Goal: Task Accomplishment & Management: Manage account settings

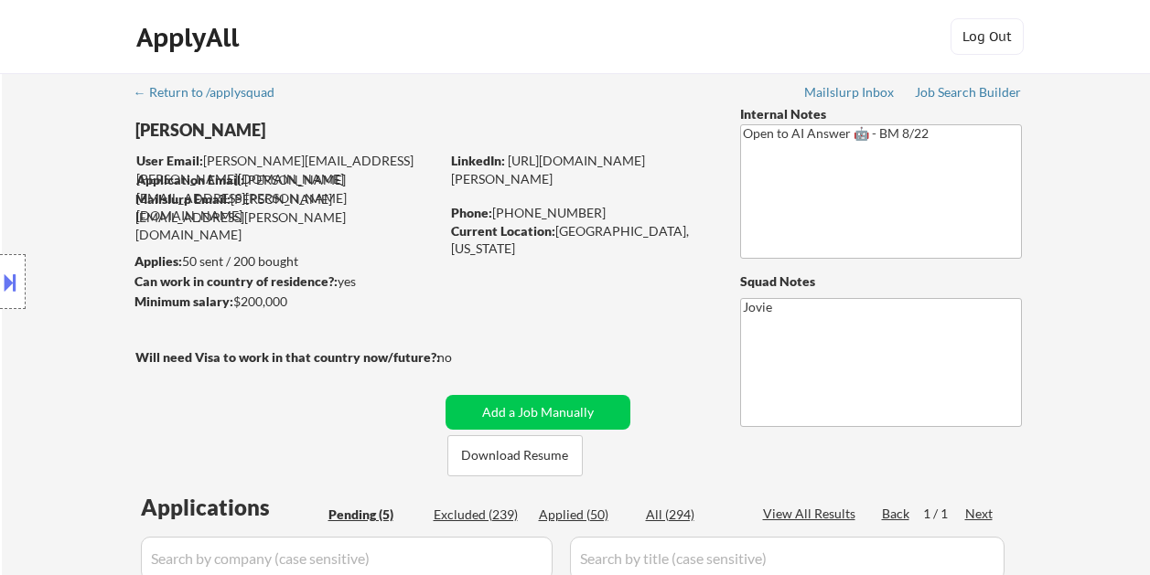
select select ""pending""
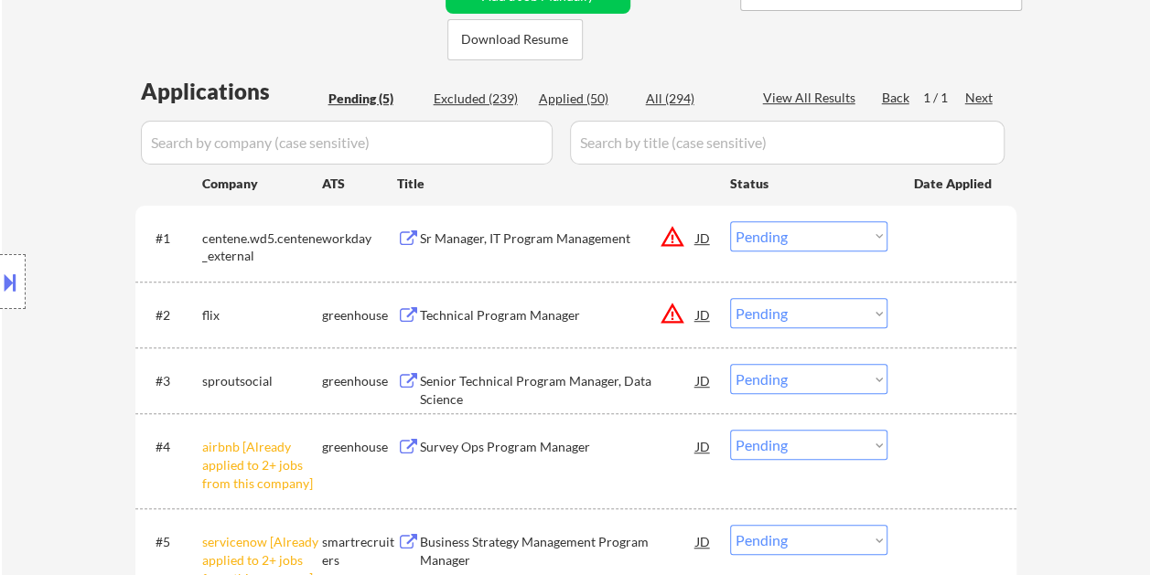
scroll to position [457, 0]
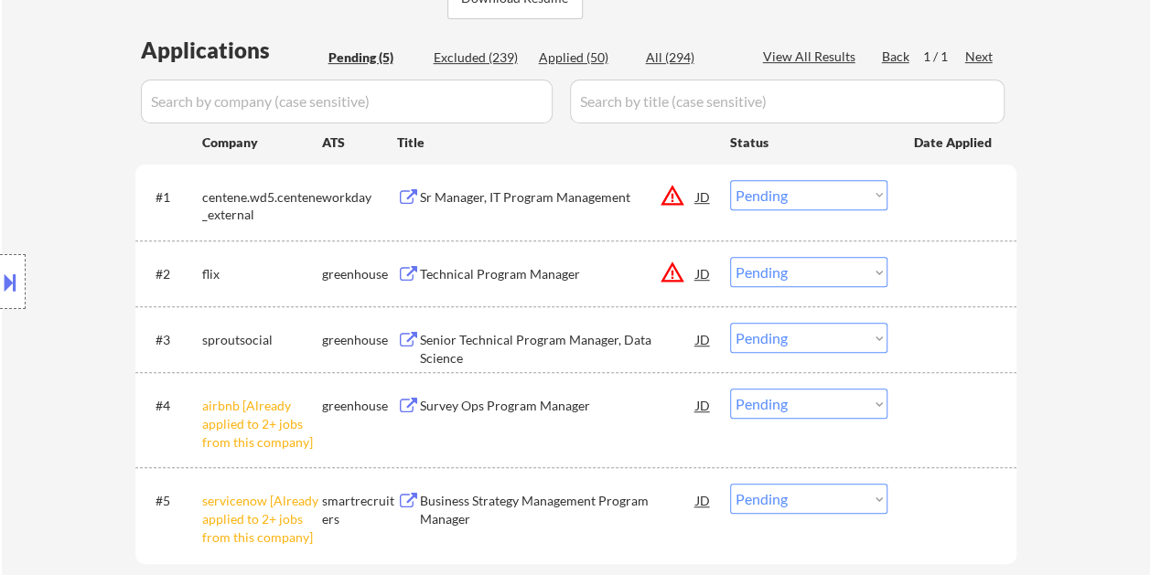
click at [926, 346] on div at bounding box center [954, 339] width 80 height 33
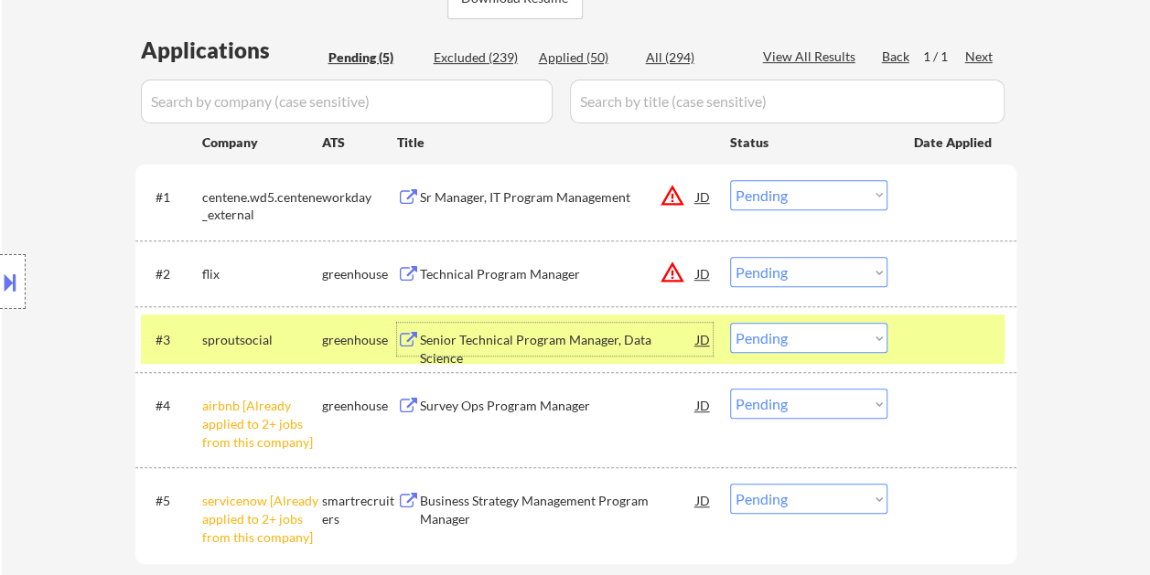
click at [547, 327] on div "Senior Technical Program Manager, Data Science" at bounding box center [558, 339] width 276 height 33
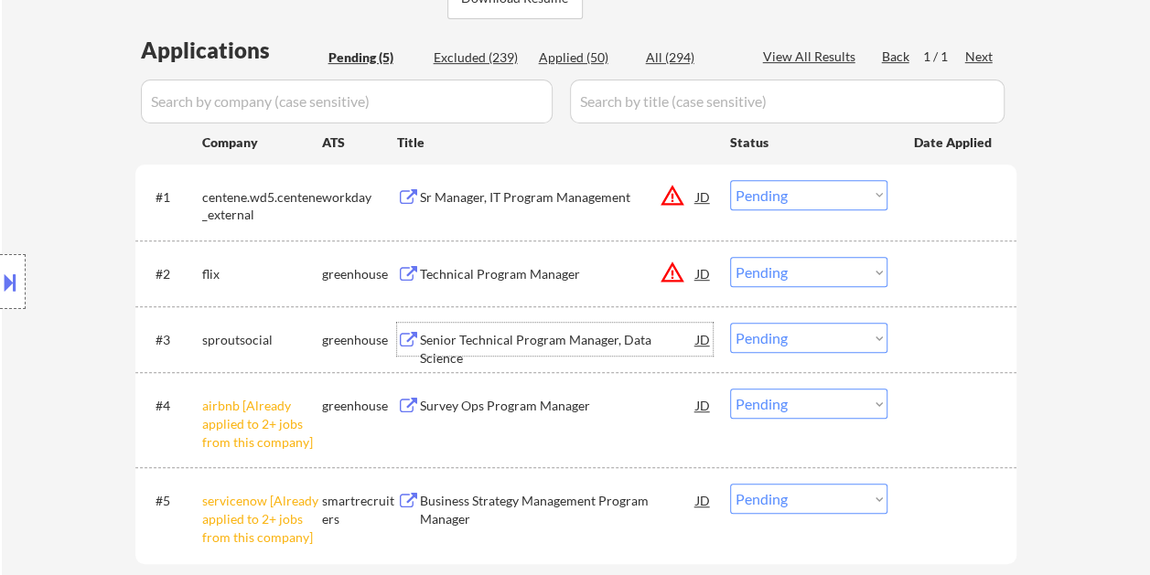
click at [918, 349] on div at bounding box center [954, 339] width 80 height 33
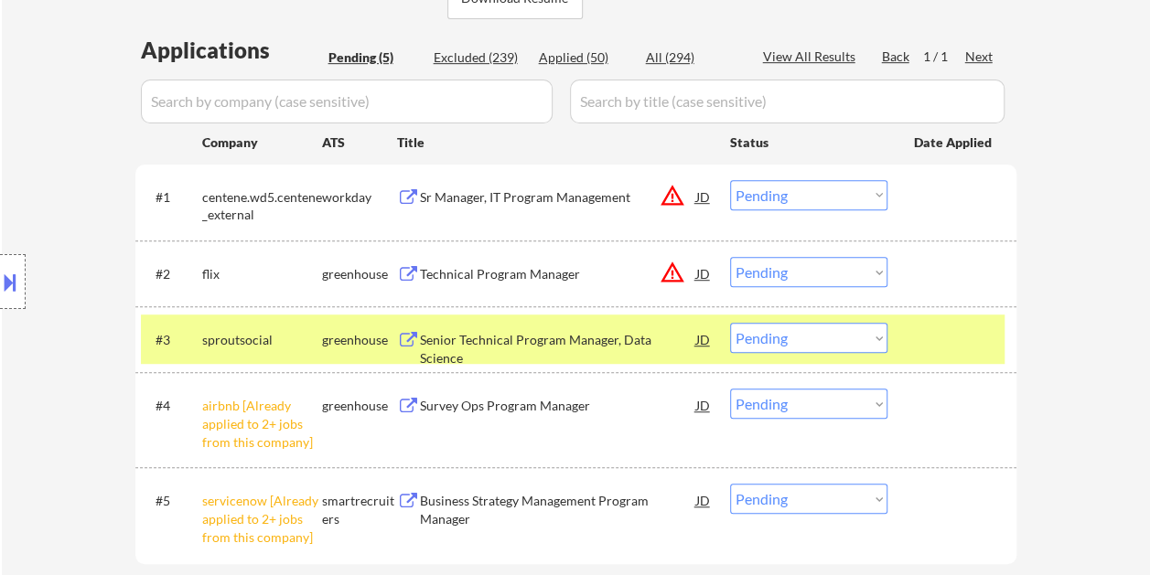
click at [876, 339] on select "Choose an option... Pending Applied Excluded (Questions) Excluded (Expired) Exc…" at bounding box center [808, 338] width 157 height 30
click at [730, 323] on select "Choose an option... Pending Applied Excluded (Questions) Excluded (Expired) Exc…" at bounding box center [808, 338] width 157 height 30
select select ""pending""
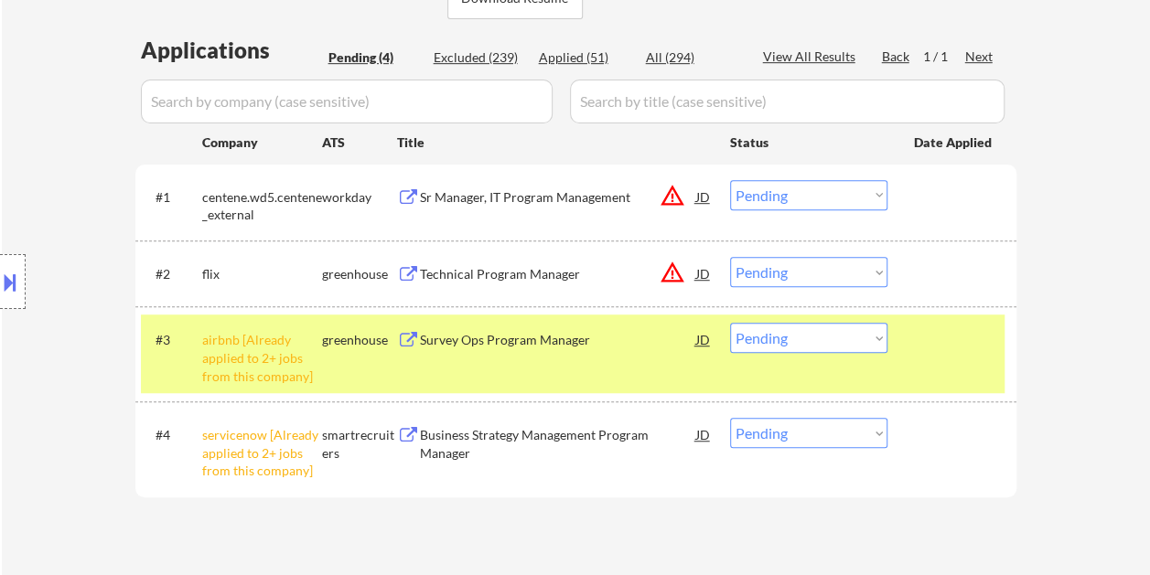
click at [957, 331] on div at bounding box center [954, 339] width 80 height 33
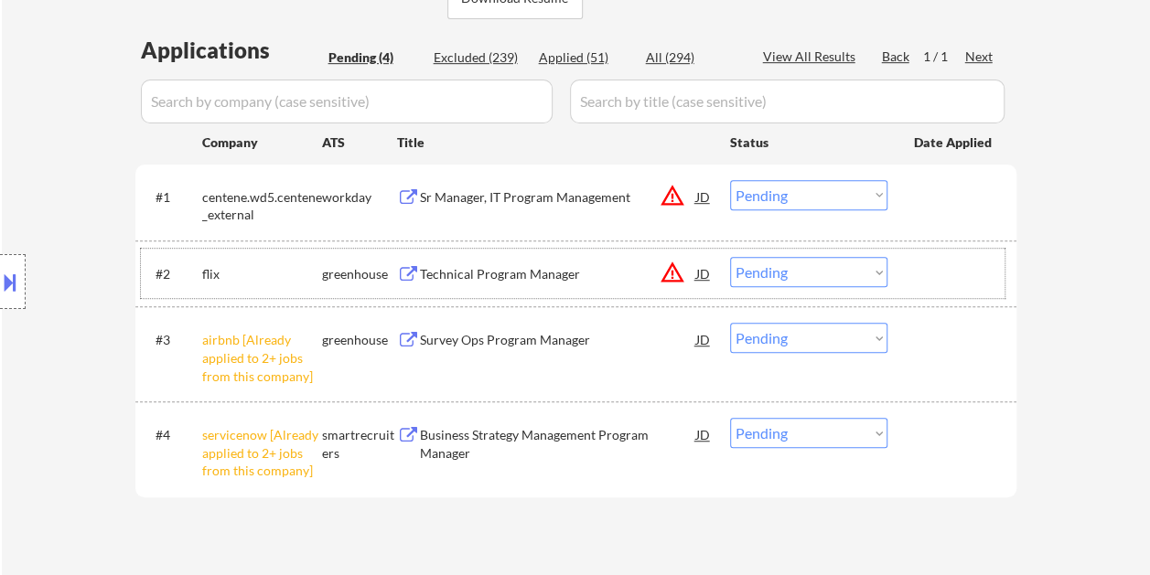
drag, startPoint x: 912, startPoint y: 274, endPoint x: 663, endPoint y: 299, distance: 250.0
click at [909, 275] on div "#2 flix greenhouse Technical Program Manager JD warning_amber Choose an option.…" at bounding box center [572, 273] width 863 height 49
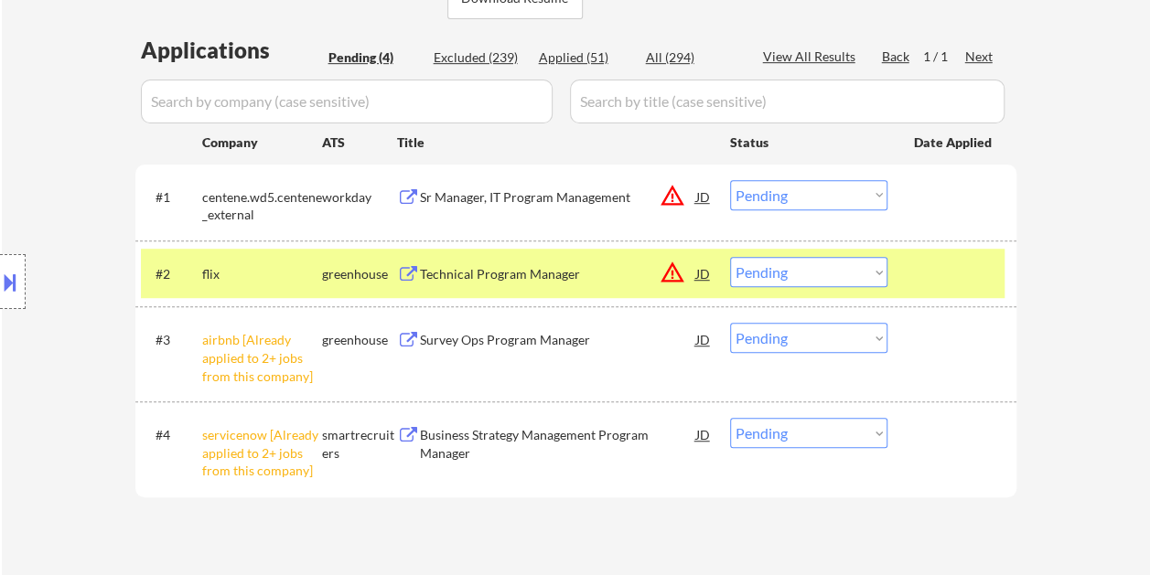
click at [585, 281] on div "Technical Program Manager" at bounding box center [558, 274] width 276 height 18
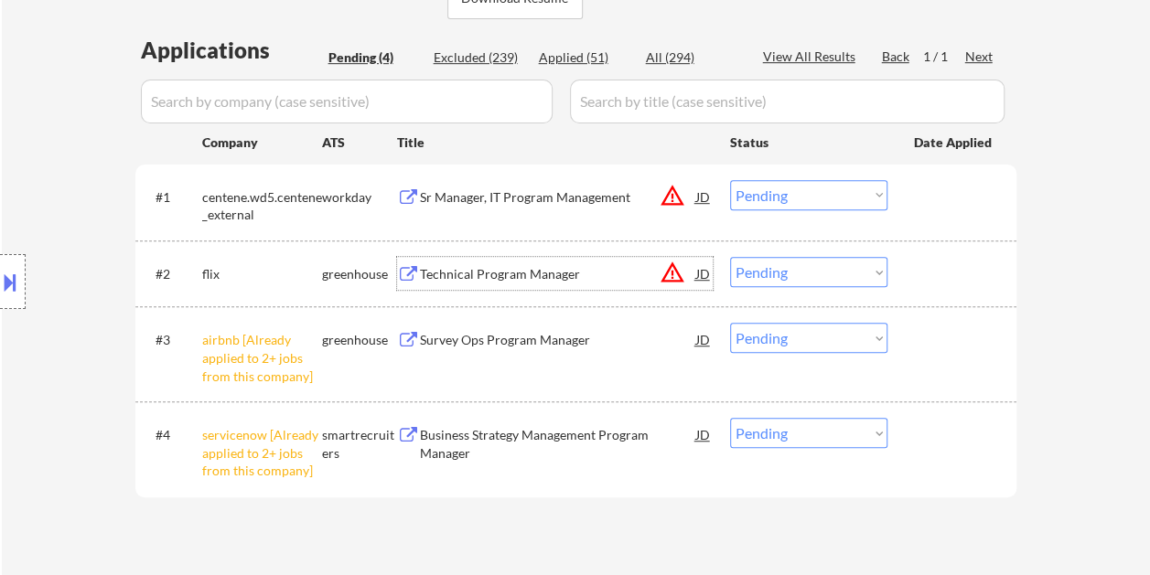
click at [696, 276] on div "JD" at bounding box center [703, 273] width 18 height 33
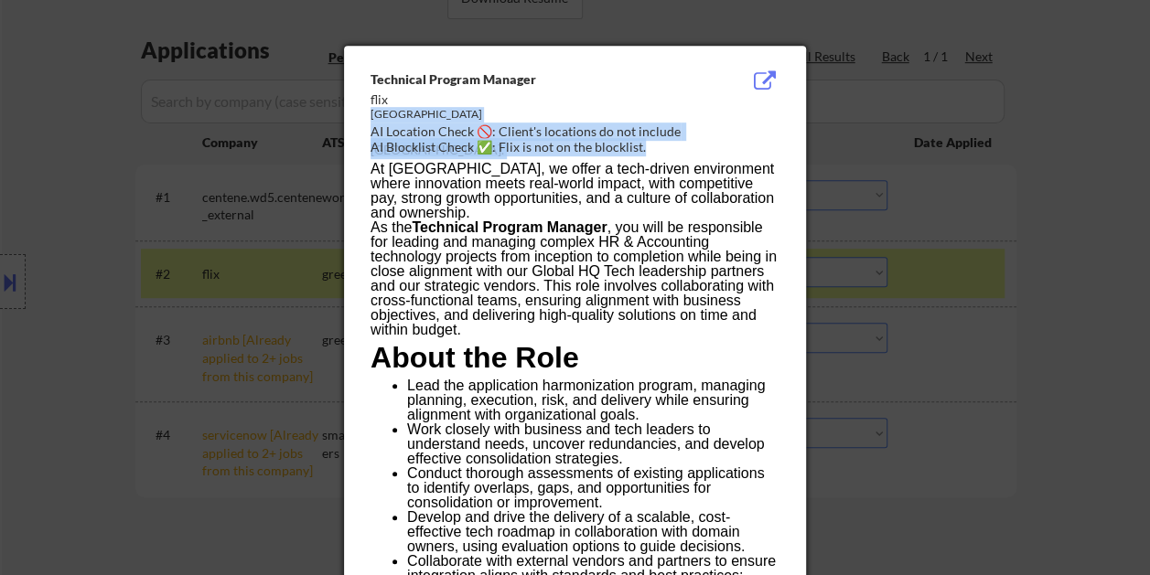
drag, startPoint x: 368, startPoint y: 68, endPoint x: 397, endPoint y: 101, distance: 44.1
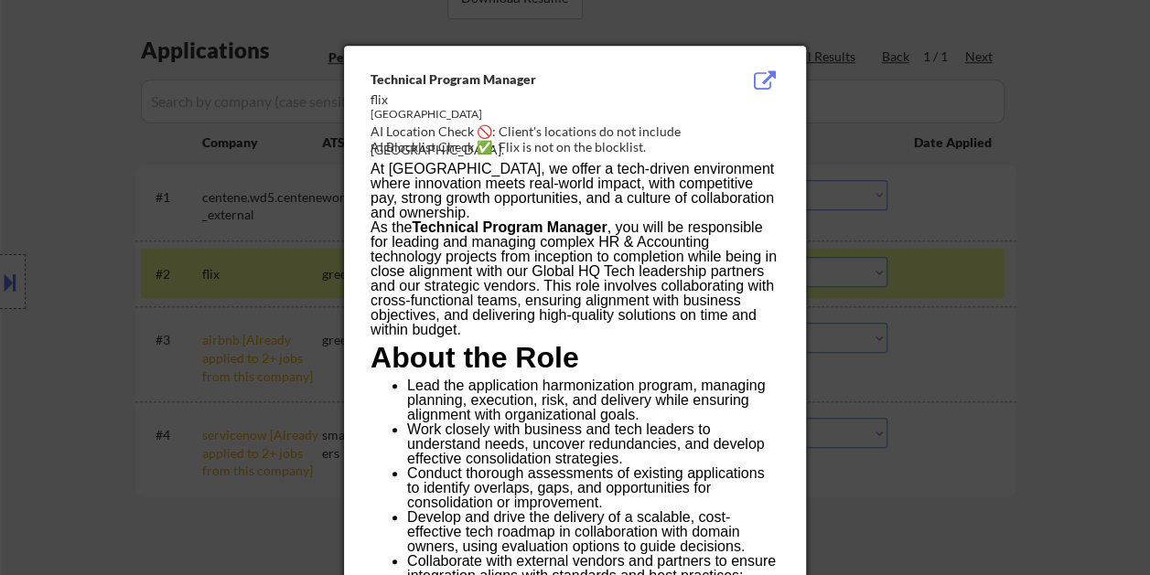
drag, startPoint x: 397, startPoint y: 101, endPoint x: 366, endPoint y: 79, distance: 38.1
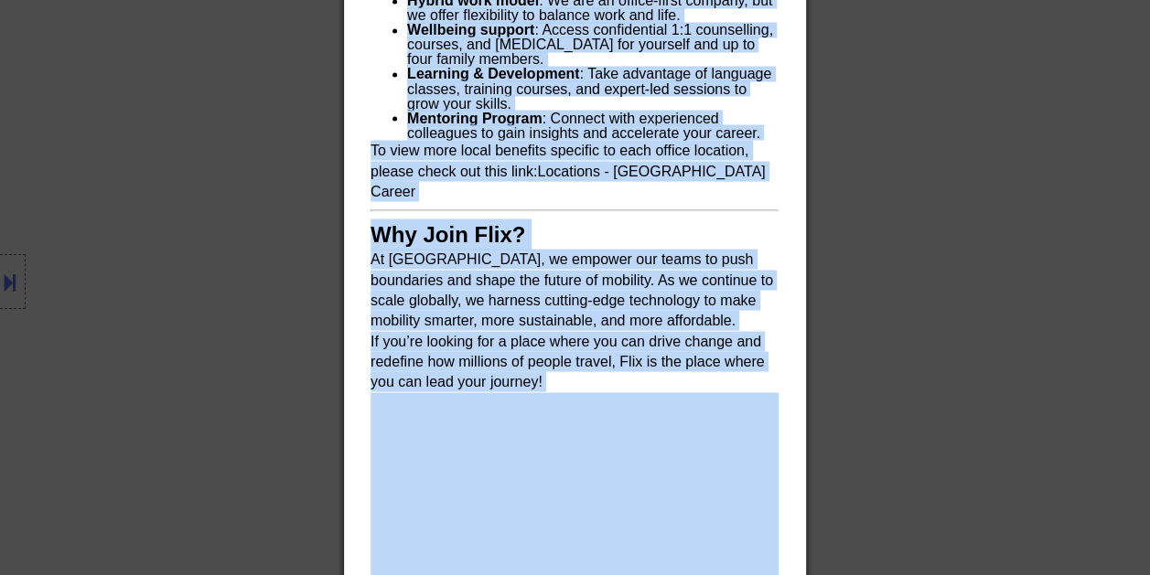
scroll to position [1646, 0]
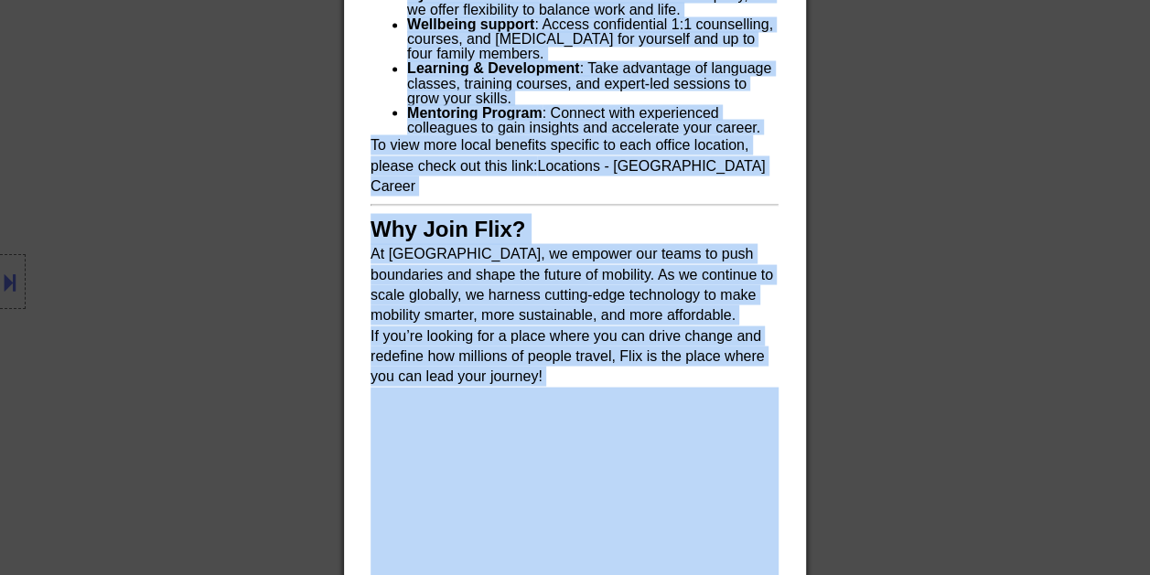
drag, startPoint x: 370, startPoint y: 75, endPoint x: 624, endPoint y: 346, distance: 370.8
copy div "Technical Program Manager flix Dallas AI Location Check 🚫: Client's locations d…"
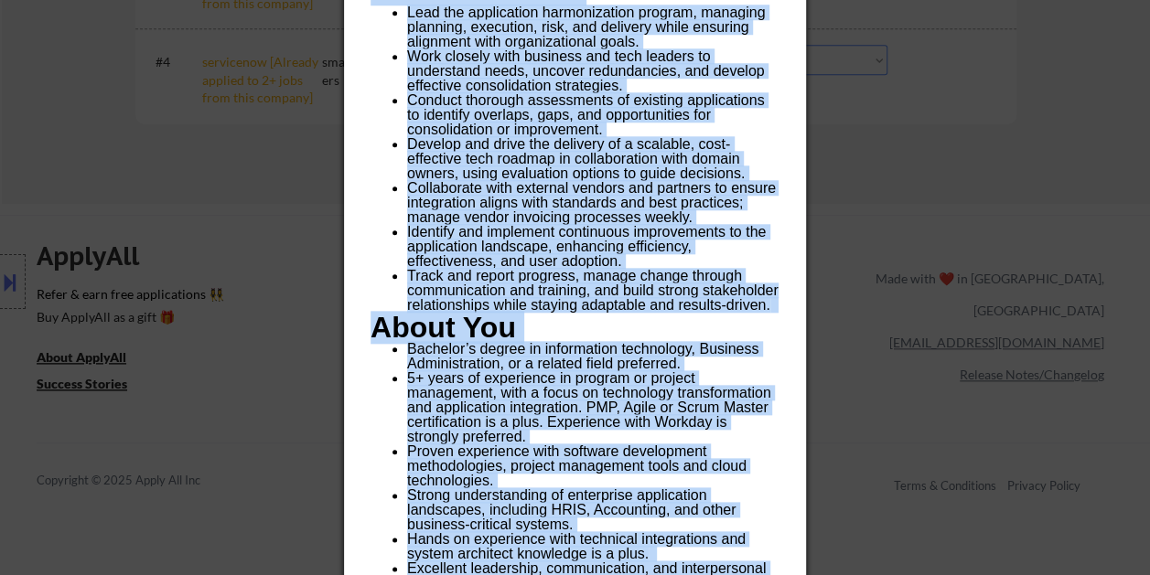
scroll to position [823, 0]
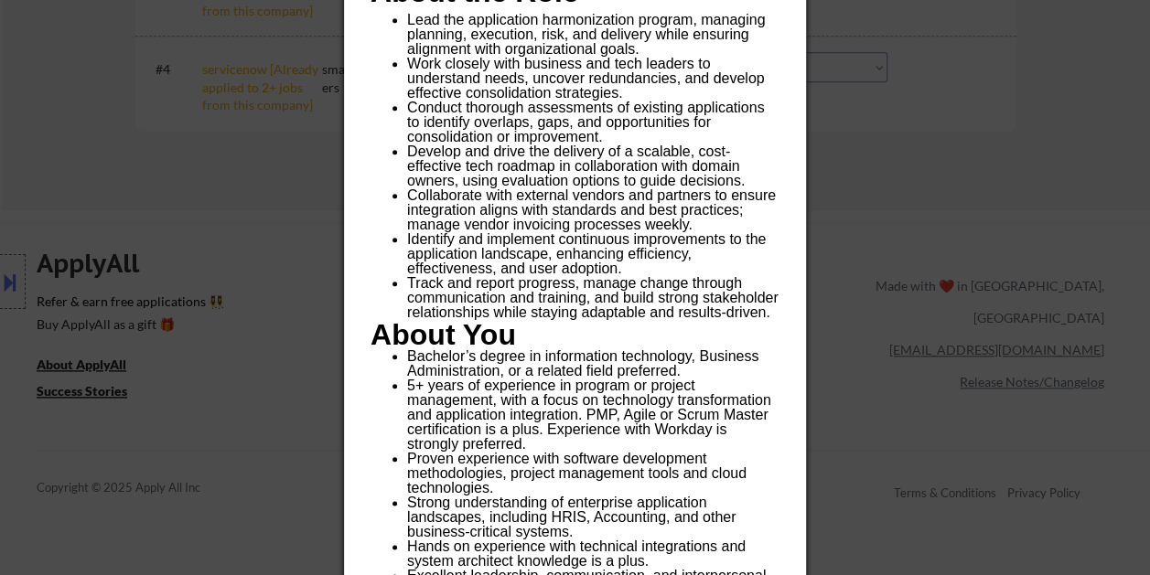
click at [860, 158] on div at bounding box center [575, 287] width 1150 height 575
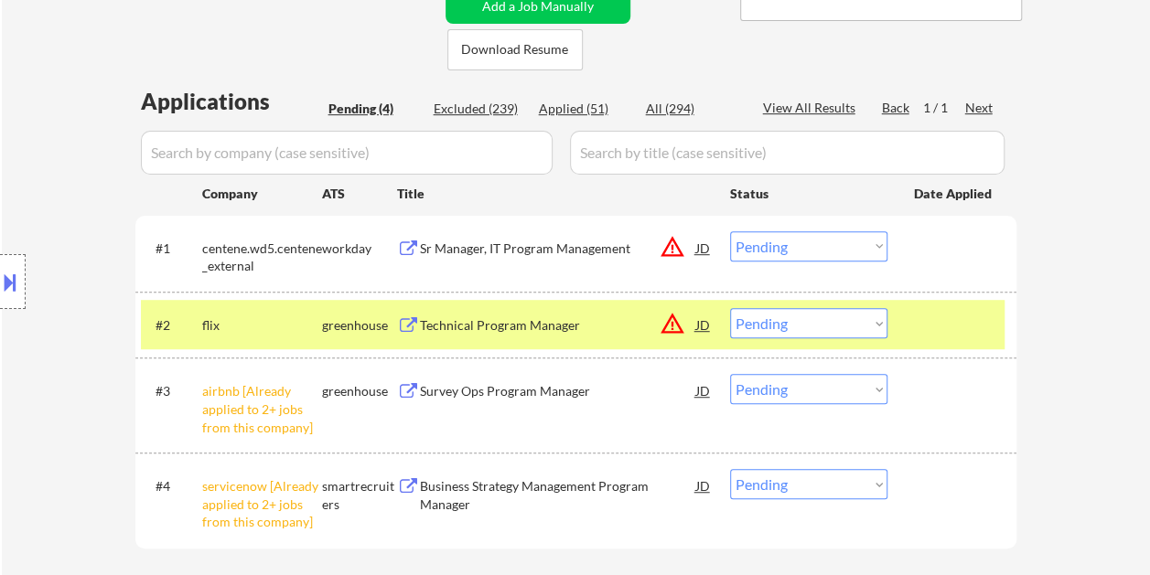
scroll to position [366, 0]
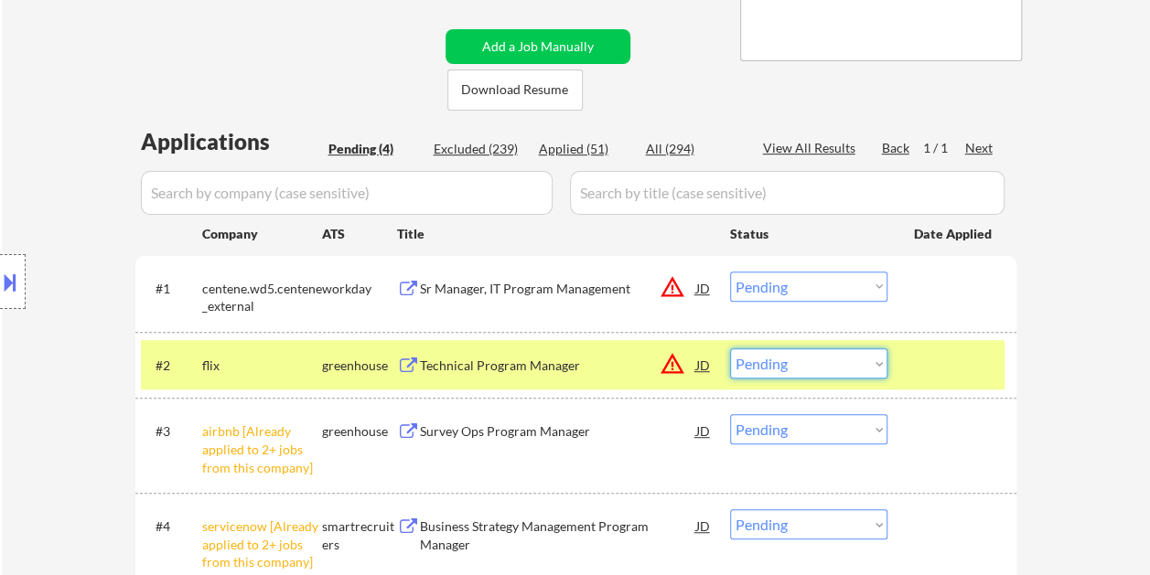
click at [872, 368] on select "Choose an option... Pending Applied Excluded (Questions) Excluded (Expired) Exc…" at bounding box center [808, 363] width 157 height 30
click at [730, 348] on select "Choose an option... Pending Applied Excluded (Questions) Excluded (Expired) Exc…" at bounding box center [808, 363] width 157 height 30
select select ""pending""
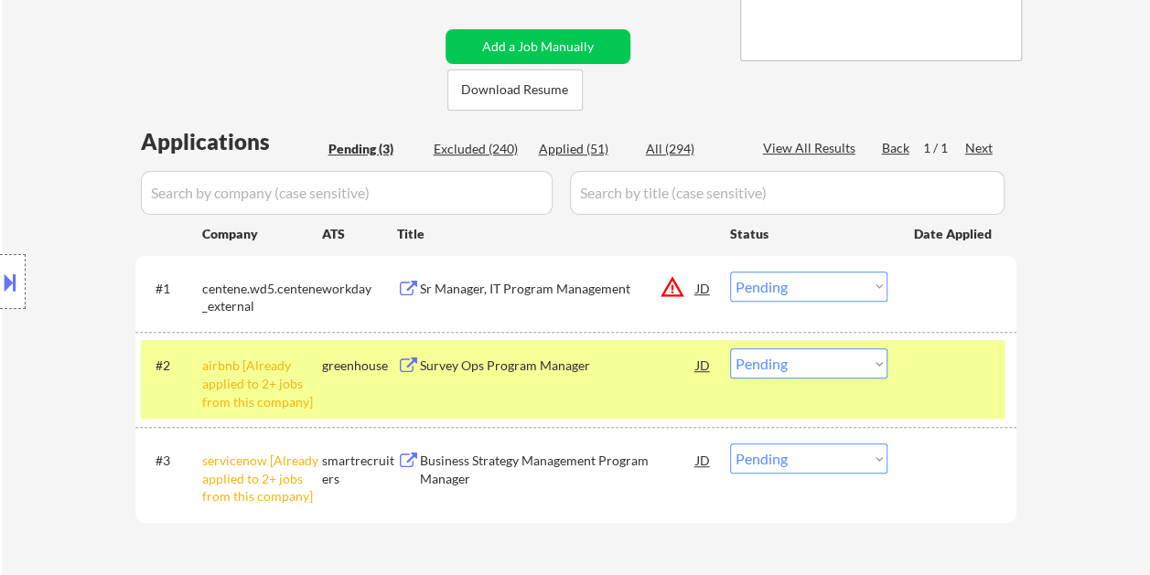
click at [926, 370] on div at bounding box center [954, 364] width 80 height 33
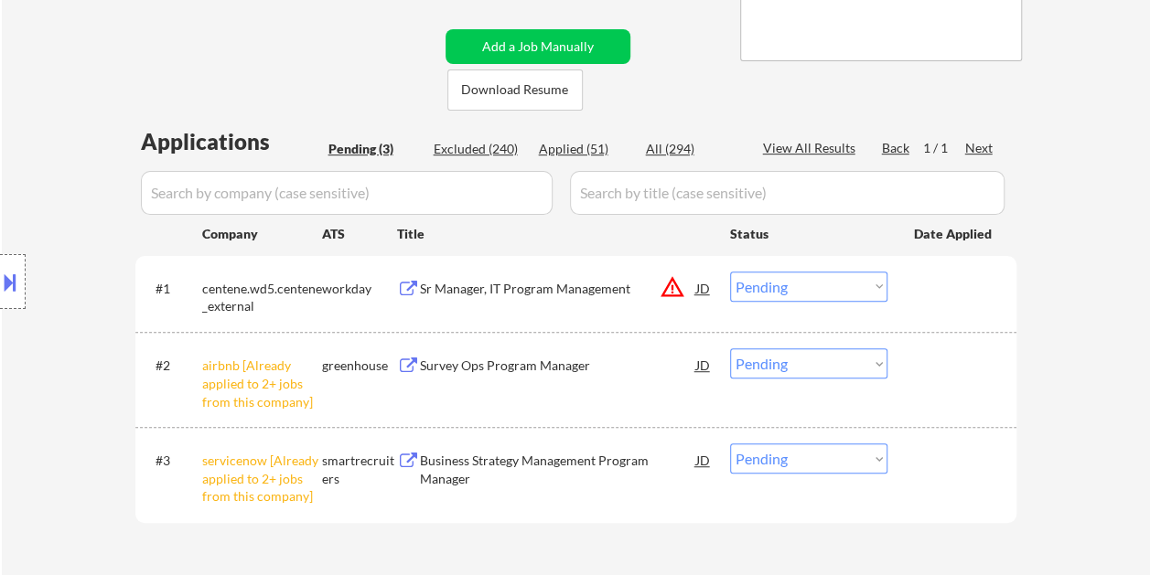
click at [931, 291] on div at bounding box center [954, 288] width 80 height 33
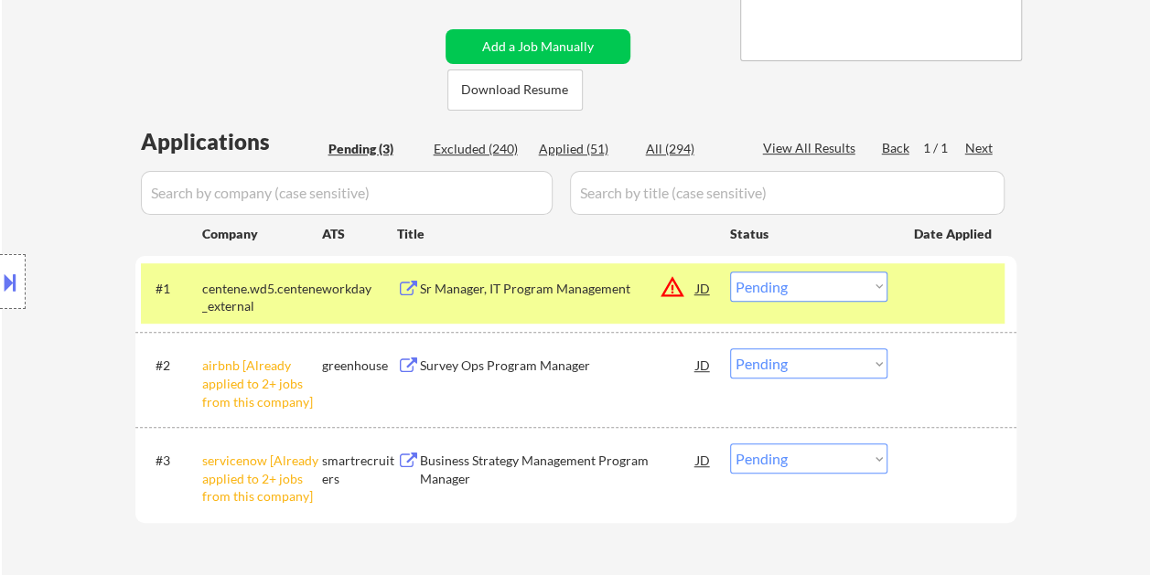
click at [549, 280] on div "Sr Manager, IT Program Management" at bounding box center [558, 289] width 276 height 18
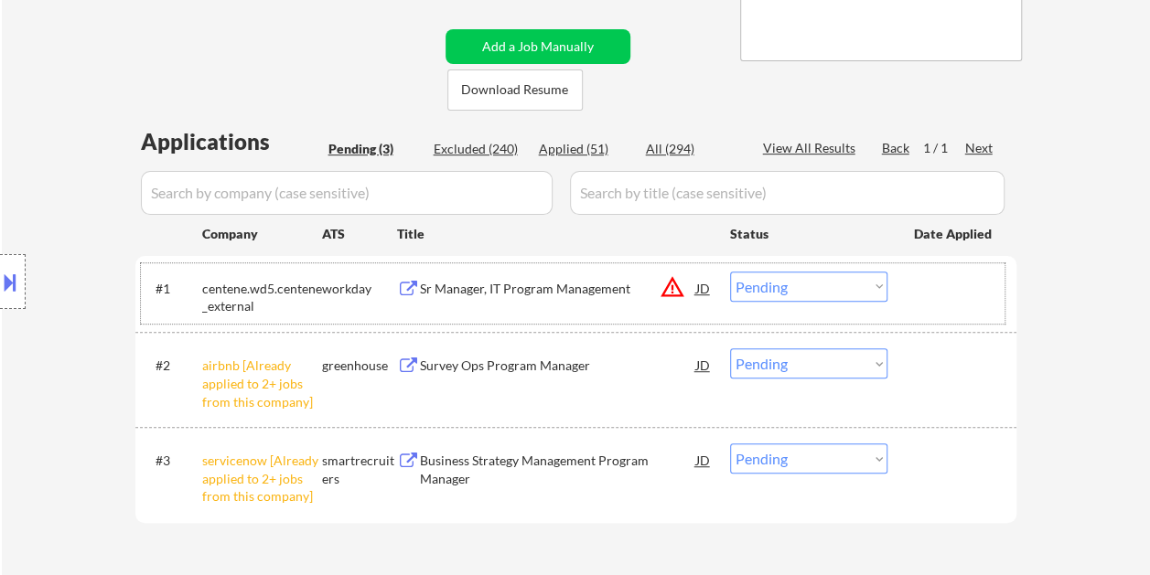
click at [933, 294] on div at bounding box center [954, 288] width 80 height 33
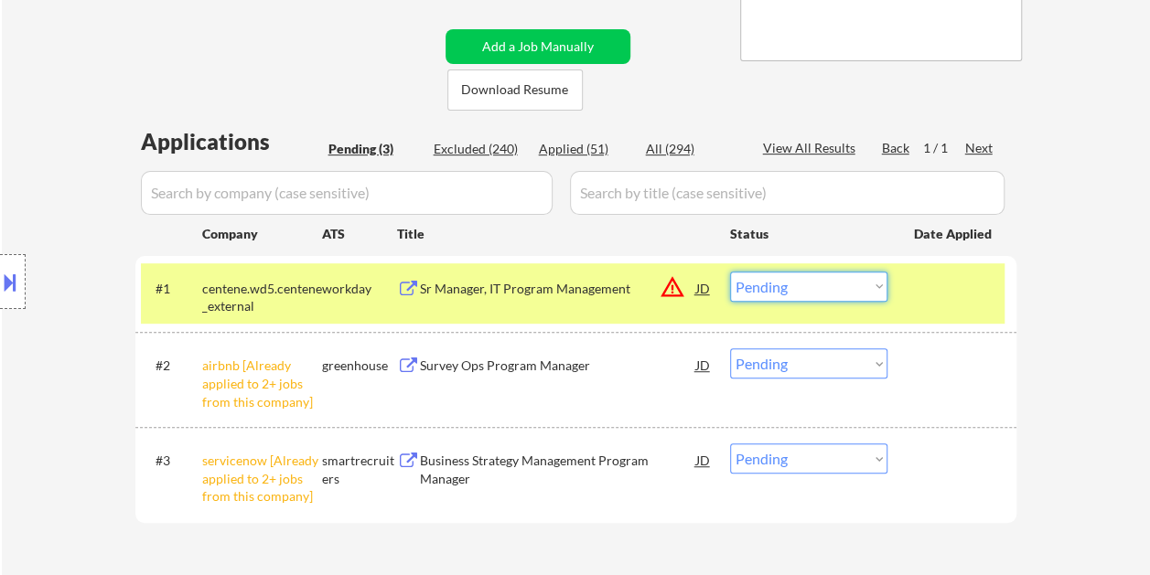
click at [882, 291] on select "Choose an option... Pending Applied Excluded (Questions) Excluded (Expired) Exc…" at bounding box center [808, 287] width 157 height 30
click at [730, 272] on select "Choose an option... Pending Applied Excluded (Questions) Excluded (Expired) Exc…" at bounding box center [808, 287] width 157 height 30
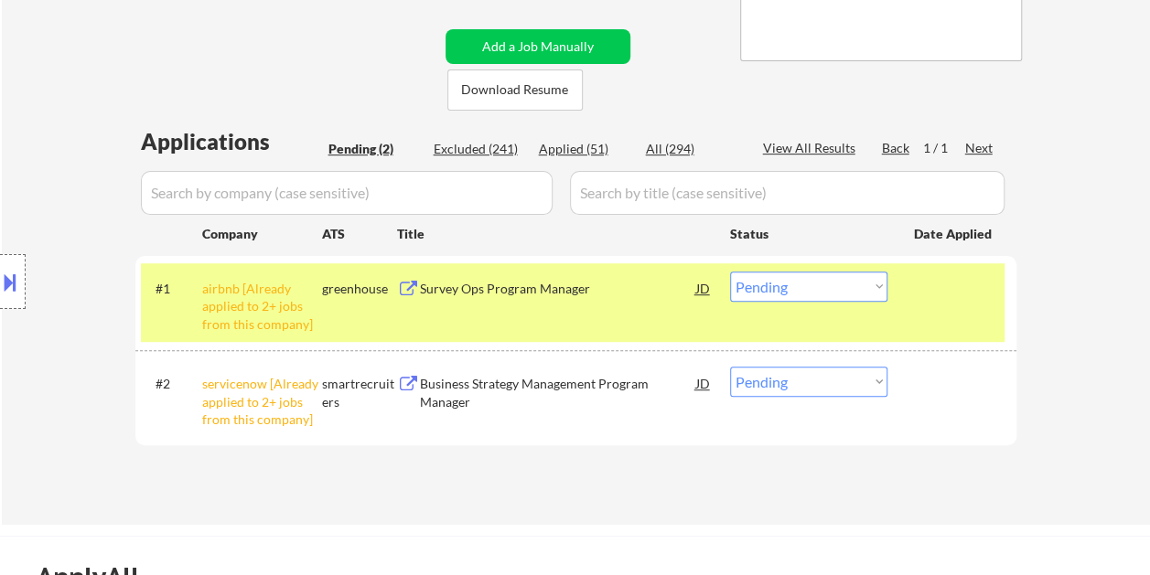
click at [900, 303] on div "#1 airbnb [Already applied to 2+ jobs from this company] greenhouse Survey Ops …" at bounding box center [572, 302] width 863 height 79
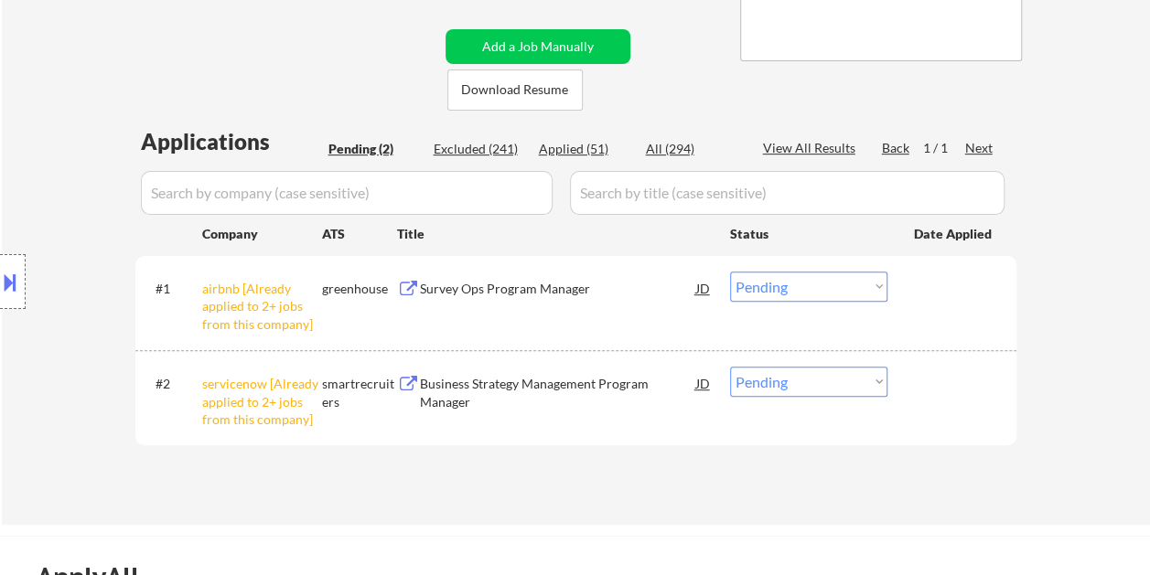
click at [835, 285] on select "Choose an option... Pending Applied Excluded (Questions) Excluded (Expired) Exc…" at bounding box center [808, 287] width 157 height 30
click at [730, 272] on select "Choose an option... Pending Applied Excluded (Questions) Excluded (Expired) Exc…" at bounding box center [808, 287] width 157 height 30
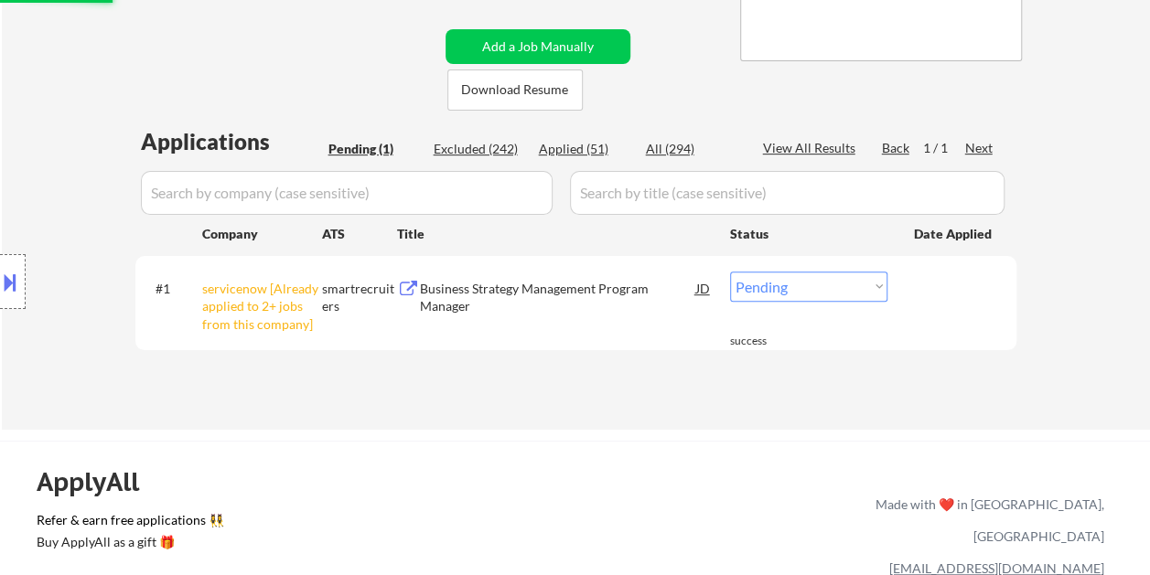
click at [819, 284] on select "Choose an option... Pending Applied Excluded (Questions) Excluded (Expired) Exc…" at bounding box center [808, 287] width 157 height 30
click at [730, 272] on select "Choose an option... Pending Applied Excluded (Questions) Excluded (Expired) Exc…" at bounding box center [808, 287] width 157 height 30
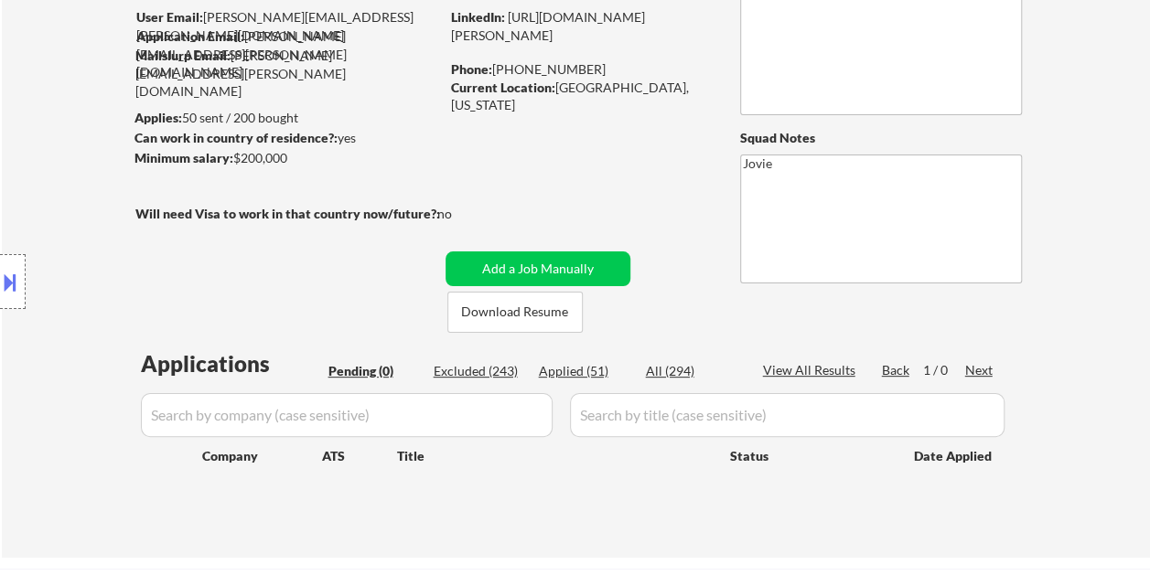
scroll to position [183, 0]
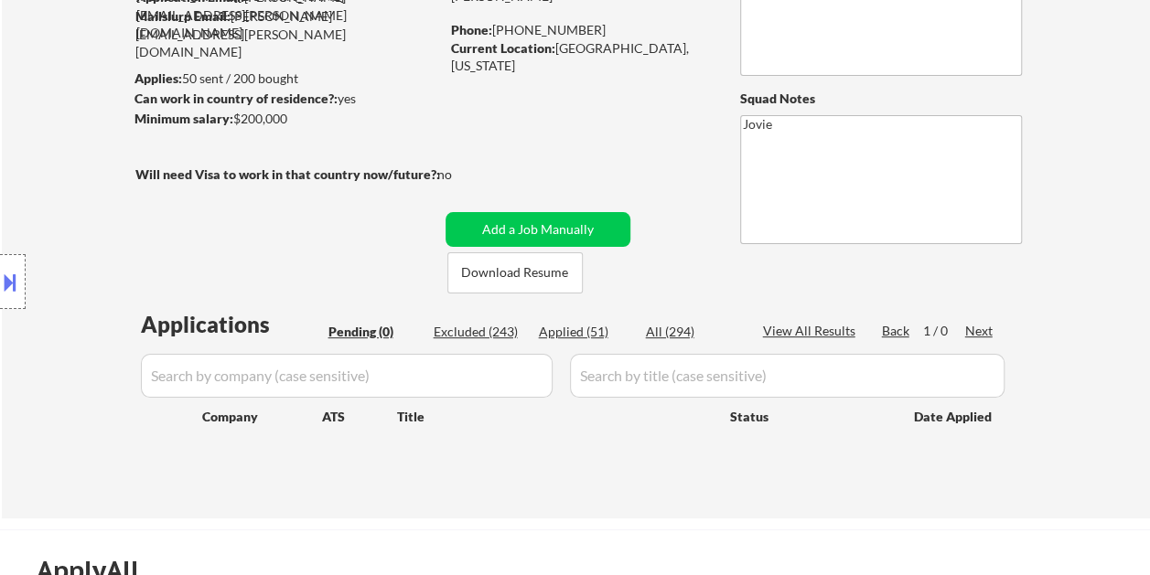
click at [22, 293] on div at bounding box center [13, 281] width 26 height 55
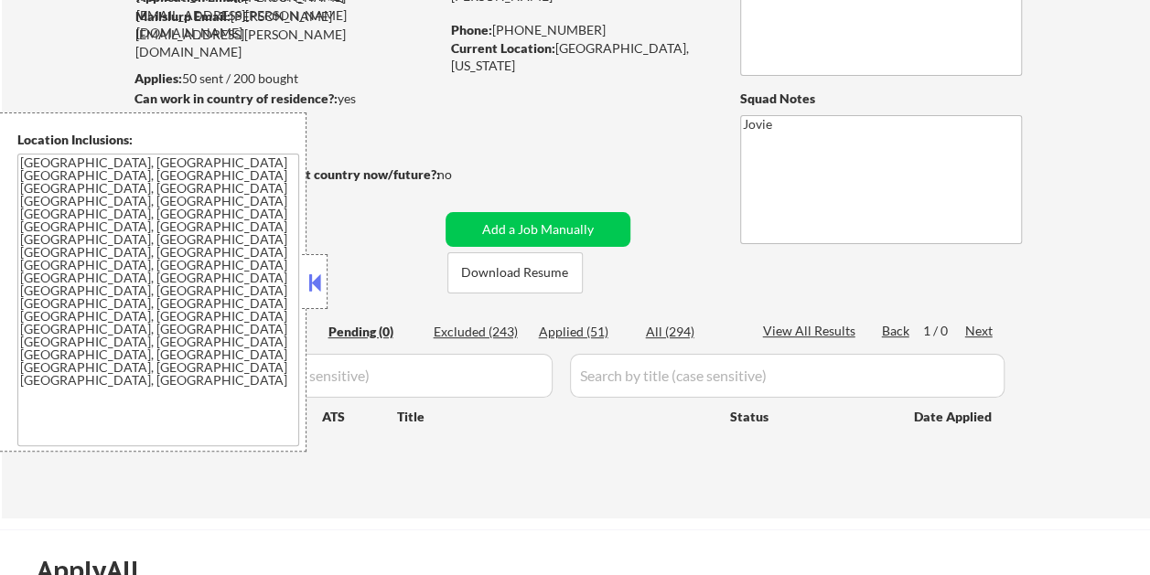
click at [21, 160] on textarea "Austin, TX West Lake Hills, TX Rollingwood, TX Sunset Valley, TX Lost Creek, TX…" at bounding box center [158, 300] width 282 height 293
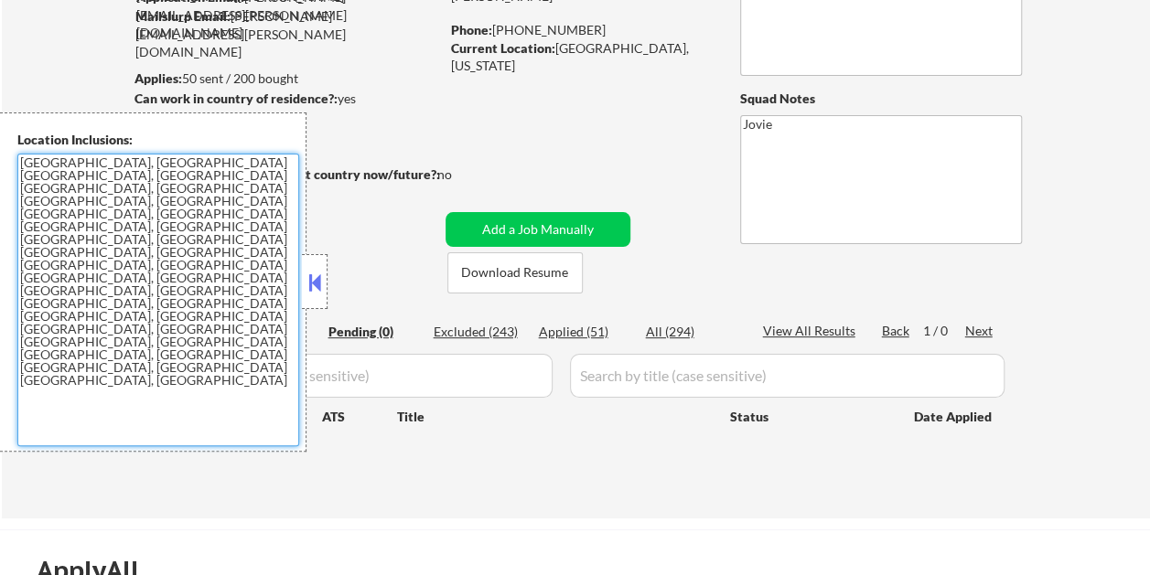
click at [21, 162] on textarea "Austin, TX West Lake Hills, TX Rollingwood, TX Sunset Valley, TX Lost Creek, TX…" at bounding box center [158, 300] width 282 height 293
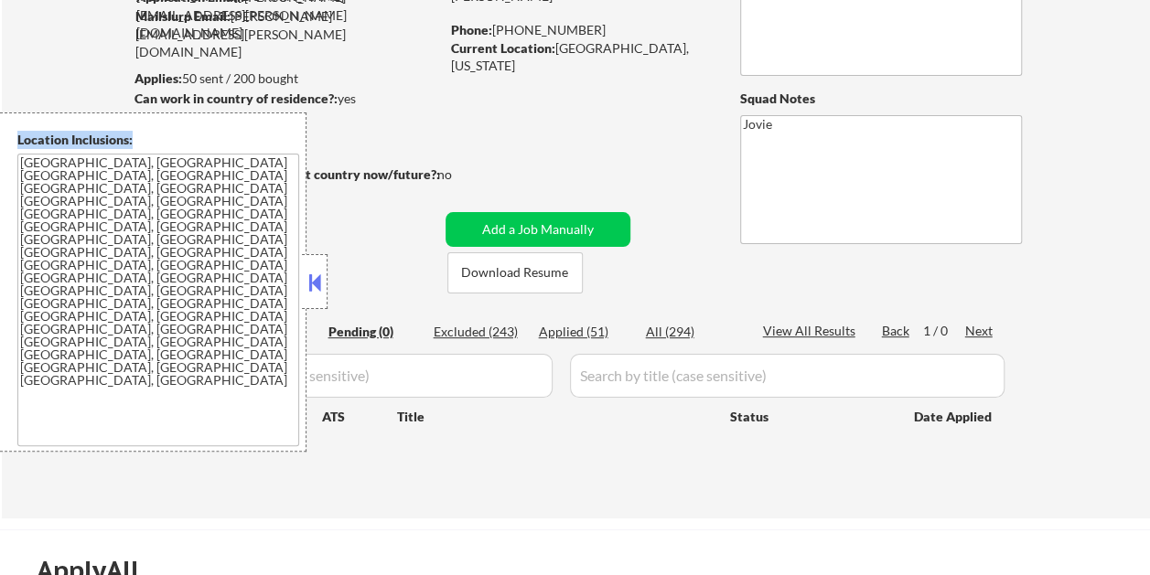
drag, startPoint x: 19, startPoint y: 137, endPoint x: 178, endPoint y: 223, distance: 180.9
click at [178, 223] on div "Location Inclusions: Austin, TX West Lake Hills, TX Rollingwood, TX Sunset Vall…" at bounding box center [153, 281] width 306 height 339
copy div "Location Inclusions:"
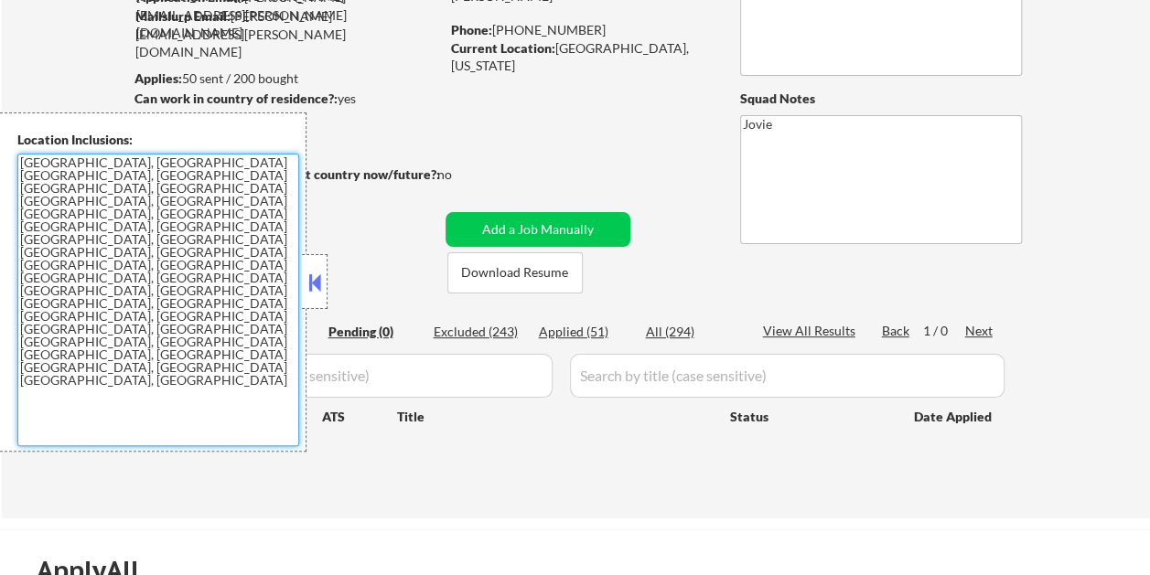
click at [19, 162] on textarea "Austin, TX West Lake Hills, TX Rollingwood, TX Sunset Valley, TX Lost Creek, TX…" at bounding box center [158, 300] width 282 height 293
click at [24, 163] on textarea "Austin, TX West Lake Hills, TX Rollingwood, TX Sunset Valley, TX Lost Creek, TX…" at bounding box center [158, 300] width 282 height 293
click at [313, 284] on button at bounding box center [315, 282] width 20 height 27
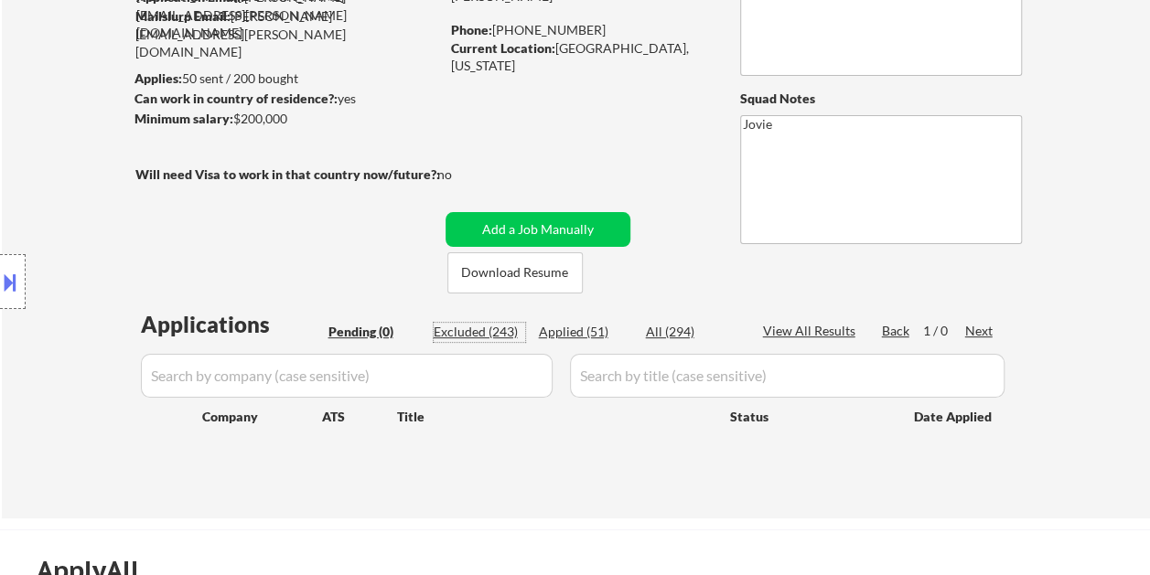
click at [487, 335] on div "Excluded (243)" at bounding box center [478, 332] width 91 height 18
select select ""excluded__expired_""
select select ""excluded__salary_""
select select ""excluded__bad_match_""
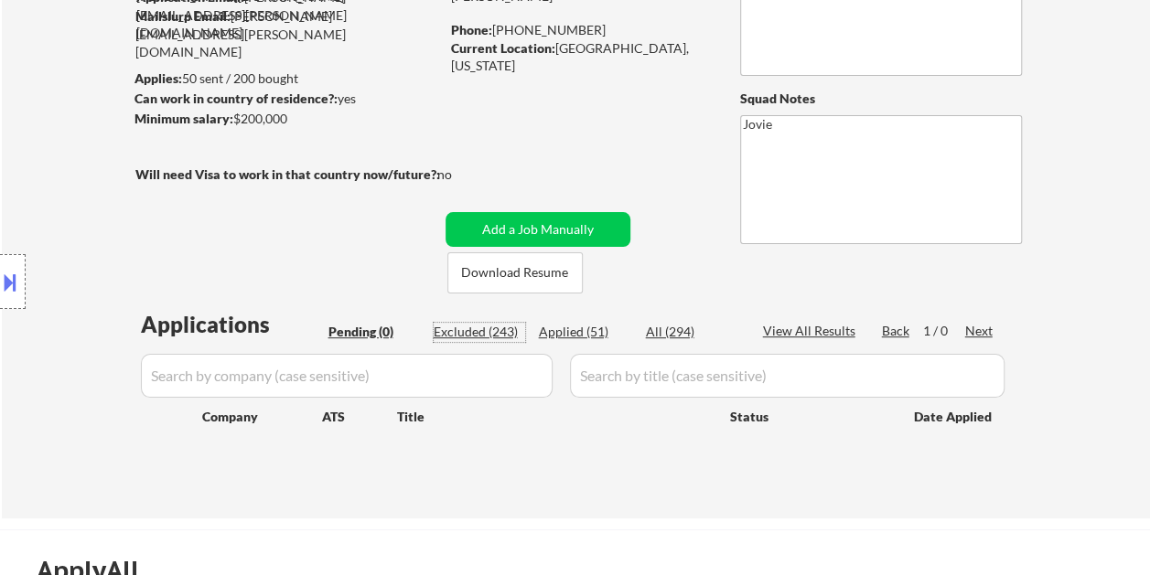
select select ""excluded__expired_""
select select ""excluded__salary_""
select select ""excluded__bad_match_""
select select ""excluded__location_""
select select ""excluded__expired_""
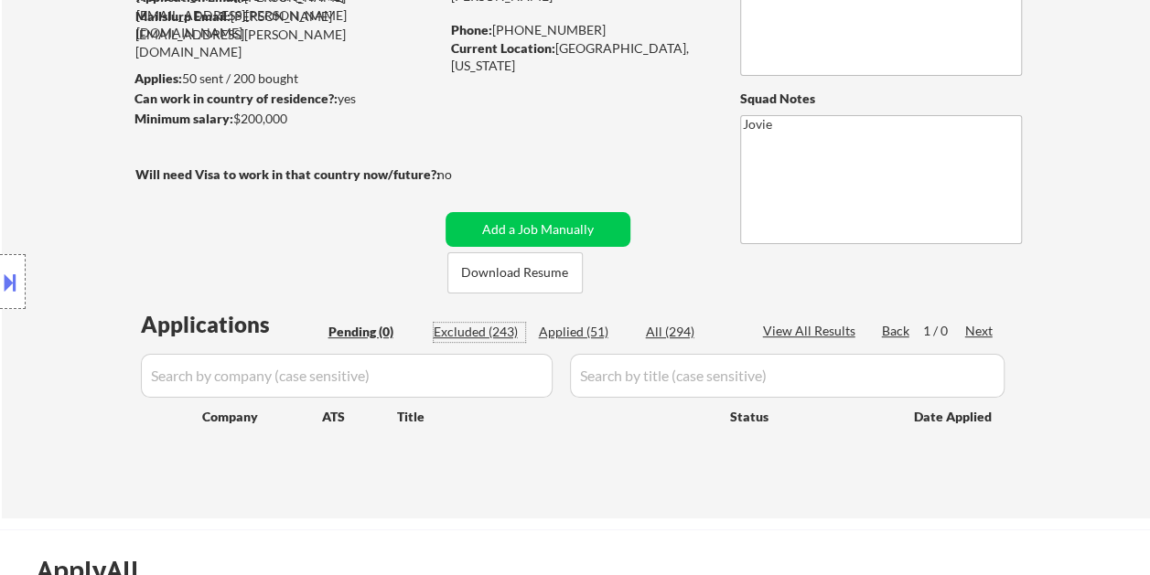
select select ""excluded__expired_""
select select ""excluded__salary_""
select select ""excluded__bad_match_""
select select ""excluded__salary_""
select select ""excluded__bad_match_""
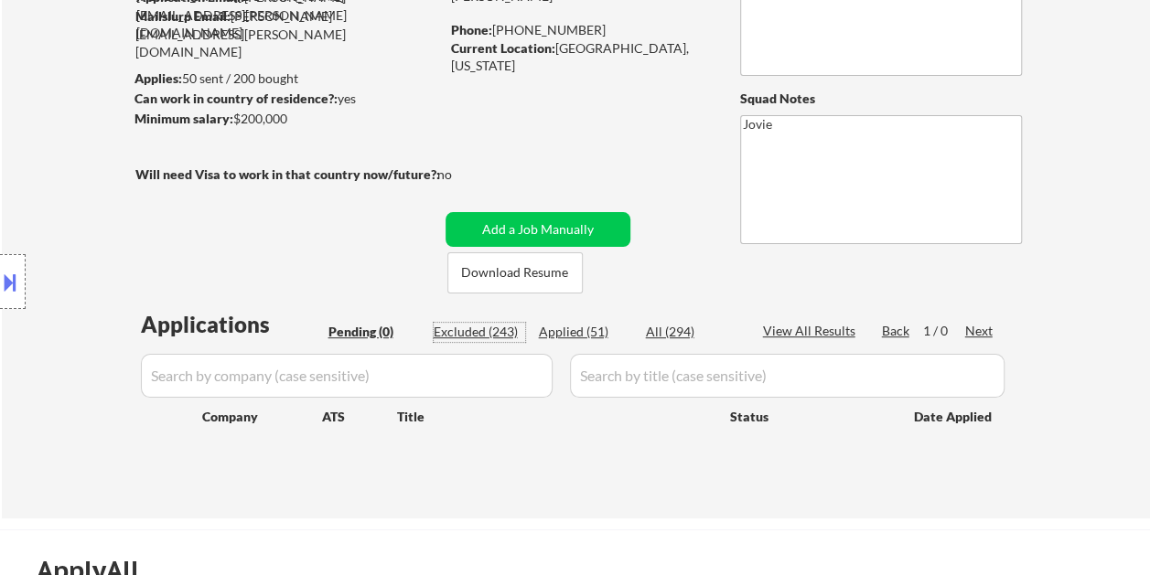
select select ""excluded__bad_match_""
select select ""excluded__expired_""
select select ""excluded__bad_match_""
select select ""excluded__other_""
select select ""excluded__bad_match_""
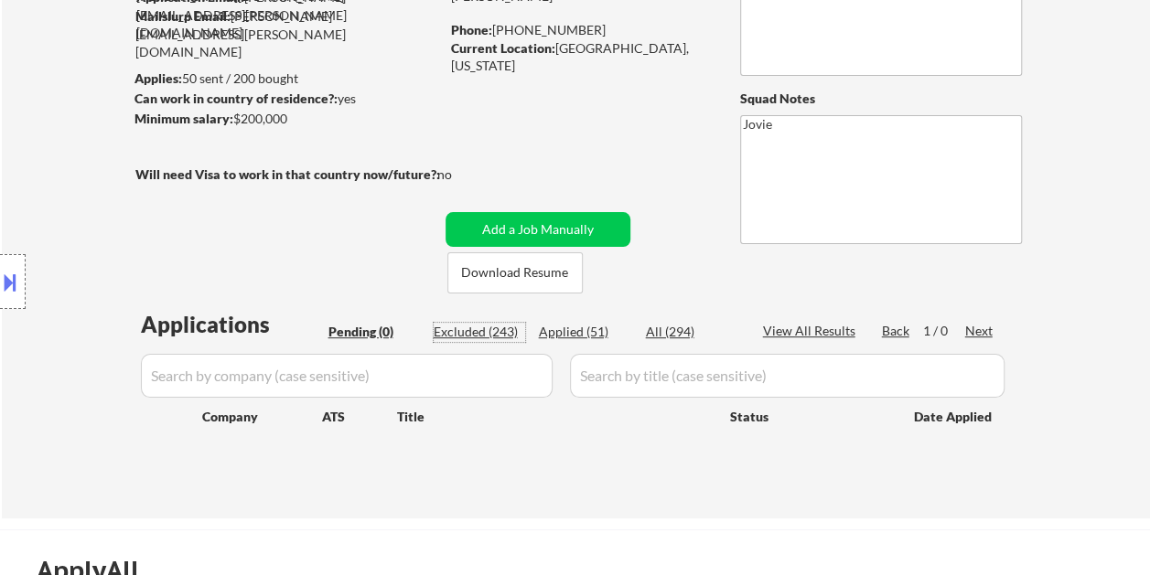
select select ""excluded__expired_""
select select ""excluded__bad_match_""
select select ""excluded__expired_""
select select ""excluded__salary_""
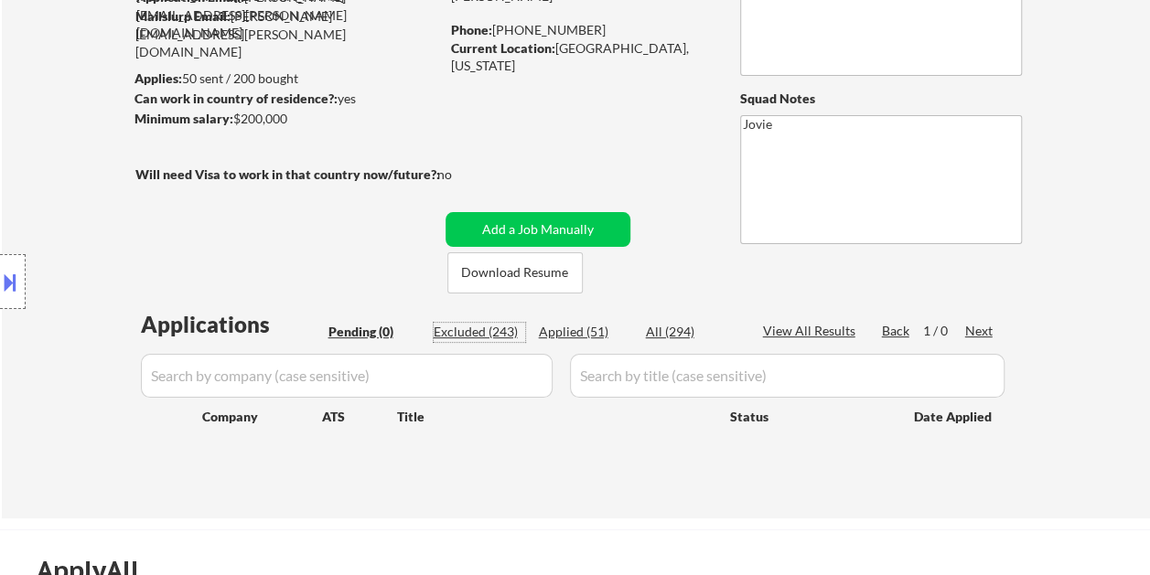
select select ""excluded__bad_match_""
select select ""excluded__salary_""
select select ""excluded__bad_match_""
select select ""excluded__expired_""
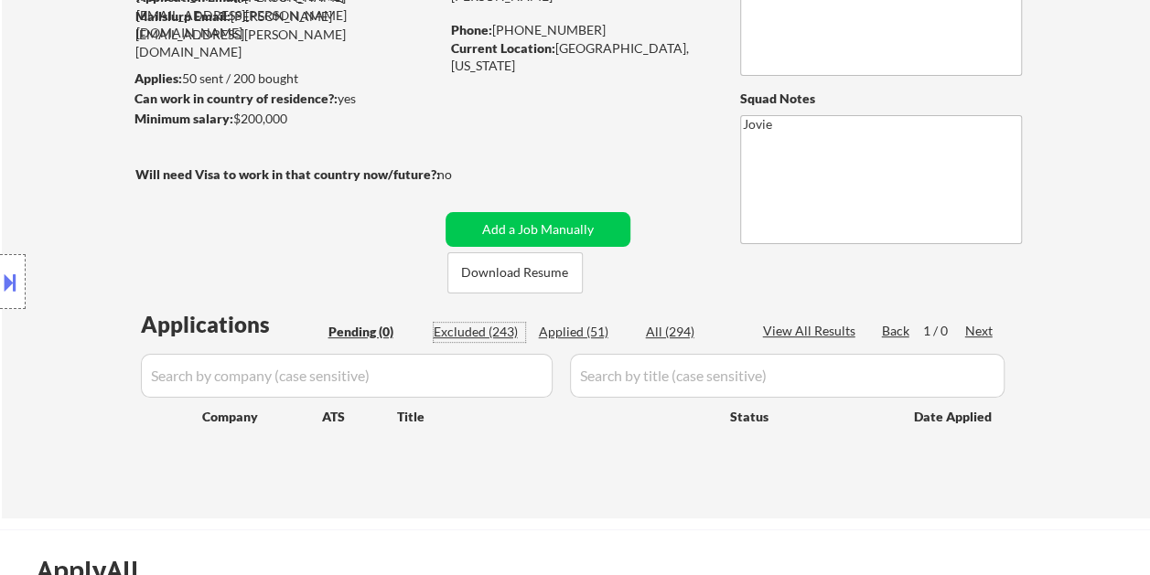
select select ""excluded__location_""
select select ""excluded__expired_""
select select ""excluded__bad_match_""
select select ""excluded__expired_""
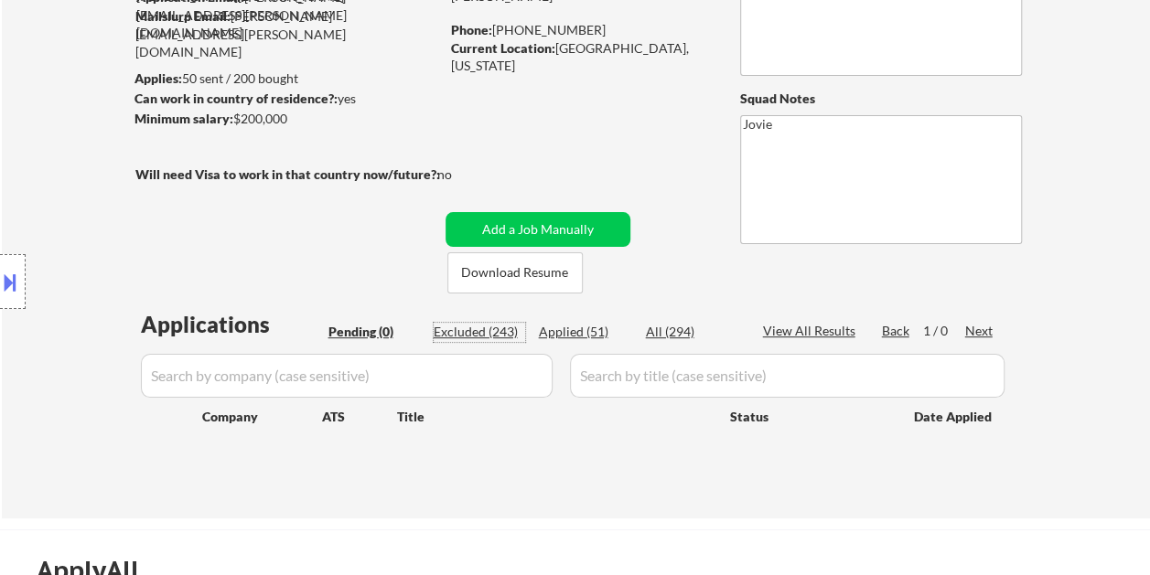
select select ""excluded__location_""
select select ""excluded__bad_match_""
select select ""excluded__location_""
select select ""excluded__bad_match_""
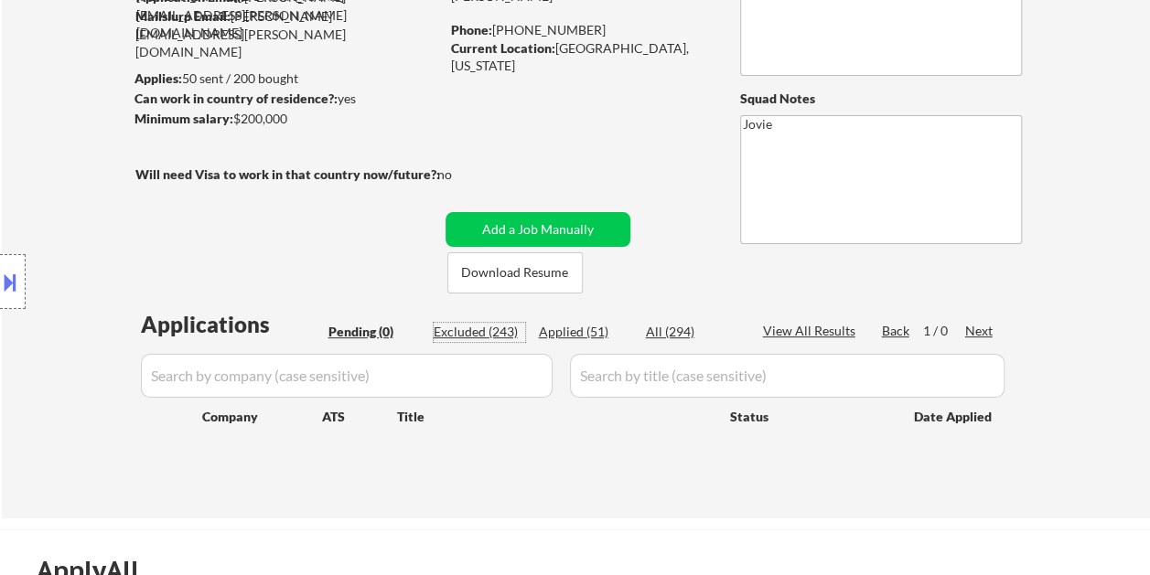
select select ""excluded__expired_""
select select ""excluded__salary_""
select select ""excluded__expired_""
select select ""excluded__bad_match_""
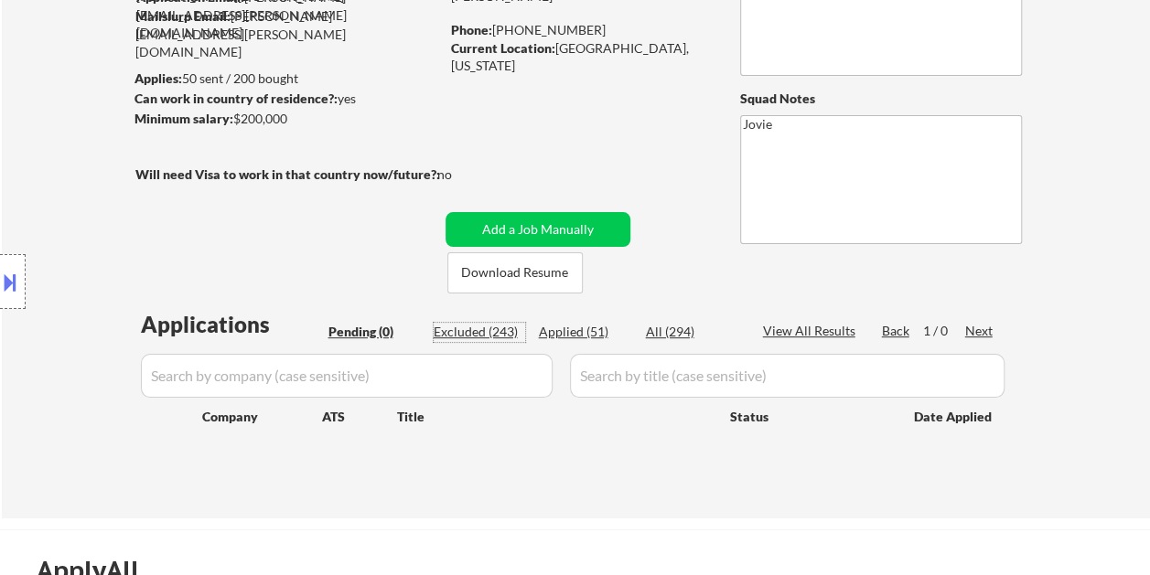
select select ""excluded__location_""
select select ""excluded__bad_match_""
select select ""excluded__salary_""
select select ""excluded__bad_match_""
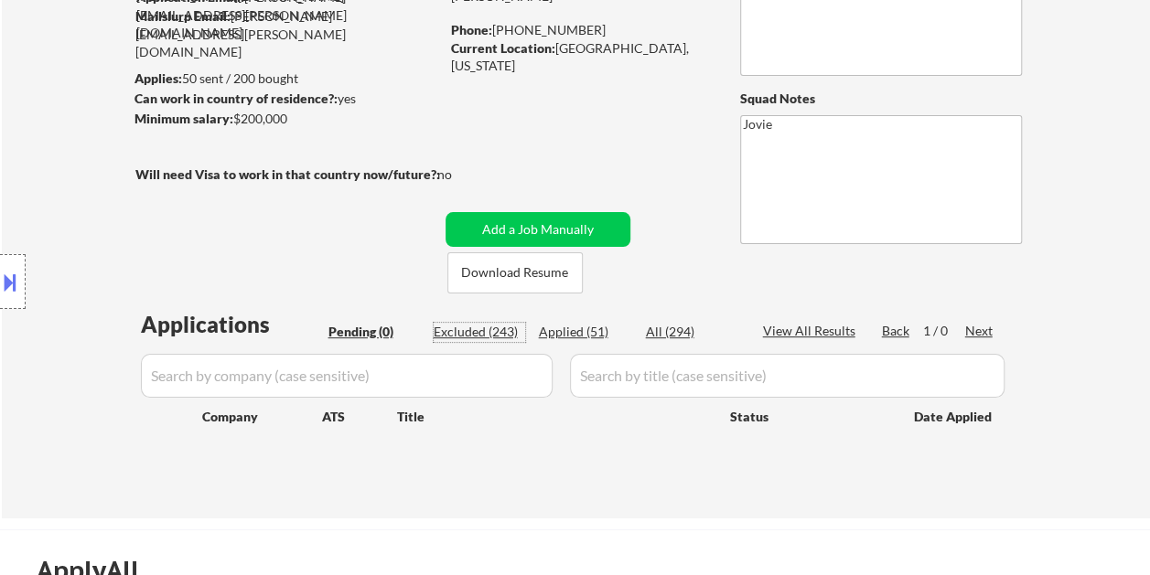
select select ""excluded__bad_match_""
select select ""excluded__expired_""
select select ""excluded__salary_""
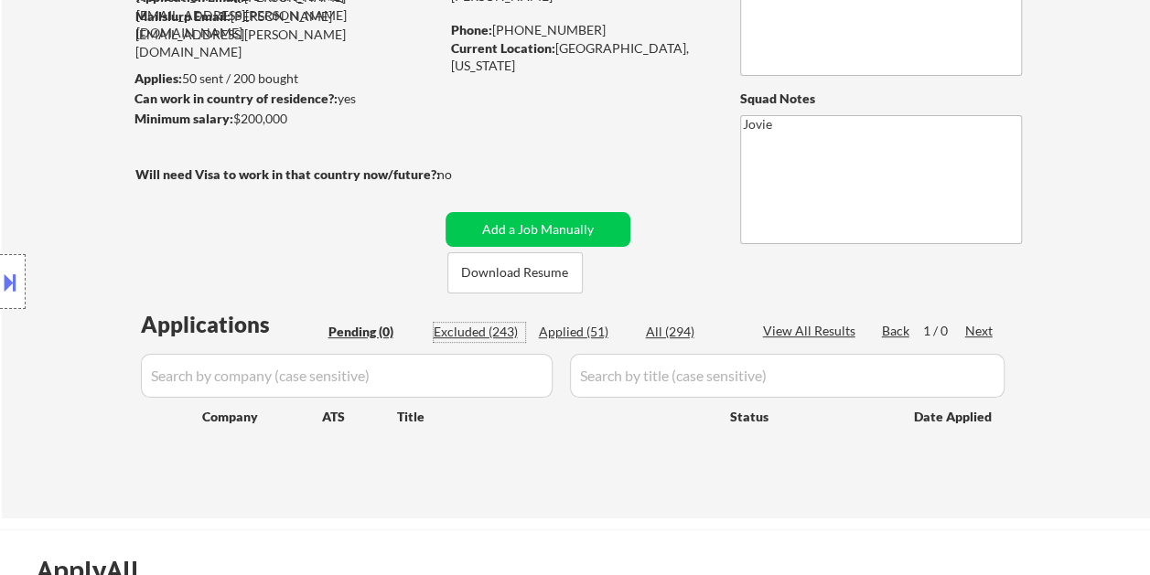
select select ""excluded__bad_match_""
select select ""excluded__expired_""
select select ""excluded__other_""
select select ""excluded__bad_match_""
select select ""excluded__expired_""
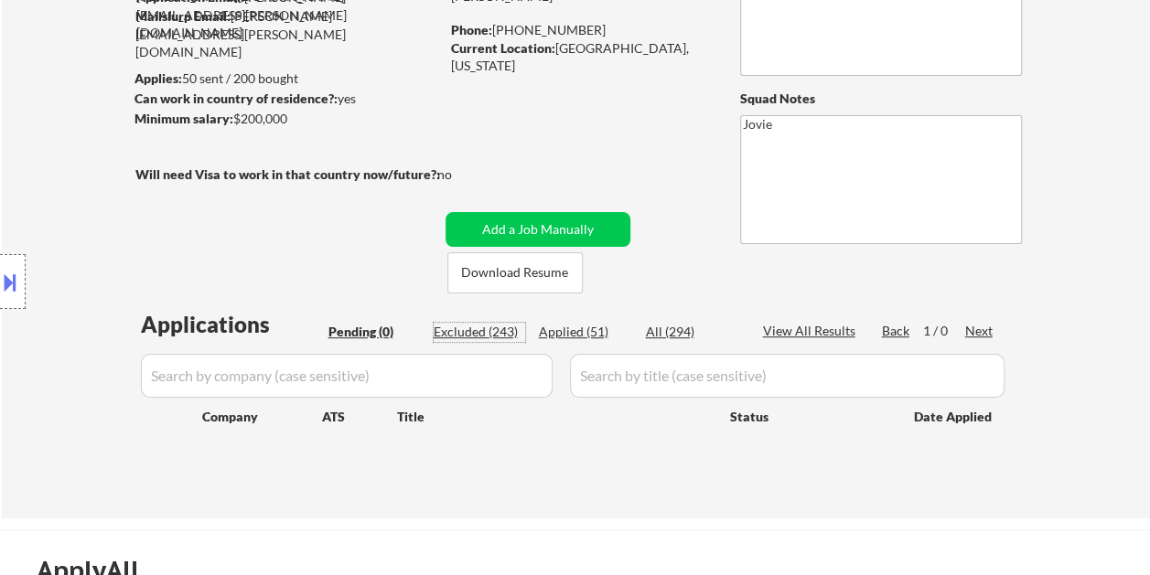
select select ""excluded__bad_match_""
select select ""excluded__expired_""
select select ""excluded__bad_match_""
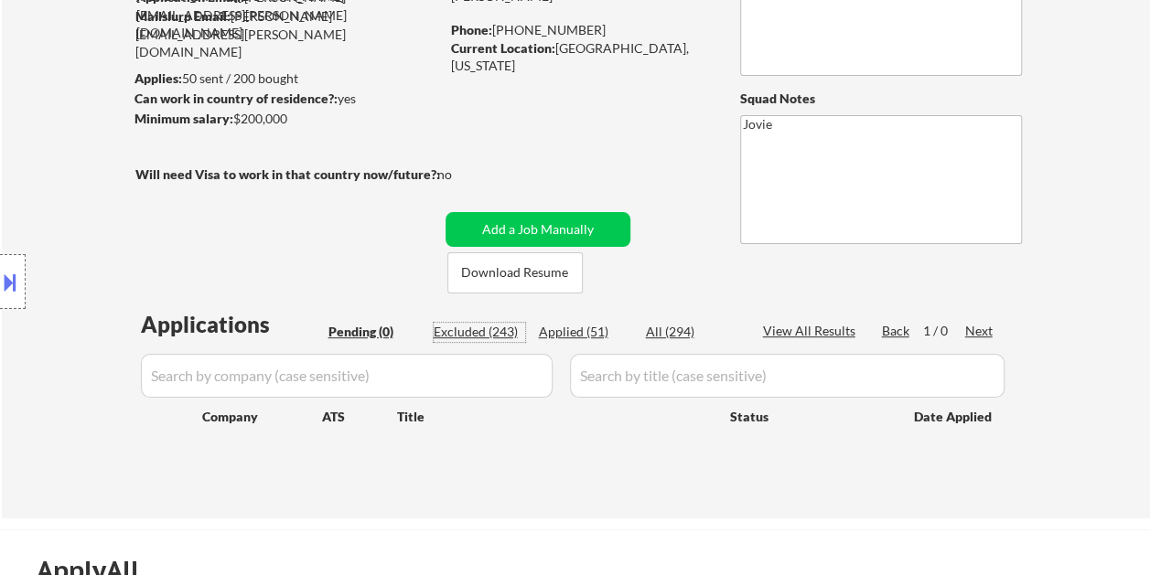
select select ""excluded__expired_""
select select ""excluded__salary_""
select select ""excluded__expired_""
select select ""excluded__salary_""
select select ""excluded__expired_""
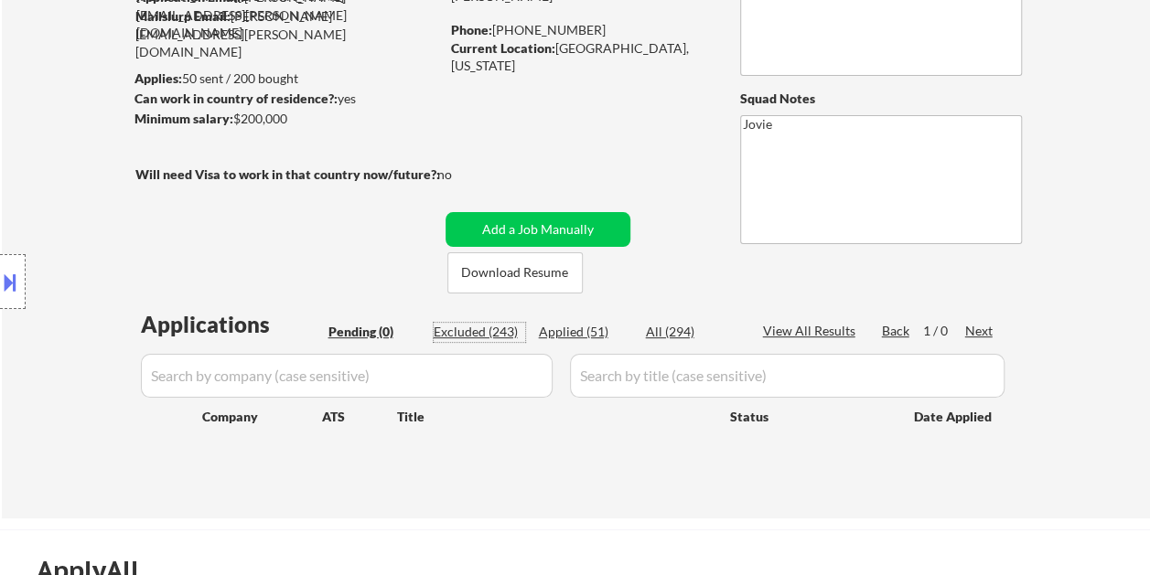
select select ""excluded__bad_match_""
select select ""excluded""
select select ""excluded__bad_match_""
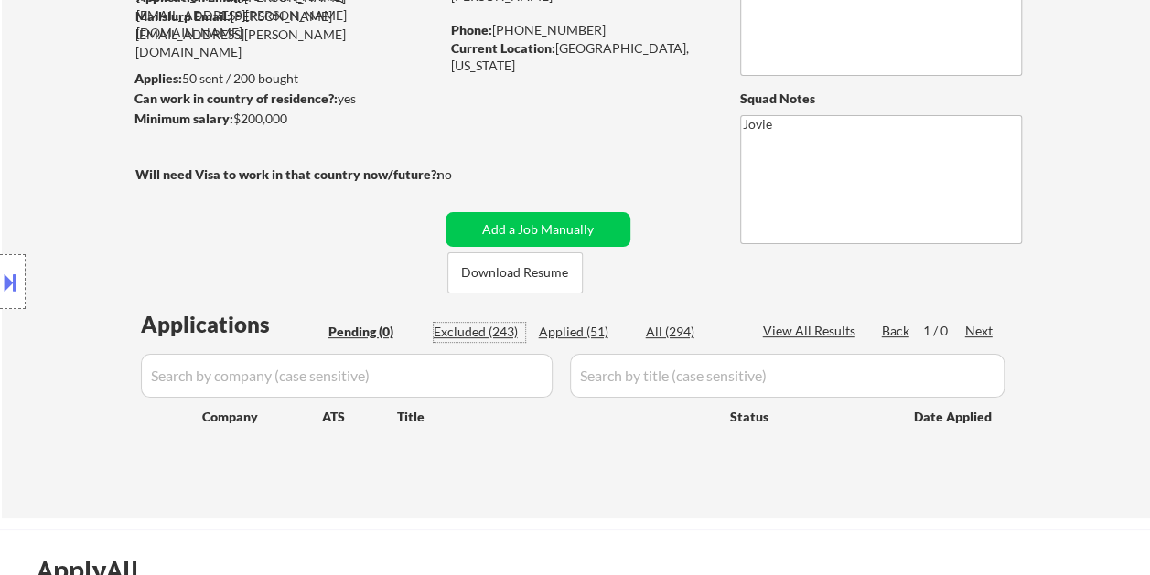
select select ""excluded__expired_""
select select ""excluded__salary_""
select select ""excluded__expired_""
select select ""excluded""
select select ""excluded__bad_match_""
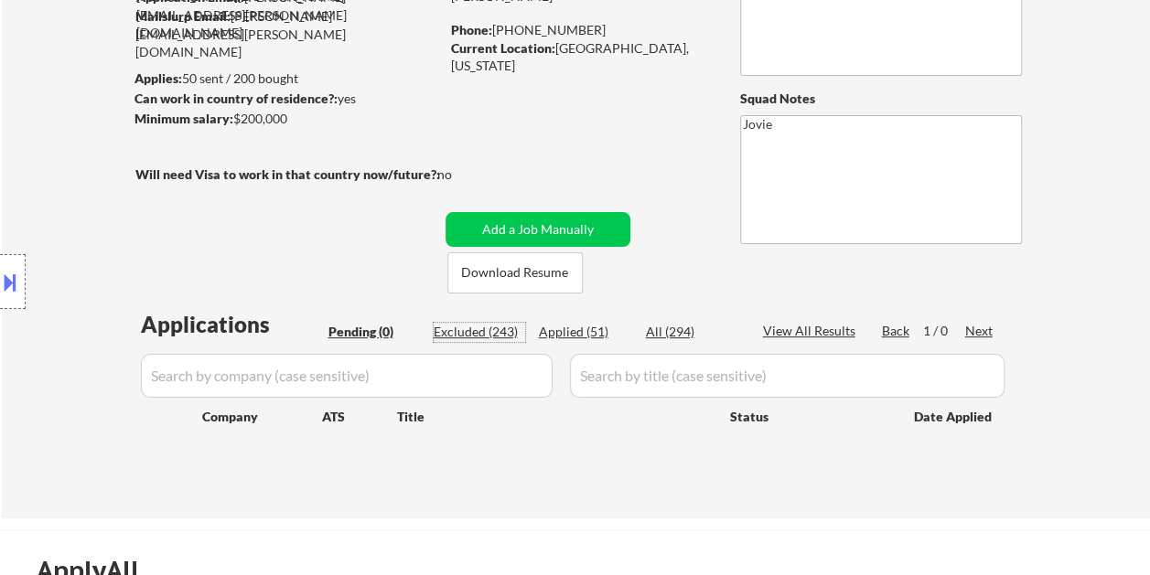
select select ""excluded__expired_""
select select ""excluded__bad_match_""
select select ""excluded__salary_""
select select ""excluded__bad_match_""
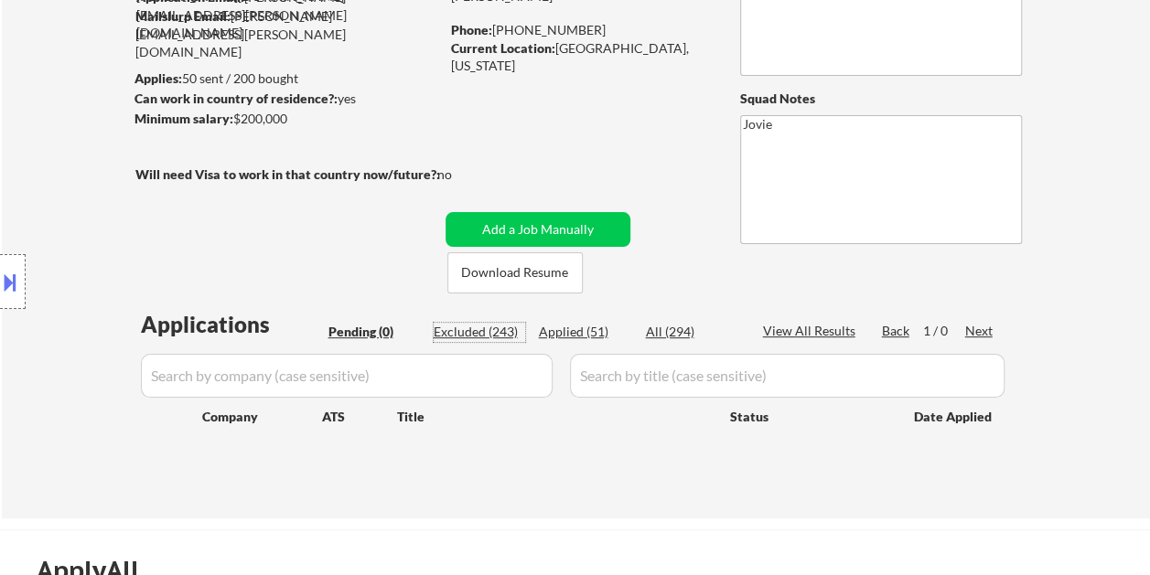
select select ""excluded__bad_match_""
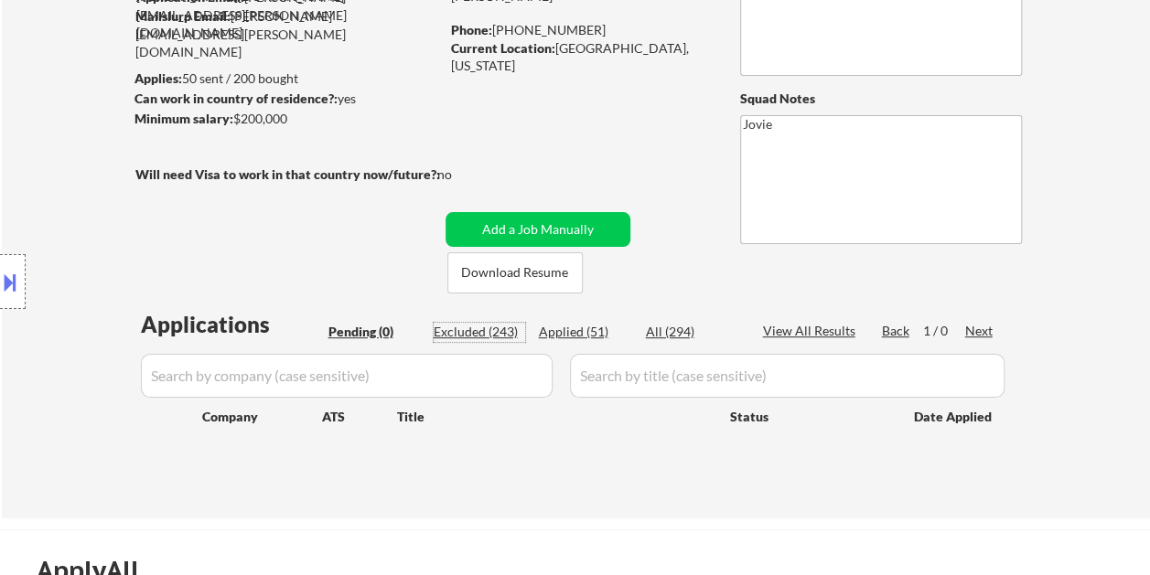
select select ""excluded__salary_""
select select ""excluded""
select select ""excluded__expired_""
select select ""excluded__salary_""
select select ""excluded__bad_match_""
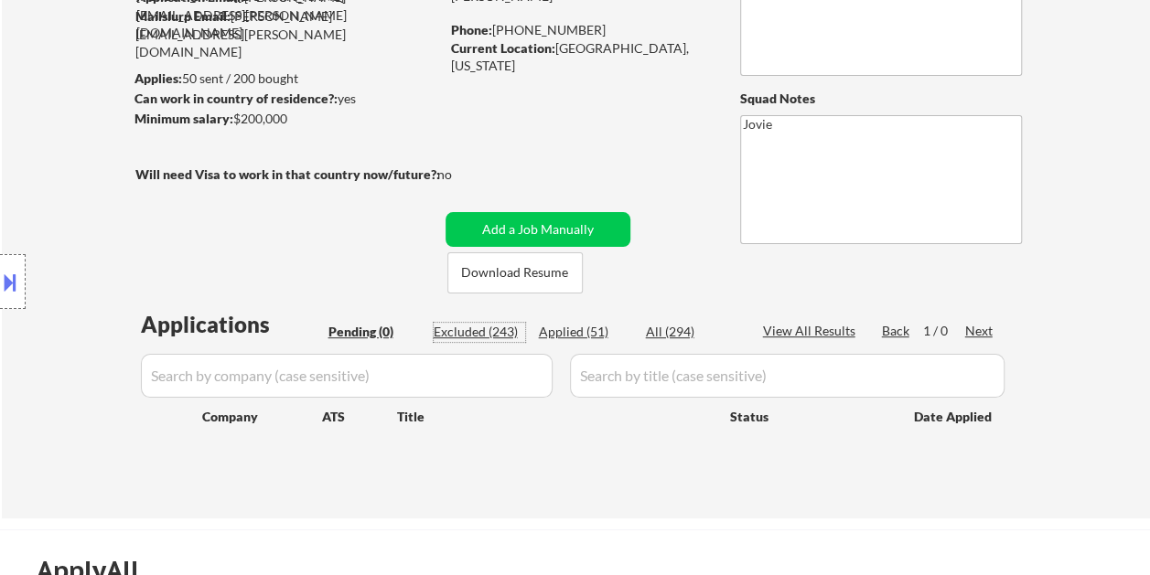
select select ""excluded__bad_match_""
select select ""excluded__expired_""
select select ""excluded__other_""
select select ""excluded""
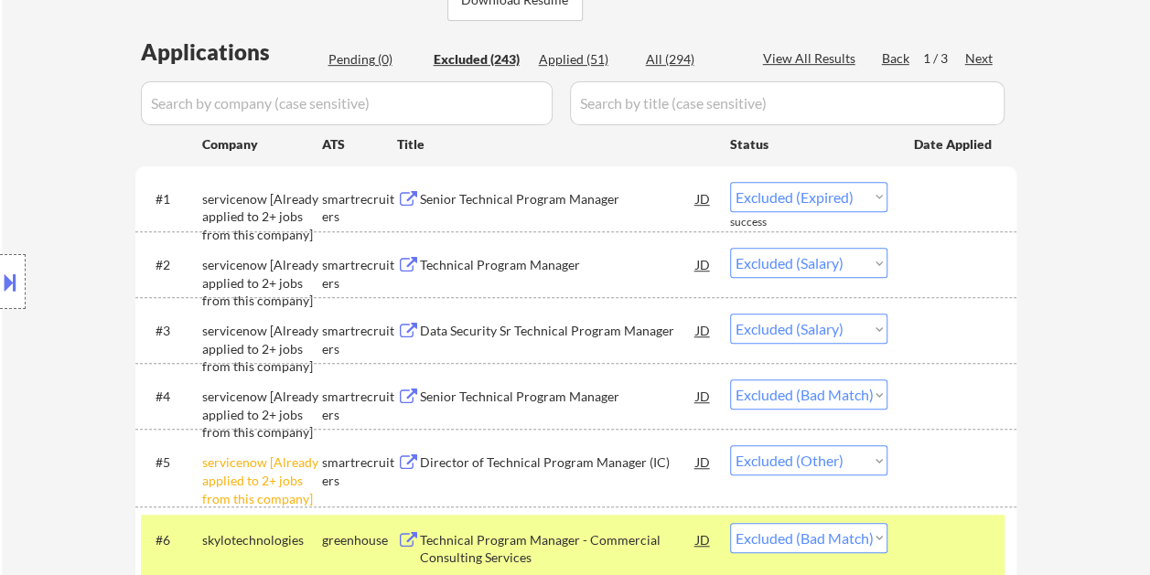
scroll to position [457, 0]
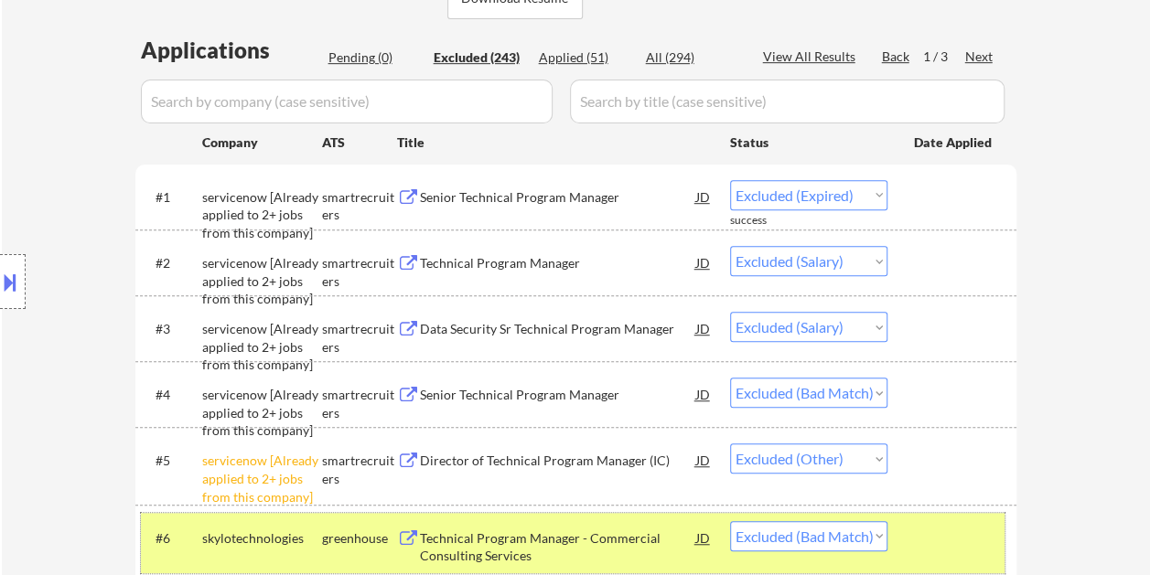
click at [958, 551] on div at bounding box center [954, 537] width 80 height 33
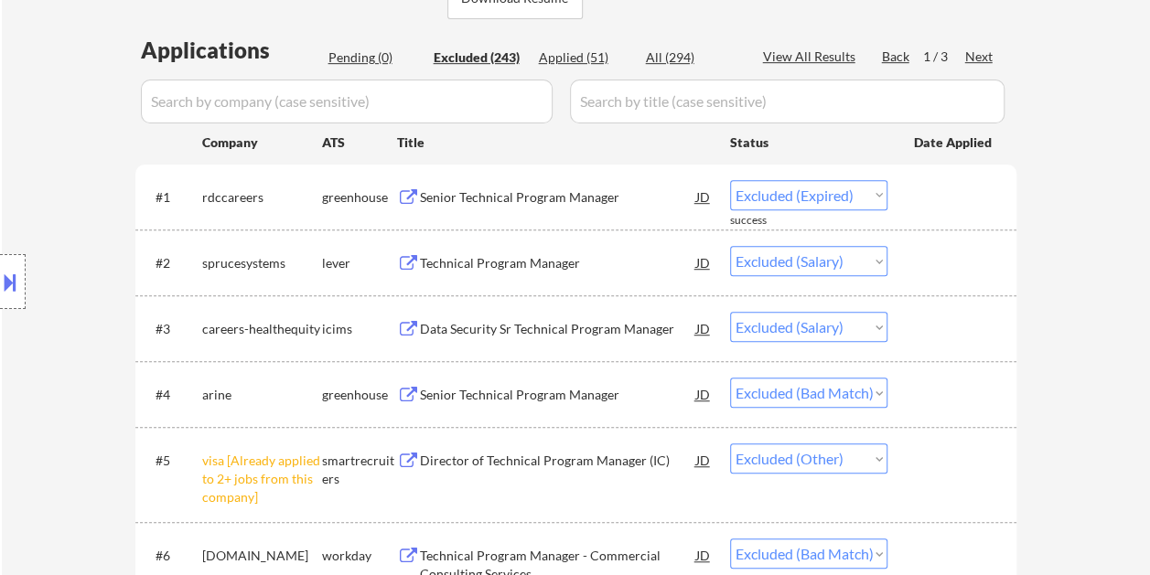
scroll to position [549, 0]
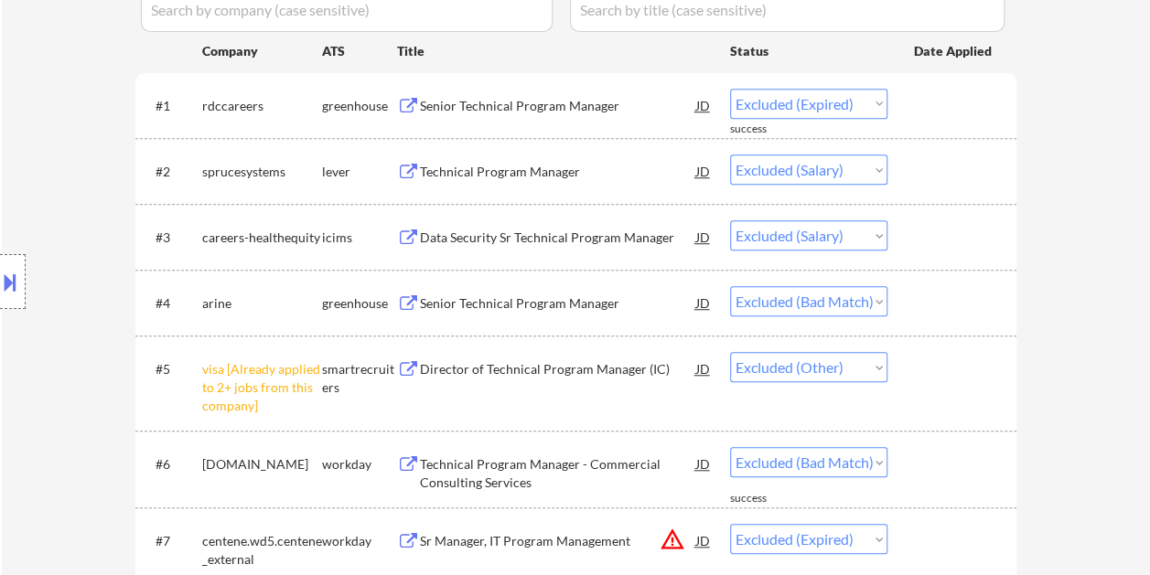
click at [936, 300] on div at bounding box center [954, 302] width 80 height 33
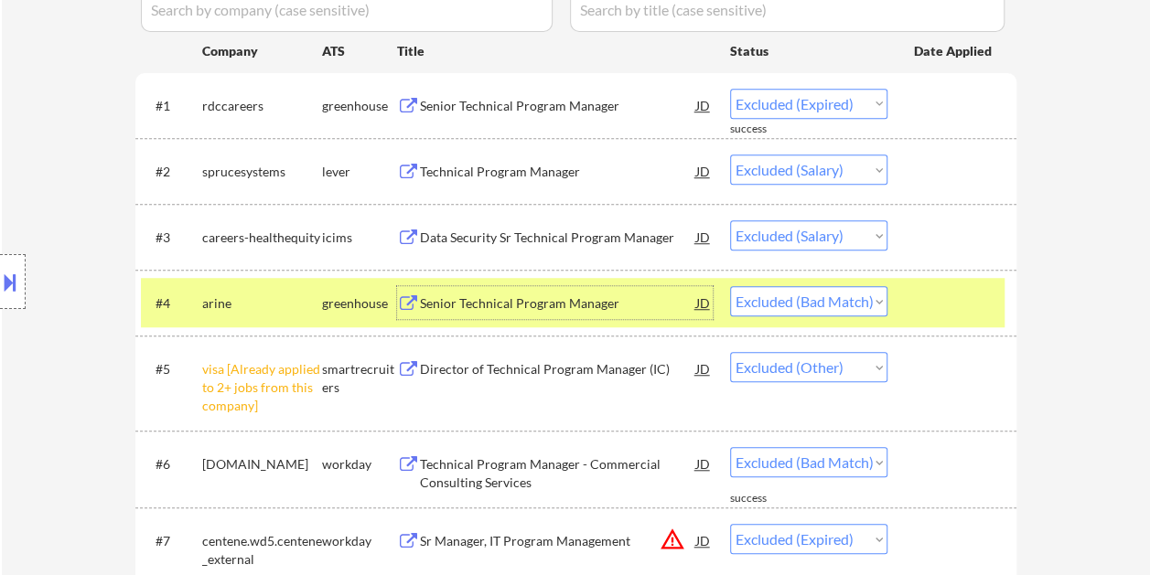
click at [562, 315] on div "Senior Technical Program Manager" at bounding box center [558, 302] width 276 height 33
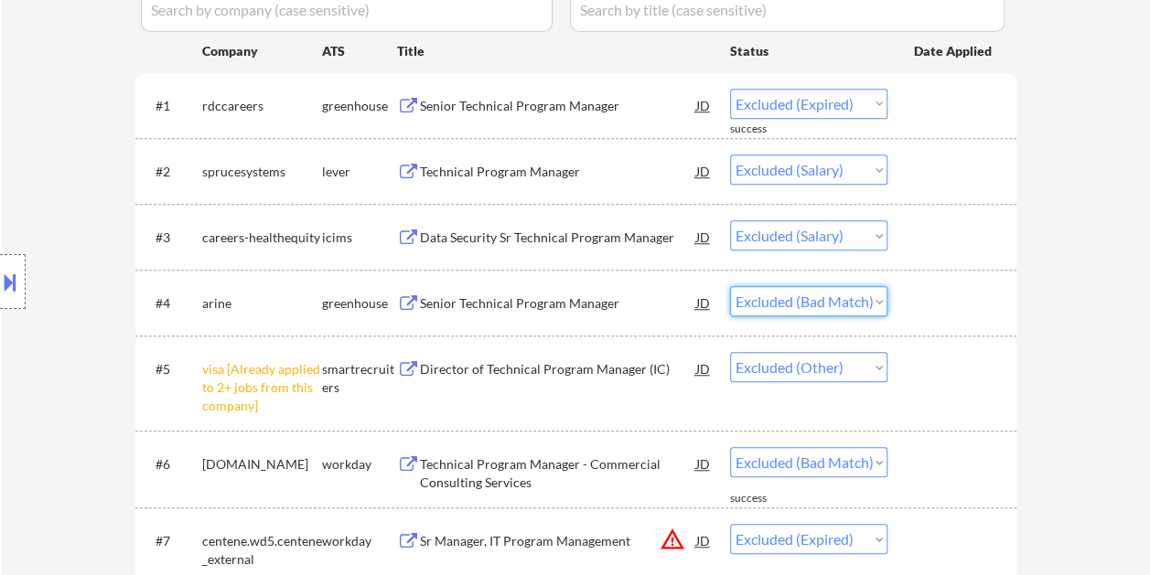
click at [871, 300] on select "Choose an option... Pending Applied Excluded (Questions) Excluded (Expired) Exc…" at bounding box center [808, 301] width 157 height 30
select select ""excluded__salary_""
click at [730, 286] on select "Choose an option... Pending Applied Excluded (Questions) Excluded (Expired) Exc…" at bounding box center [808, 301] width 157 height 30
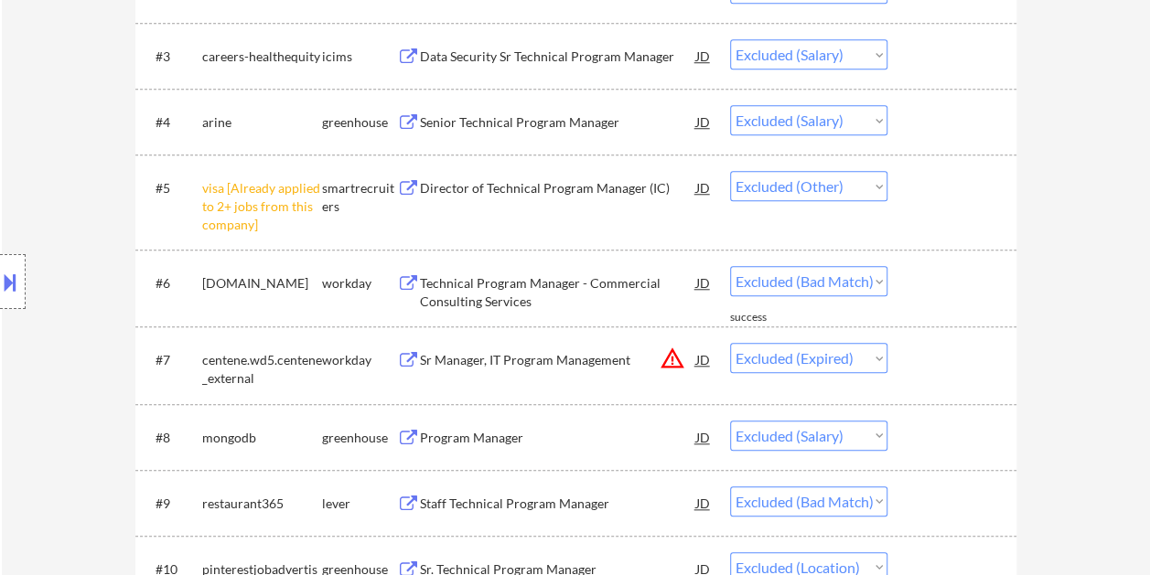
scroll to position [732, 0]
click at [907, 281] on div "#6 redhat.wd5.jobs workday Technical Program Manager - Commercial Consulting Se…" at bounding box center [572, 286] width 863 height 60
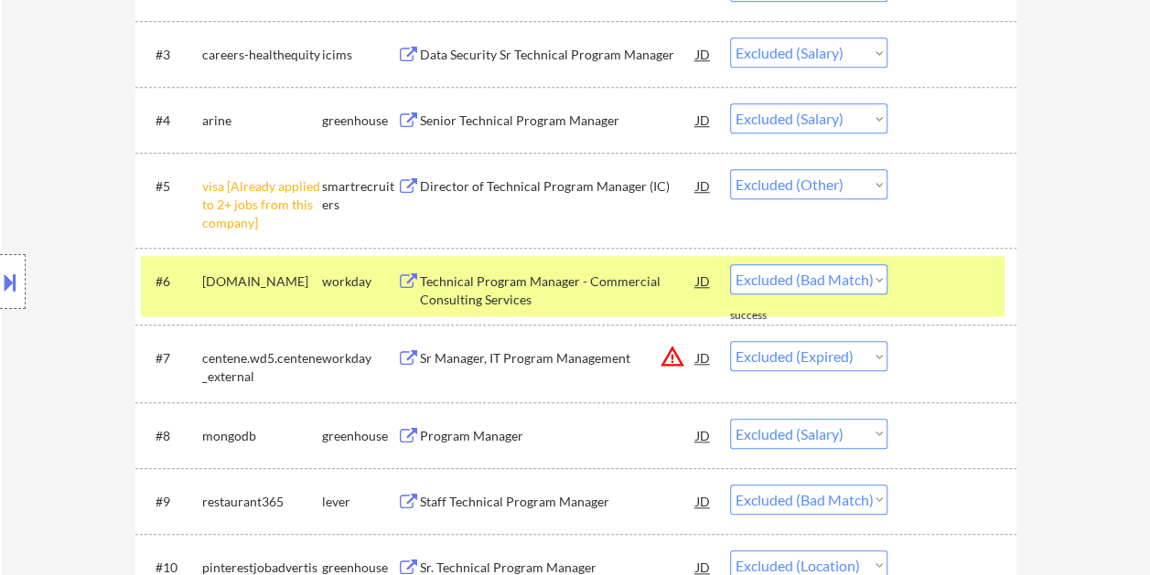
click at [955, 280] on div at bounding box center [954, 280] width 80 height 33
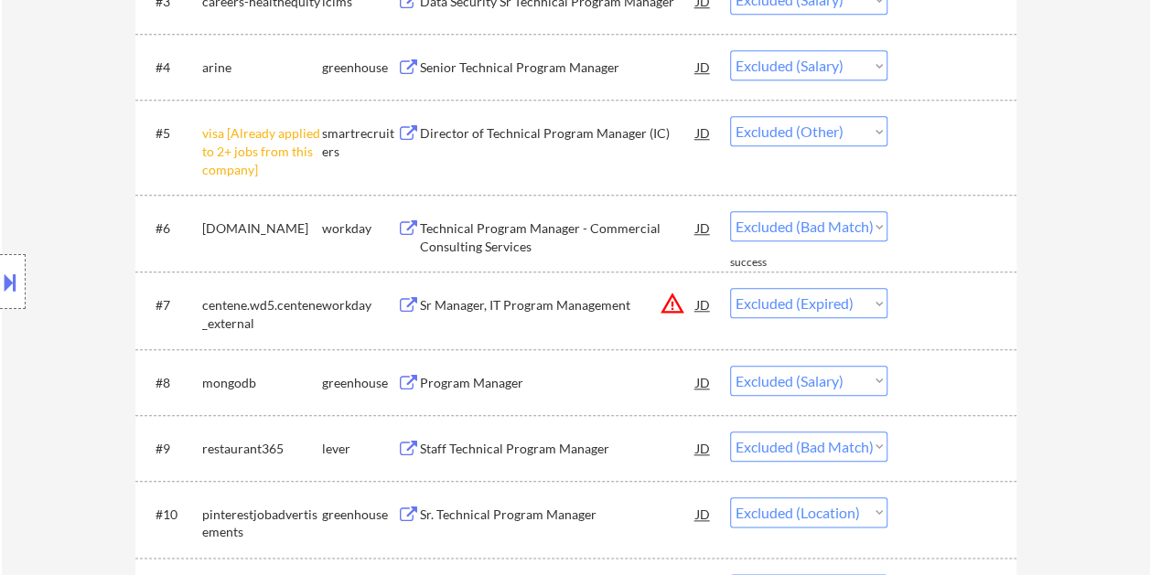
scroll to position [823, 0]
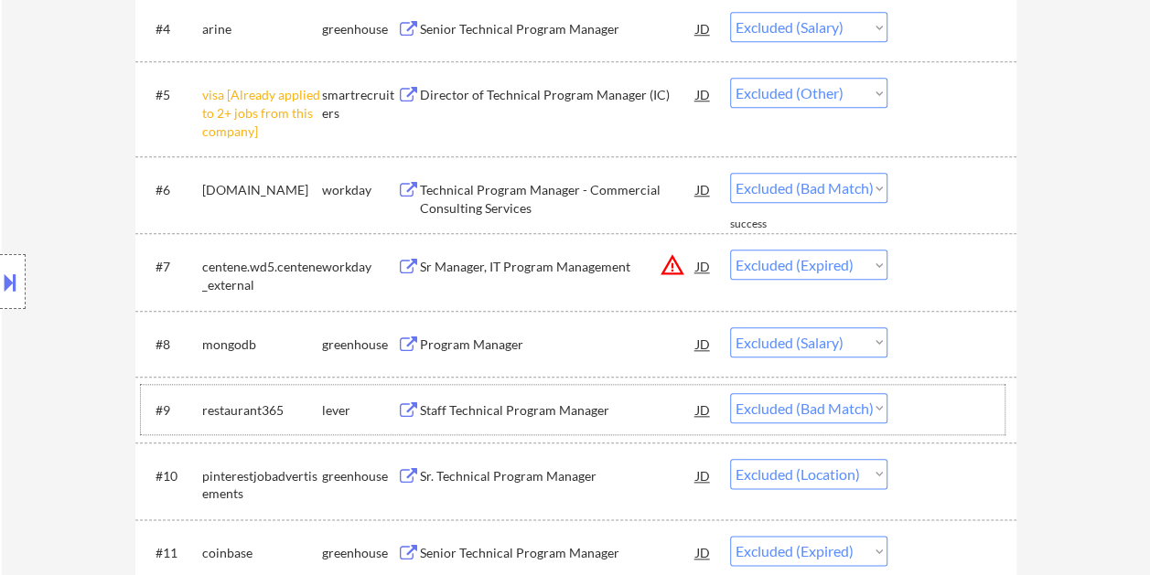
click at [931, 407] on div at bounding box center [954, 409] width 80 height 33
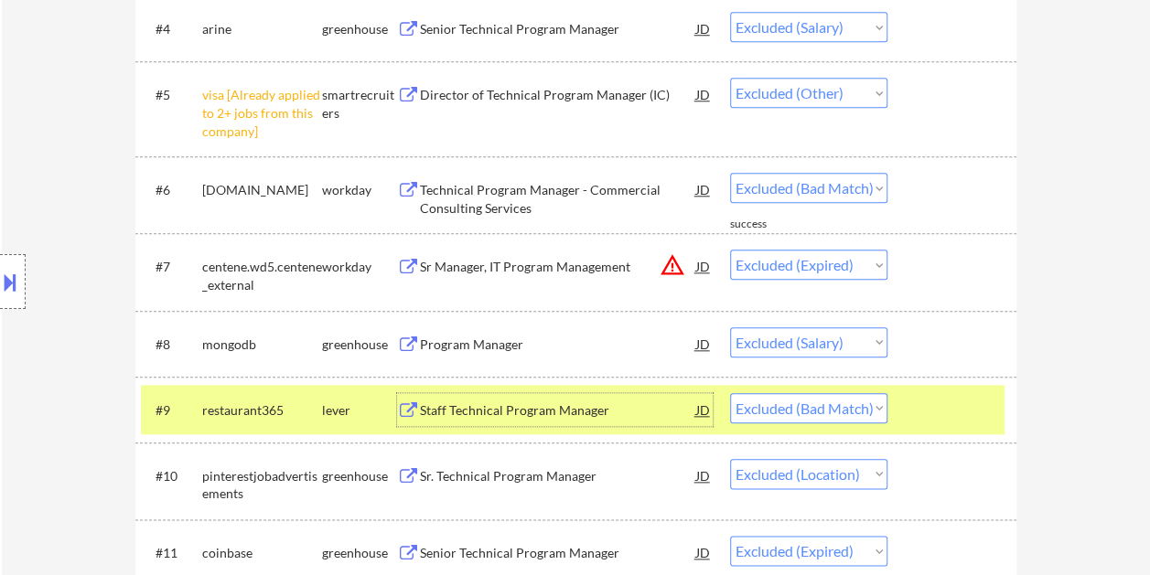
click at [576, 407] on div "Staff Technical Program Manager" at bounding box center [558, 410] width 276 height 18
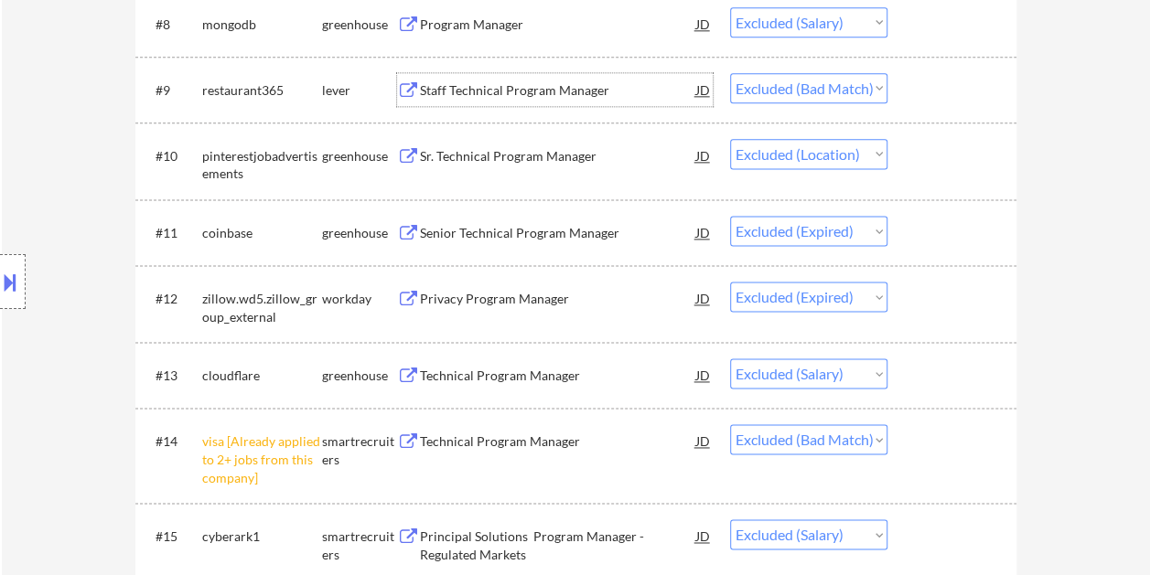
scroll to position [1189, 0]
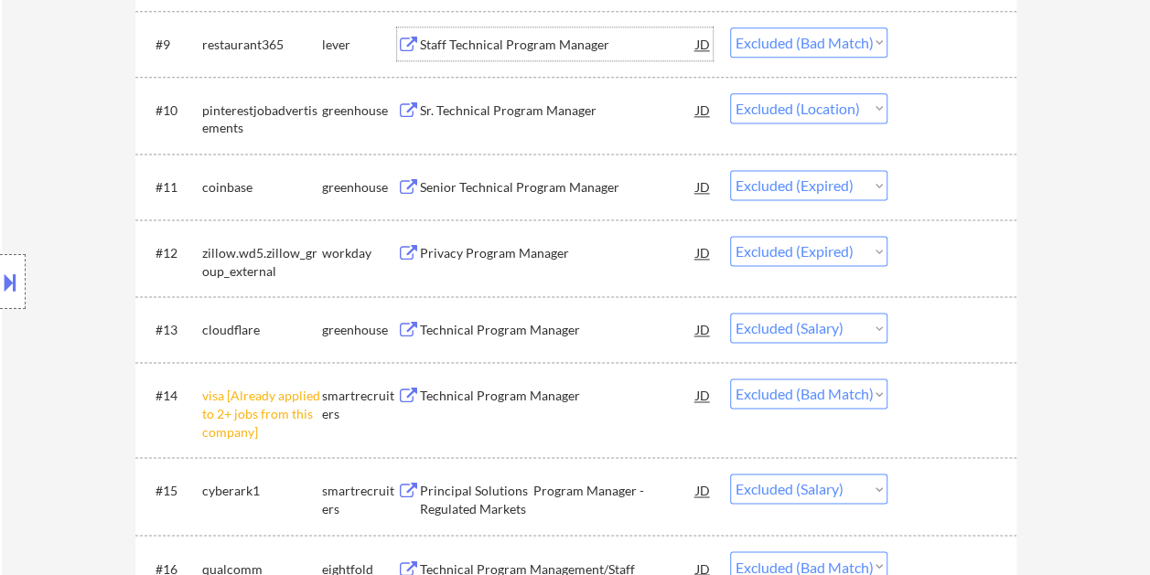
click at [935, 390] on div at bounding box center [954, 395] width 80 height 33
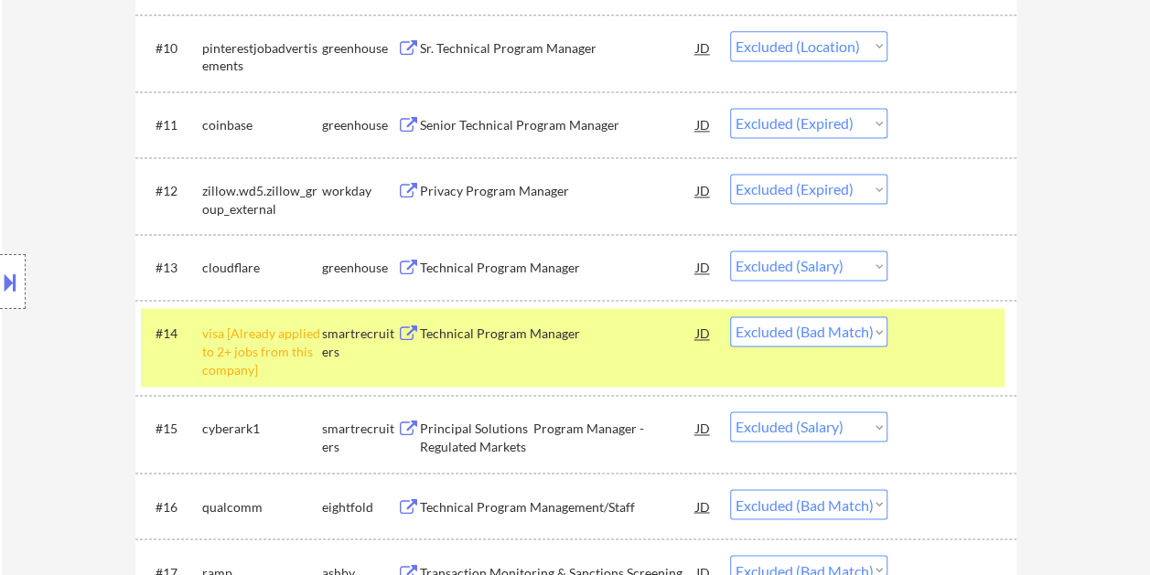
scroll to position [1280, 0]
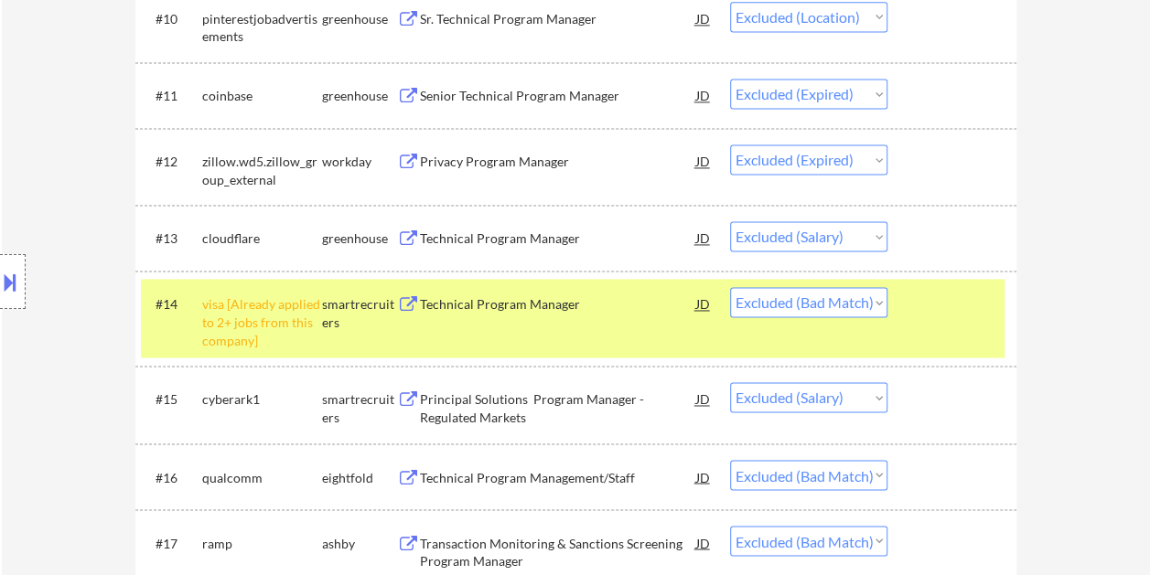
click at [953, 333] on div "#14 visa [Already applied to 2+ jobs from this company] smartrecruiters Technic…" at bounding box center [572, 318] width 863 height 79
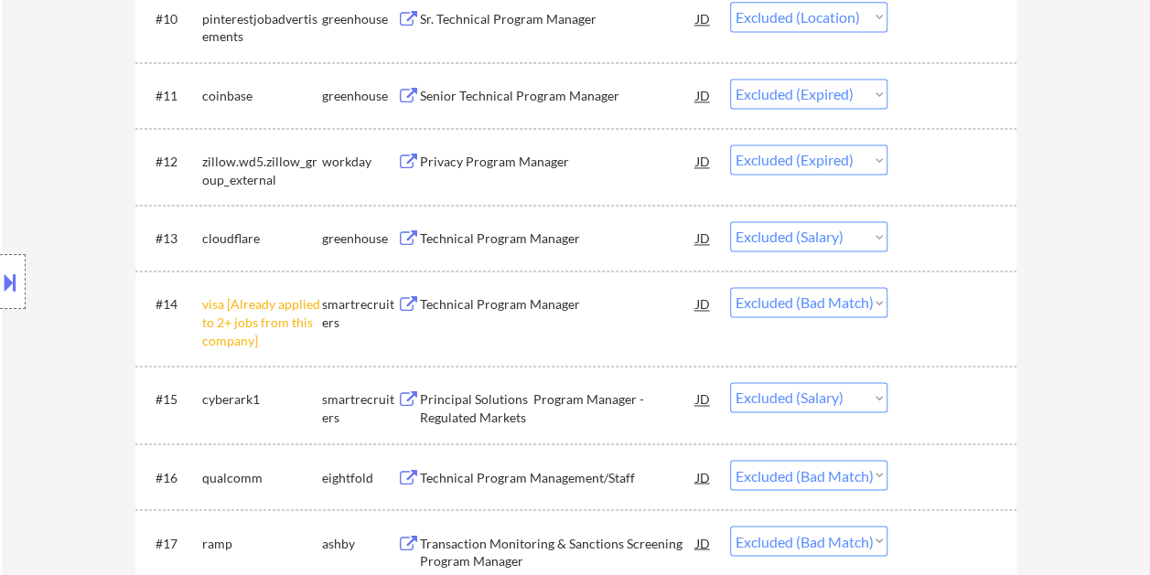
click at [958, 497] on div "#16 qualcomm eightfold Technical Program Management/Staff JD Choose an option..…" at bounding box center [572, 476] width 863 height 49
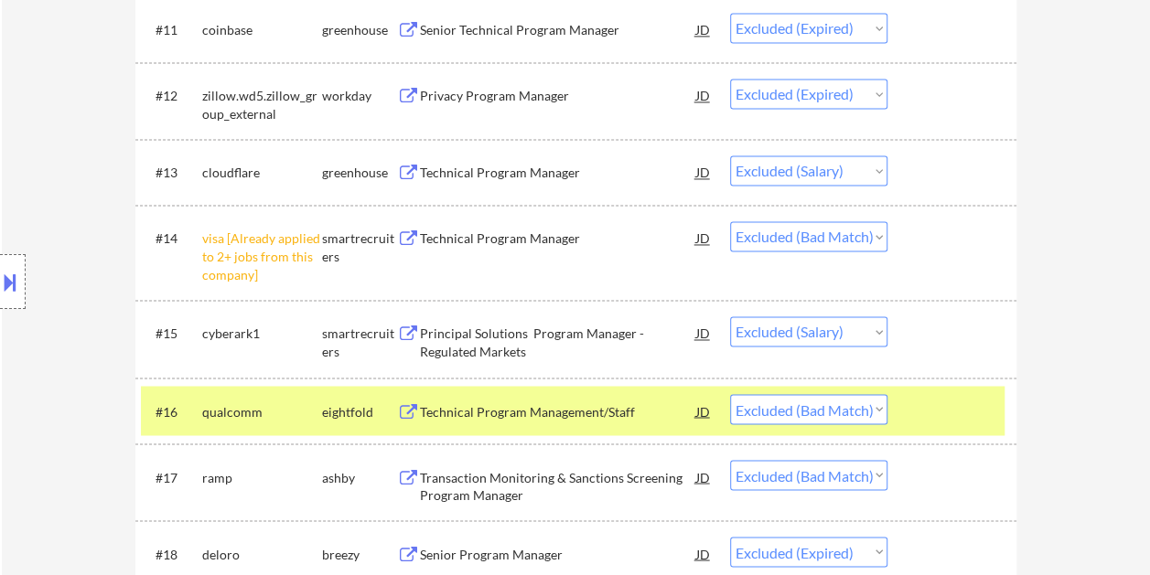
scroll to position [1372, 0]
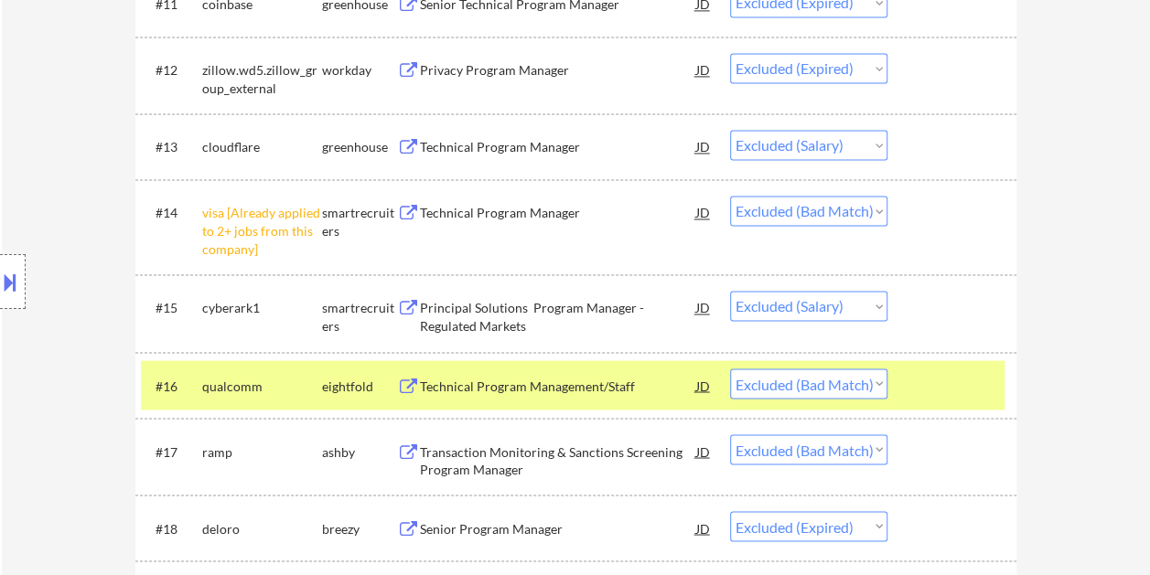
click at [968, 388] on div at bounding box center [954, 385] width 80 height 33
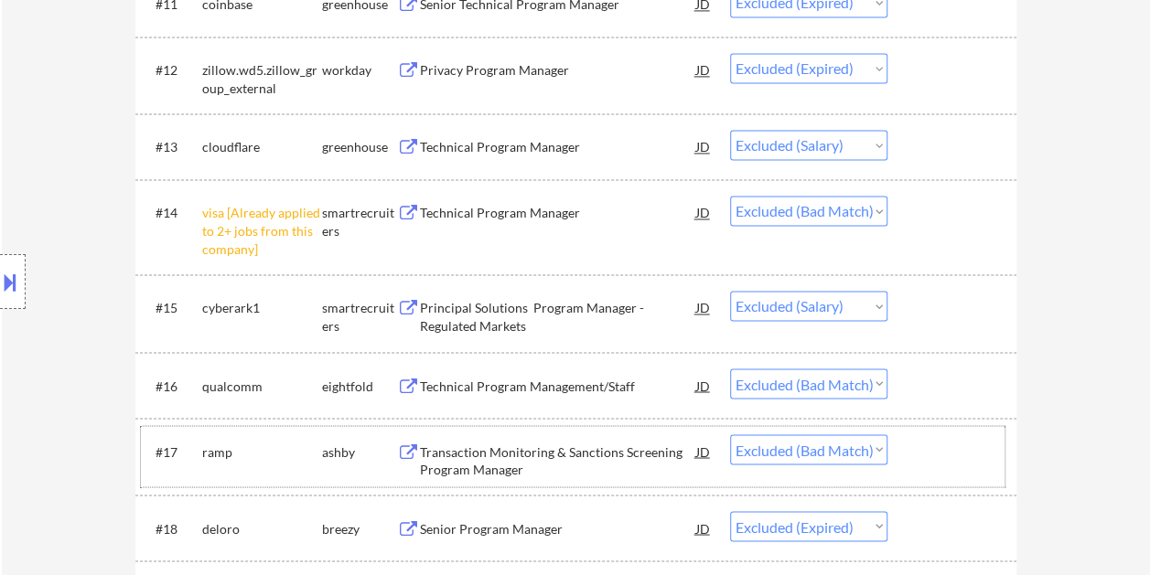
click at [956, 461] on div at bounding box center [954, 450] width 80 height 33
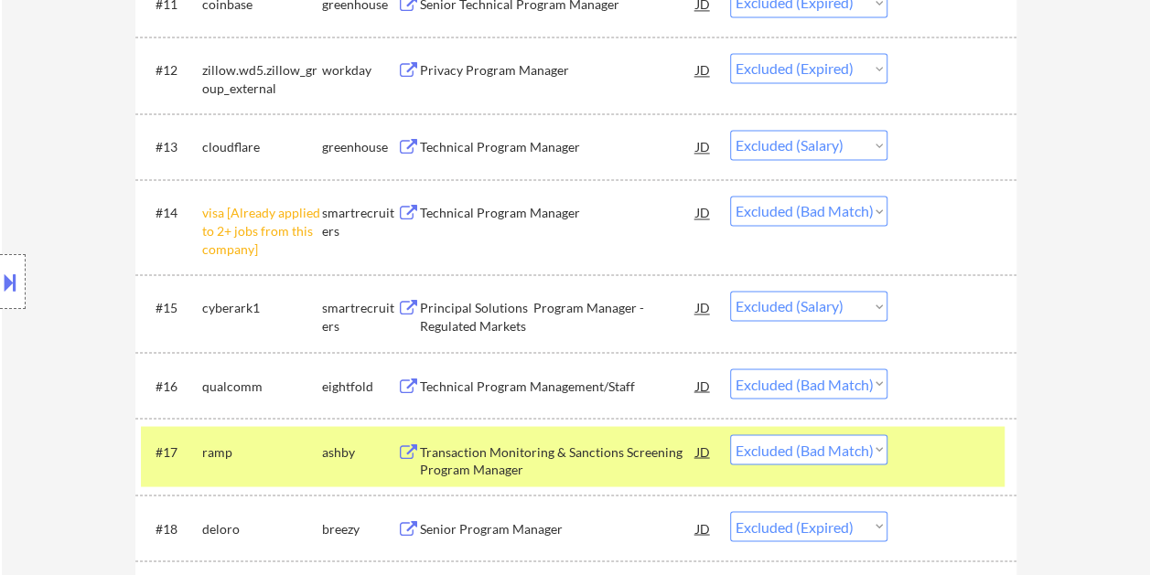
click at [594, 453] on div "Transaction Monitoring & Sanctions Screening Program Manager" at bounding box center [558, 461] width 276 height 36
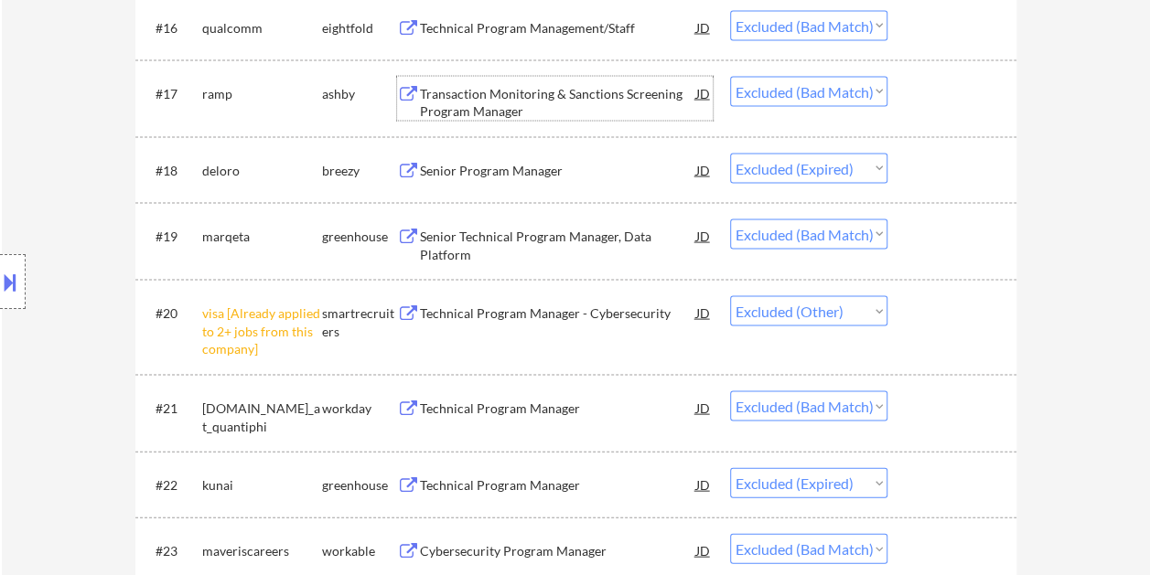
scroll to position [1738, 0]
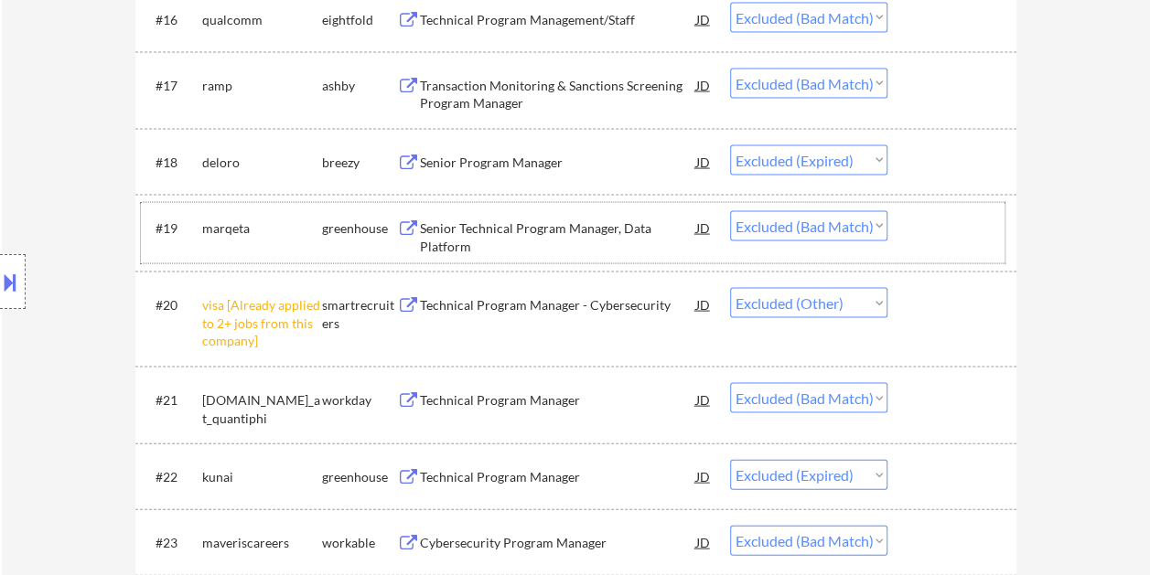
click at [918, 231] on div at bounding box center [954, 227] width 80 height 33
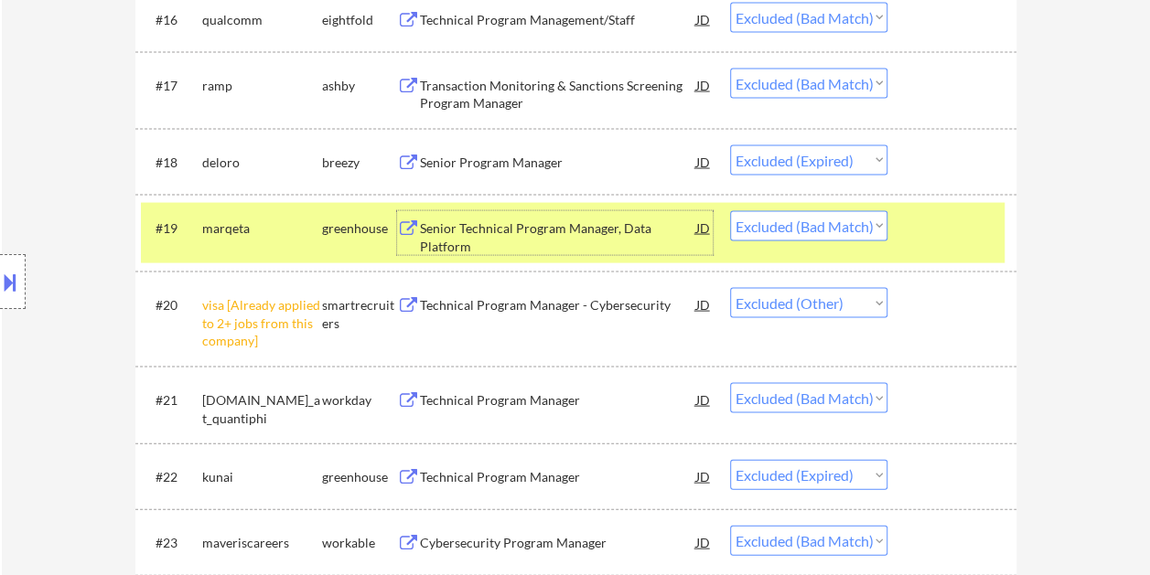
click at [505, 236] on div "Senior Technical Program Manager, Data Platform" at bounding box center [558, 237] width 276 height 36
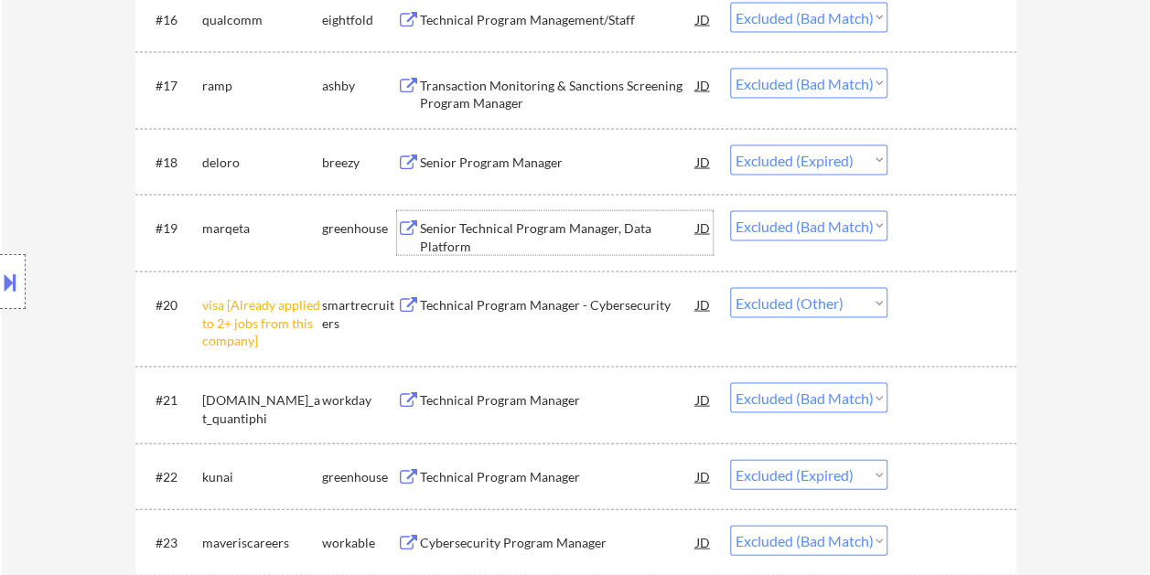
click at [917, 237] on div at bounding box center [954, 227] width 80 height 33
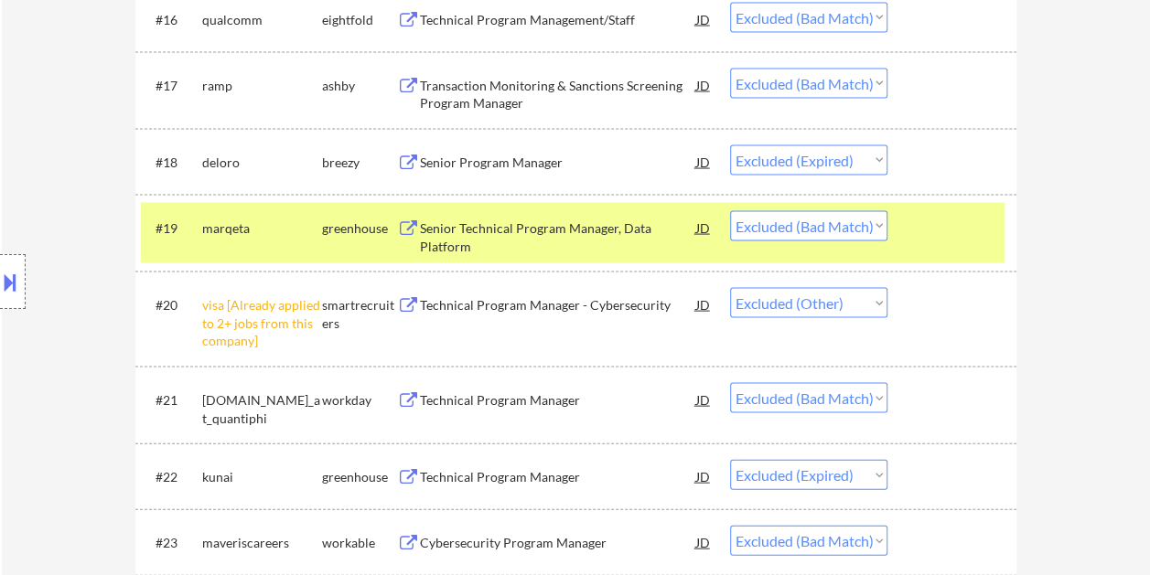
click at [922, 229] on div at bounding box center [954, 227] width 80 height 33
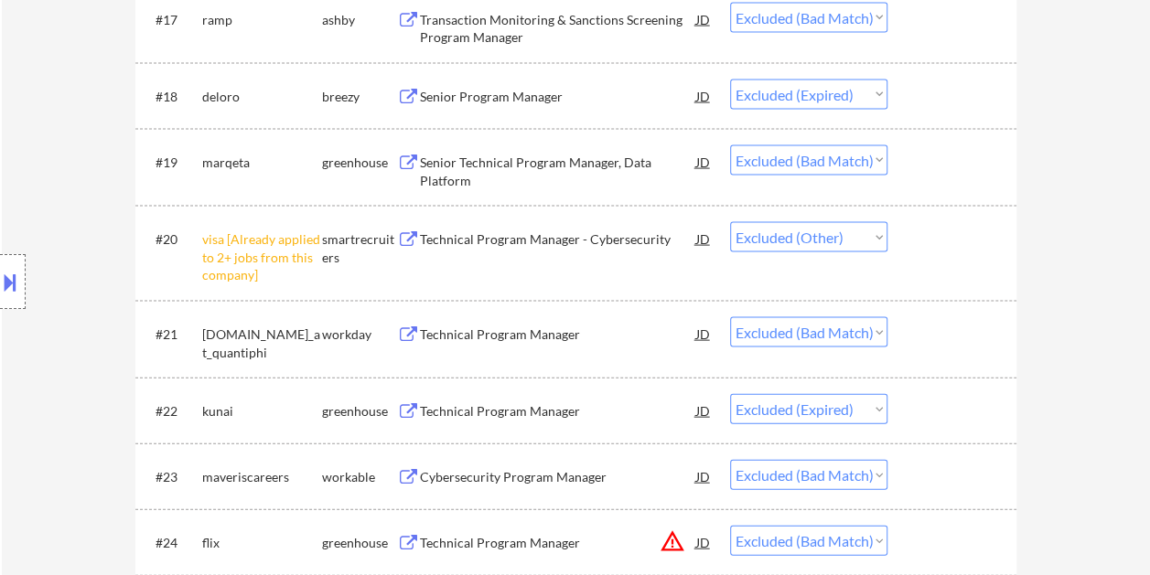
scroll to position [1921, 0]
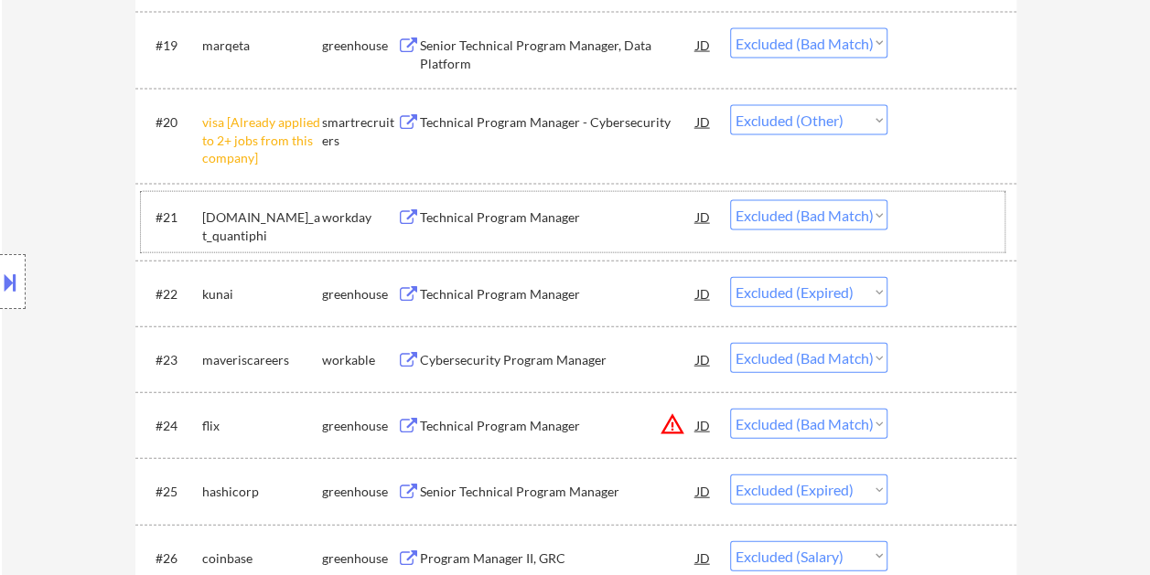
click at [936, 230] on div at bounding box center [954, 216] width 80 height 33
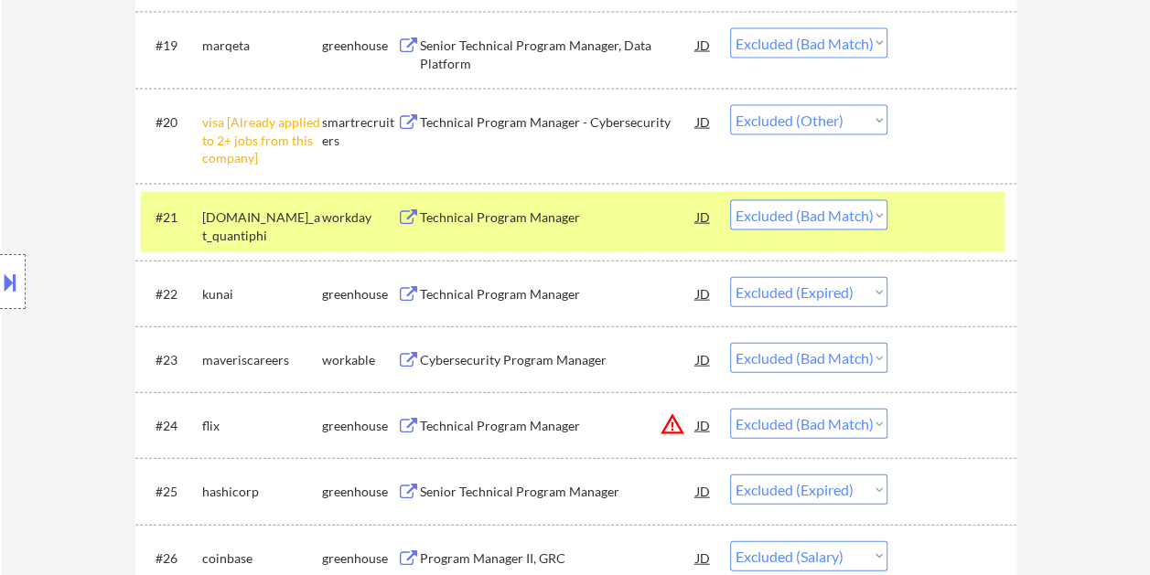
click at [926, 221] on div at bounding box center [954, 216] width 80 height 33
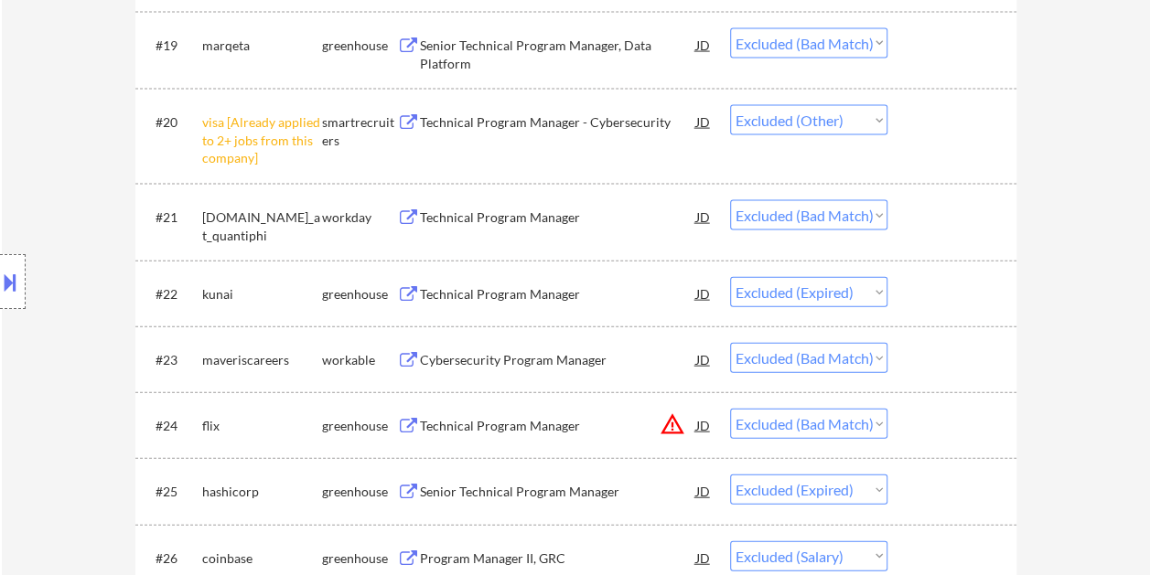
click at [936, 357] on div at bounding box center [954, 359] width 80 height 33
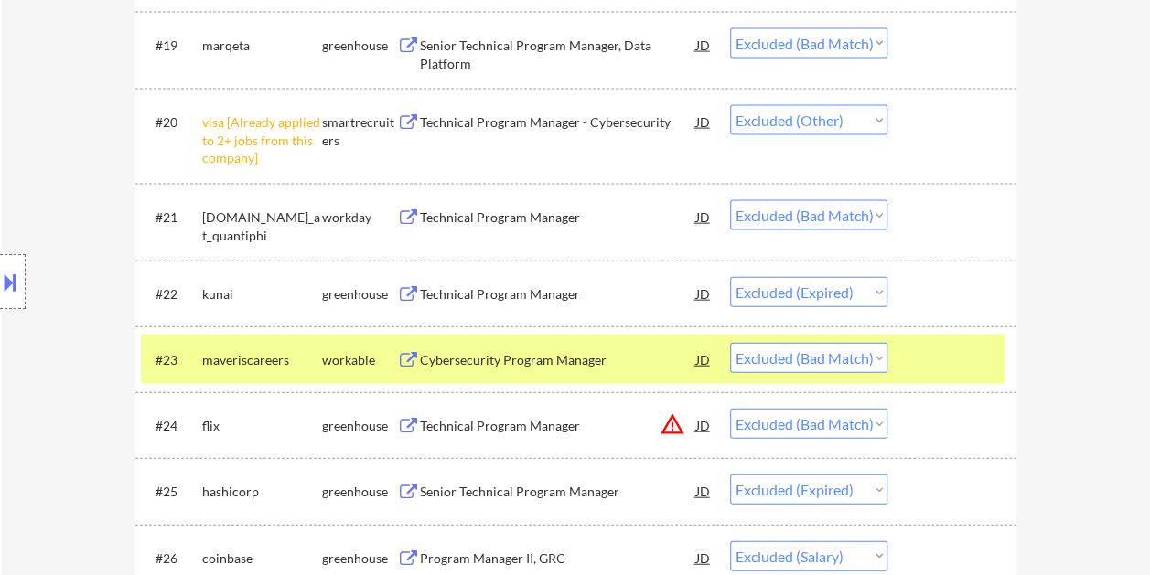
click at [586, 351] on div "Cybersecurity Program Manager" at bounding box center [558, 360] width 276 height 18
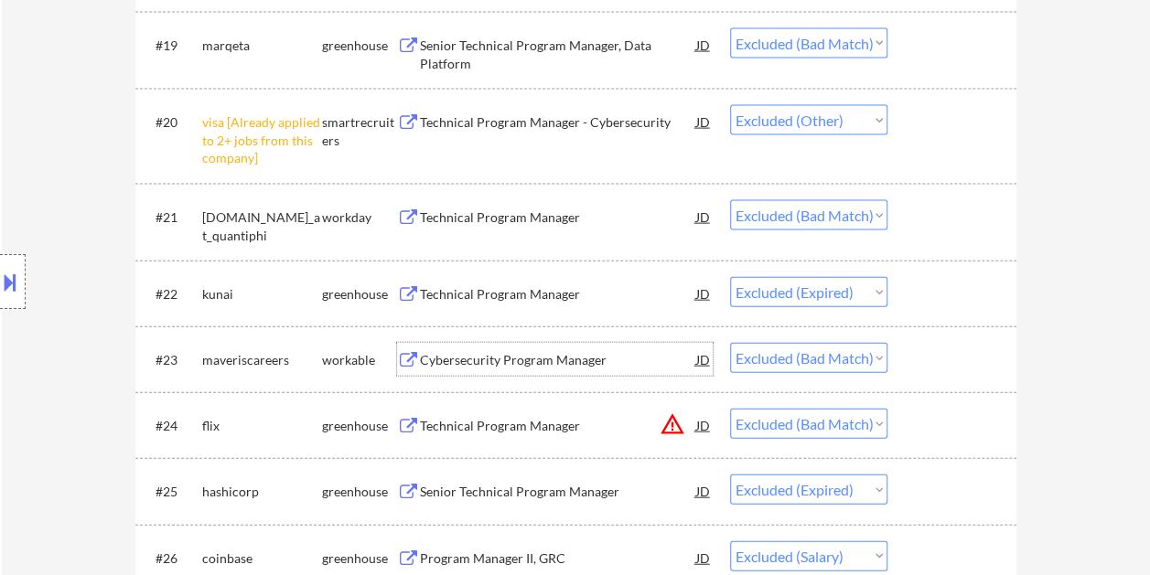
click at [921, 351] on div at bounding box center [954, 359] width 80 height 33
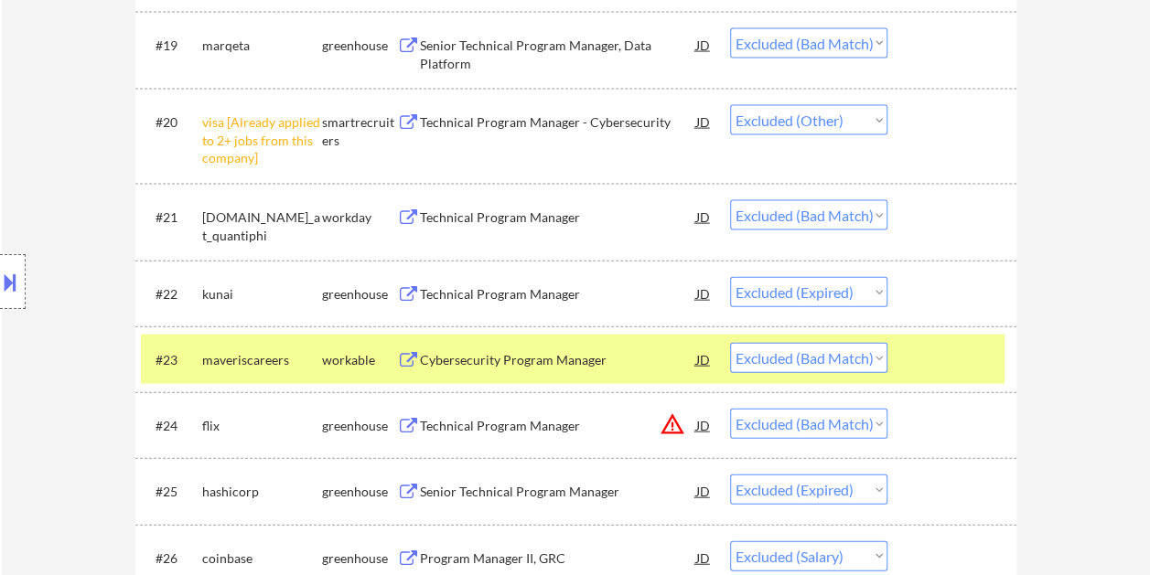
drag, startPoint x: 875, startPoint y: 353, endPoint x: 888, endPoint y: 359, distance: 14.3
click at [874, 353] on select "Choose an option... Pending Applied Excluded (Questions) Excluded (Expired) Exc…" at bounding box center [808, 358] width 157 height 30
select select ""excluded__expired_""
click at [730, 343] on select "Choose an option... Pending Applied Excluded (Questions) Excluded (Expired) Exc…" at bounding box center [808, 358] width 157 height 30
click at [906, 356] on div "#23 maveriscareers workable Cybersecurity Program Manager JD Choose an option..…" at bounding box center [572, 359] width 863 height 49
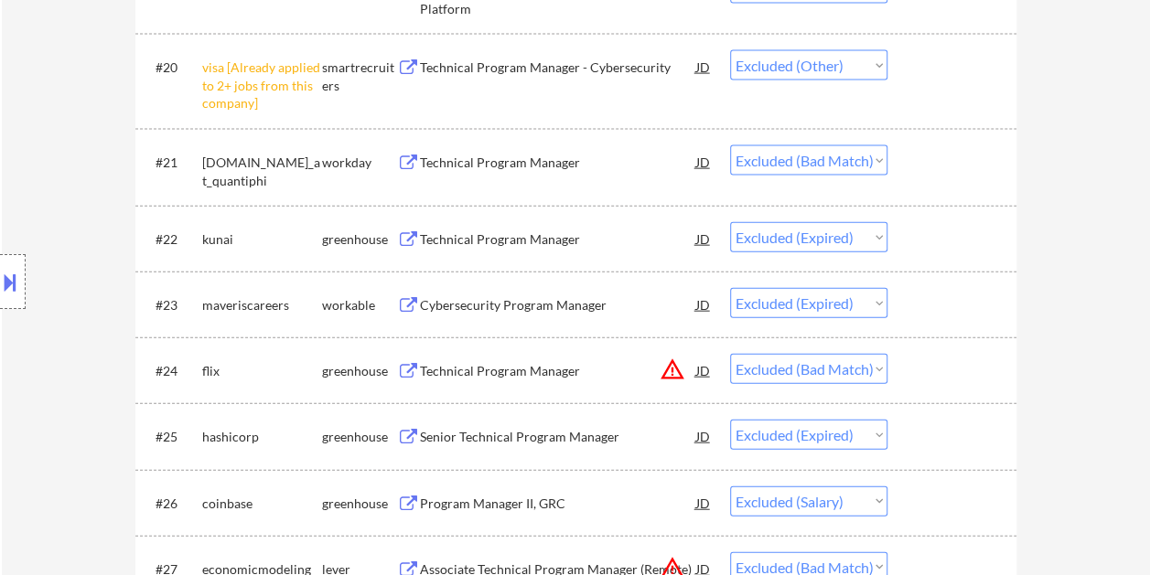
scroll to position [2012, 0]
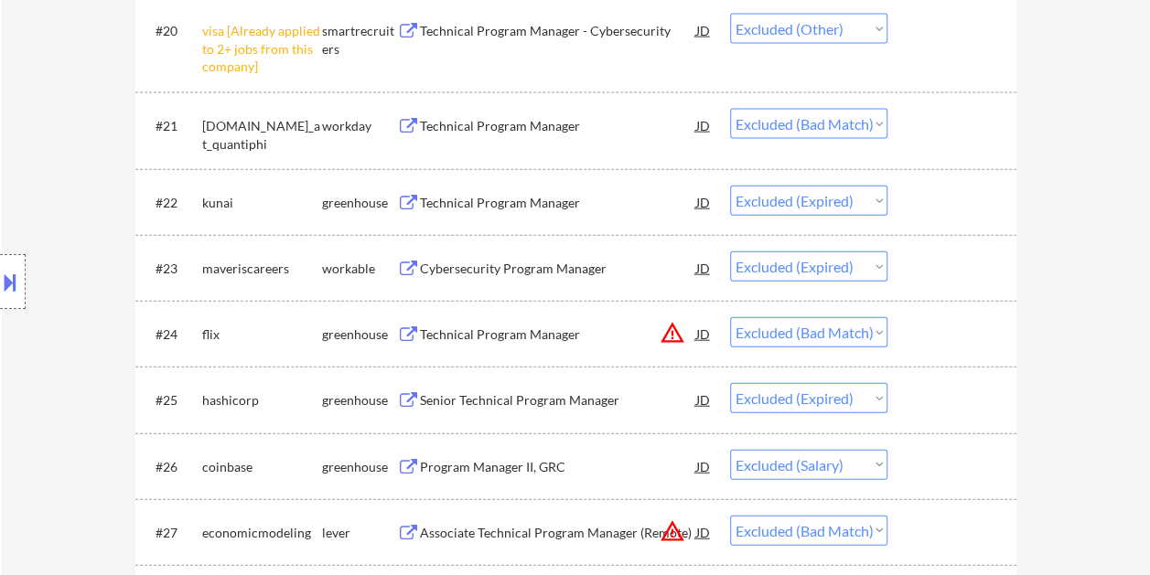
click at [915, 338] on div at bounding box center [954, 333] width 80 height 33
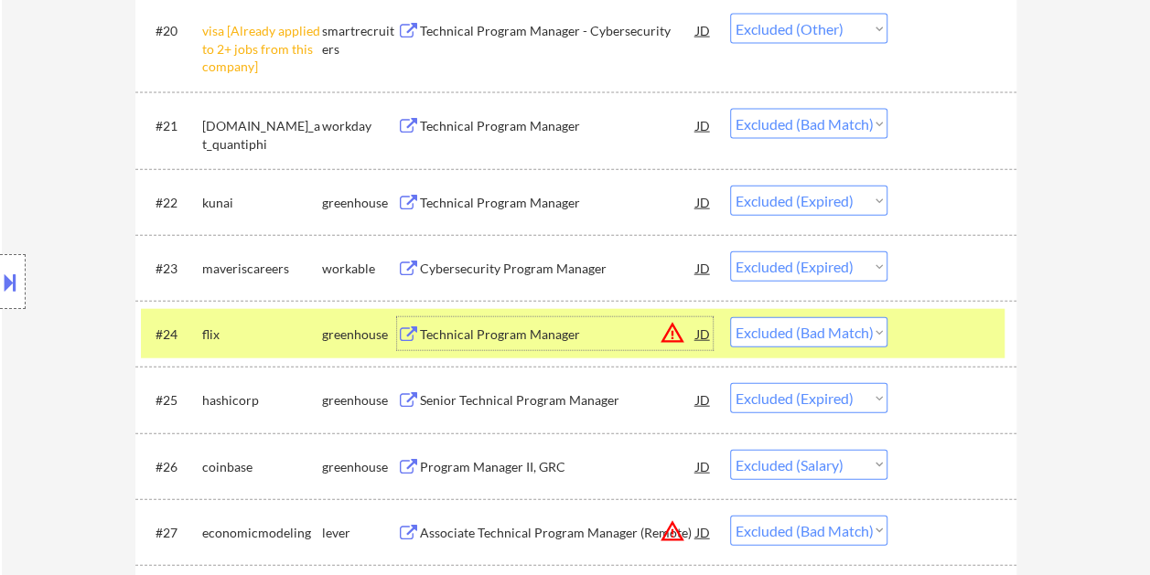
click at [551, 331] on div "Technical Program Manager" at bounding box center [558, 335] width 276 height 18
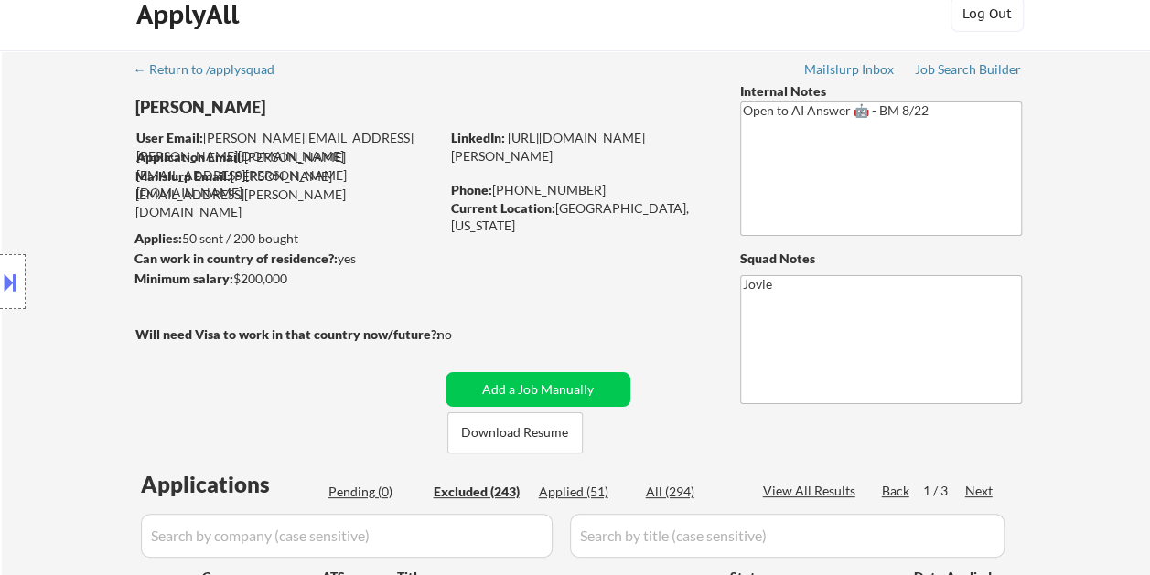
scroll to position [91, 0]
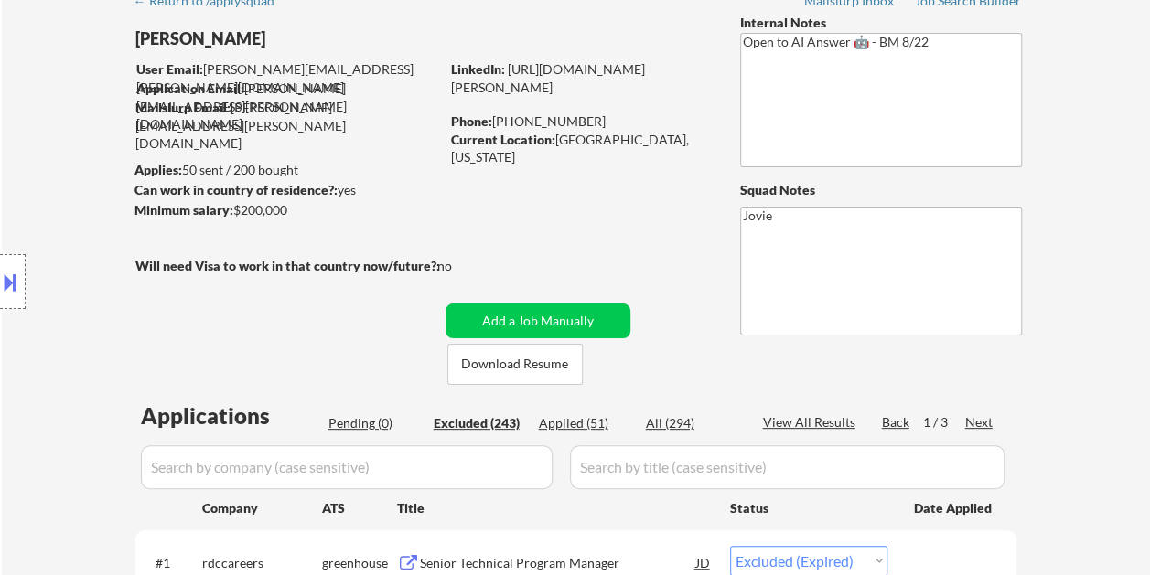
click at [596, 424] on div "Applied (51)" at bounding box center [584, 423] width 91 height 18
select select ""applied""
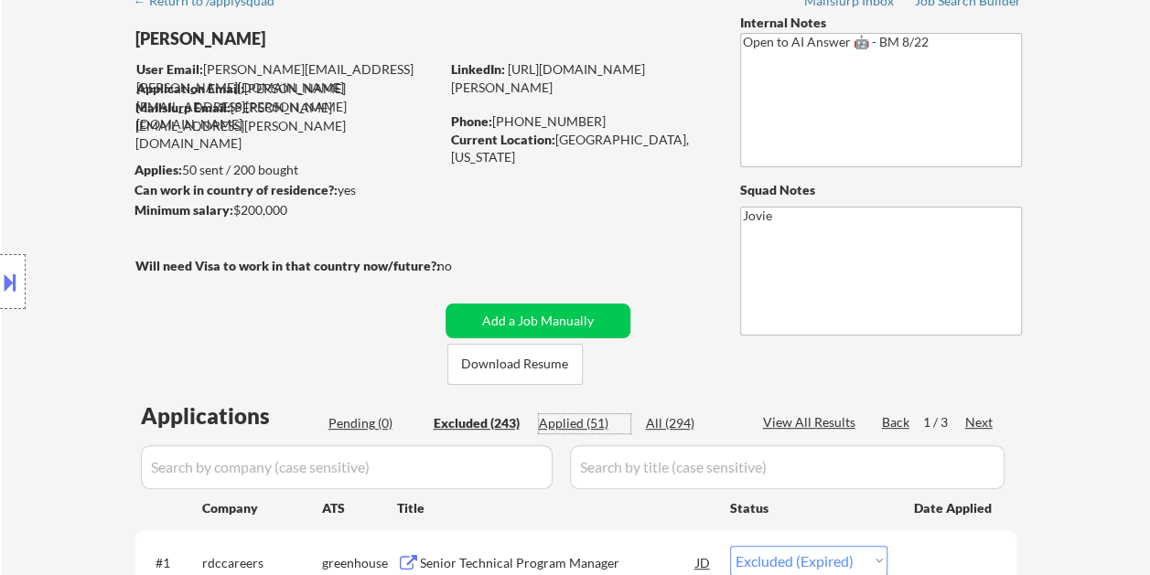
select select ""applied""
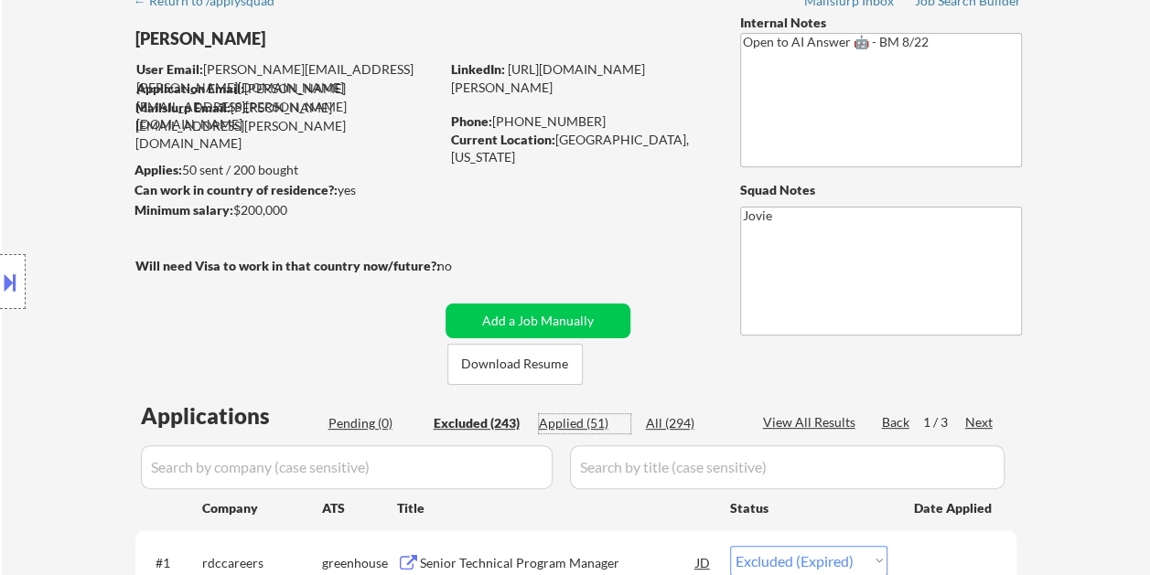
select select ""applied""
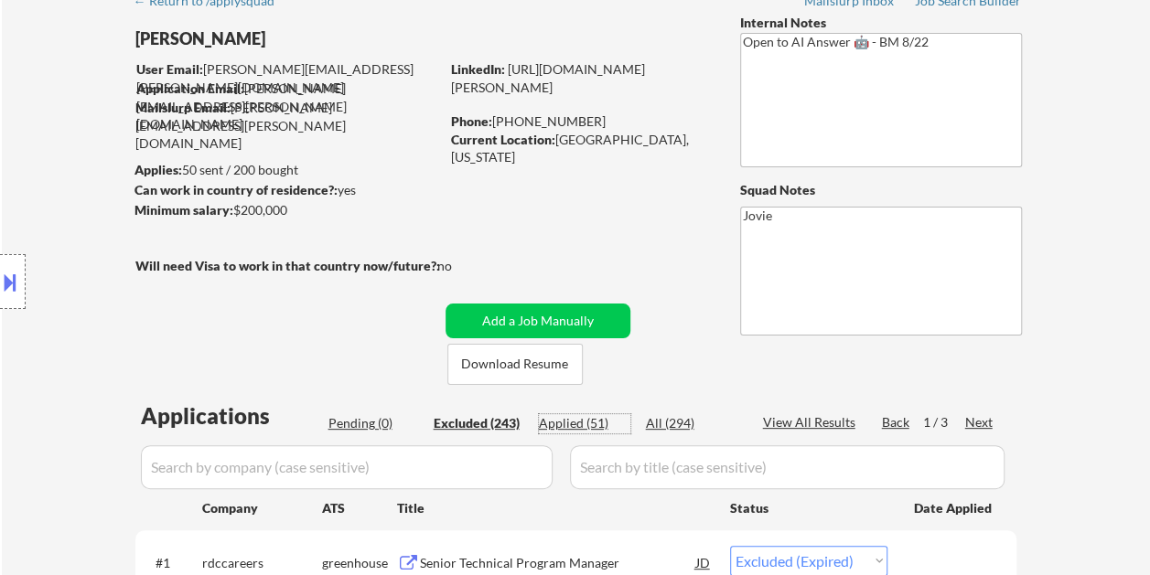
select select ""applied""
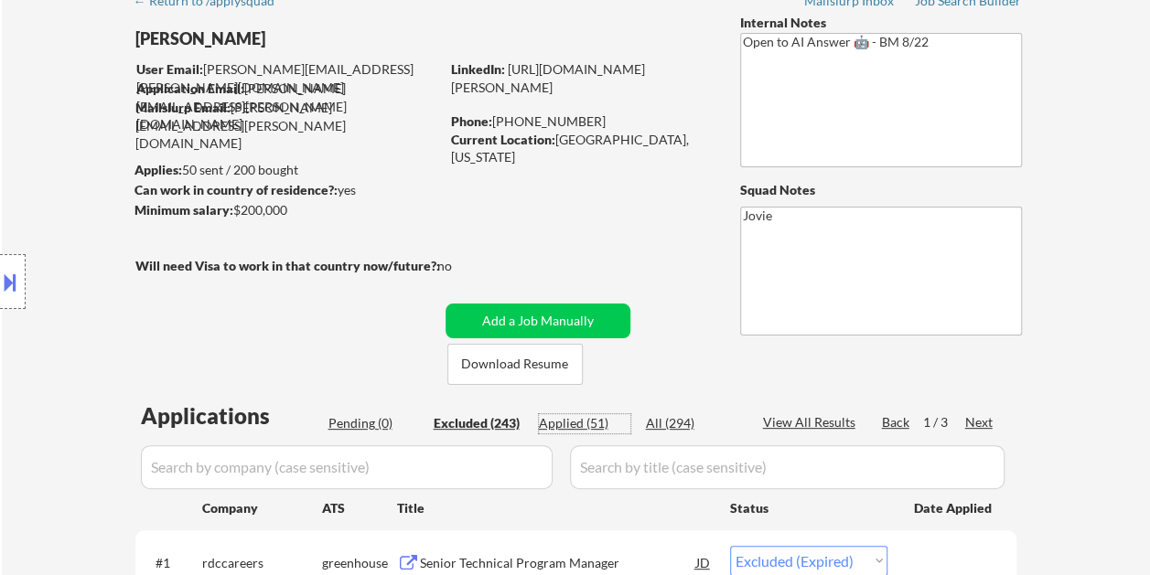
select select ""applied""
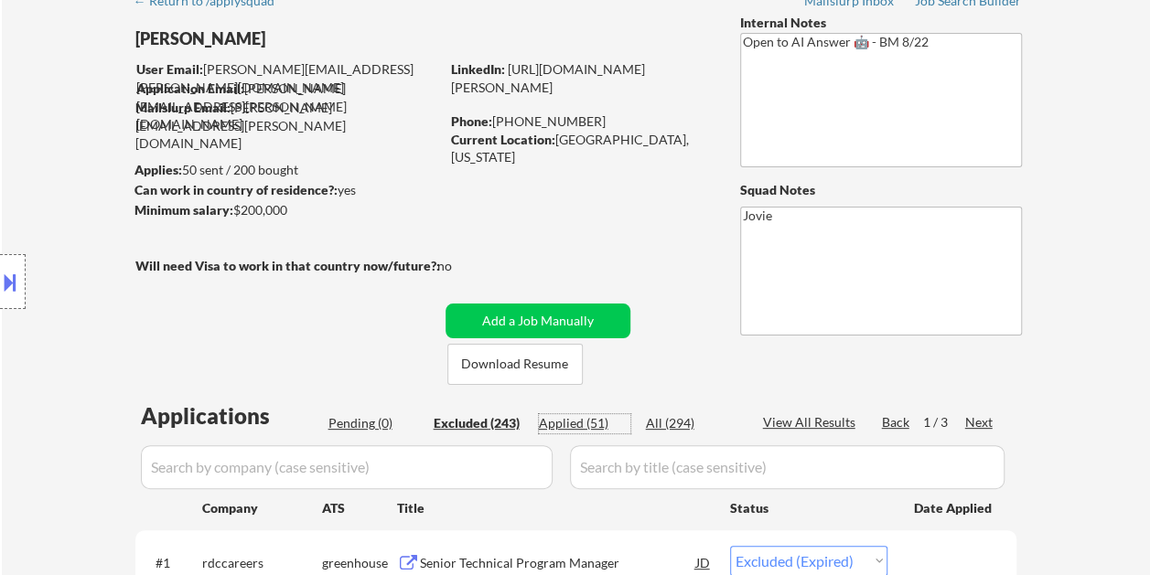
select select ""applied""
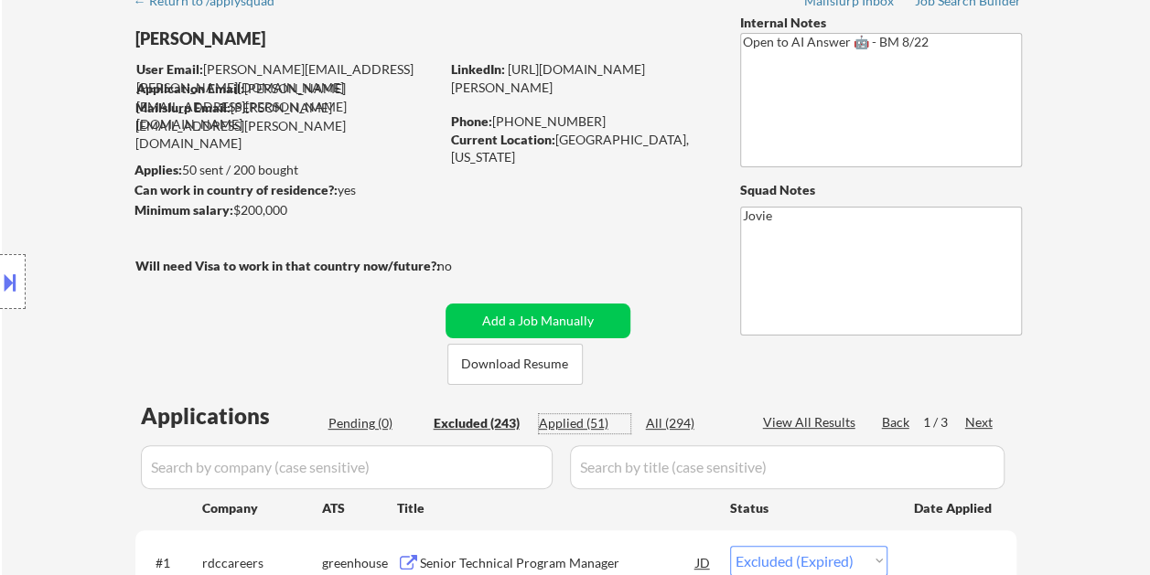
select select ""applied""
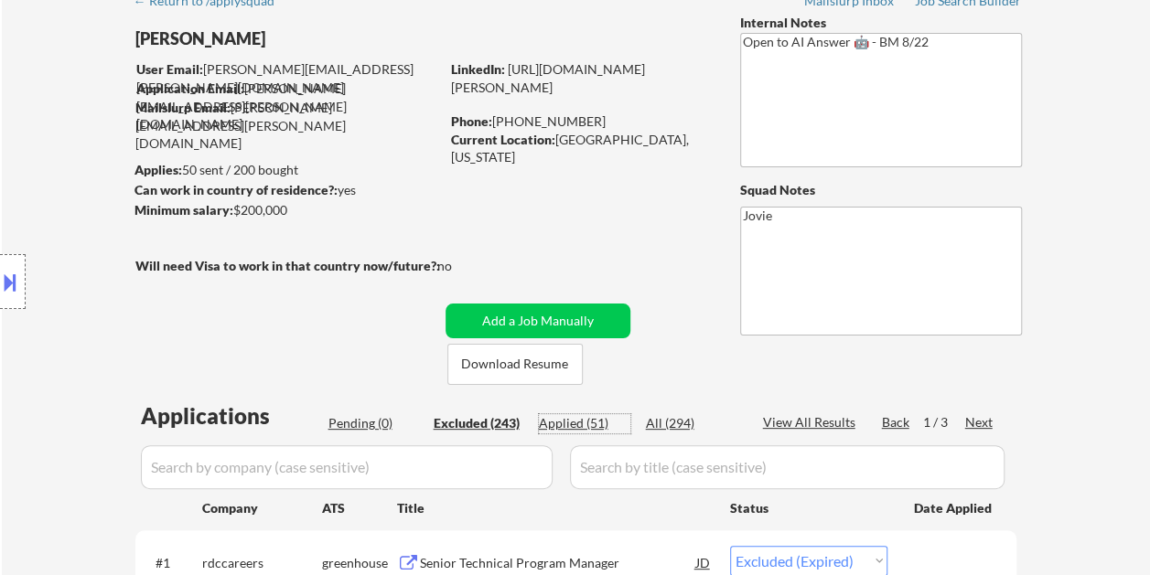
select select ""applied""
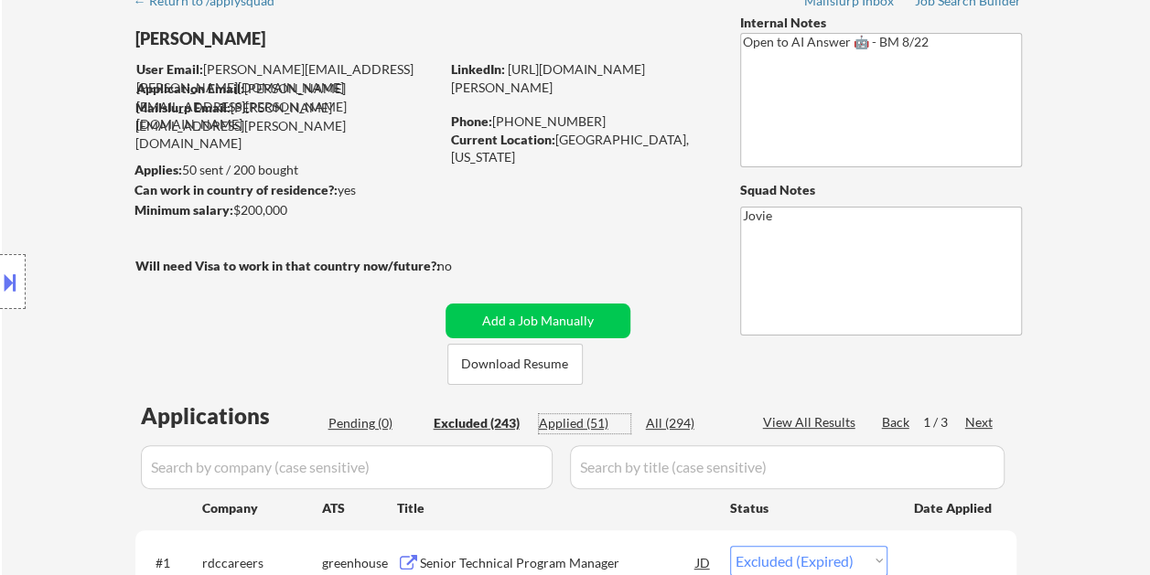
select select ""applied""
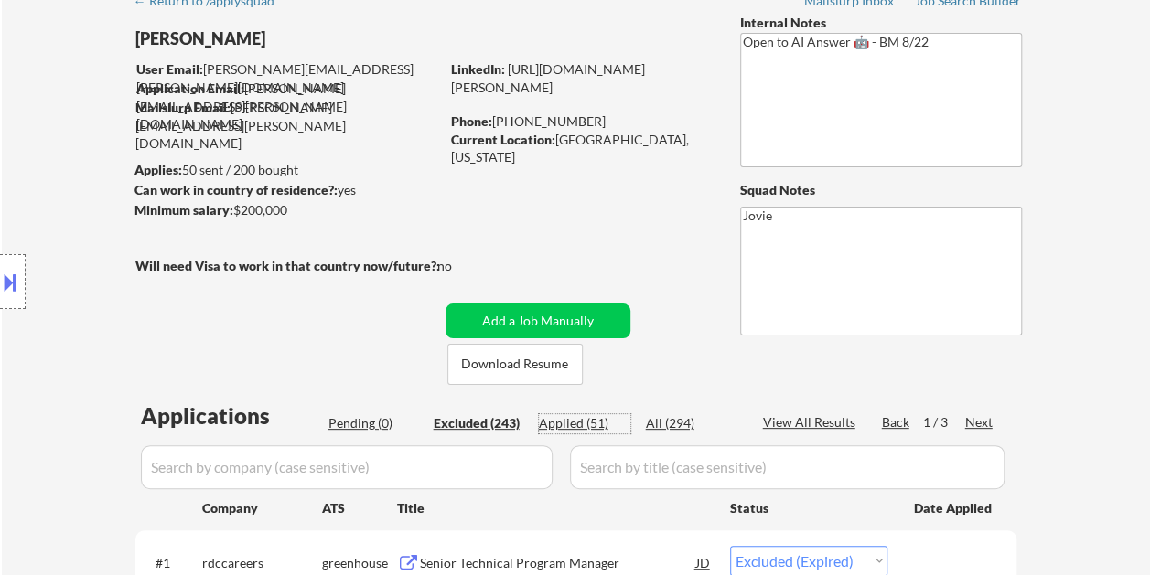
select select ""applied""
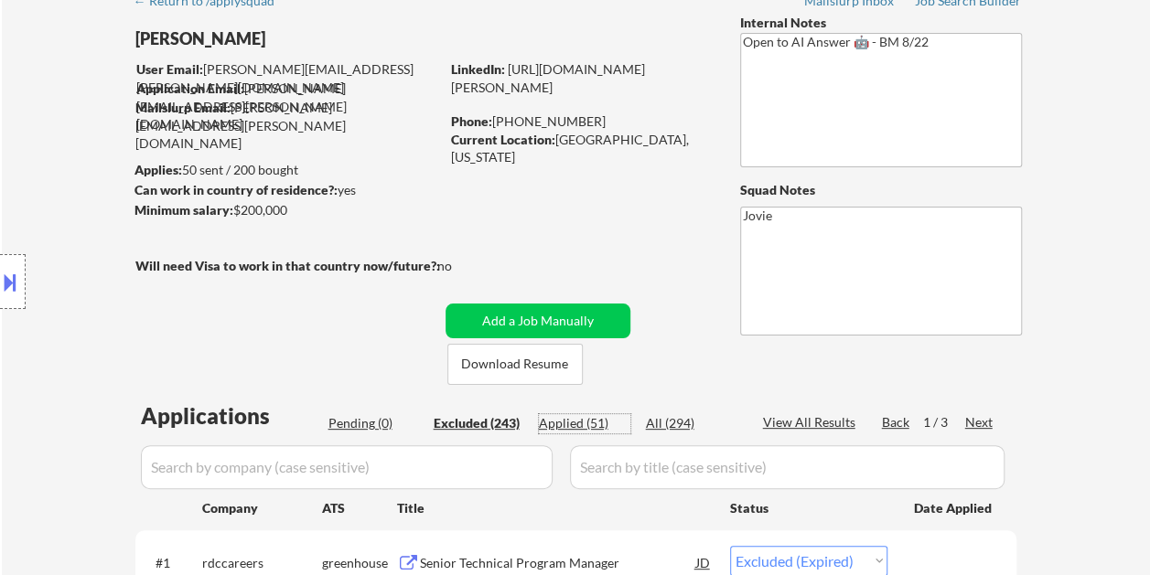
select select ""applied""
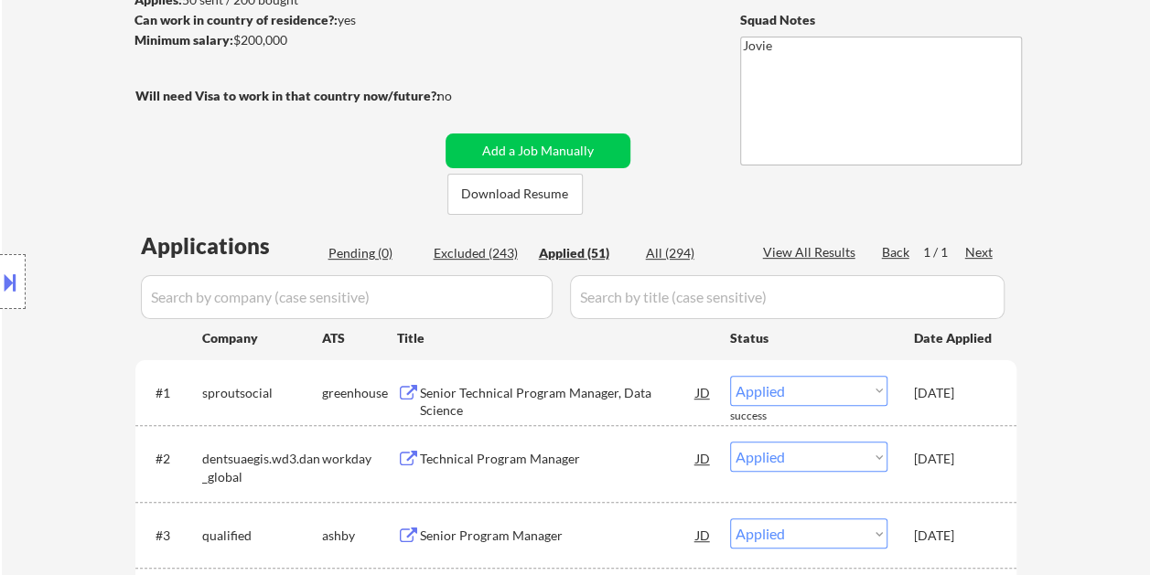
scroll to position [366, 0]
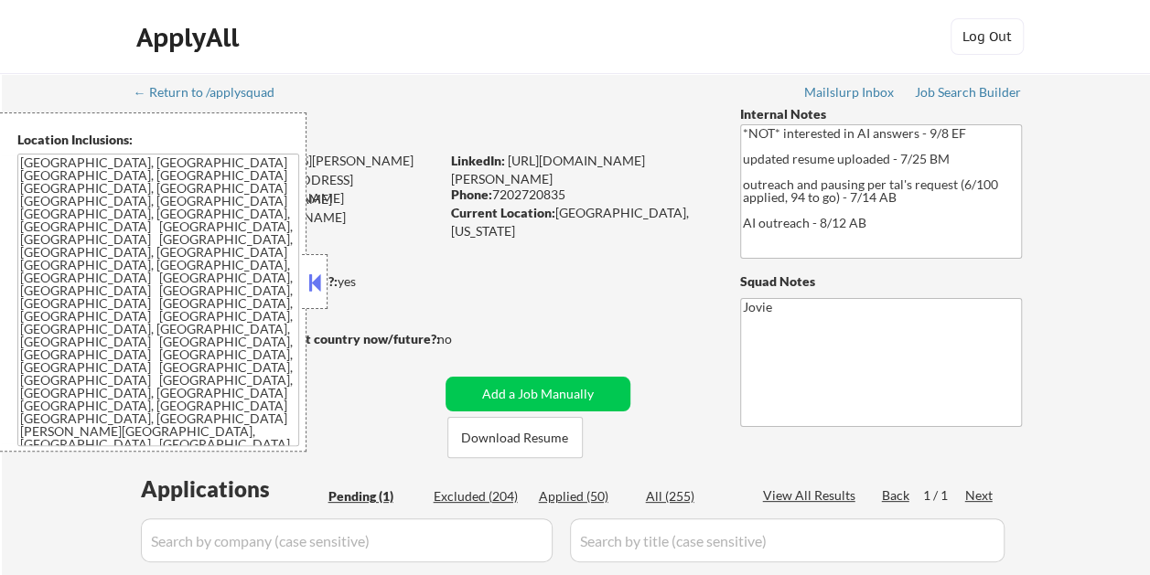
click at [323, 284] on button at bounding box center [315, 282] width 20 height 27
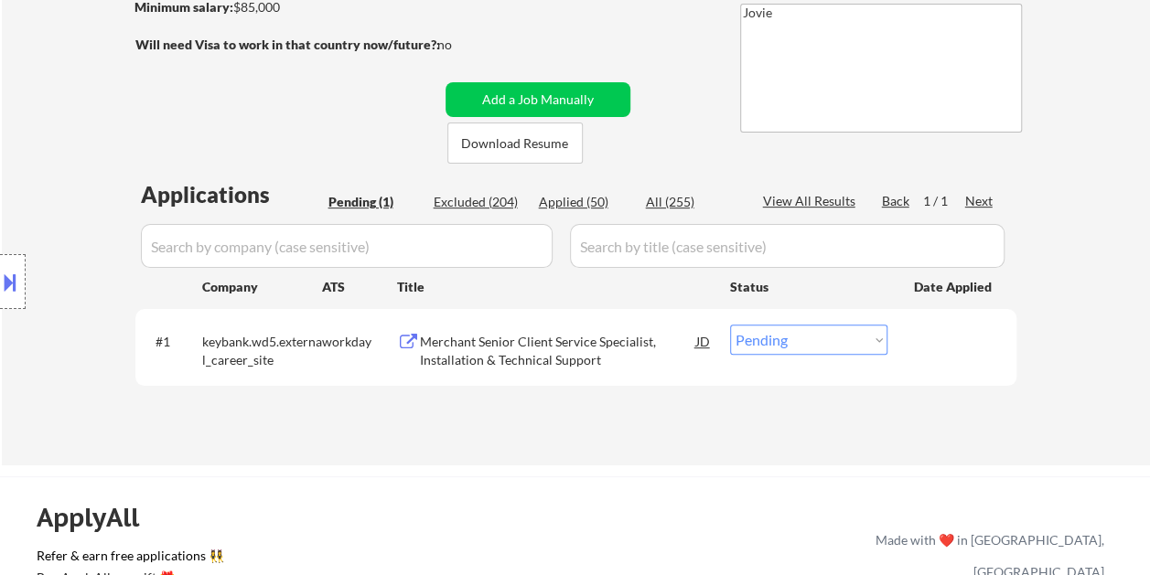
scroll to position [274, 0]
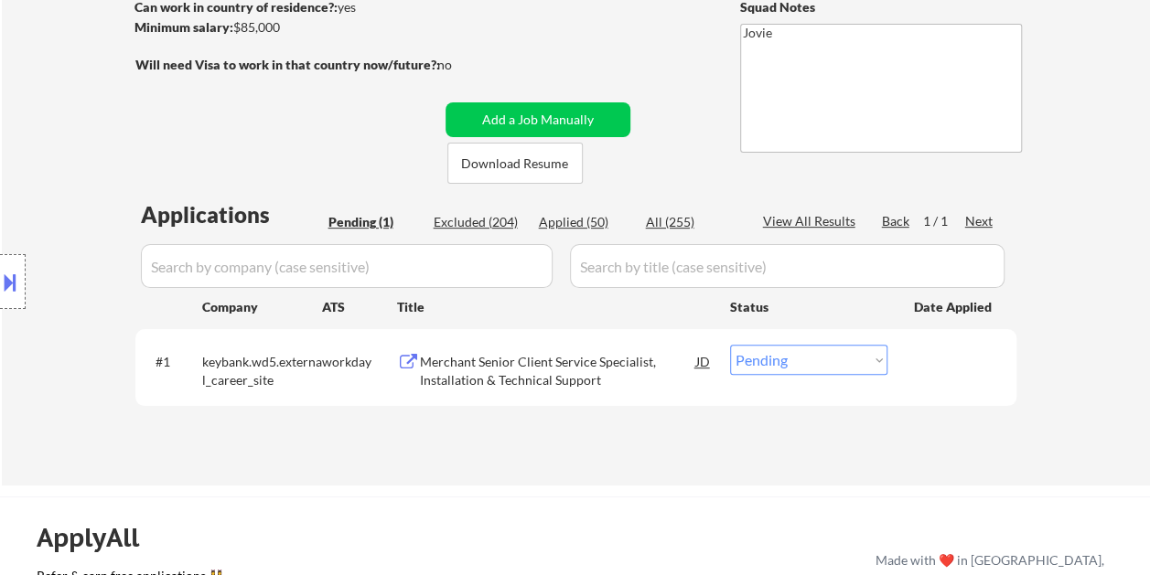
click at [942, 374] on div at bounding box center [954, 361] width 80 height 33
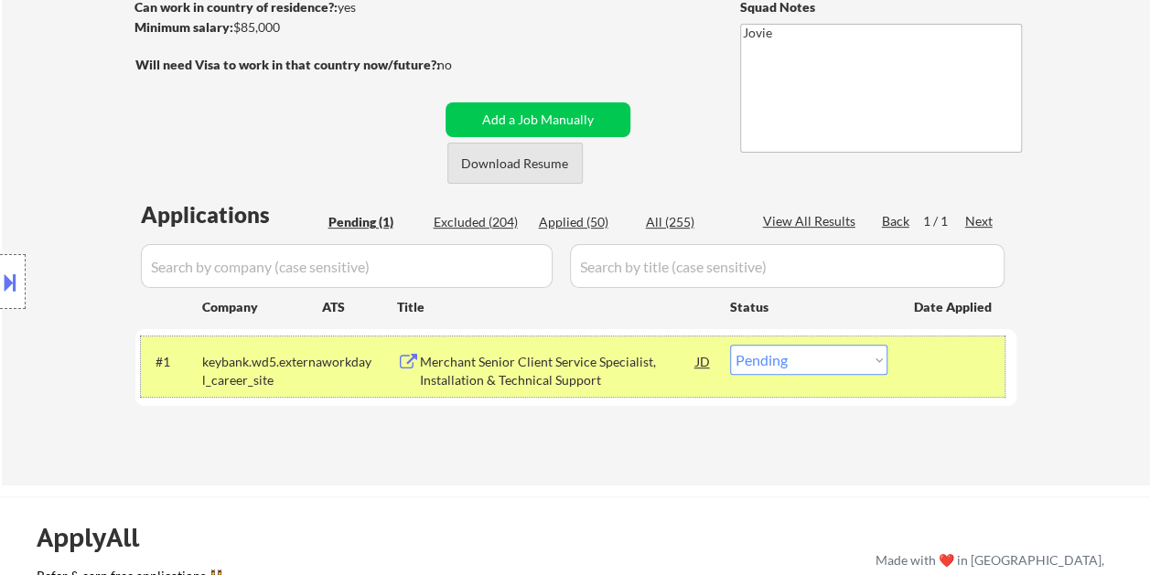
click at [545, 174] on button "Download Resume" at bounding box center [514, 163] width 135 height 41
click at [16, 274] on button at bounding box center [10, 282] width 20 height 30
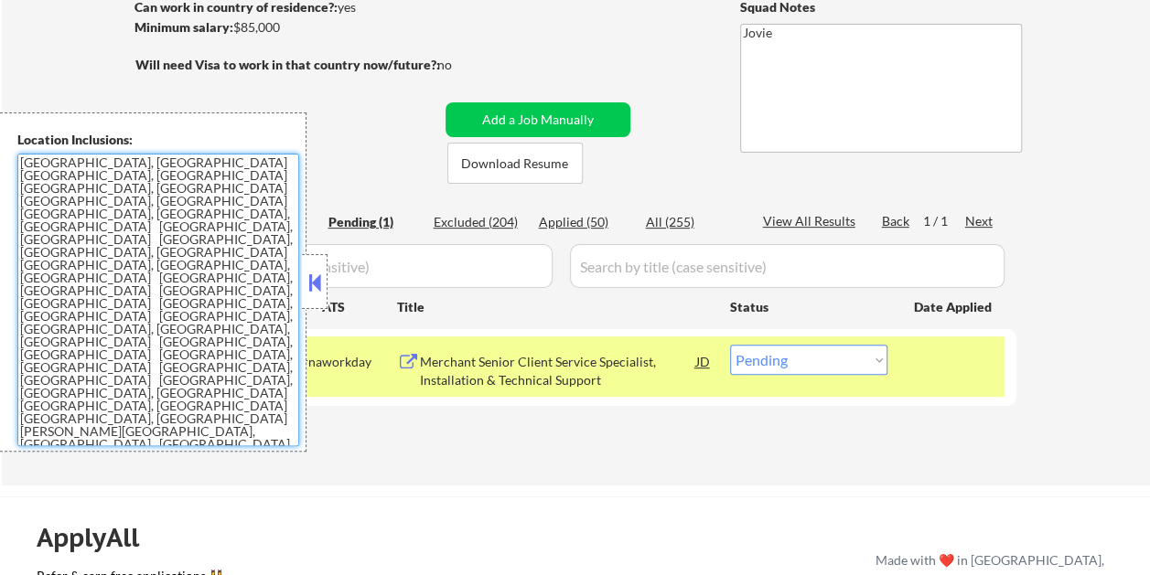
click at [22, 159] on textarea "[GEOGRAPHIC_DATA], [GEOGRAPHIC_DATA] [GEOGRAPHIC_DATA], [GEOGRAPHIC_DATA] [GEOG…" at bounding box center [158, 300] width 282 height 293
click at [318, 277] on button at bounding box center [315, 282] width 20 height 27
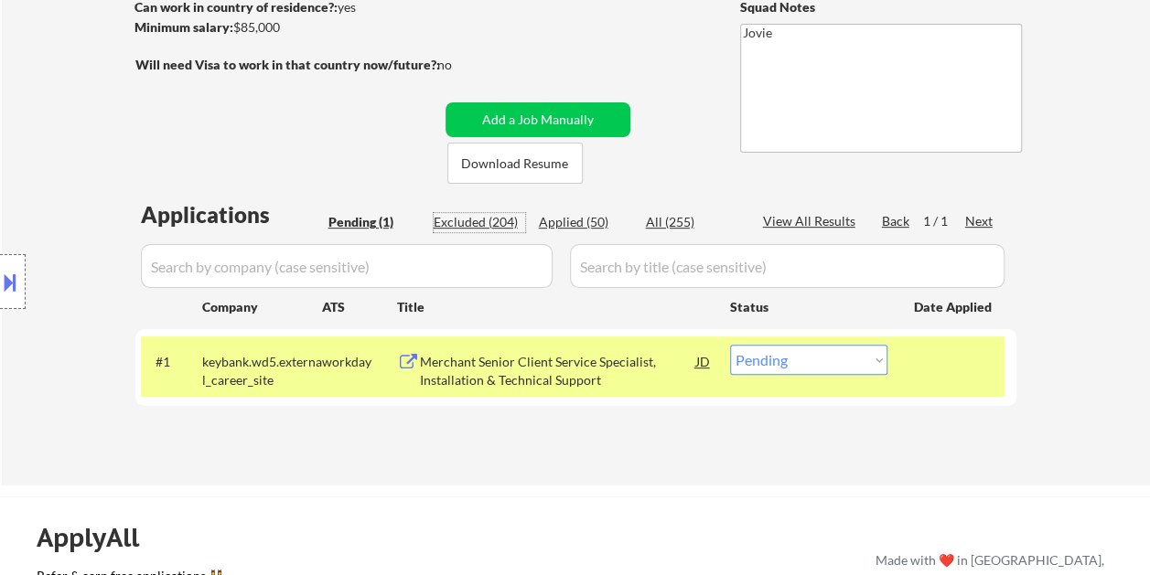
click at [468, 221] on div "Excluded (204)" at bounding box center [478, 222] width 91 height 18
select select ""excluded__bad_match_""
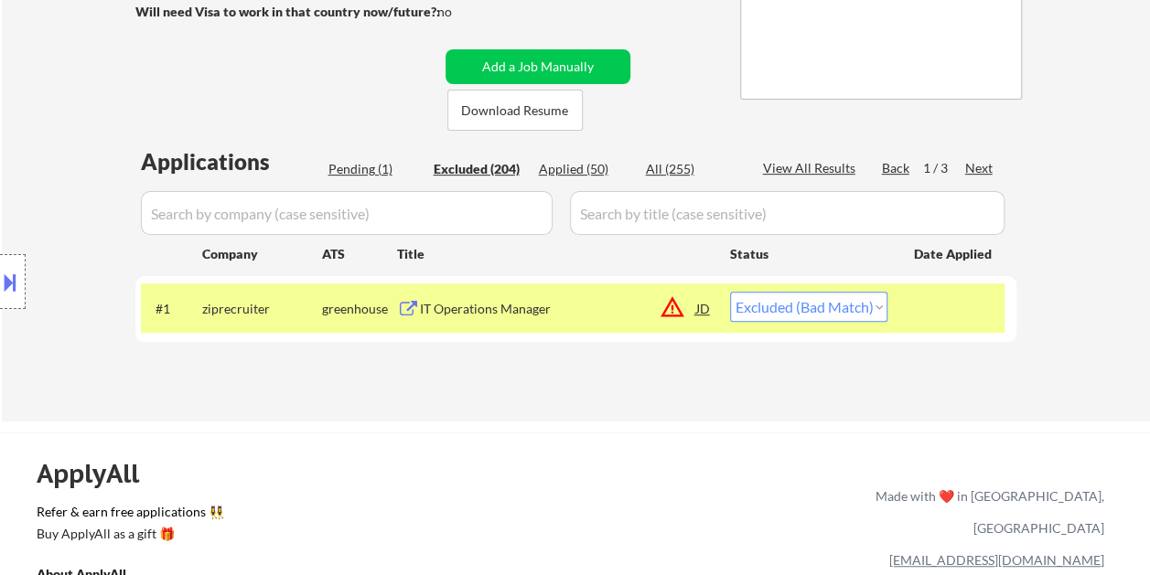
scroll to position [366, 0]
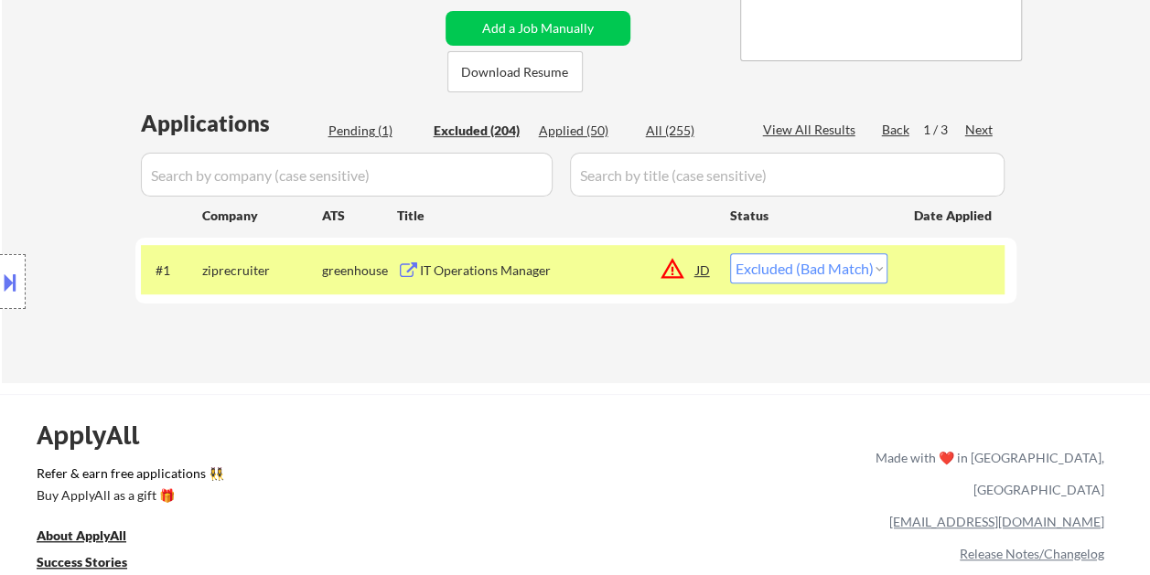
click at [949, 262] on div at bounding box center [954, 269] width 80 height 33
select select ""excluded__salary_""
select select ""excluded__bad_match_""
select select ""excluded""
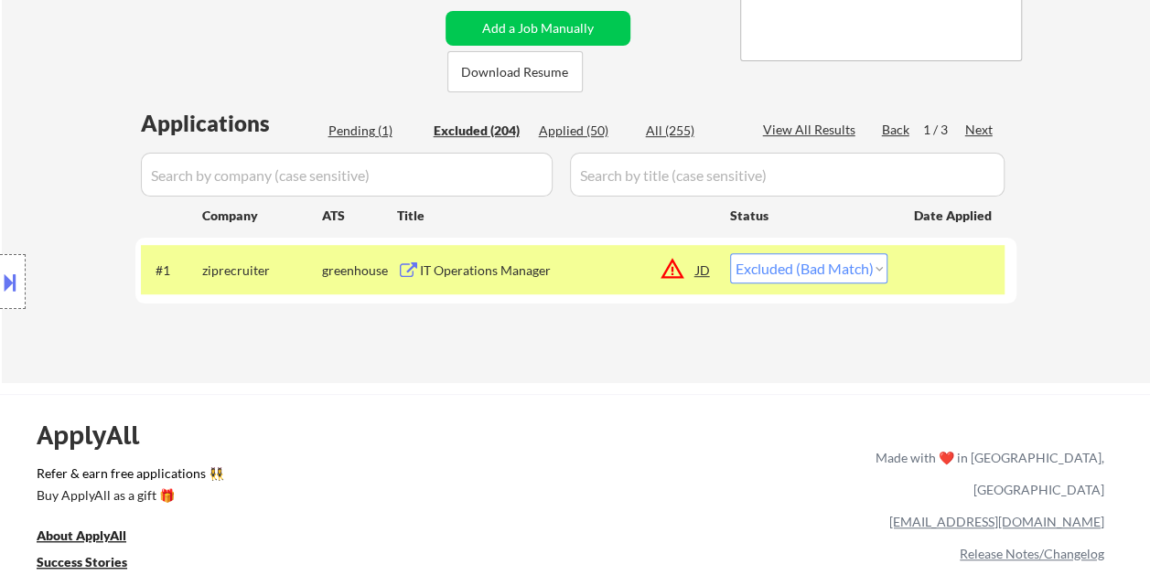
select select ""excluded""
select select ""excluded__expired_""
select select ""excluded__bad_match_""
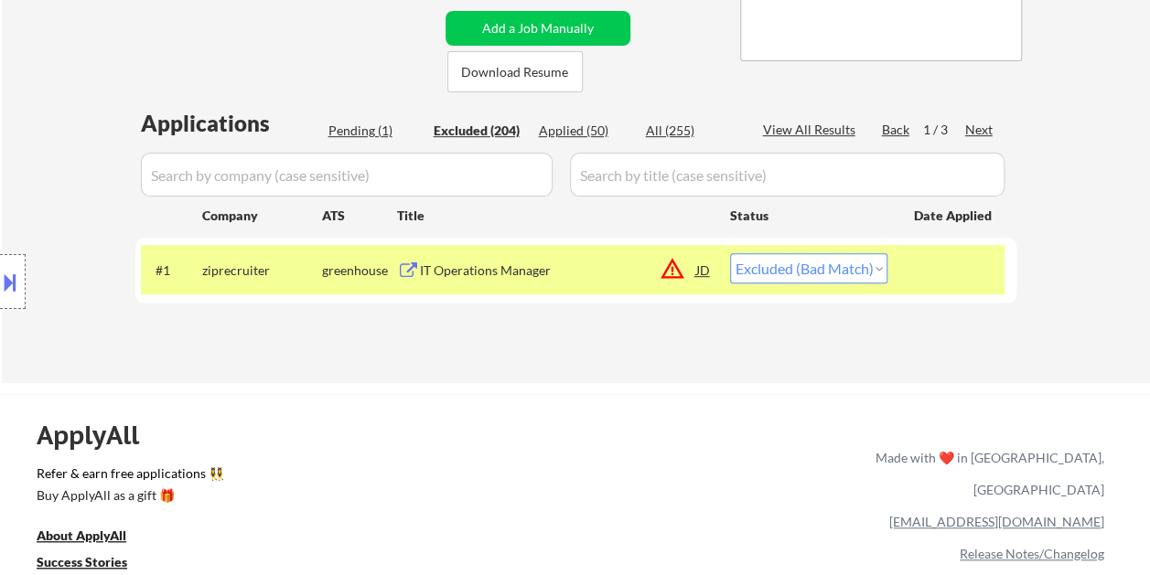
select select ""excluded__bad_match_""
select select ""excluded__location_""
select select ""excluded__bad_match_""
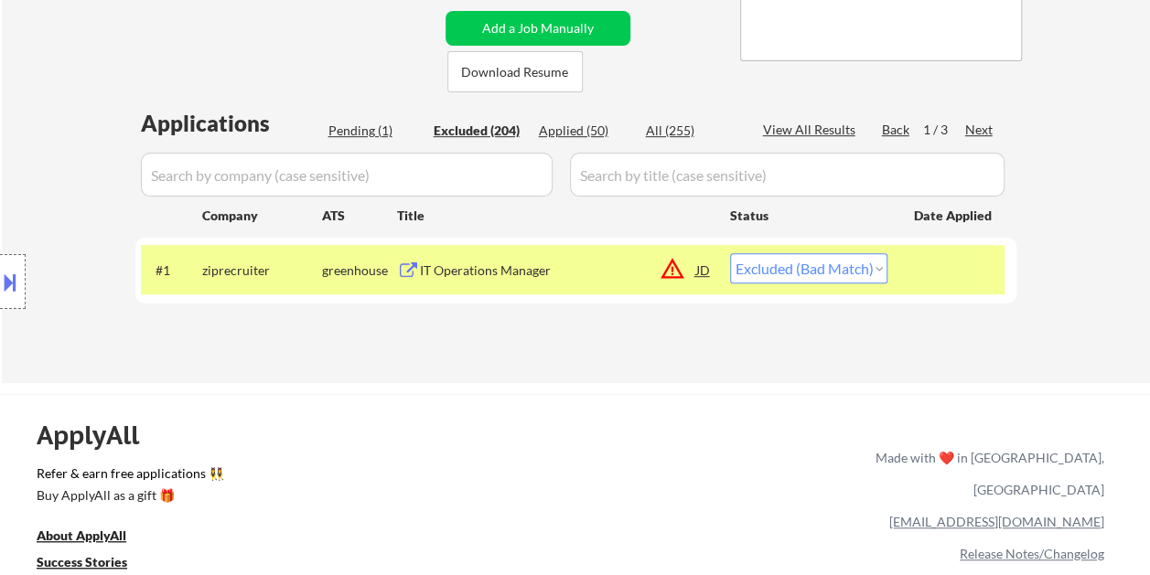
select select ""excluded__bad_match_""
select select ""excluded__location_""
select select ""excluded__bad_match_""
select select ""excluded""
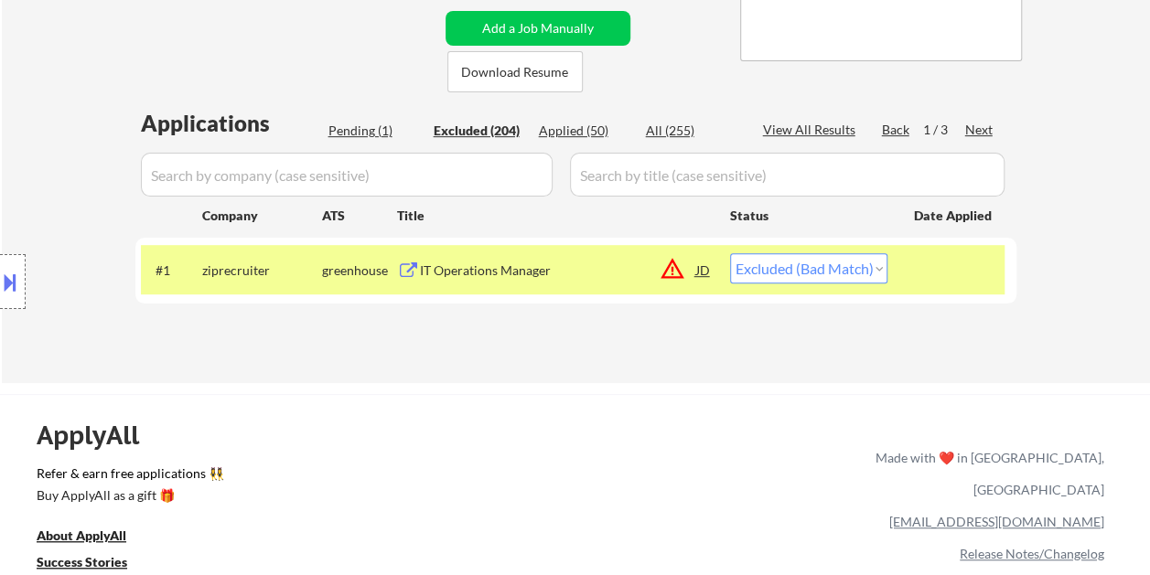
select select ""excluded__bad_match_""
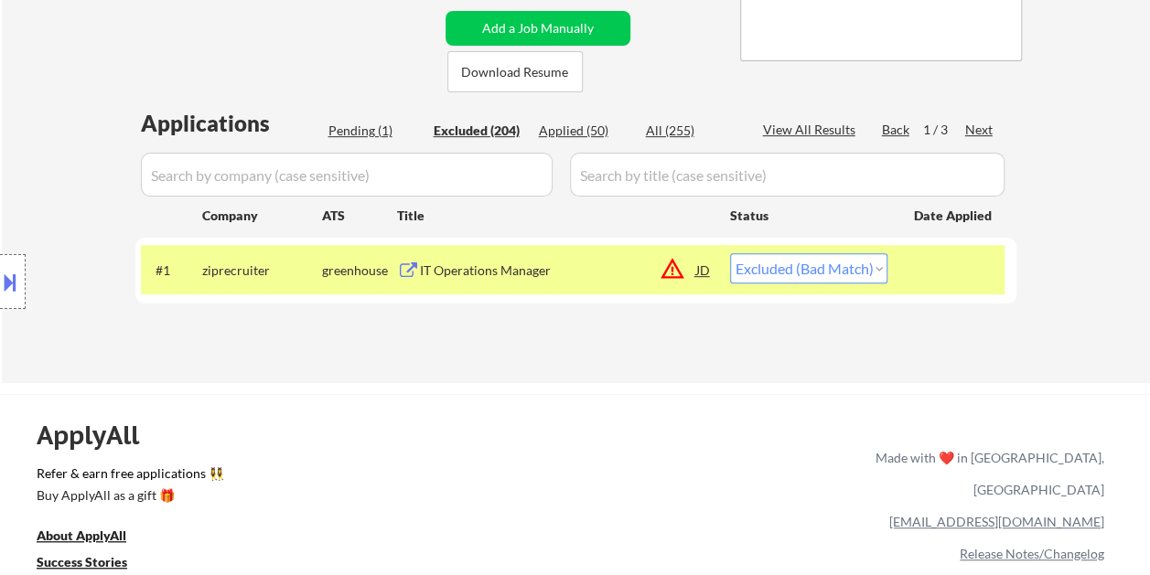
select select ""excluded__bad_match_""
select select ""excluded__expired_""
select select ""excluded__bad_match_""
select select ""excluded__expired_""
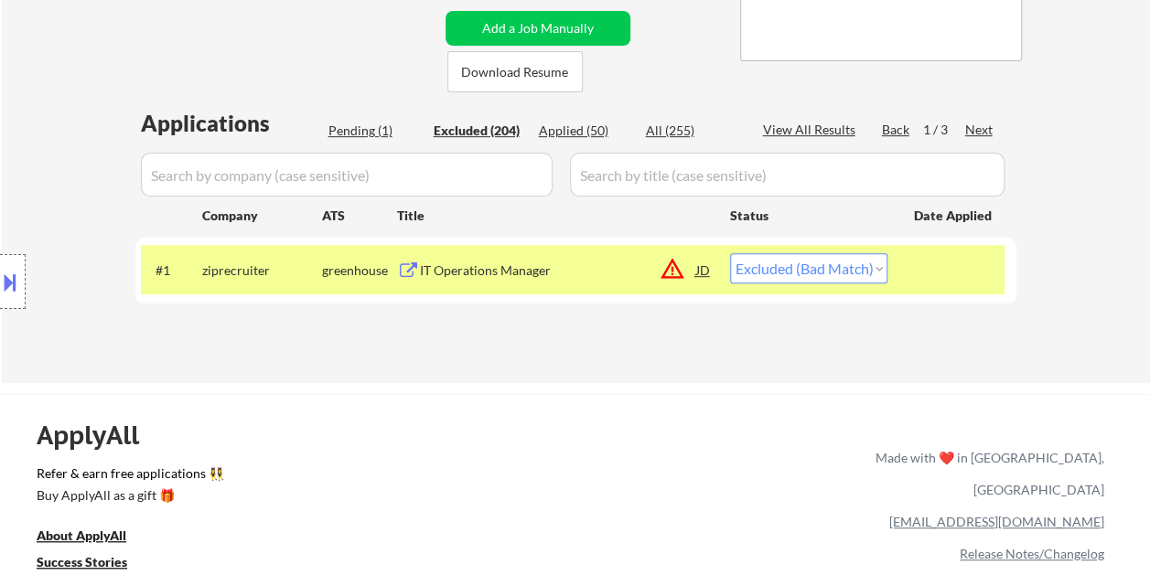
select select ""excluded__bad_match_""
select select ""excluded__expired_""
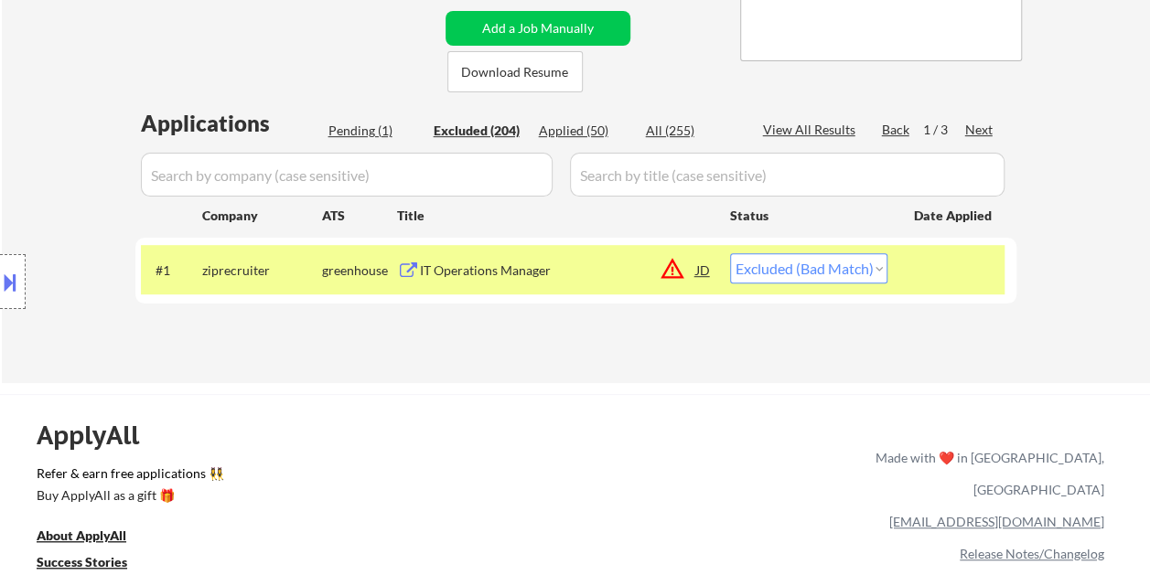
select select ""excluded__bad_match_""
select select ""excluded__salary_""
select select ""excluded__expired_""
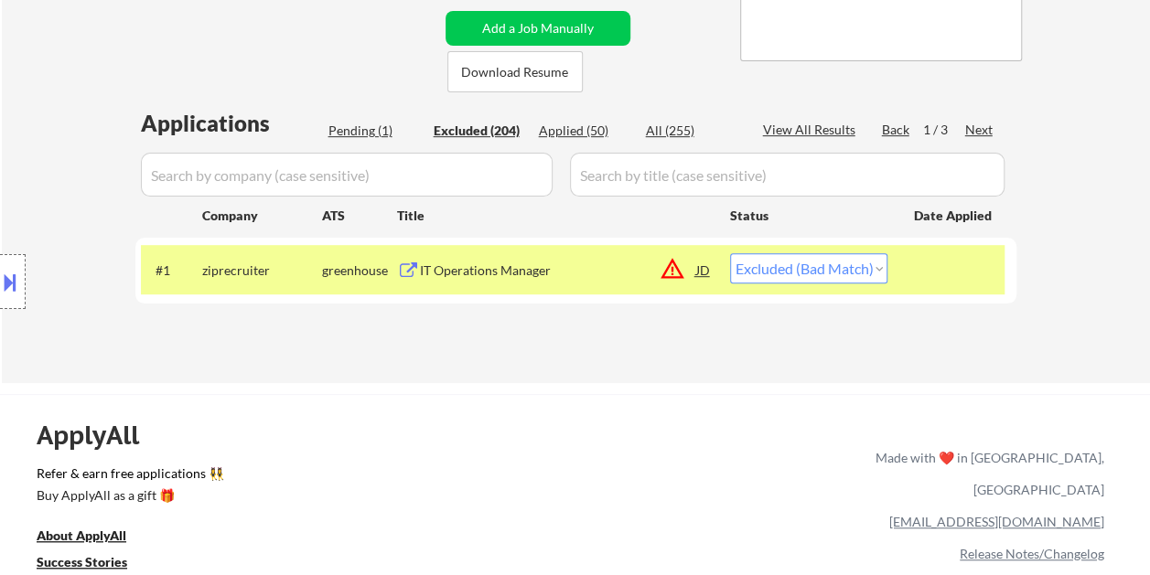
select select ""excluded__expired_""
select select ""excluded__bad_match_""
select select ""excluded""
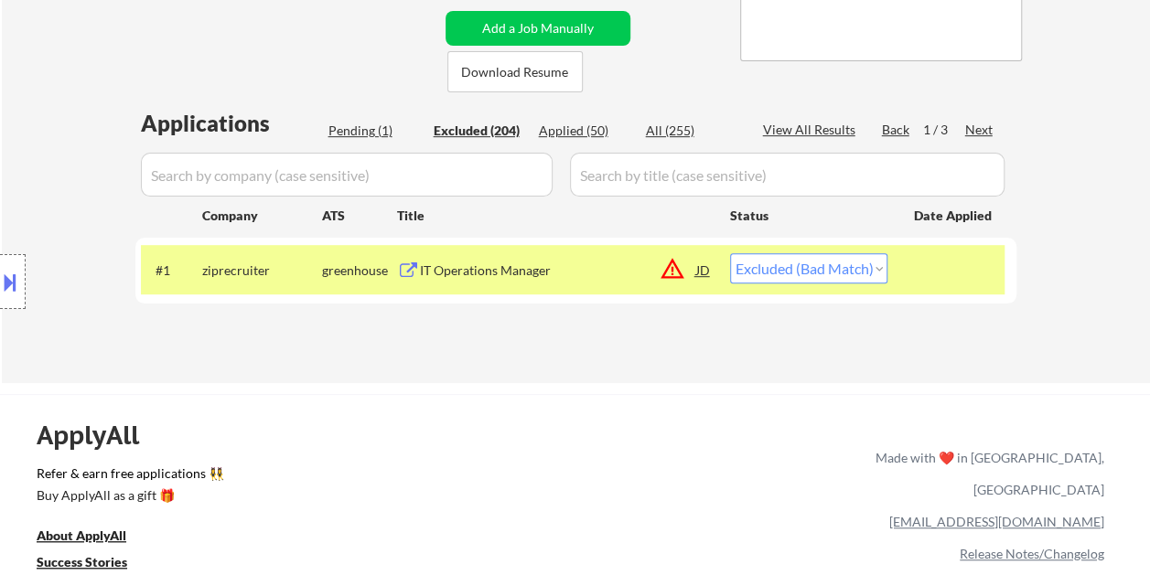
select select ""excluded__bad_match_""
select select ""excluded__expired_""
select select ""excluded__bad_match_""
select select ""excluded__expired_""
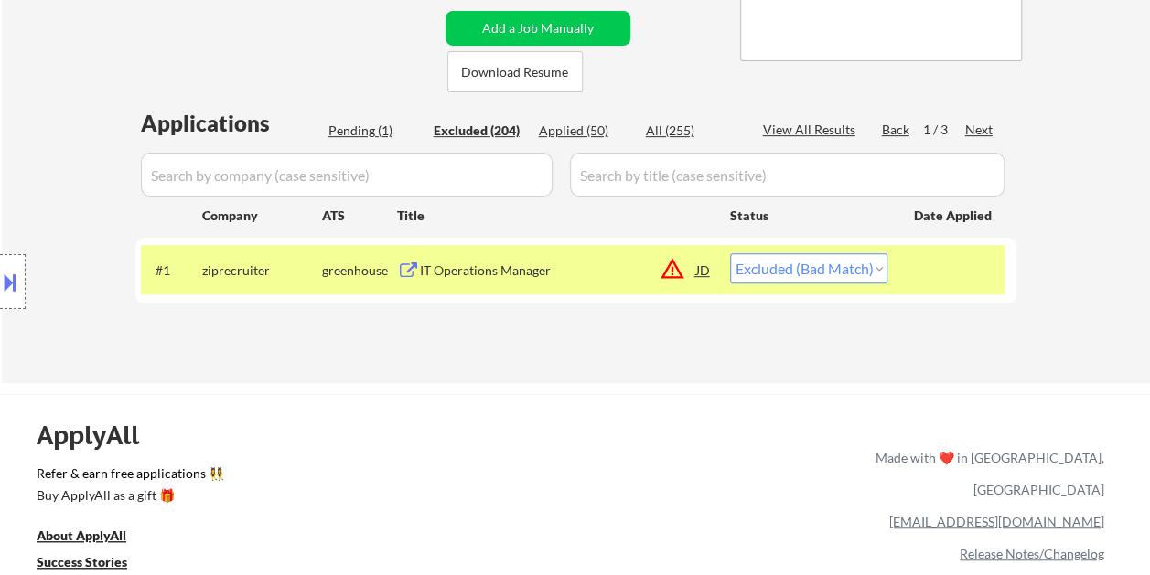
select select ""excluded""
select select ""excluded__bad_match_""
select select ""excluded__location_""
select select ""excluded__bad_match_""
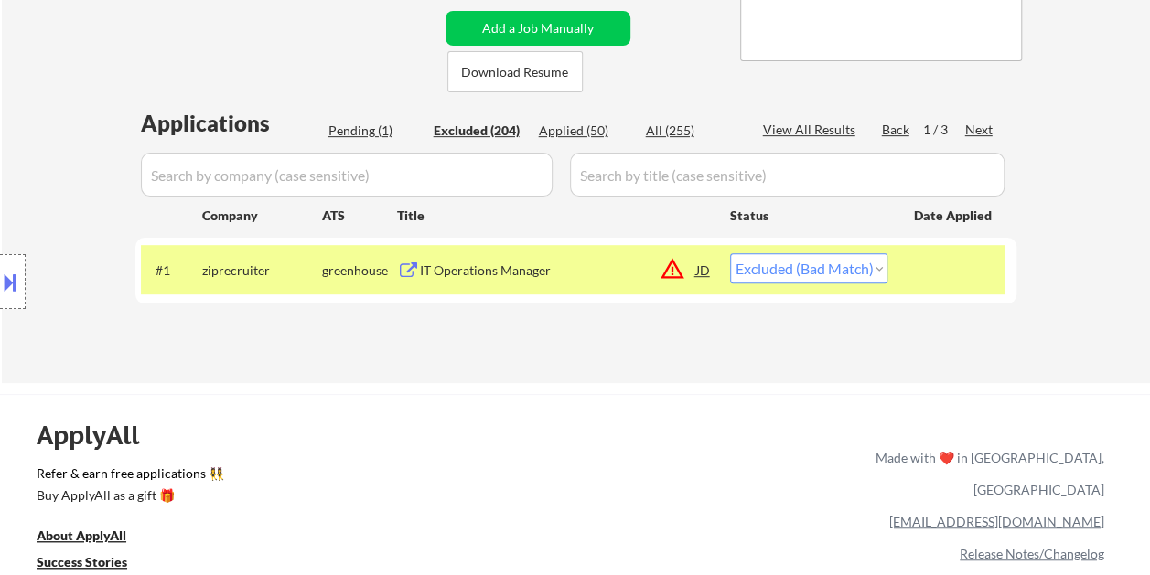
select select ""excluded__bad_match_""
select select ""excluded__salary_""
select select ""excluded__bad_match_""
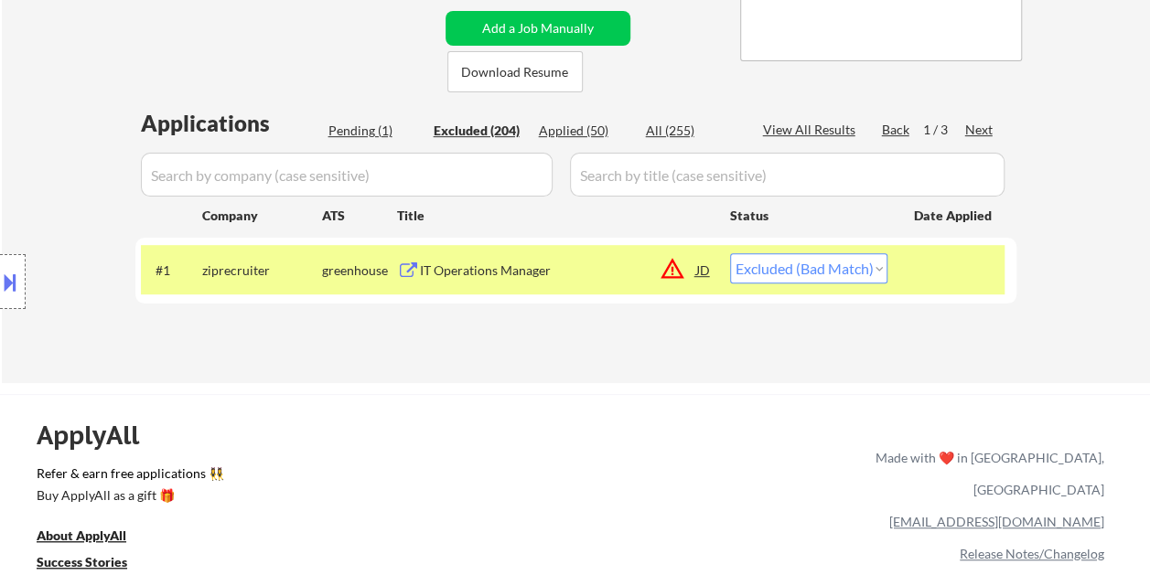
select select ""excluded__bad_match_""
select select ""excluded""
select select ""excluded__bad_match_""
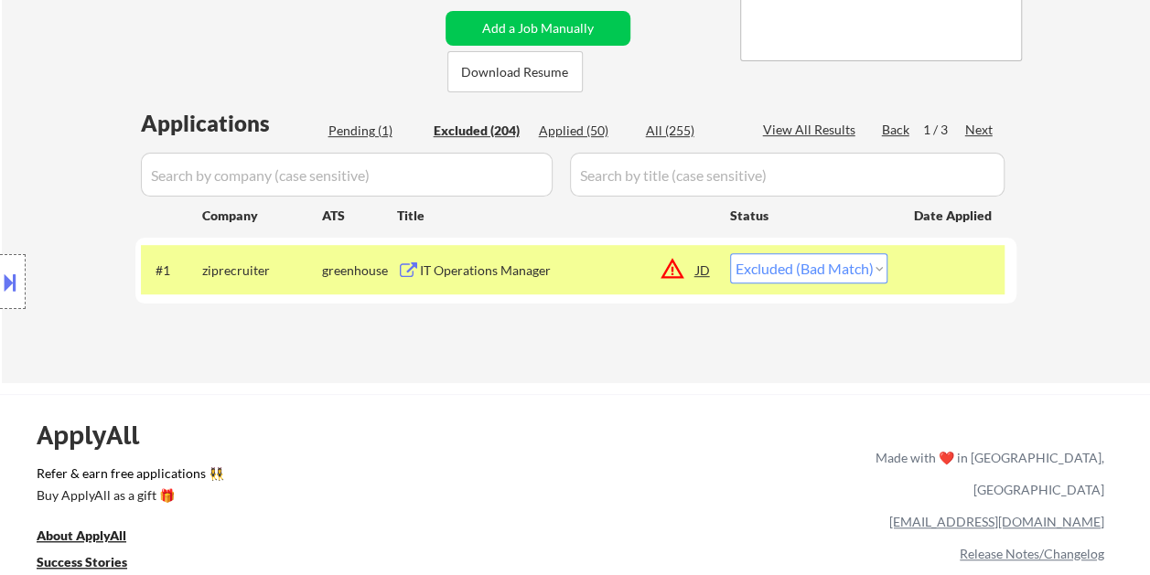
select select ""excluded__bad_match_""
select select ""excluded__expired_""
select select ""excluded__bad_match_""
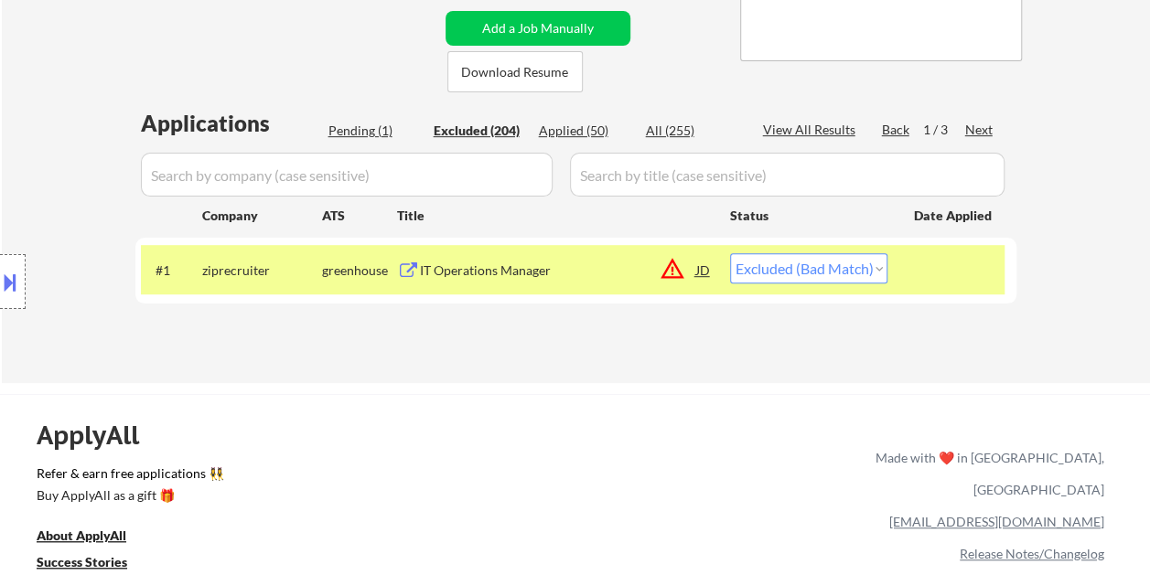
select select ""excluded__expired_""
select select ""excluded__bad_match_""
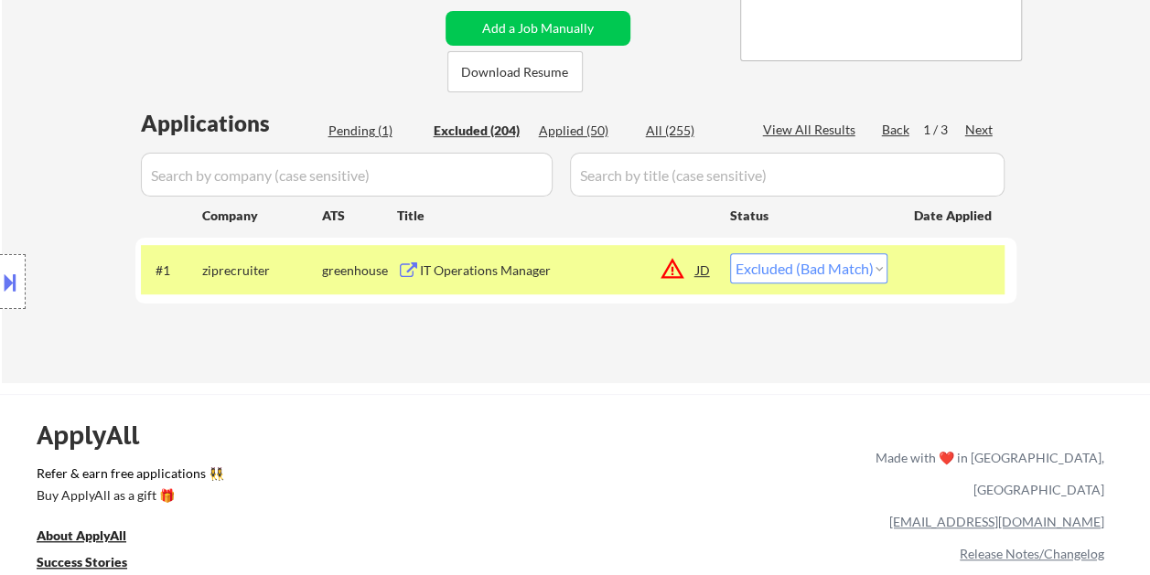
select select ""excluded__expired_""
select select ""excluded__bad_match_""
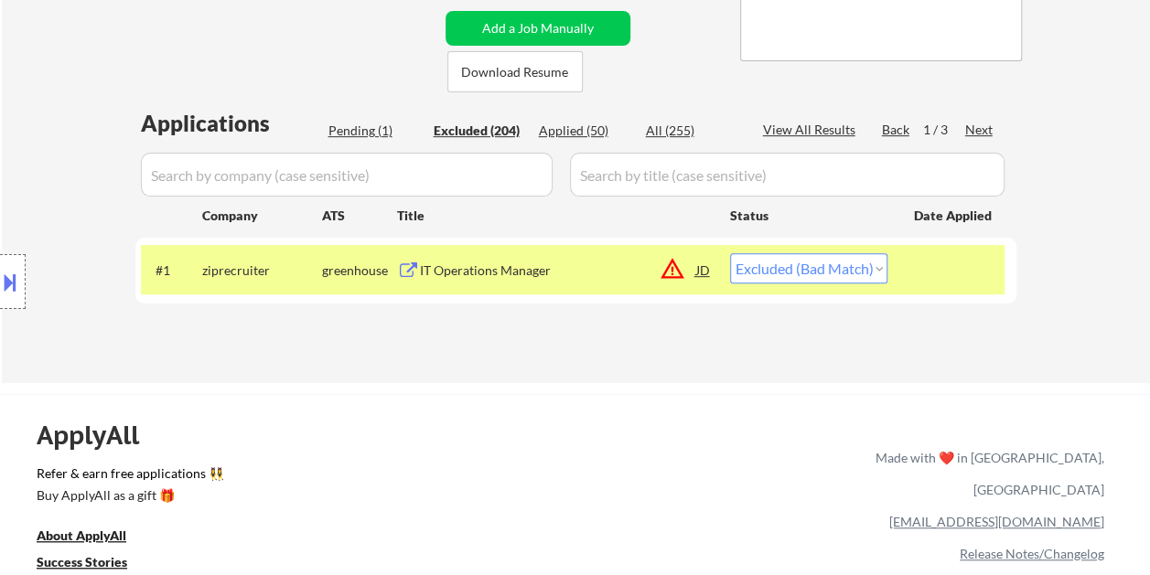
select select ""excluded__expired_""
select select ""excluded__bad_match_""
select select ""excluded__expired_""
select select ""excluded__bad_match_""
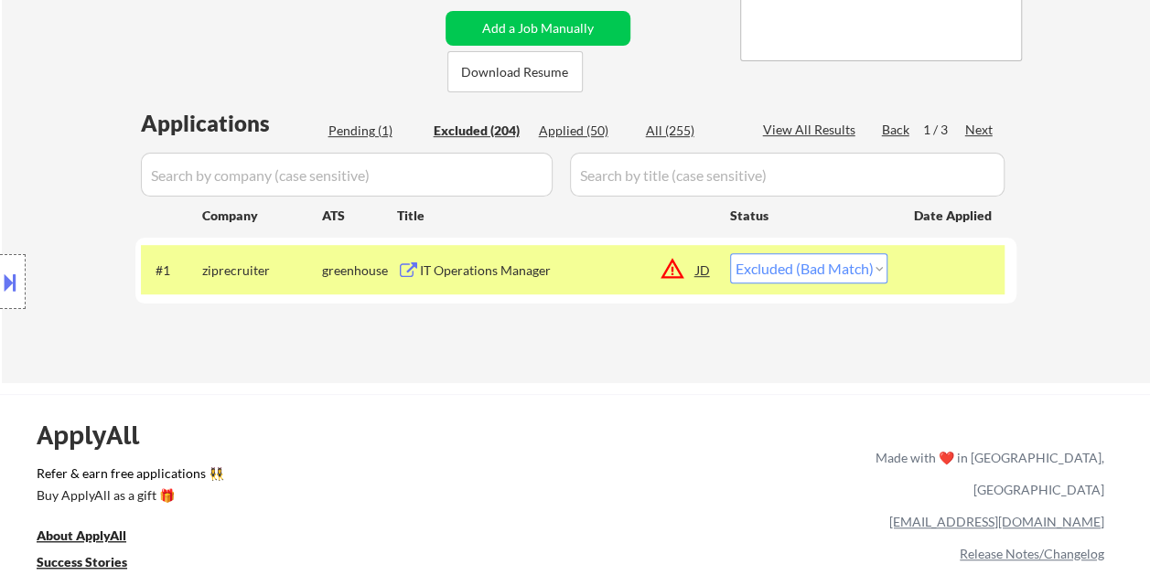
select select ""excluded__other_""
select select ""excluded__bad_match_""
select select ""excluded__location_""
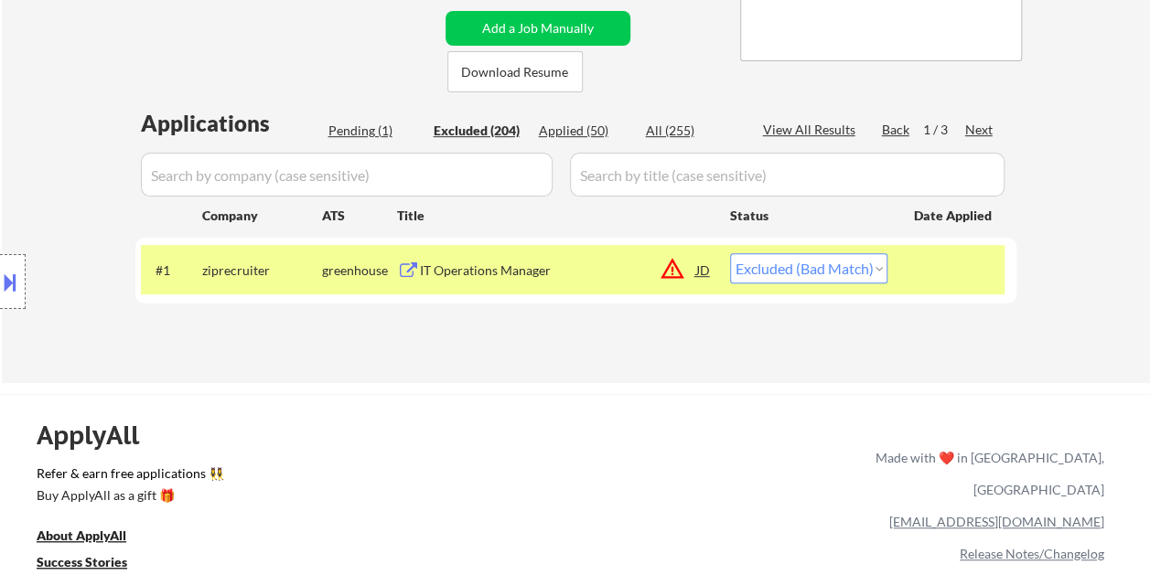
select select ""excluded__bad_match_""
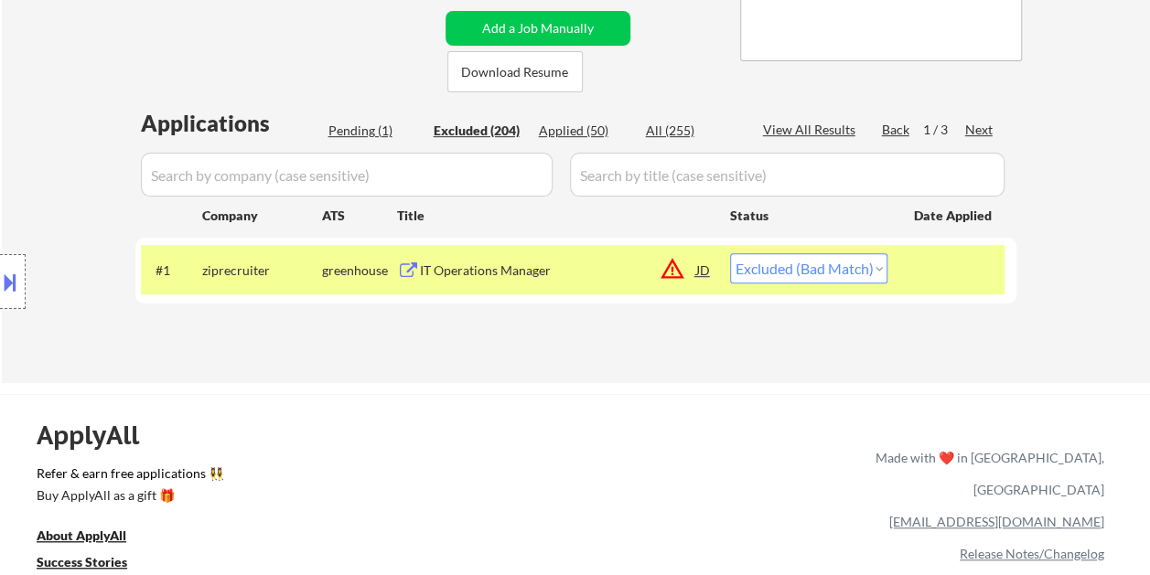
select select ""excluded__expired_""
select select ""excluded__bad_match_""
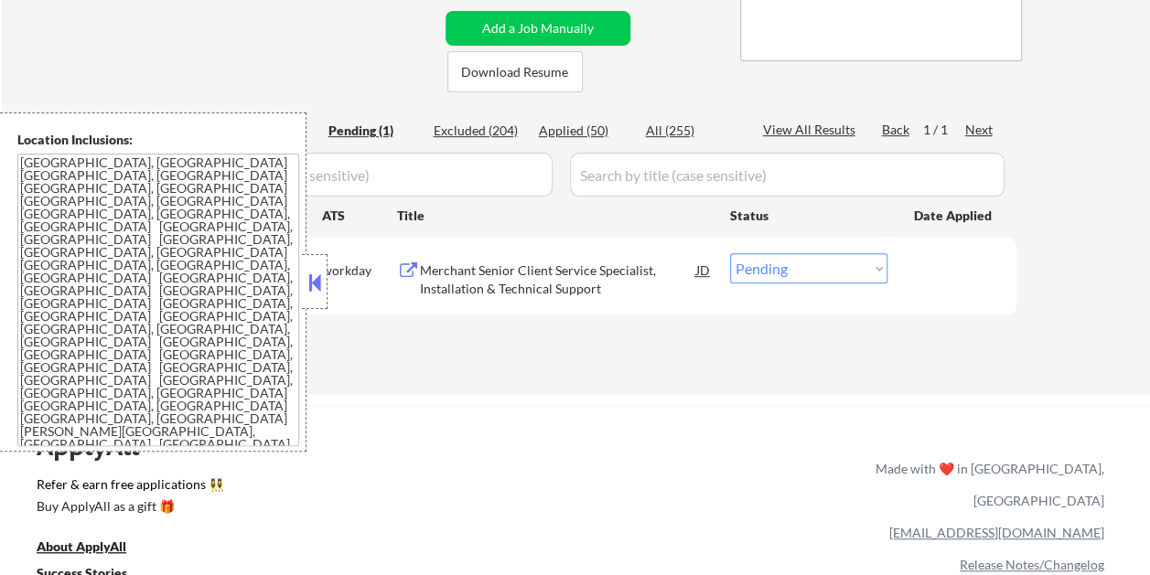
click at [484, 130] on div "Excluded (204)" at bounding box center [478, 131] width 91 height 18
select select ""excluded__bad_match_""
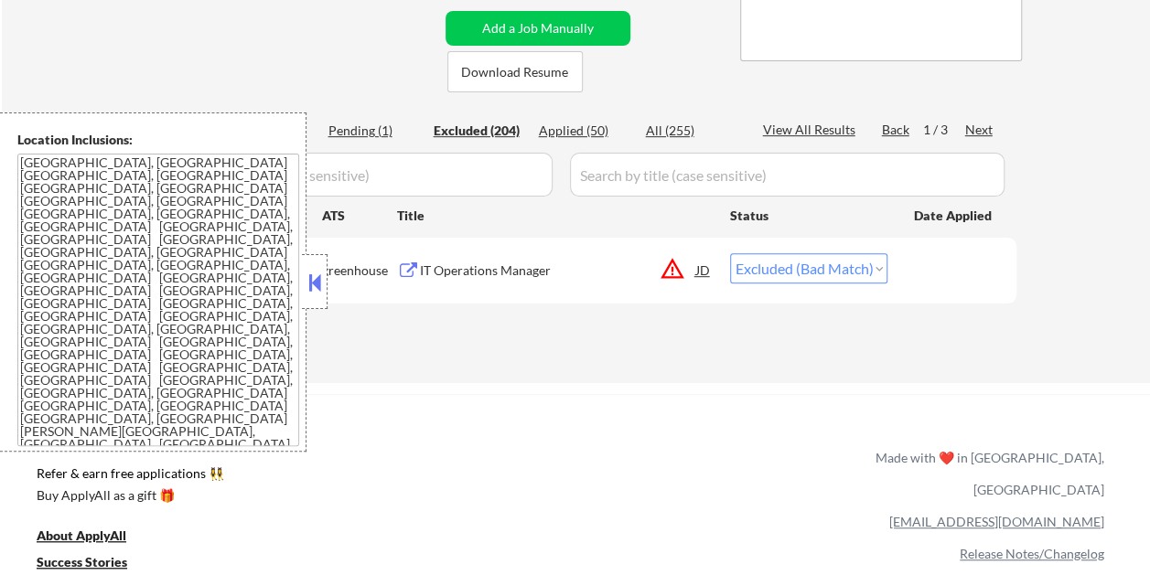
click at [309, 284] on button at bounding box center [315, 282] width 20 height 27
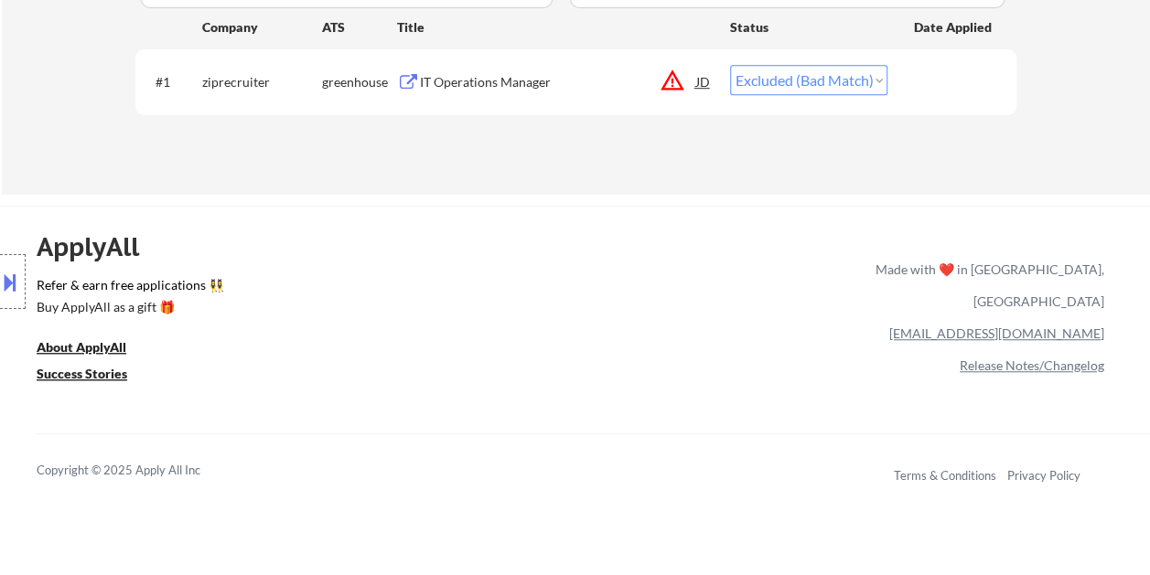
scroll to position [640, 0]
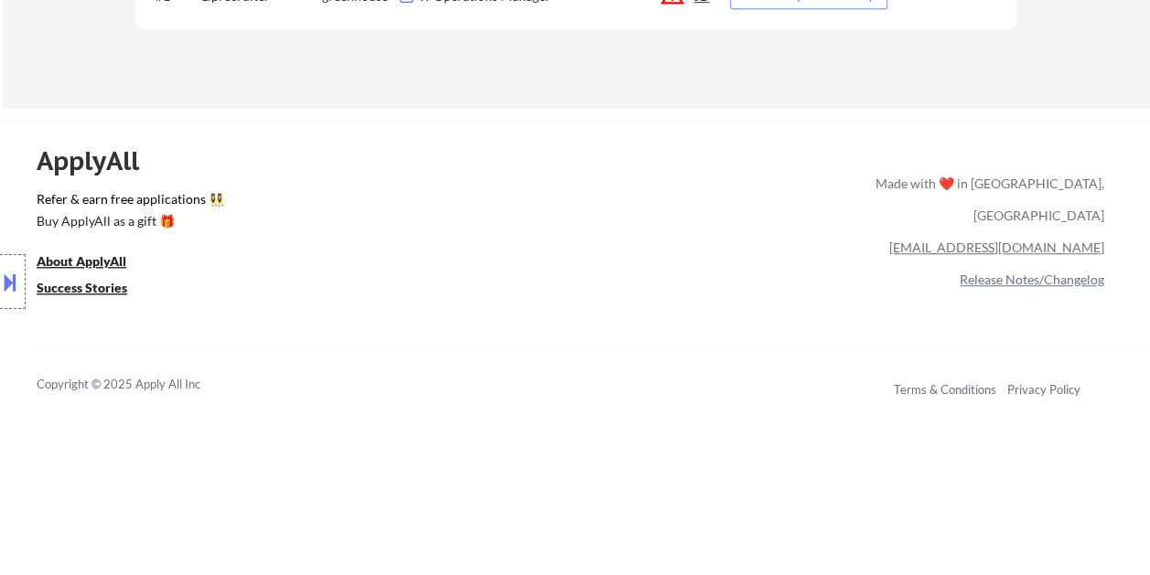
select select ""excluded__salary_""
select select ""excluded__bad_match_""
select select ""excluded""
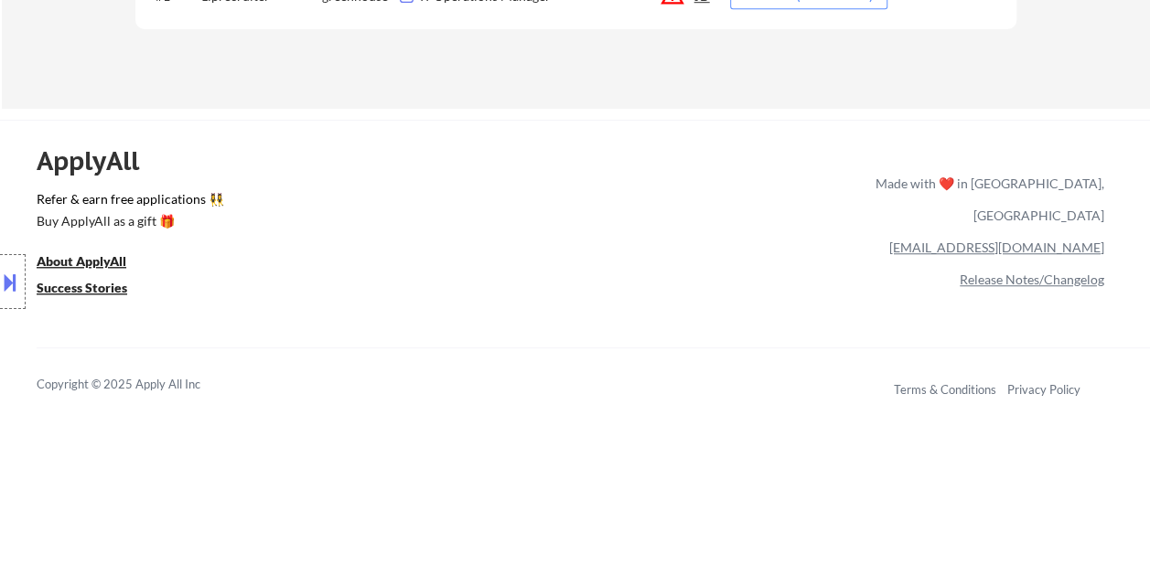
select select ""excluded__expired_""
select select ""excluded__bad_match_""
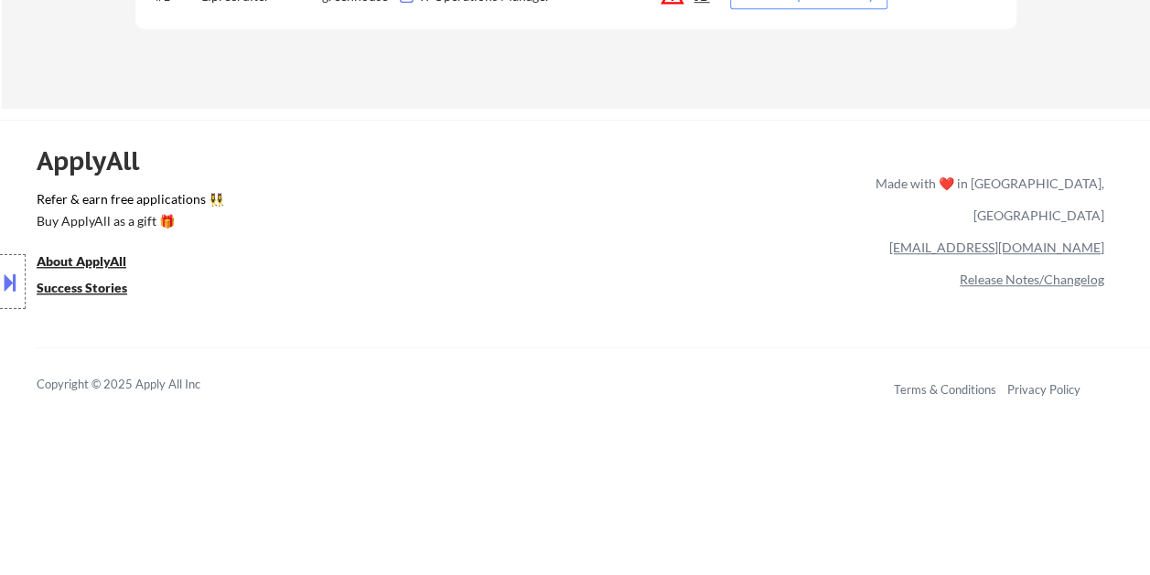
select select ""excluded__bad_match_""
select select ""excluded__location_""
select select ""excluded__bad_match_""
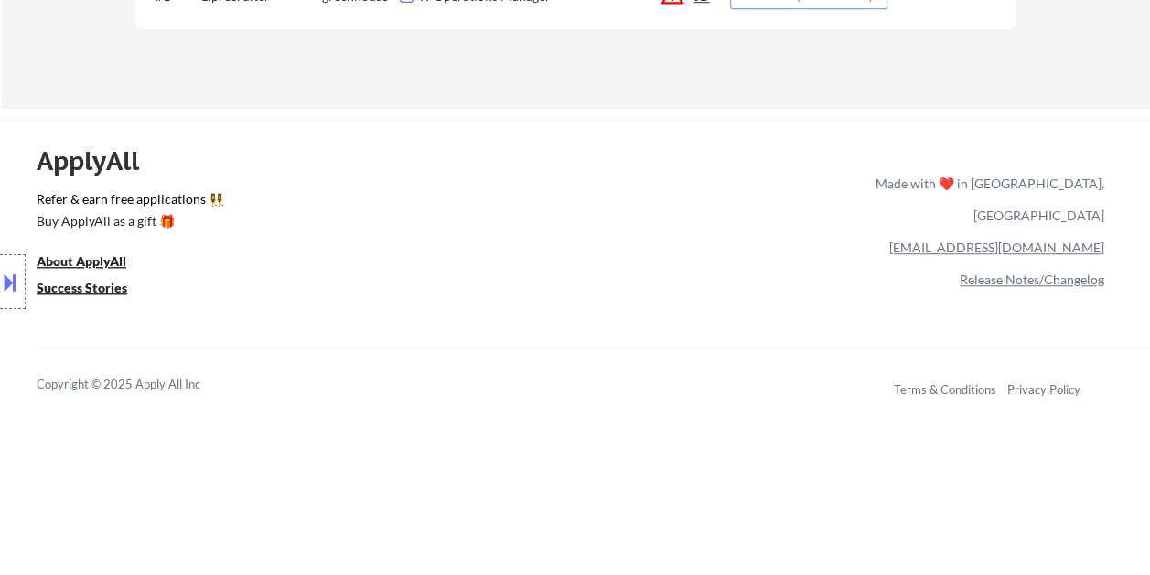
select select ""excluded__location_""
select select ""excluded__bad_match_""
select select ""excluded""
select select ""excluded__bad_match_""
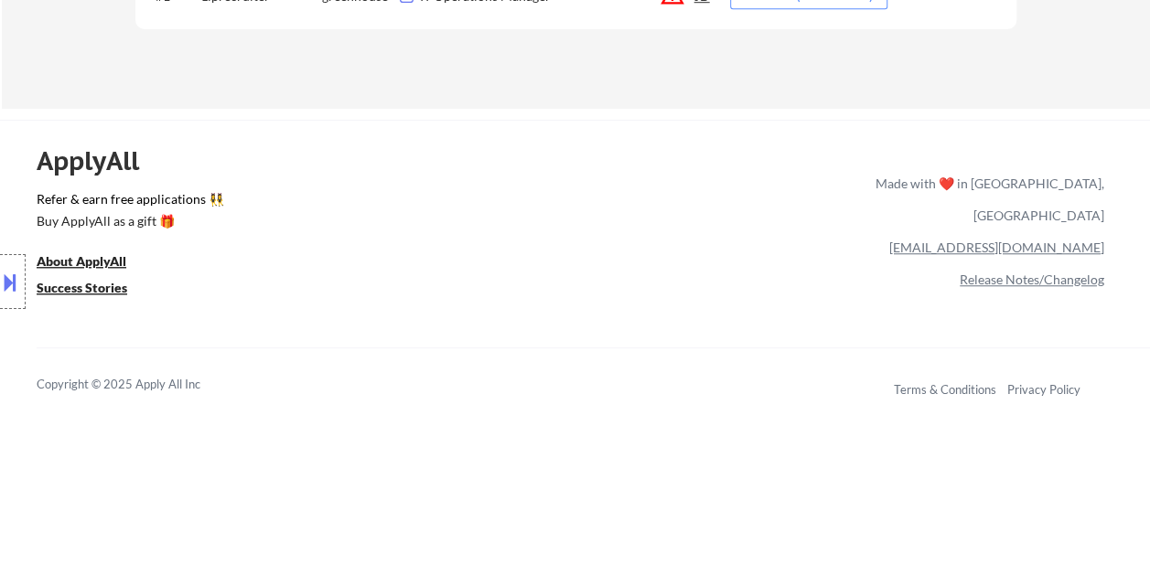
select select ""excluded__bad_match_""
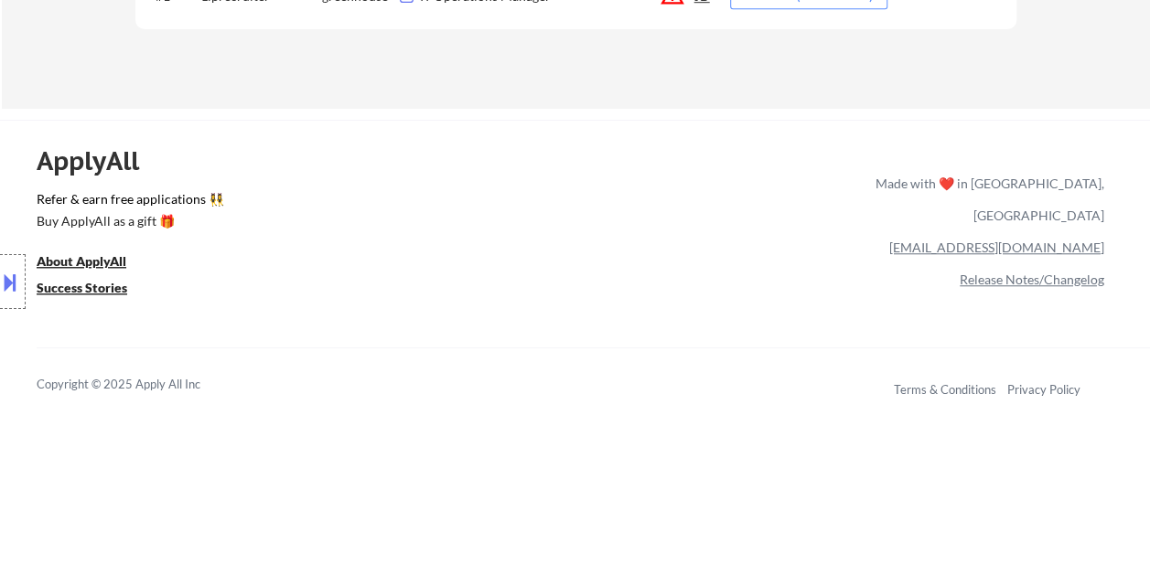
select select ""excluded__bad_match_""
select select ""excluded__expired_""
select select ""excluded__bad_match_""
select select ""excluded__expired_""
select select ""excluded__bad_match_""
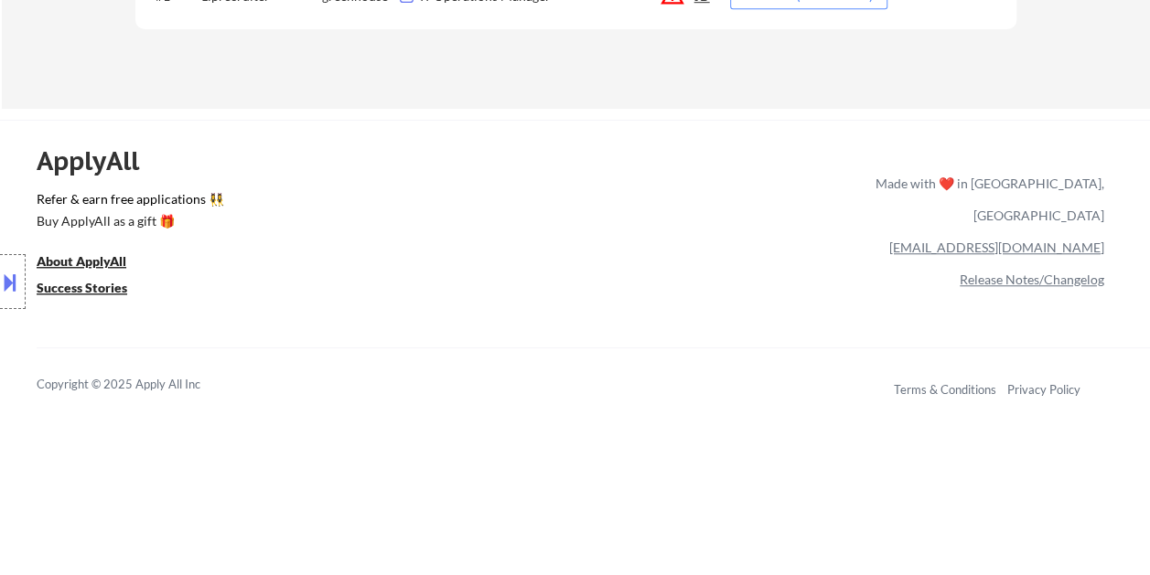
select select ""excluded__bad_match_""
select select ""excluded__expired_""
select select ""excluded__bad_match_""
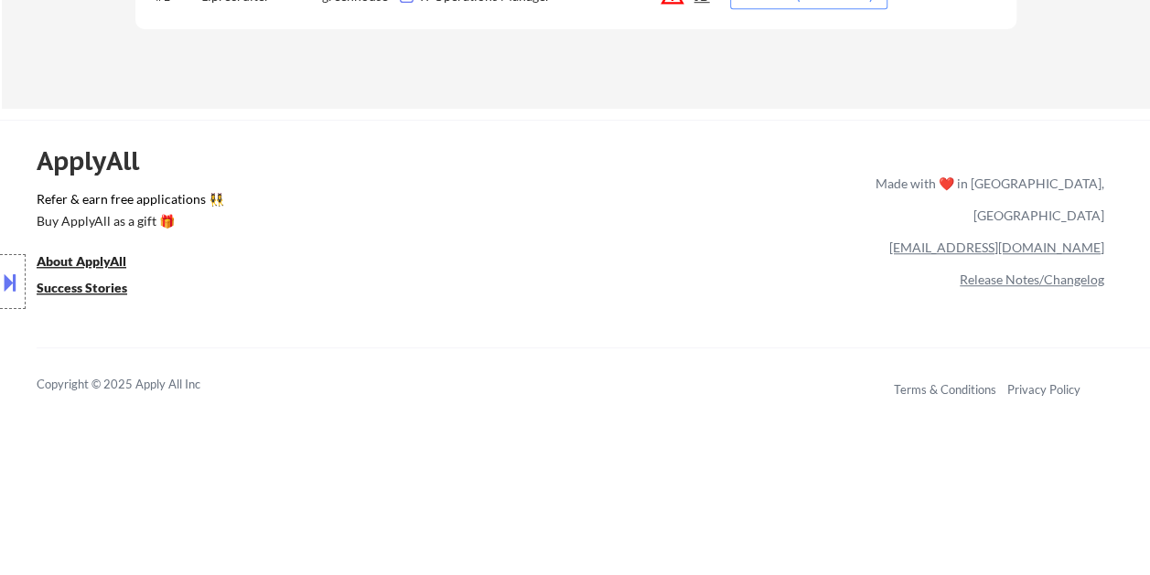
select select ""excluded__salary_""
select select ""excluded__expired_""
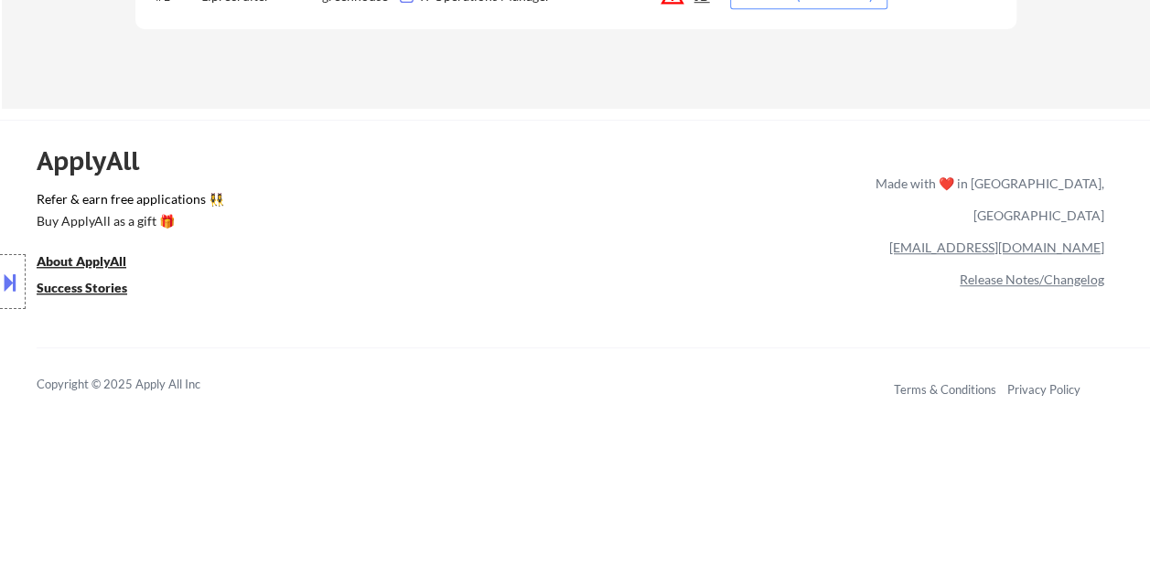
select select ""excluded__bad_match_""
select select ""excluded""
select select ""excluded__bad_match_""
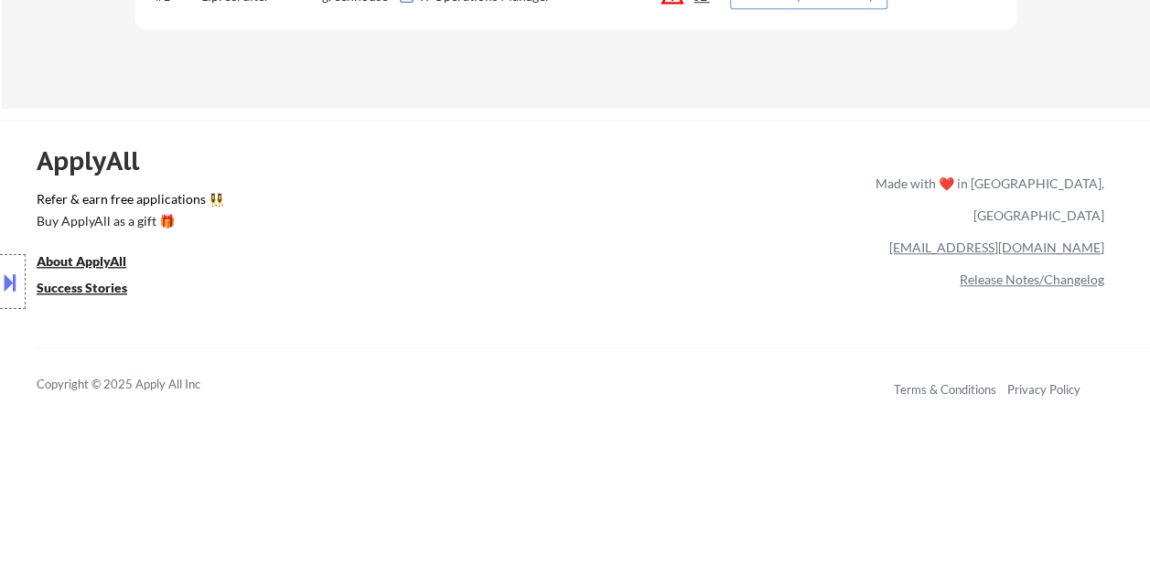
select select ""excluded__expired_""
select select ""excluded__bad_match_""
select select ""excluded__expired_""
select select ""excluded""
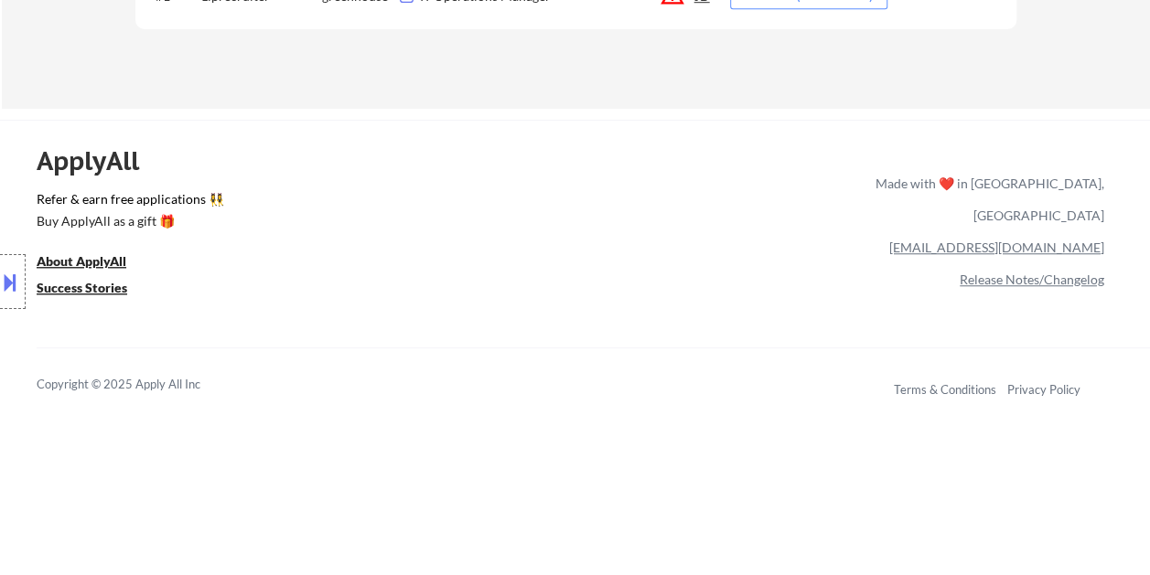
select select ""excluded__bad_match_""
select select ""excluded__location_""
select select ""excluded__bad_match_""
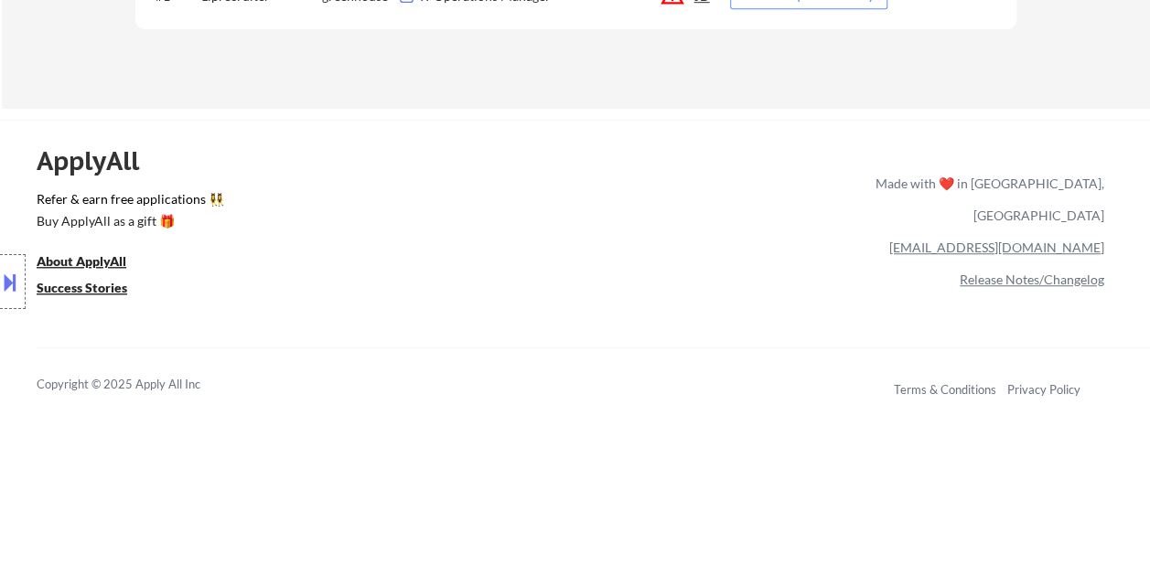
select select ""excluded__bad_match_""
select select ""excluded__salary_""
select select ""excluded__bad_match_""
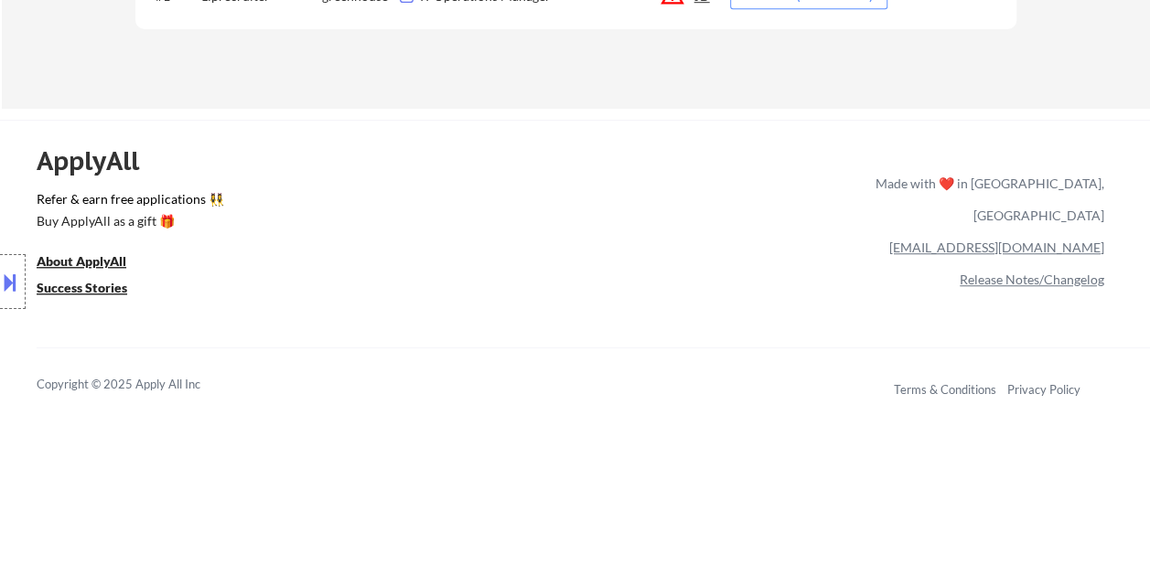
select select ""excluded""
select select ""excluded__bad_match_""
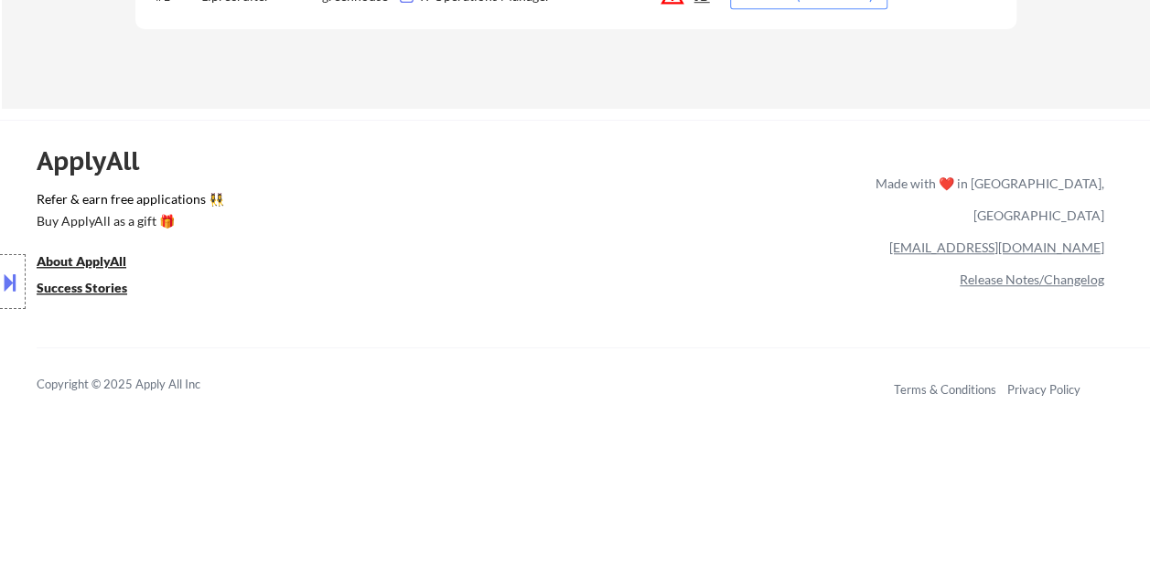
select select ""excluded__bad_match_""
select select ""excluded__expired_""
select select ""excluded__bad_match_""
select select ""excluded__expired_""
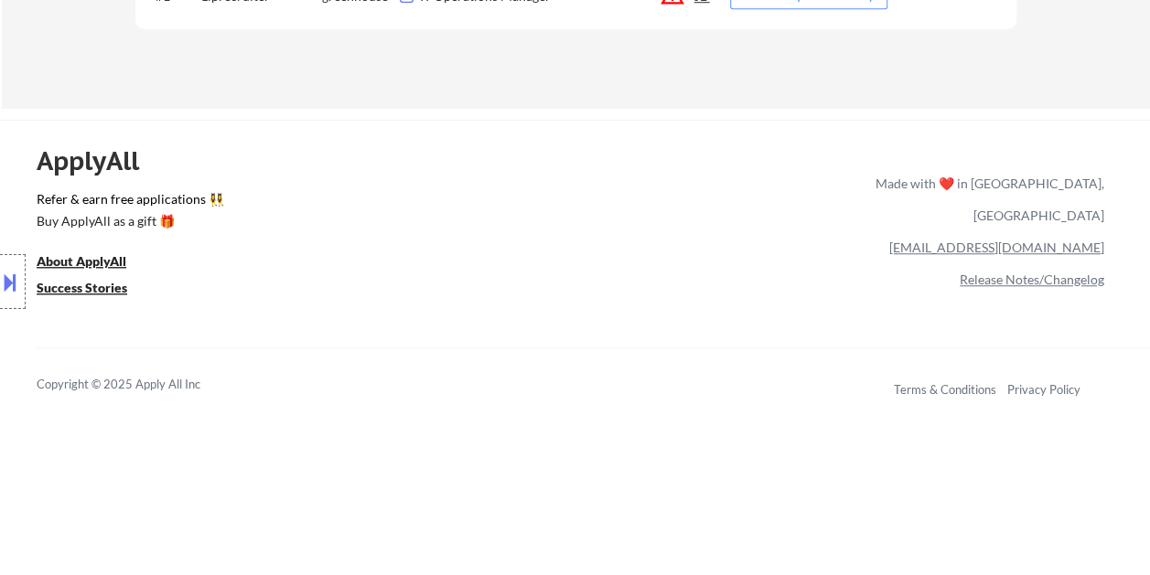
select select ""excluded__bad_match_""
select select ""excluded__expired_""
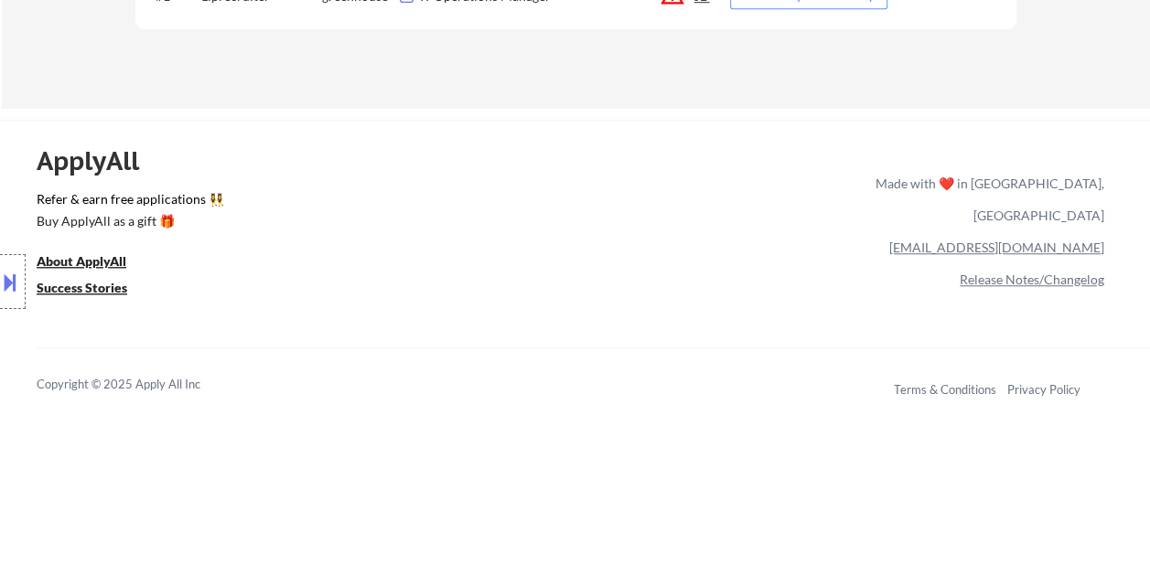
select select ""excluded__bad_match_""
select select ""excluded__expired_""
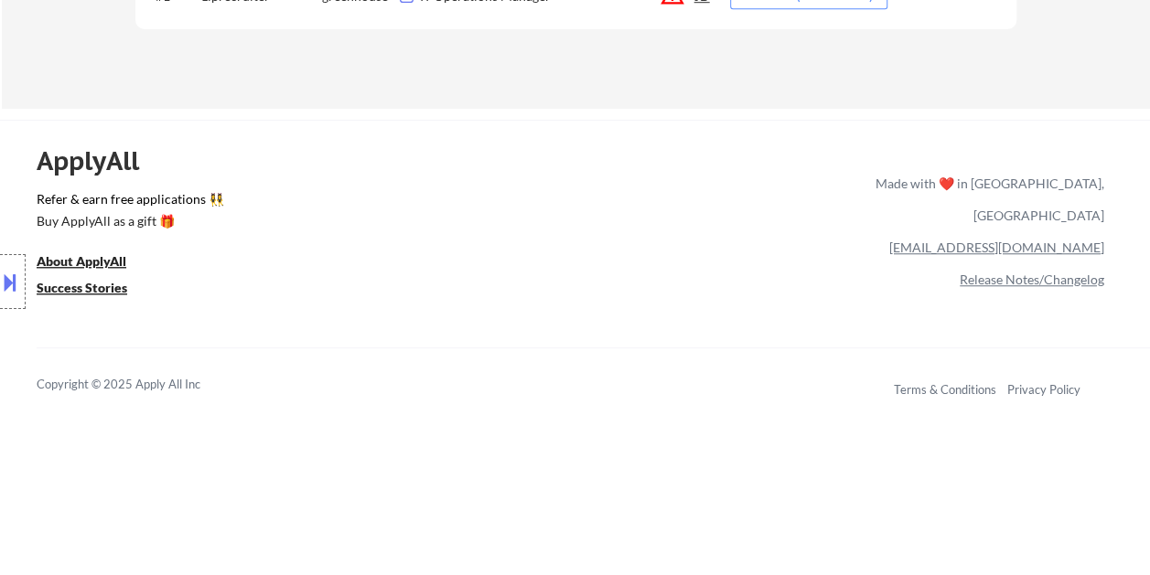
select select ""excluded__bad_match_""
select select ""excluded__expired_""
select select ""excluded__bad_match_""
select select ""excluded__other_""
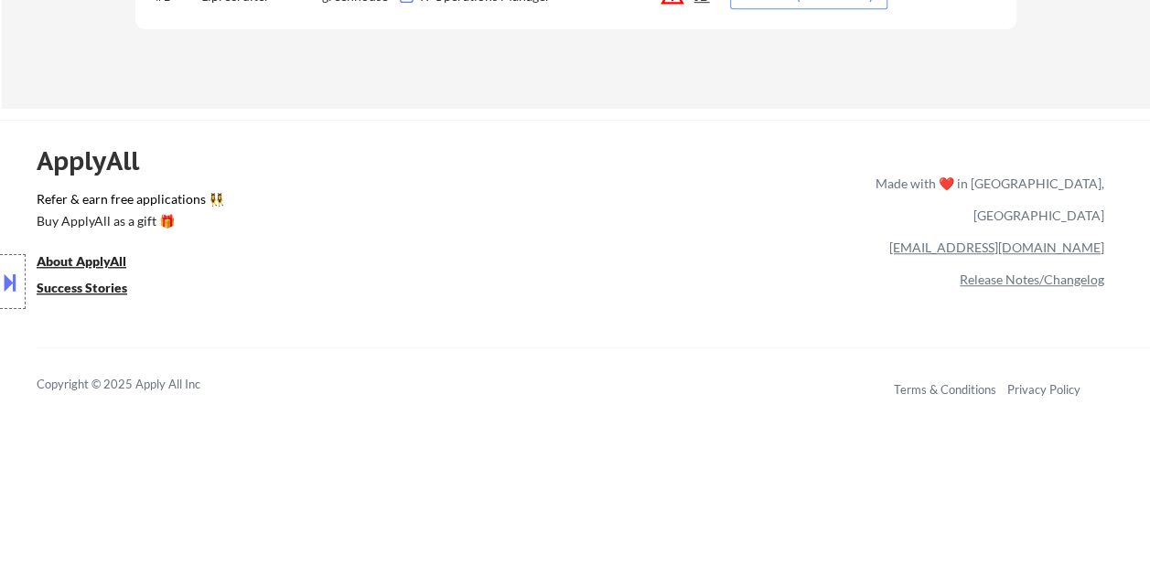
select select ""excluded__bad_match_""
select select ""excluded__location_""
select select ""excluded__bad_match_""
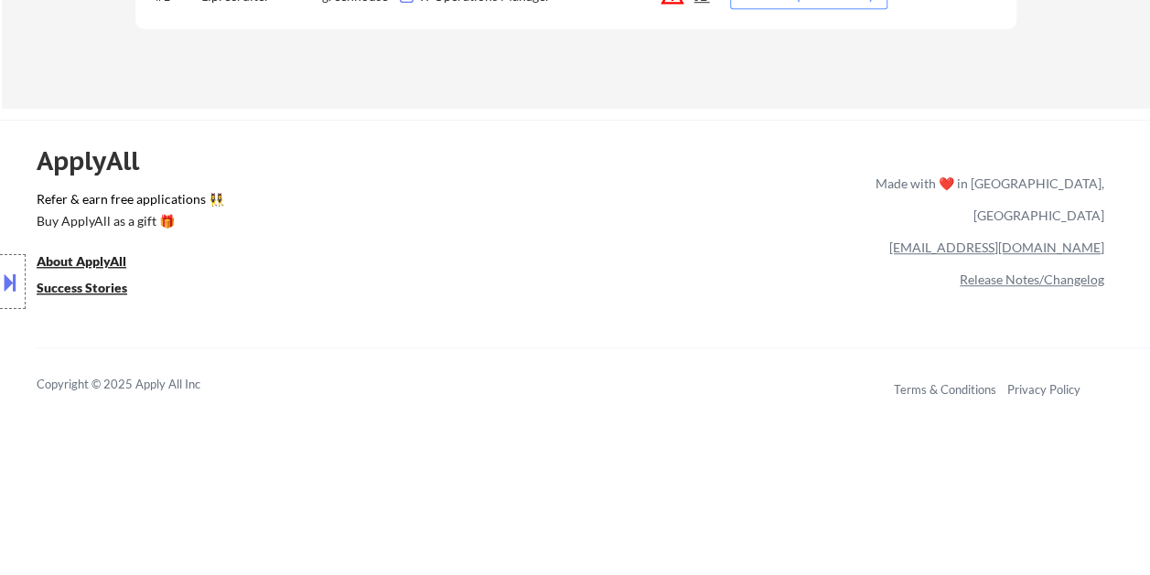
select select ""excluded__bad_match_""
select select ""excluded__expired_""
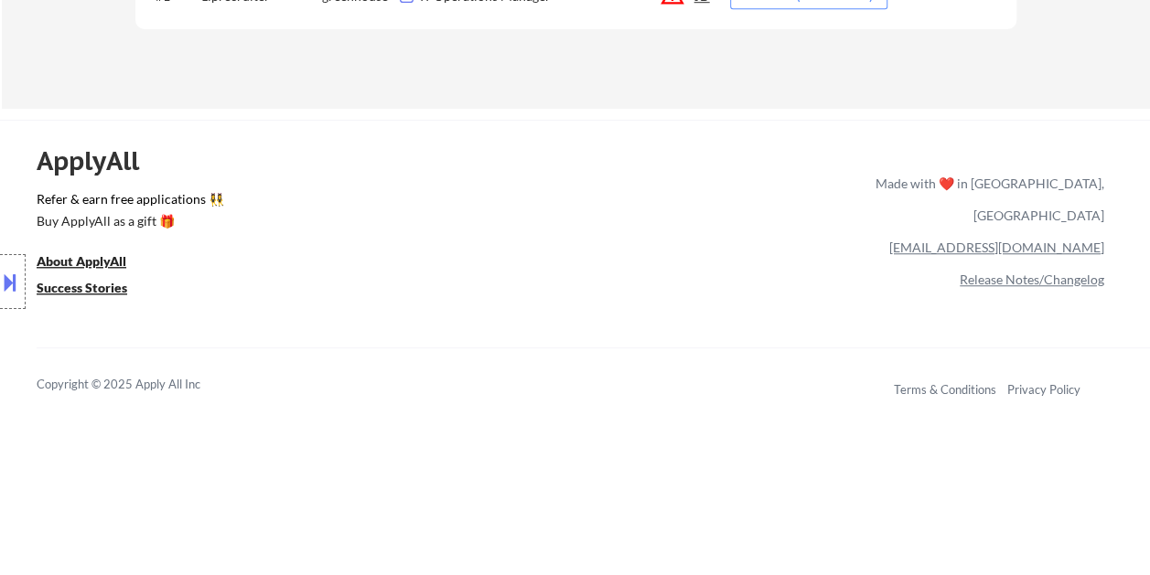
select select ""excluded__expired_""
select select ""excluded__bad_match_""
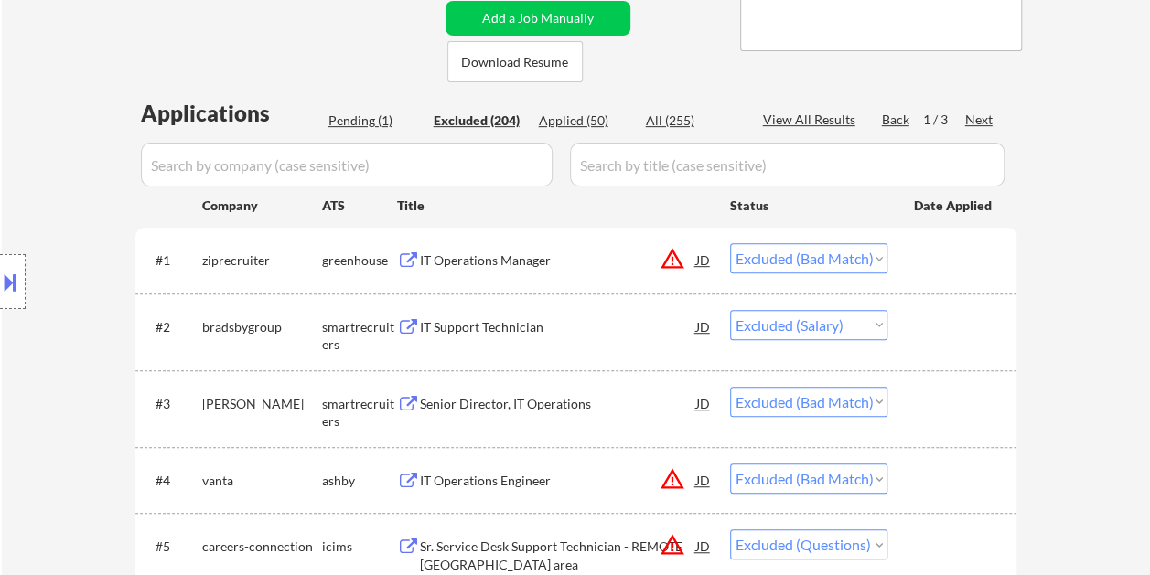
scroll to position [379, 0]
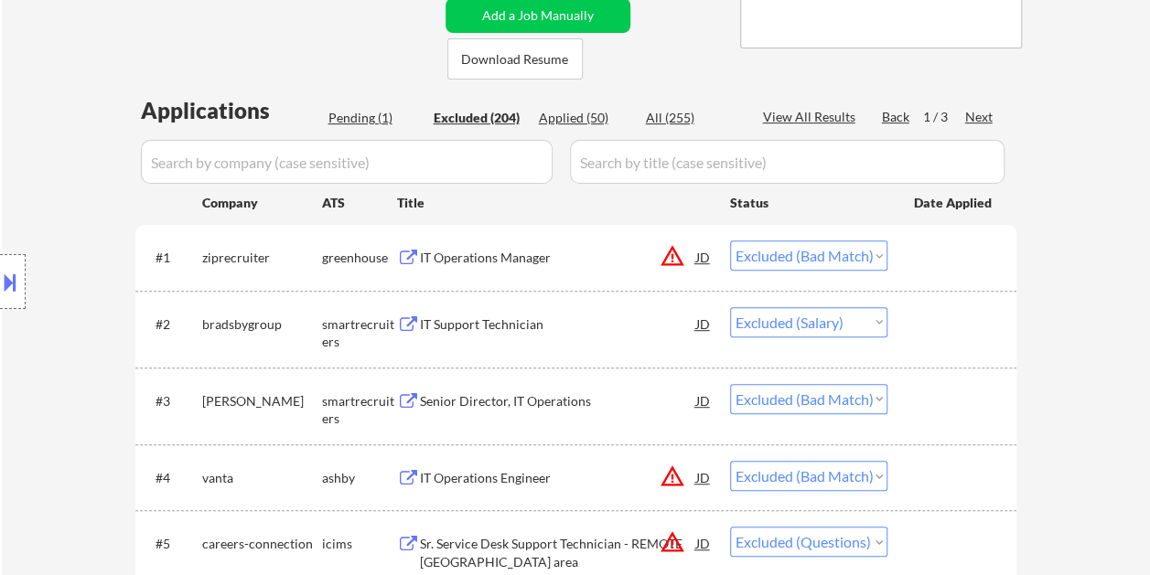
click at [977, 257] on div at bounding box center [954, 257] width 80 height 33
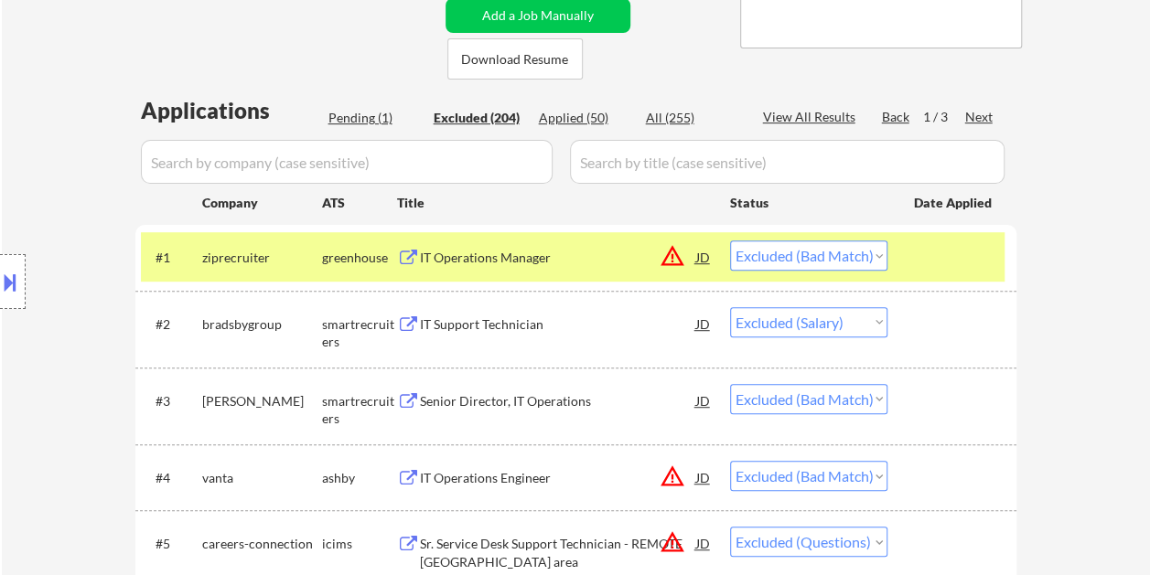
scroll to position [470, 0]
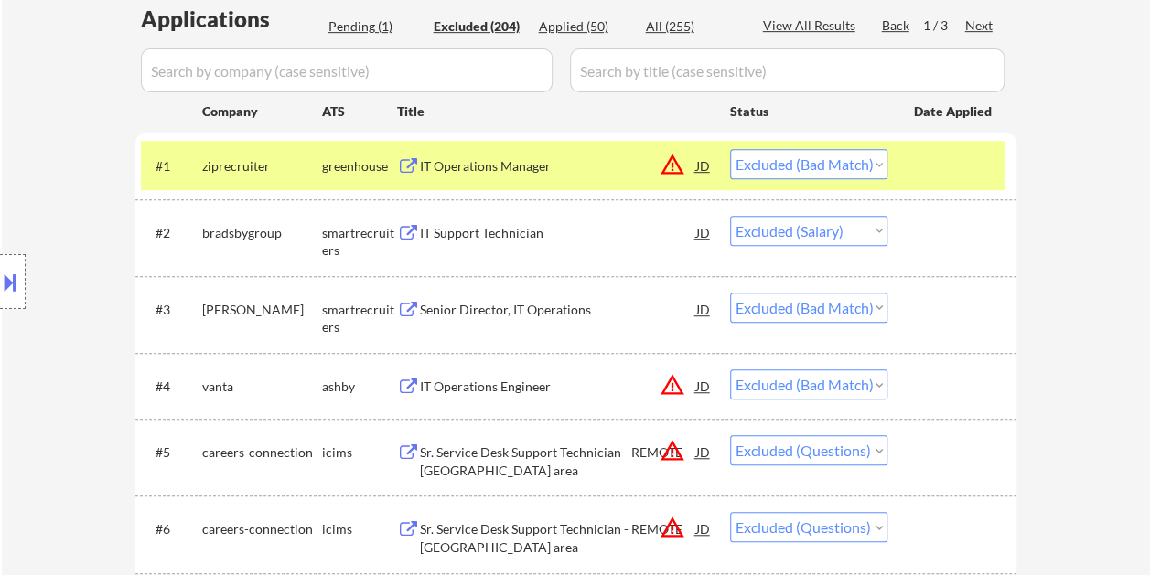
click at [943, 172] on div at bounding box center [954, 165] width 80 height 33
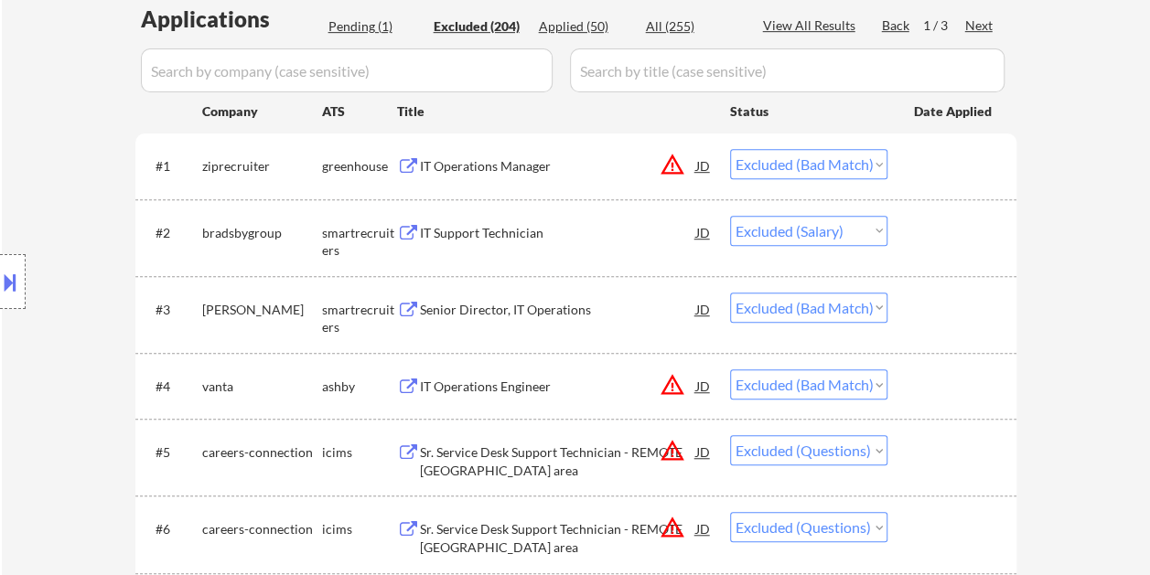
scroll to position [562, 0]
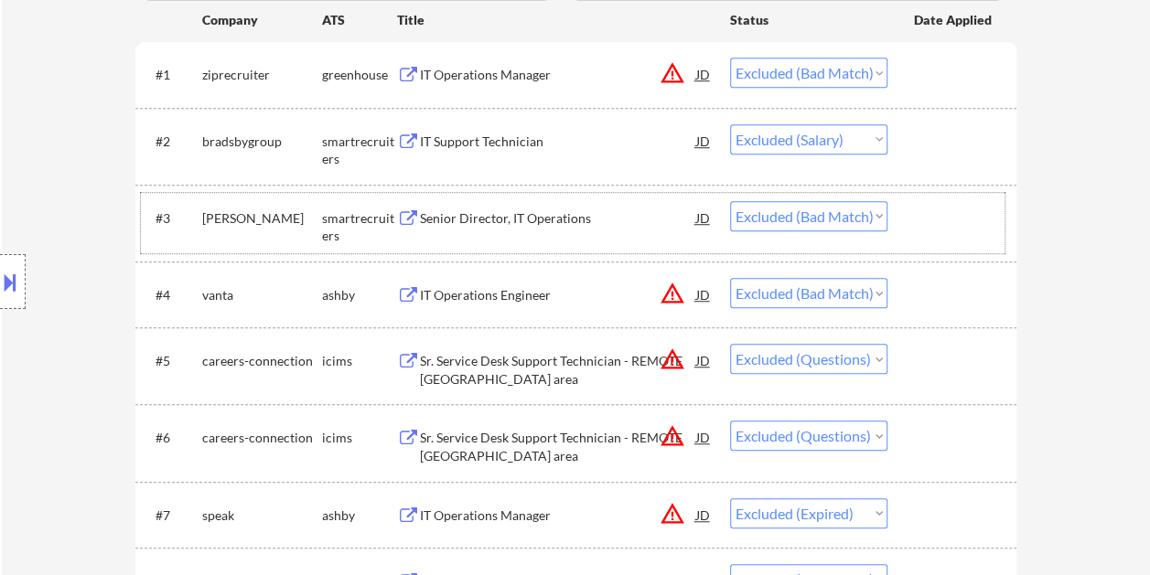
click at [937, 230] on div at bounding box center [954, 217] width 80 height 33
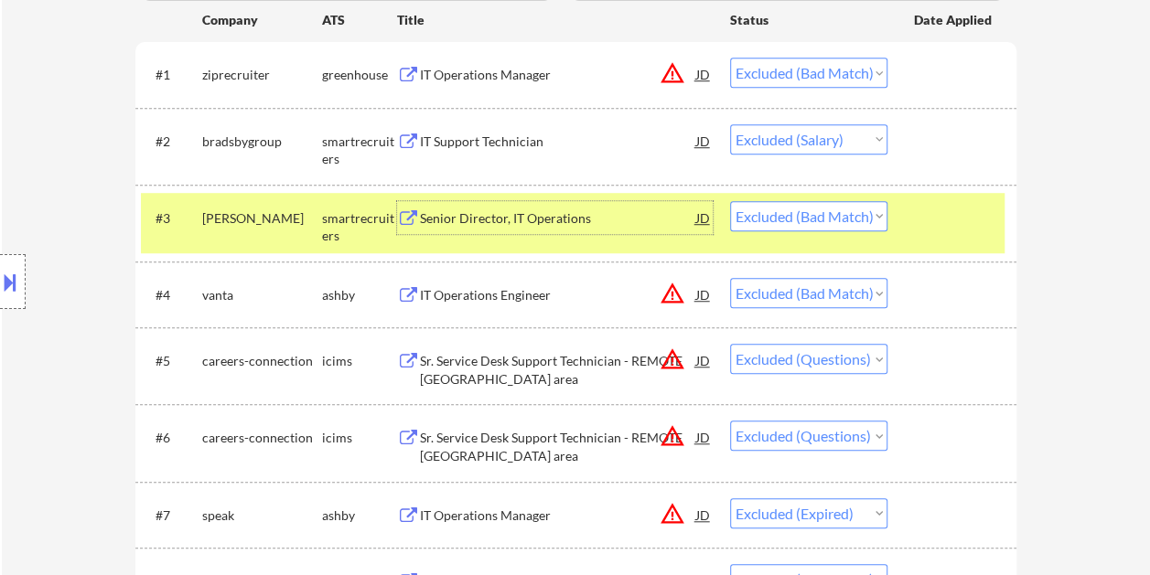
click at [617, 230] on div "Senior Director, IT Operations" at bounding box center [558, 217] width 276 height 33
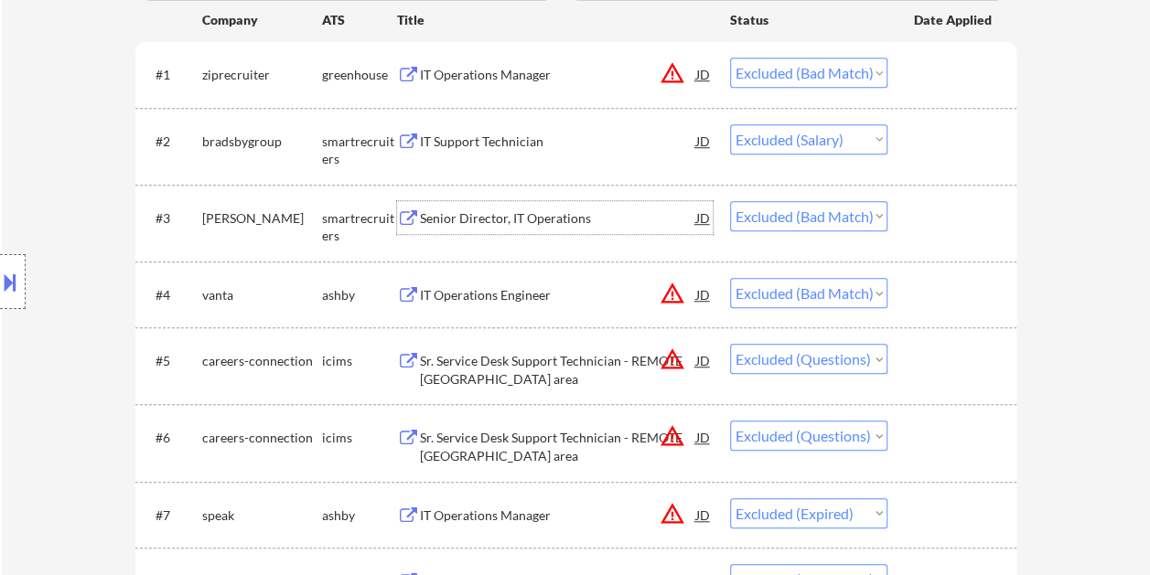
click at [914, 226] on div at bounding box center [954, 217] width 80 height 33
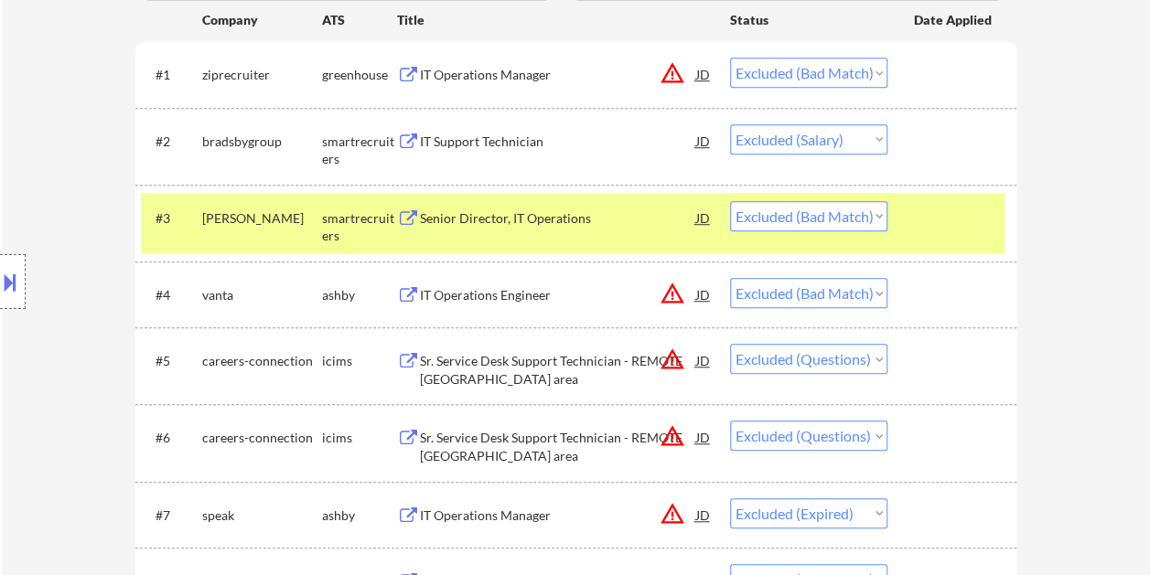
click at [877, 212] on select "Choose an option... Pending Applied Excluded (Questions) Excluded (Expired) Exc…" at bounding box center [808, 216] width 157 height 30
select select ""excluded__expired_""
click at [730, 201] on select "Choose an option... Pending Applied Excluded (Questions) Excluded (Expired) Exc…" at bounding box center [808, 216] width 157 height 30
click at [931, 205] on div at bounding box center [954, 217] width 80 height 33
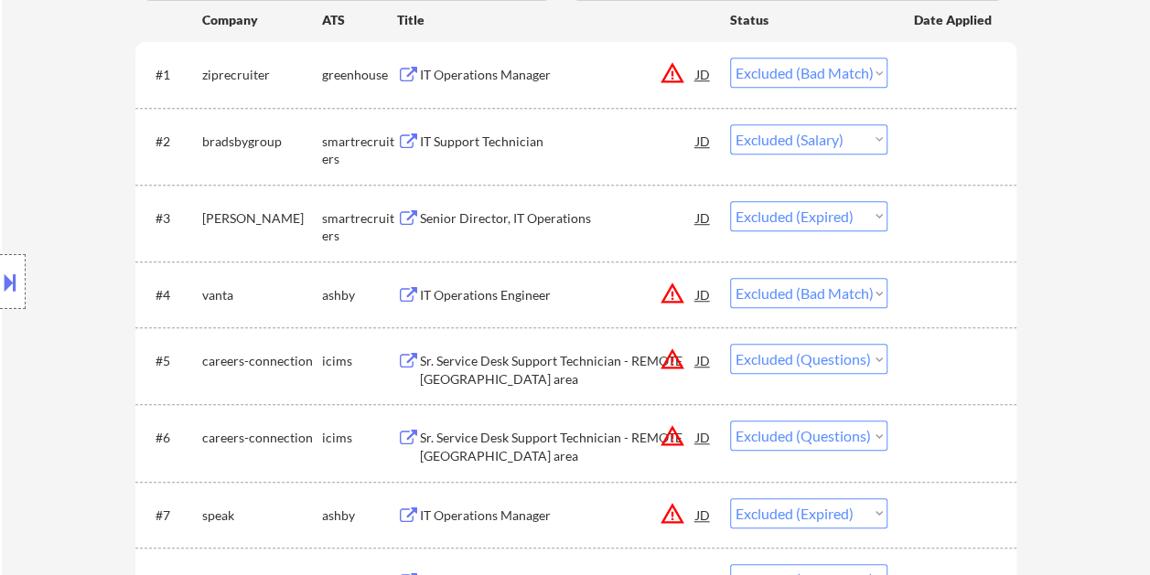
click at [941, 296] on div at bounding box center [954, 294] width 80 height 33
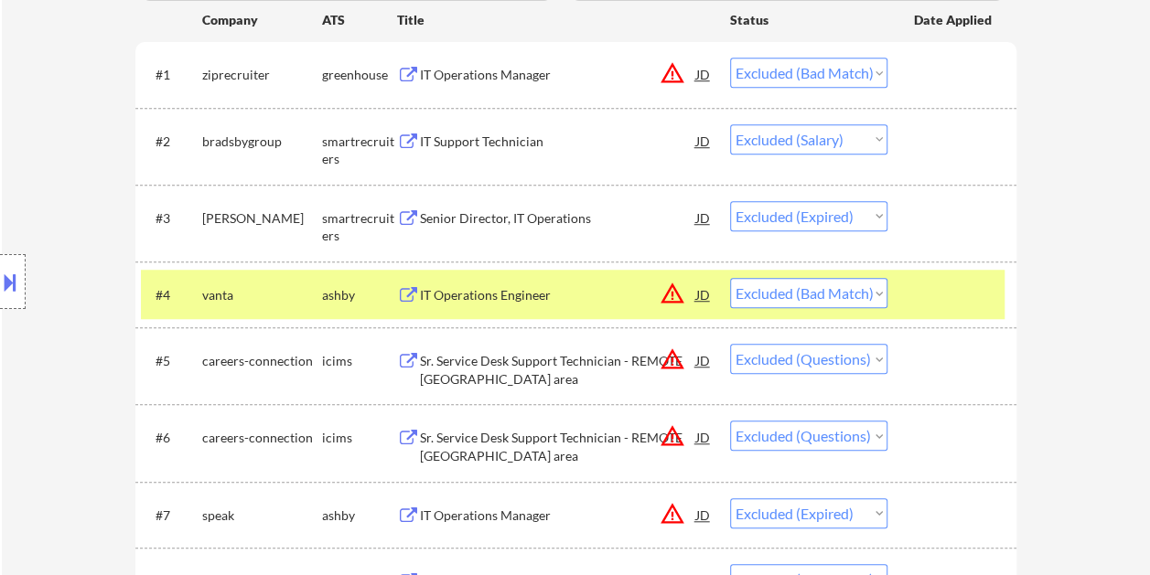
click at [487, 298] on div "IT Operations Engineer" at bounding box center [558, 295] width 276 height 18
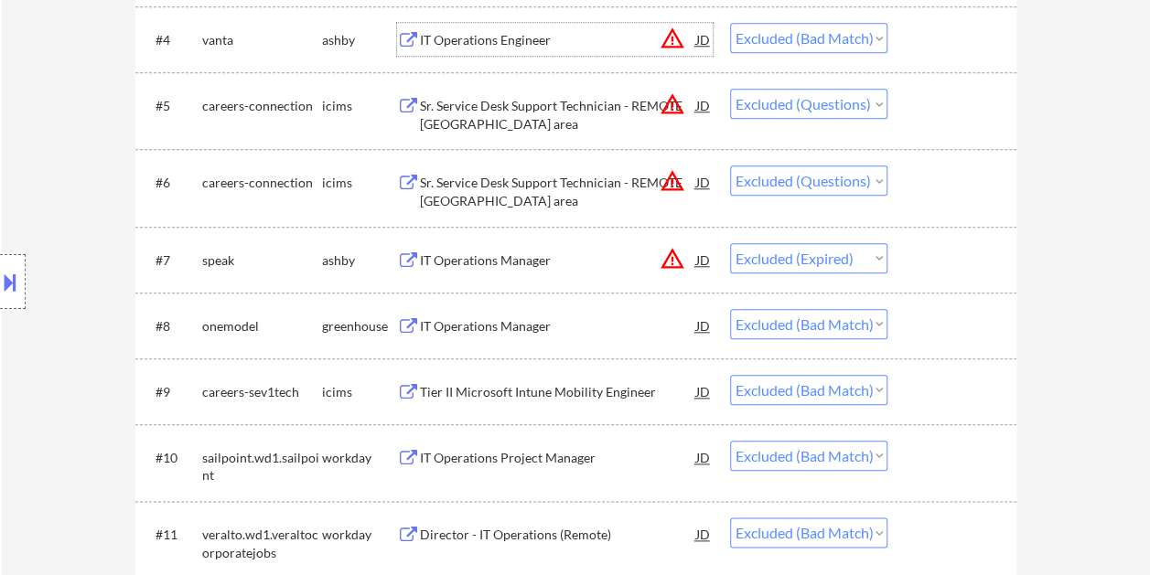
scroll to position [836, 0]
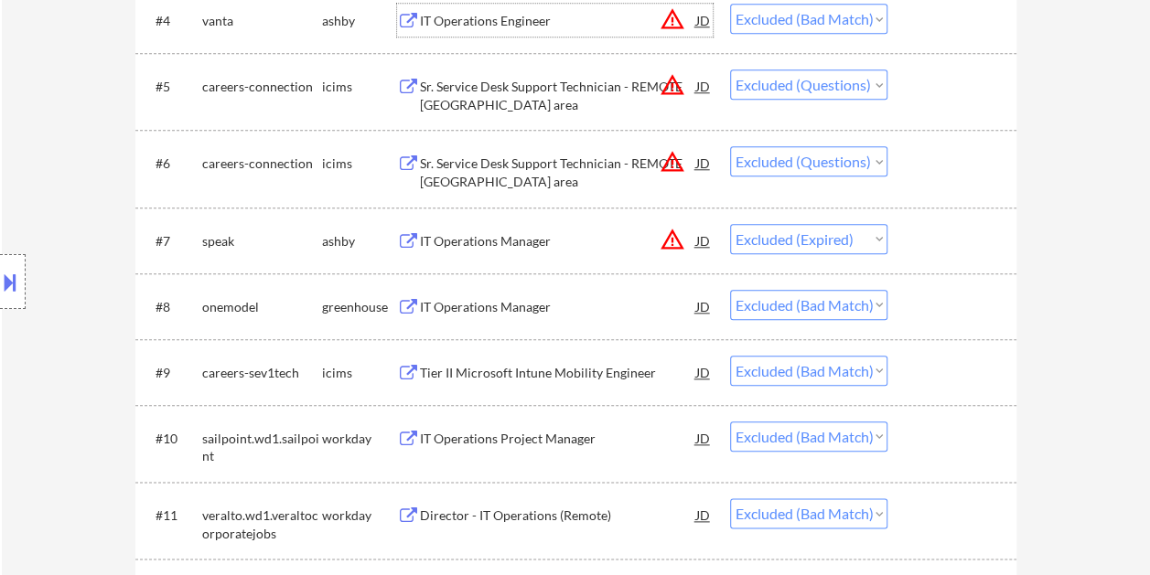
click at [933, 301] on div at bounding box center [954, 306] width 80 height 33
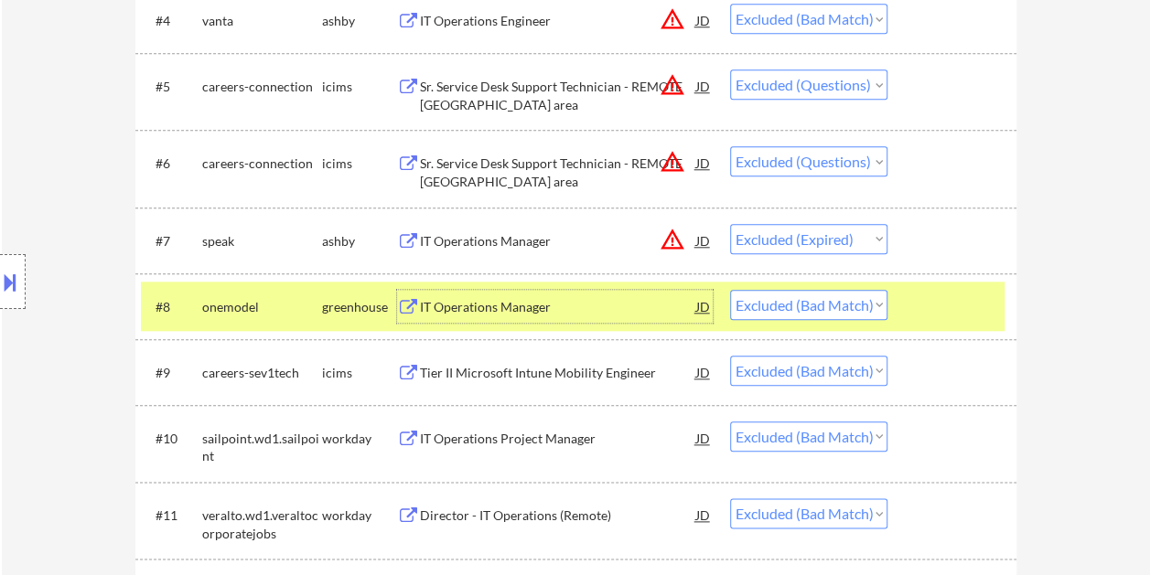
click at [497, 303] on div "IT Operations Manager" at bounding box center [558, 307] width 276 height 18
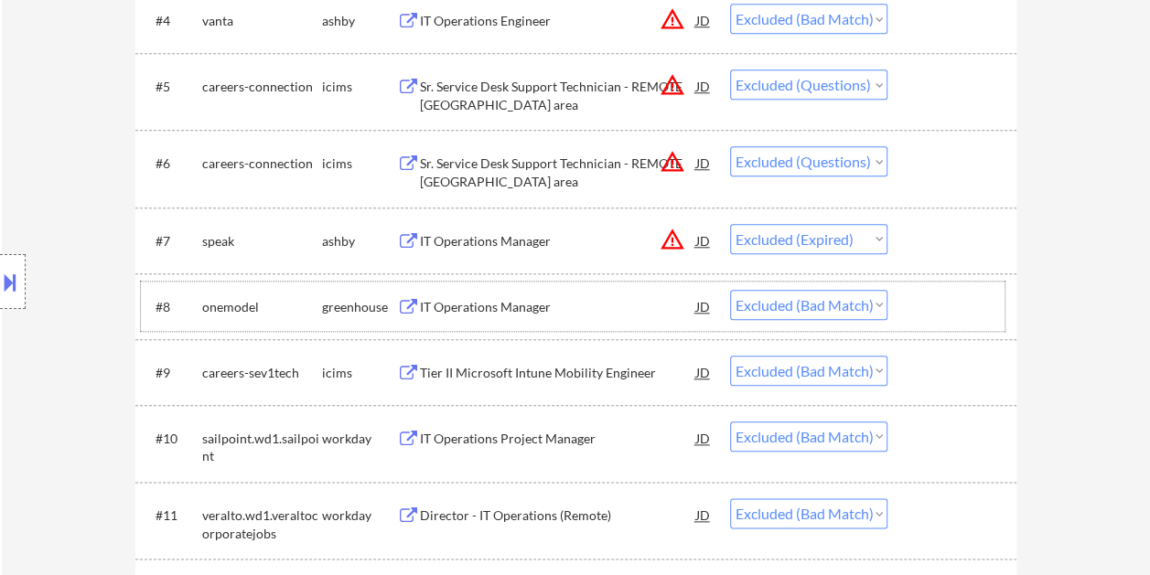
click at [927, 320] on div at bounding box center [954, 306] width 80 height 33
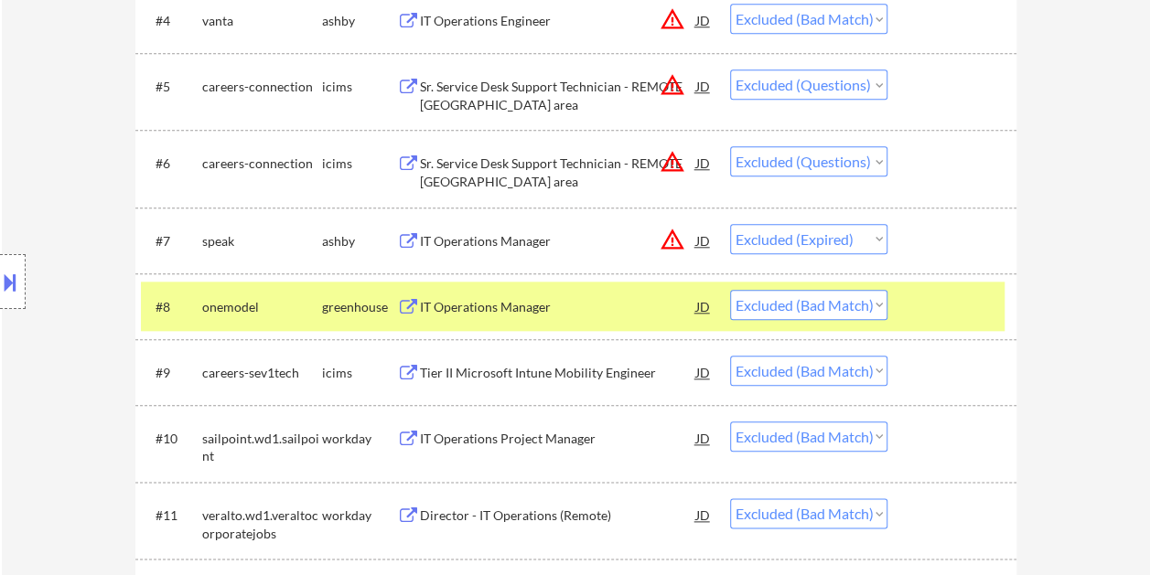
click at [876, 311] on select "Choose an option... Pending Applied Excluded (Questions) Excluded (Expired) Exc…" at bounding box center [808, 305] width 157 height 30
select select ""excluded""
click at [730, 290] on select "Choose an option... Pending Applied Excluded (Questions) Excluded (Expired) Exc…" at bounding box center [808, 305] width 157 height 30
click at [940, 373] on div at bounding box center [954, 372] width 80 height 33
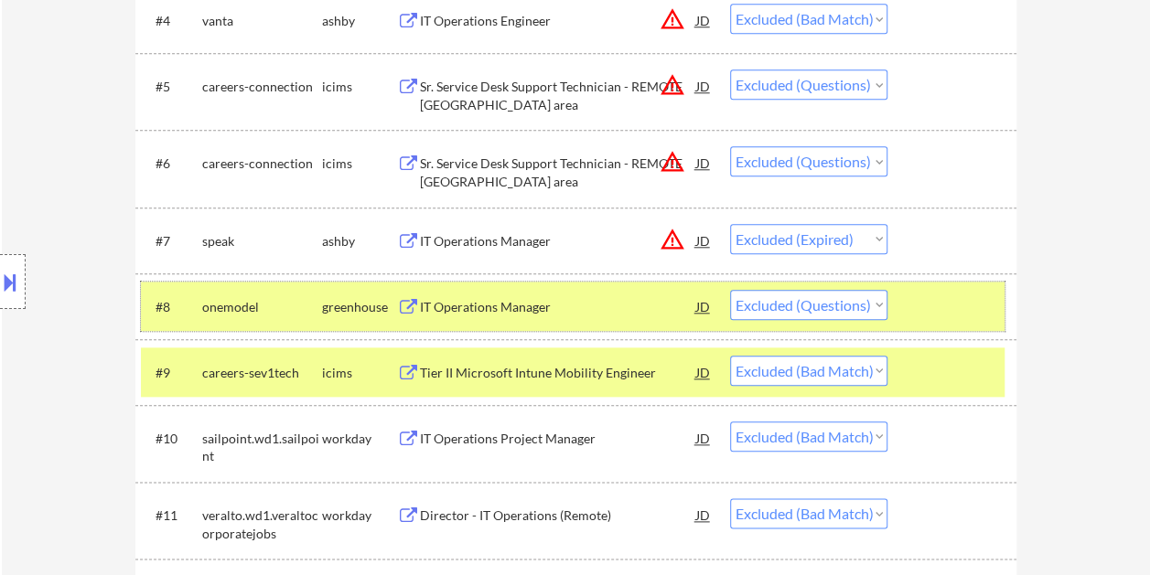
drag, startPoint x: 907, startPoint y: 294, endPoint x: 915, endPoint y: 316, distance: 23.1
click at [908, 296] on div "#8 onemodel greenhouse IT Operations Manager JD Choose an option... Pending App…" at bounding box center [572, 306] width 863 height 49
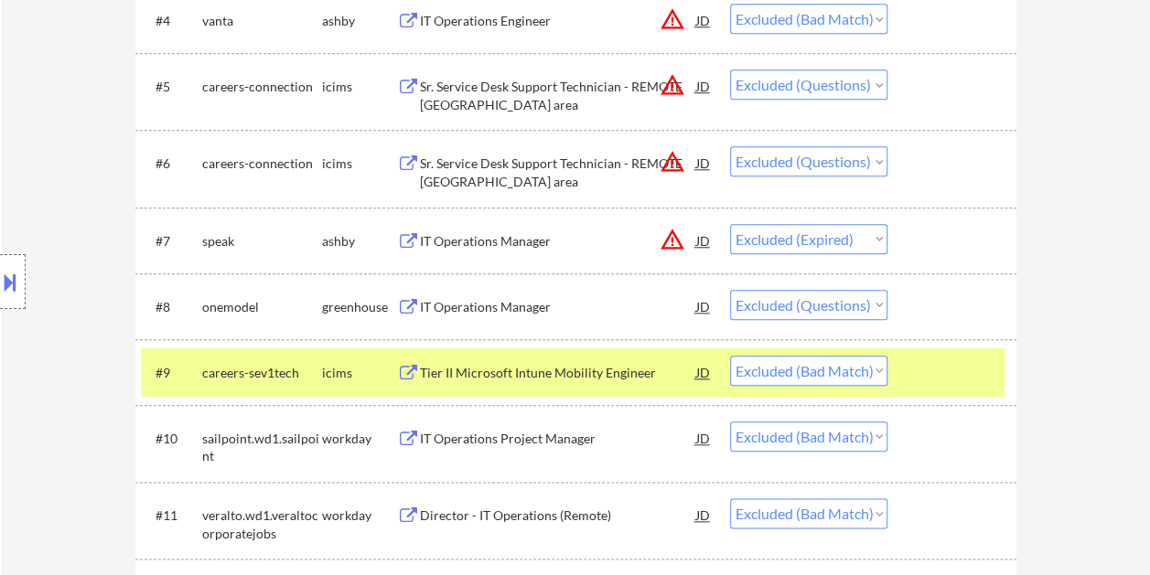
click at [915, 382] on div at bounding box center [954, 372] width 80 height 33
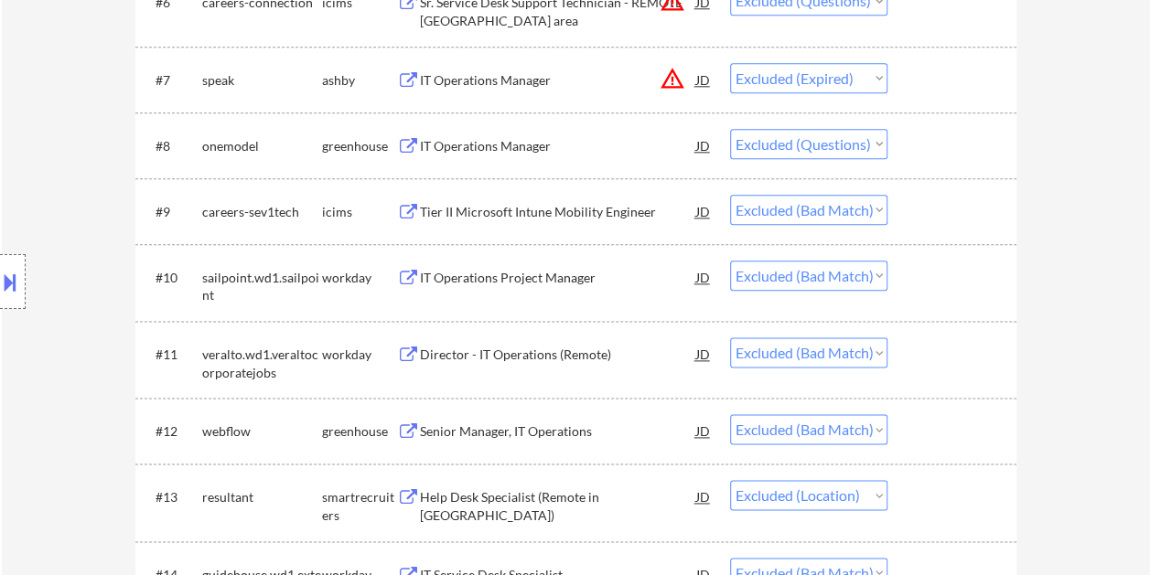
scroll to position [1019, 0]
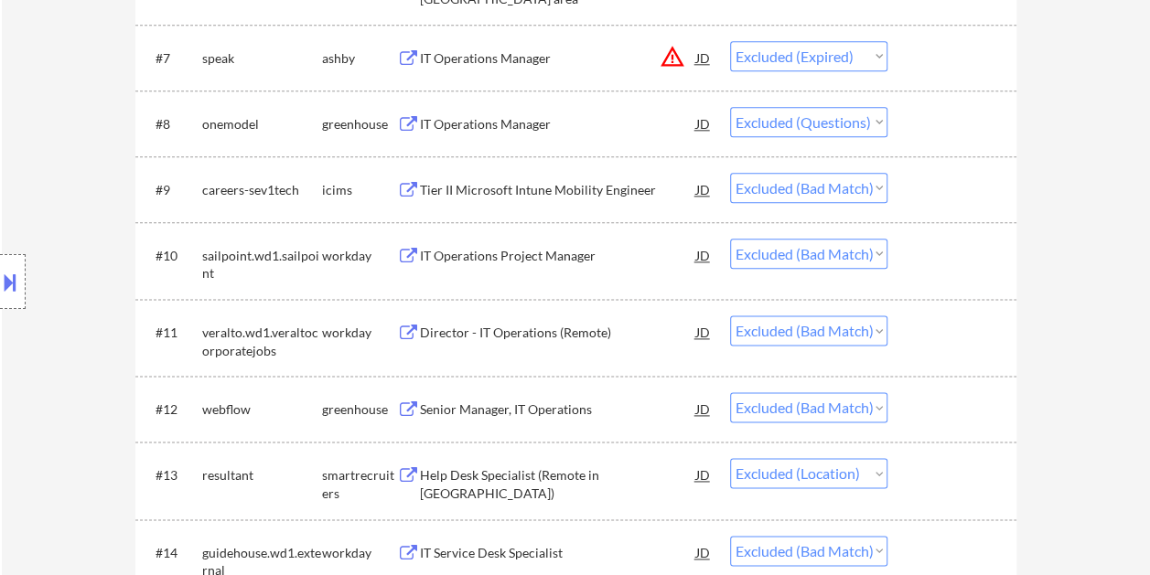
click at [938, 404] on div at bounding box center [954, 408] width 80 height 33
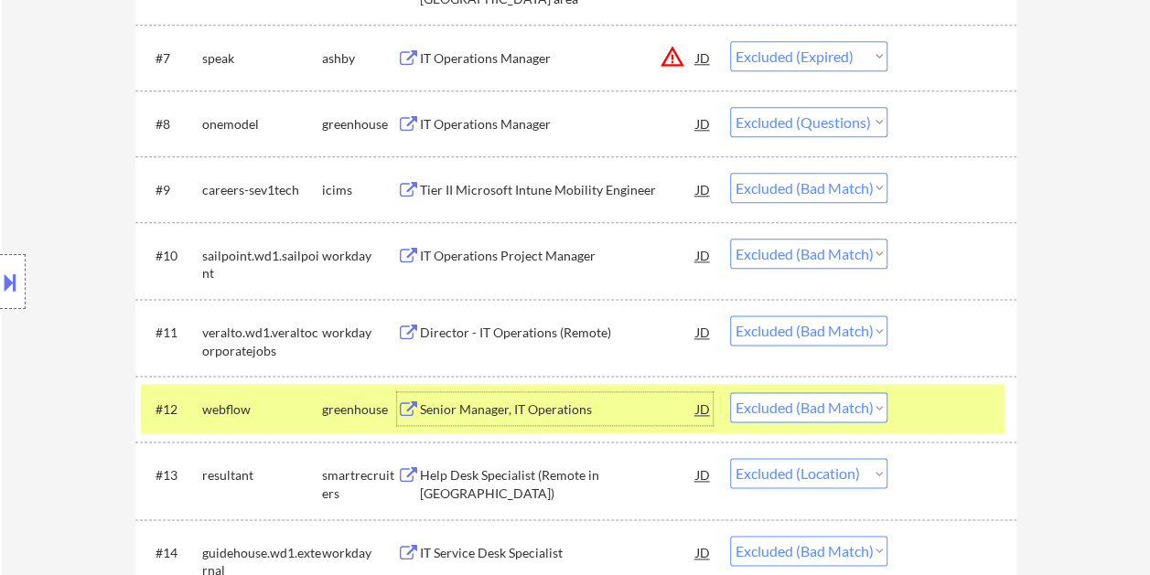
click at [633, 402] on div "Senior Manager, IT Operations" at bounding box center [558, 410] width 276 height 18
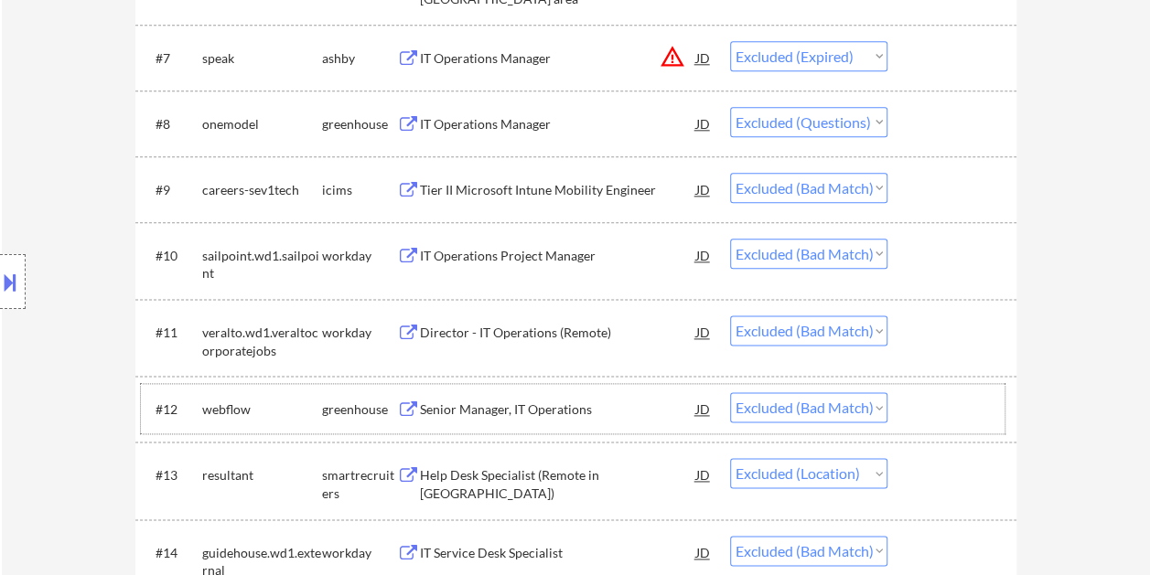
click at [900, 412] on div "#12 webflow greenhouse Senior Manager, IT Operations JD Choose an option... Pen…" at bounding box center [572, 408] width 863 height 49
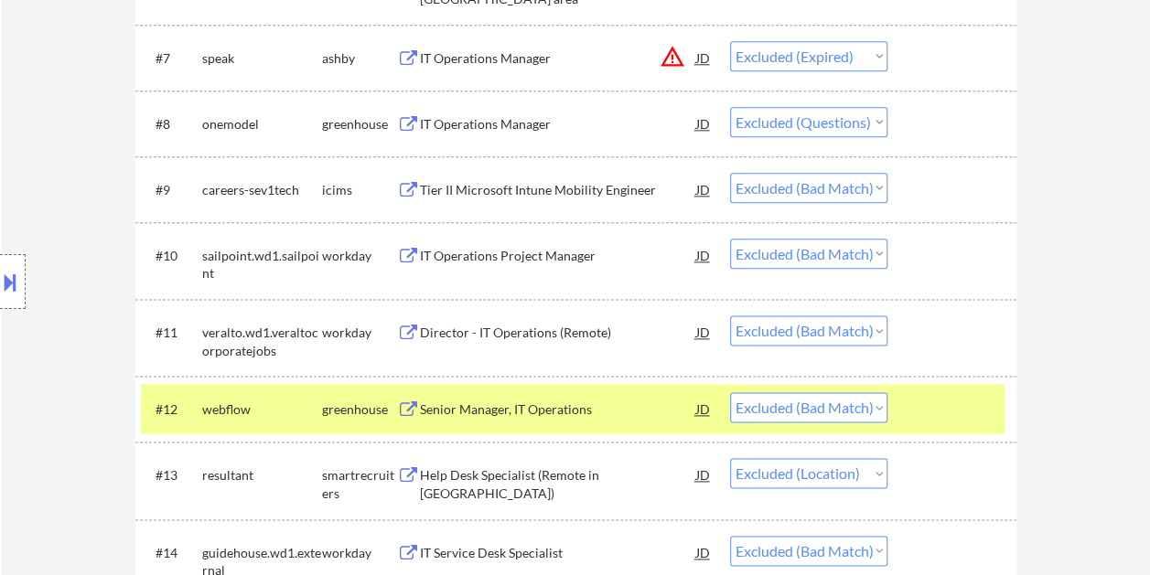
click at [873, 404] on select "Choose an option... Pending Applied Excluded (Questions) Excluded (Expired) Exc…" at bounding box center [808, 407] width 157 height 30
select select ""excluded__expired_""
click at [730, 392] on select "Choose an option... Pending Applied Excluded (Questions) Excluded (Expired) Exc…" at bounding box center [808, 407] width 157 height 30
click at [921, 412] on div at bounding box center [954, 408] width 80 height 33
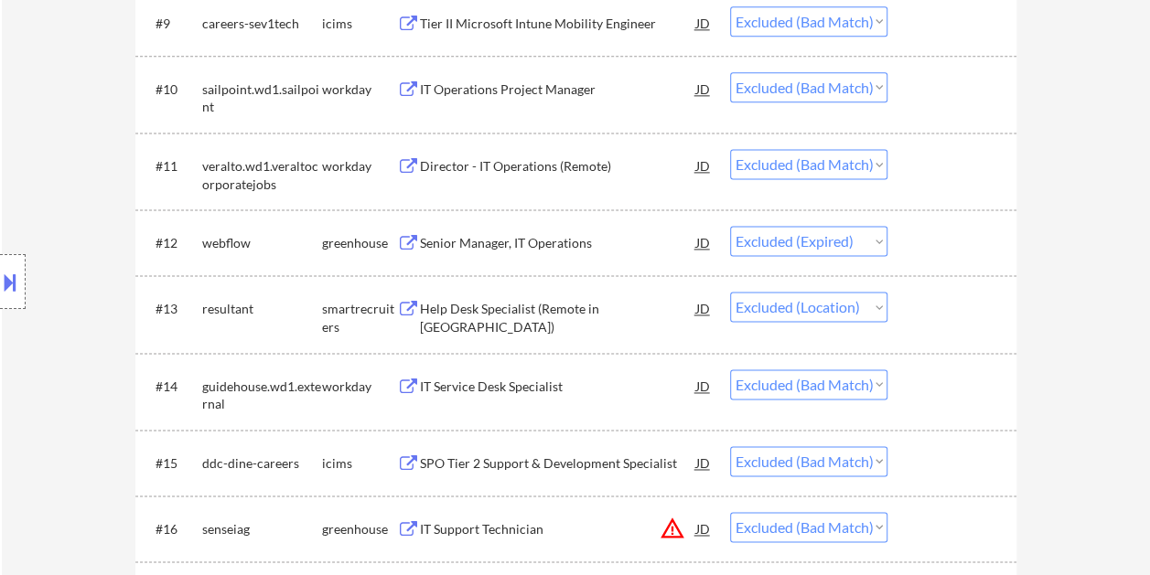
scroll to position [1202, 0]
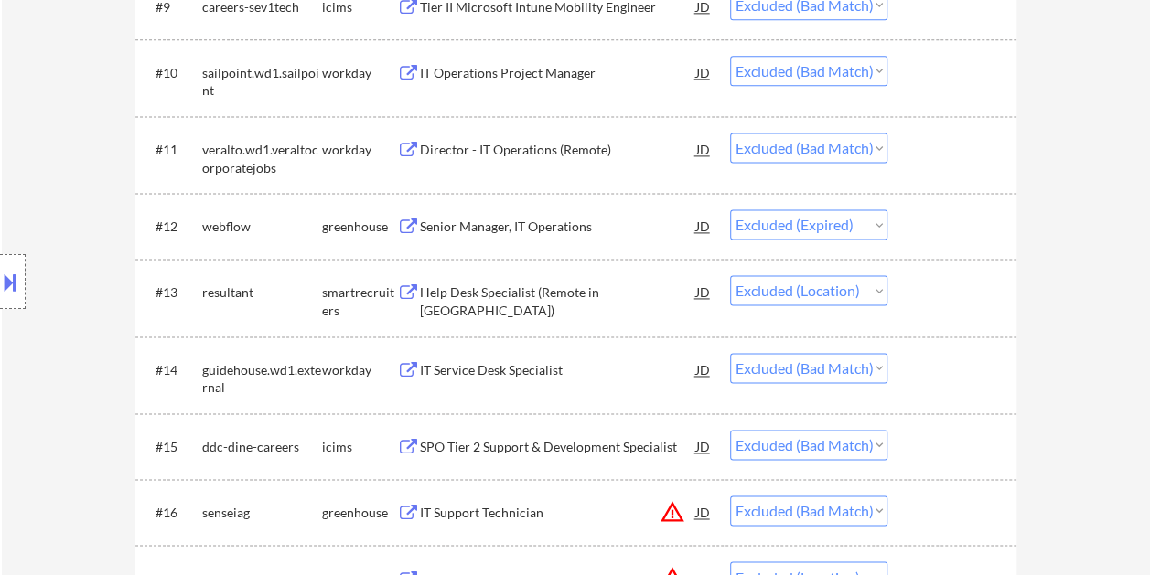
click at [948, 360] on div at bounding box center [954, 369] width 80 height 33
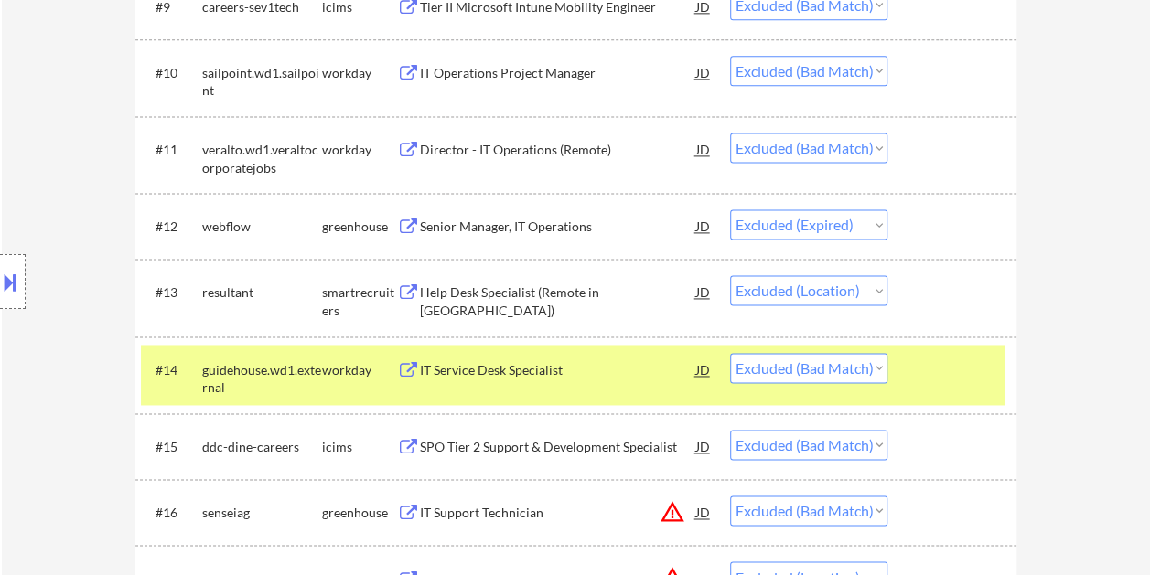
click at [904, 364] on div "#14 guidehouse.wd1.external workday IT Service Desk Specialist JD Choose an opt…" at bounding box center [572, 375] width 863 height 60
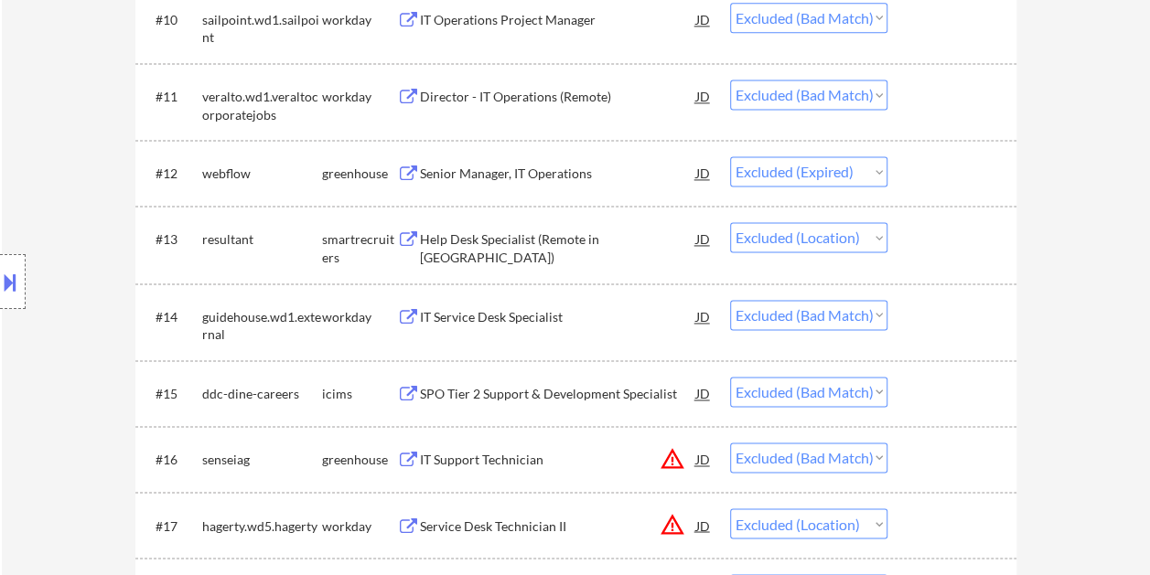
scroll to position [1293, 0]
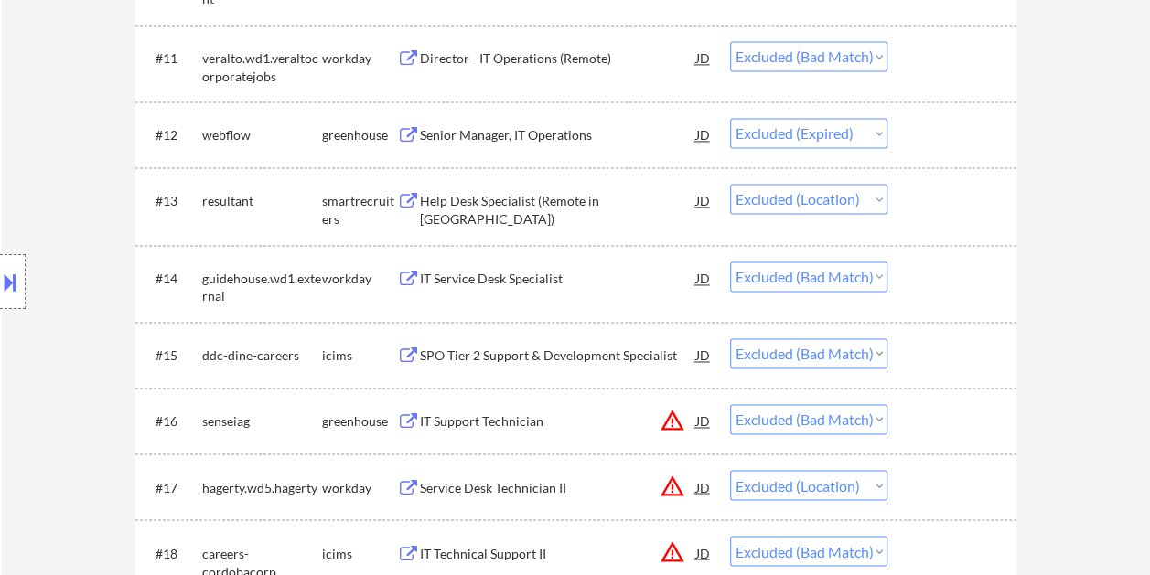
click at [936, 415] on div at bounding box center [954, 420] width 80 height 33
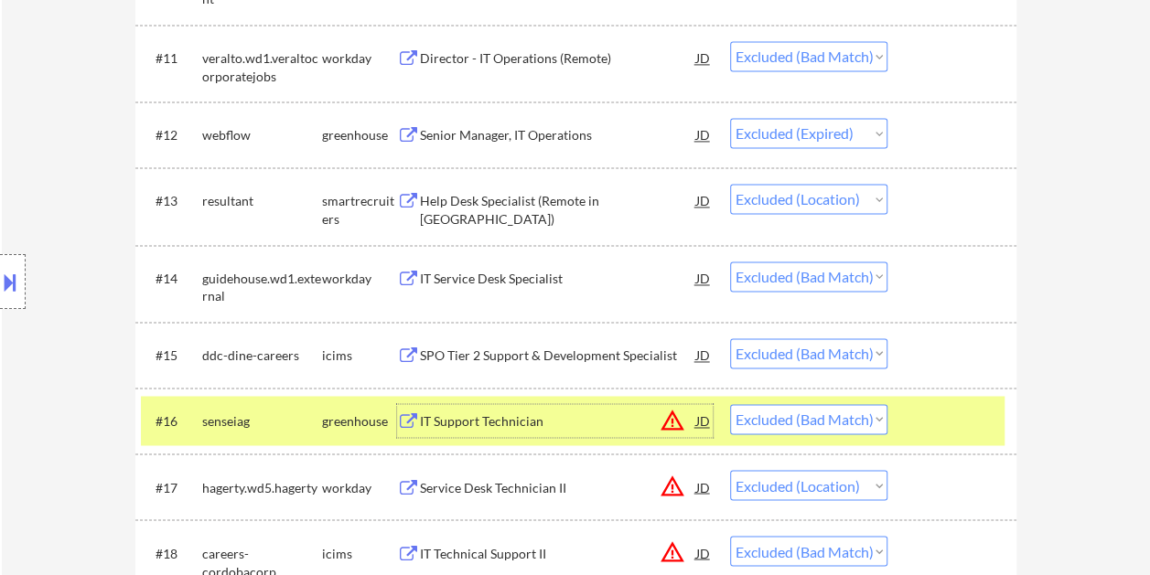
click at [589, 408] on div "IT Support Technician" at bounding box center [558, 420] width 276 height 33
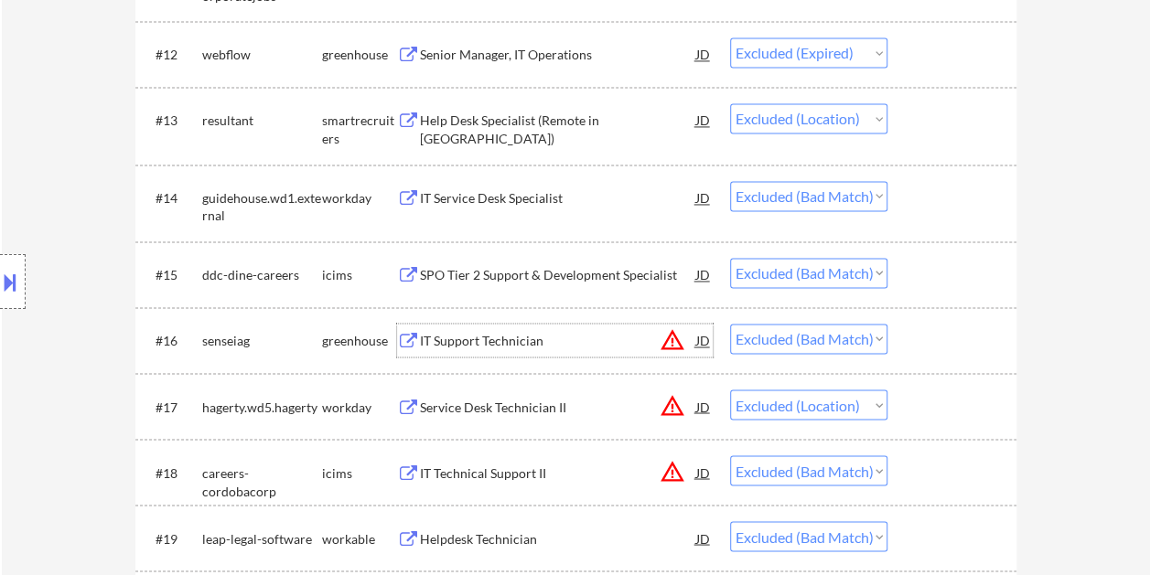
scroll to position [1476, 0]
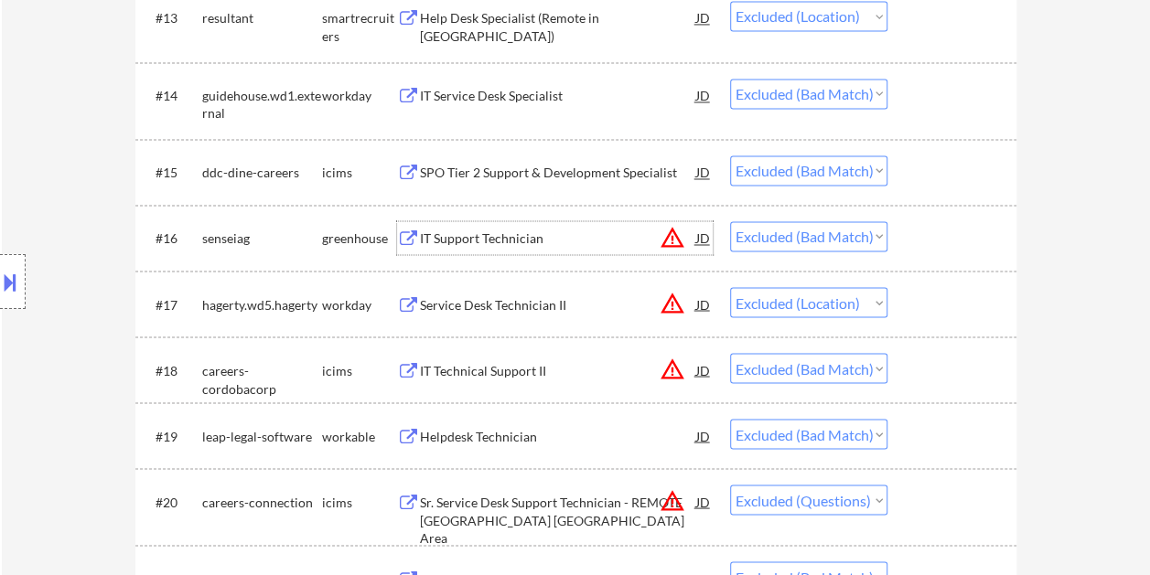
click at [935, 377] on div at bounding box center [954, 369] width 80 height 33
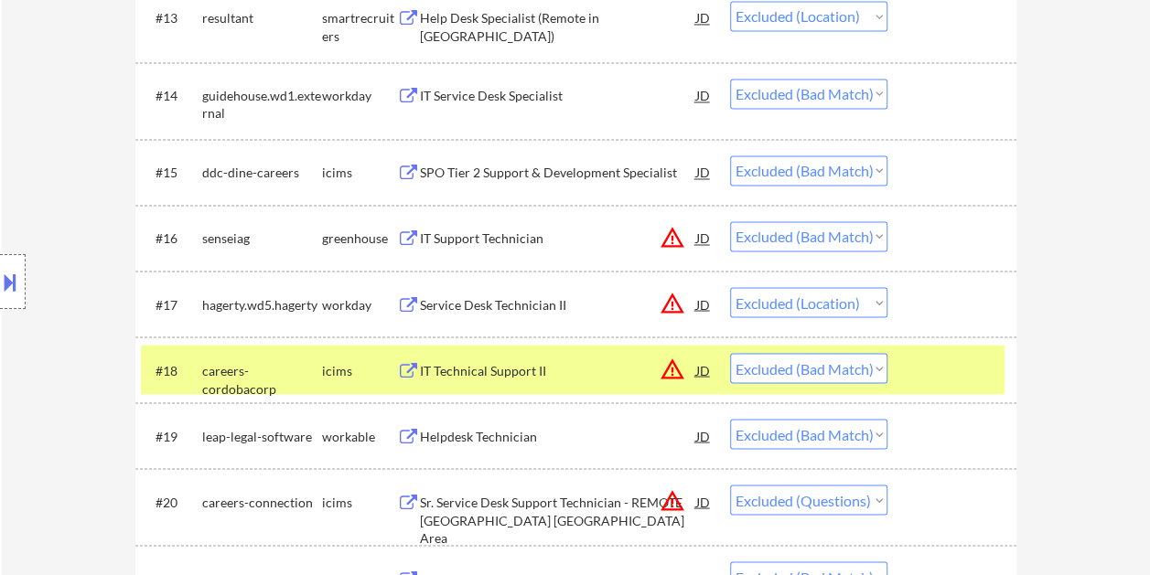
click at [927, 369] on div at bounding box center [954, 369] width 80 height 33
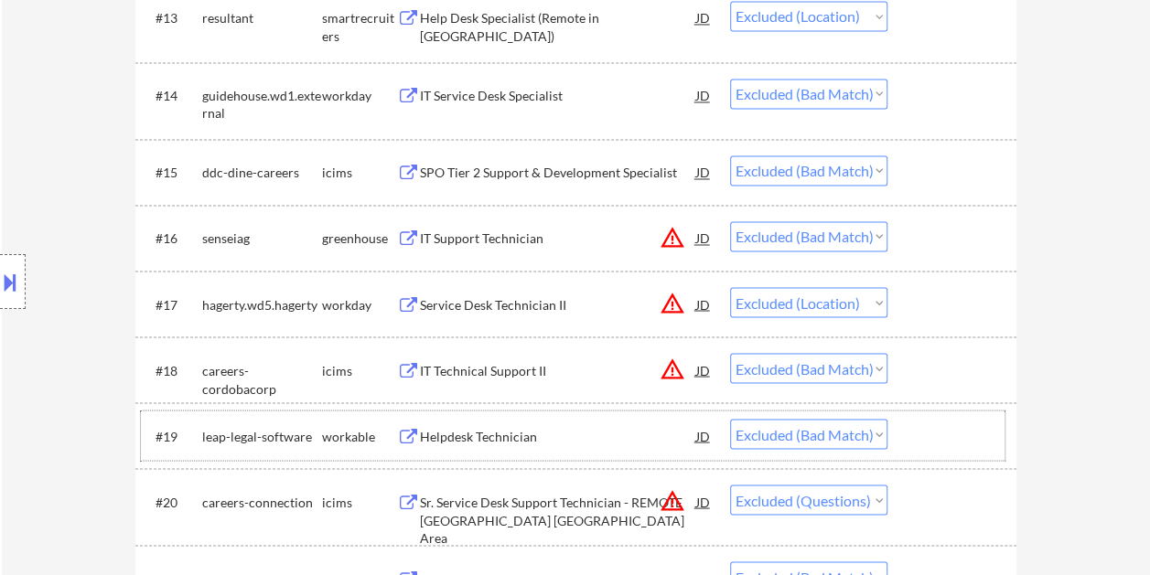
click at [927, 439] on div at bounding box center [954, 435] width 80 height 33
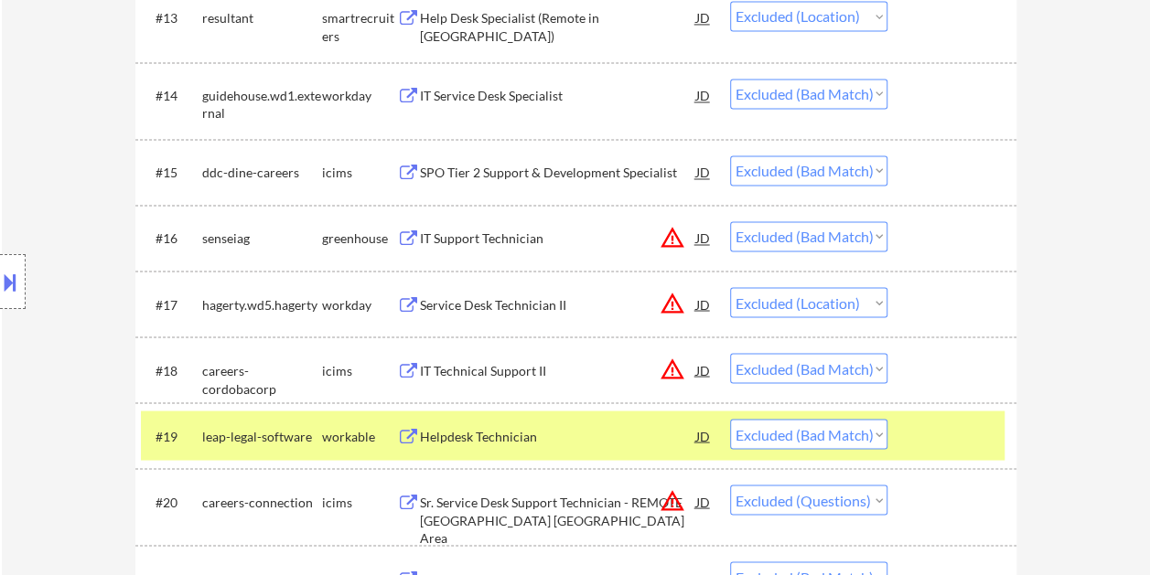
click at [596, 432] on div "Helpdesk Technician" at bounding box center [558, 436] width 276 height 18
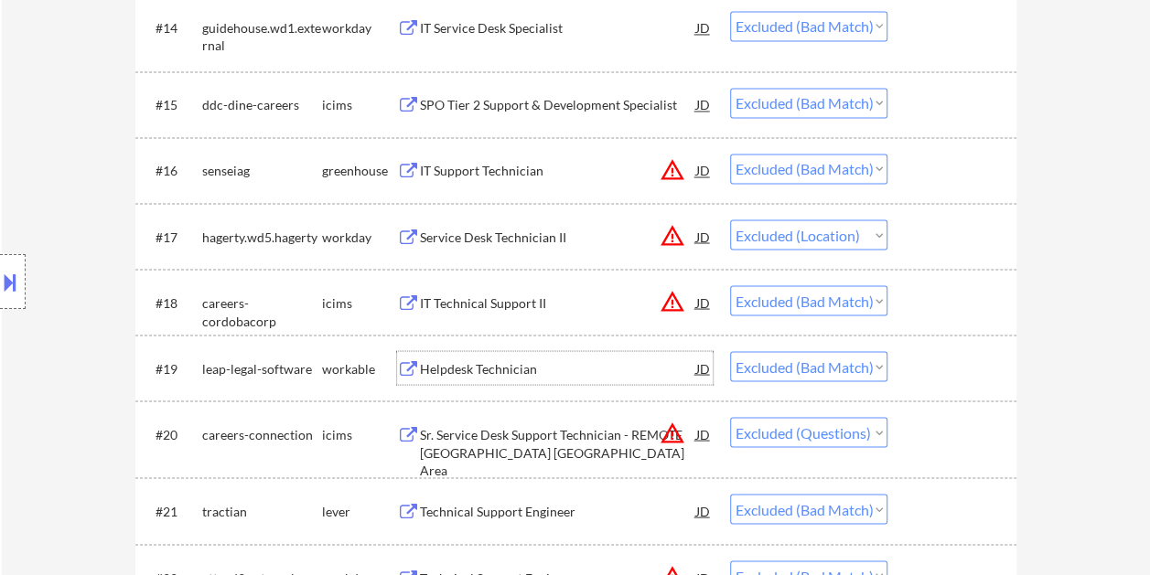
scroll to position [1659, 0]
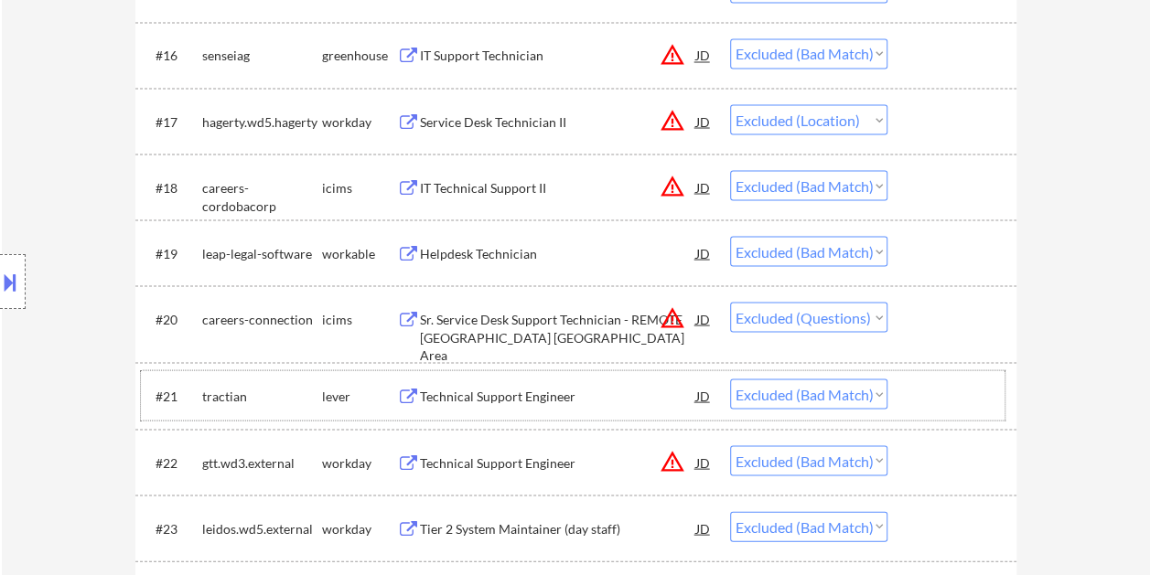
click at [932, 408] on div at bounding box center [954, 395] width 80 height 33
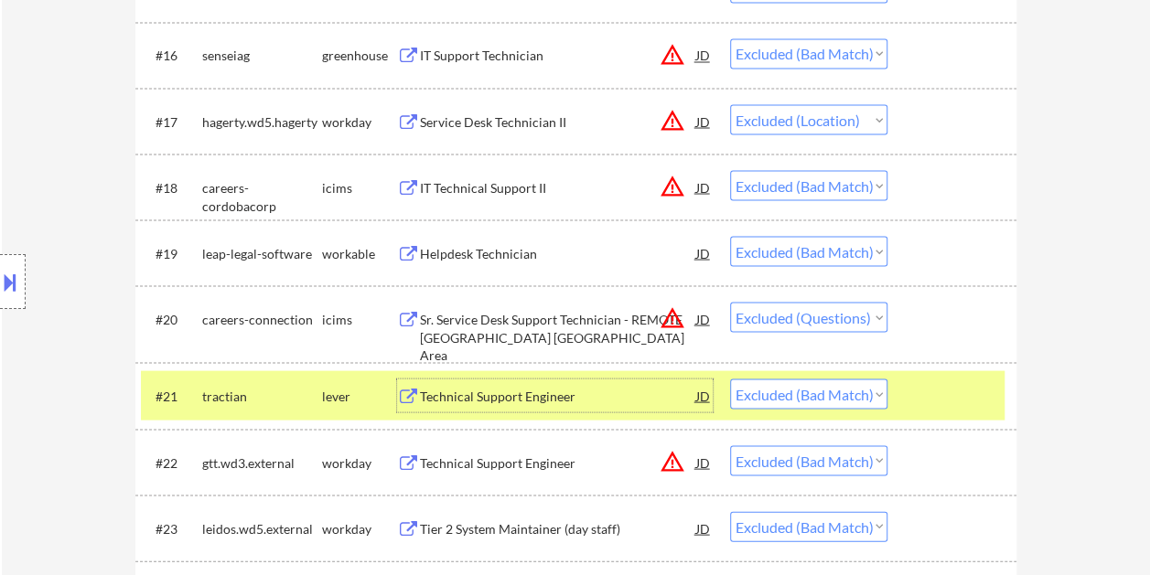
click at [571, 387] on div "Technical Support Engineer" at bounding box center [558, 396] width 276 height 18
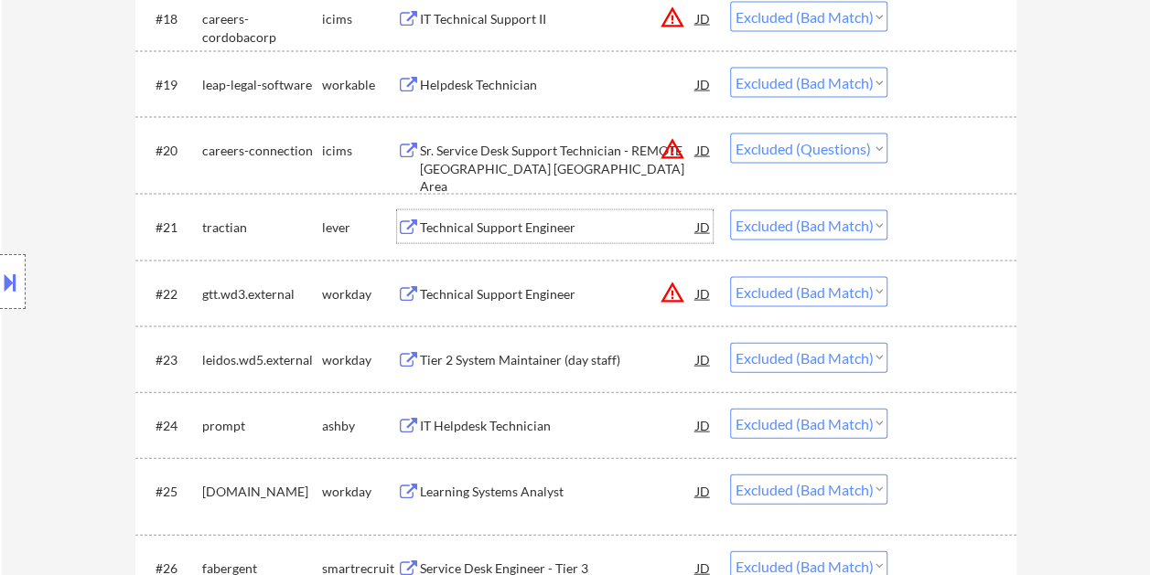
scroll to position [1842, 0]
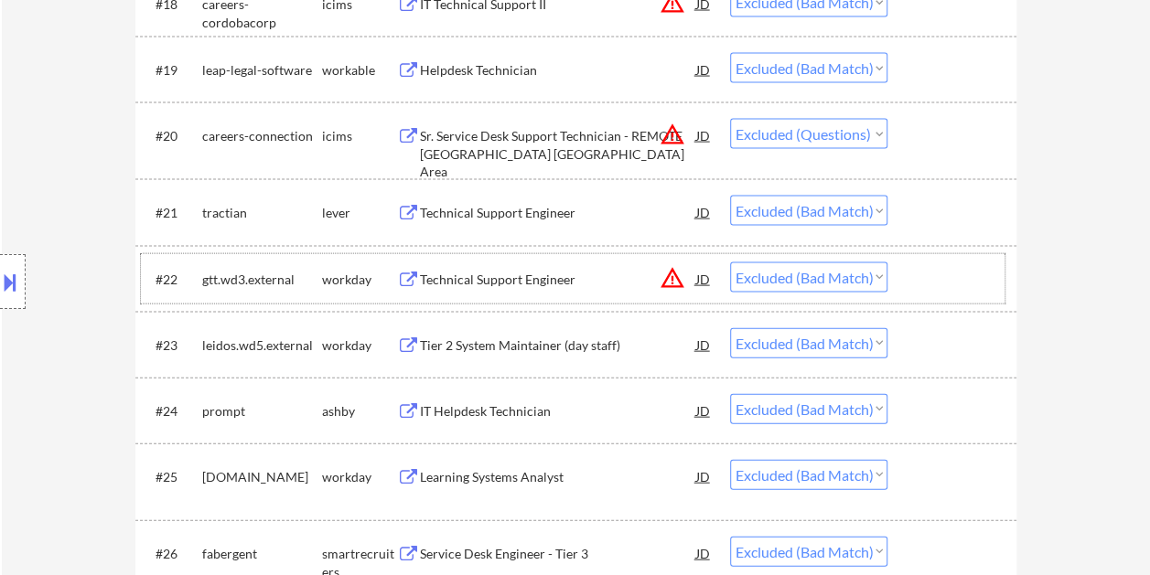
click at [927, 291] on div at bounding box center [954, 278] width 80 height 33
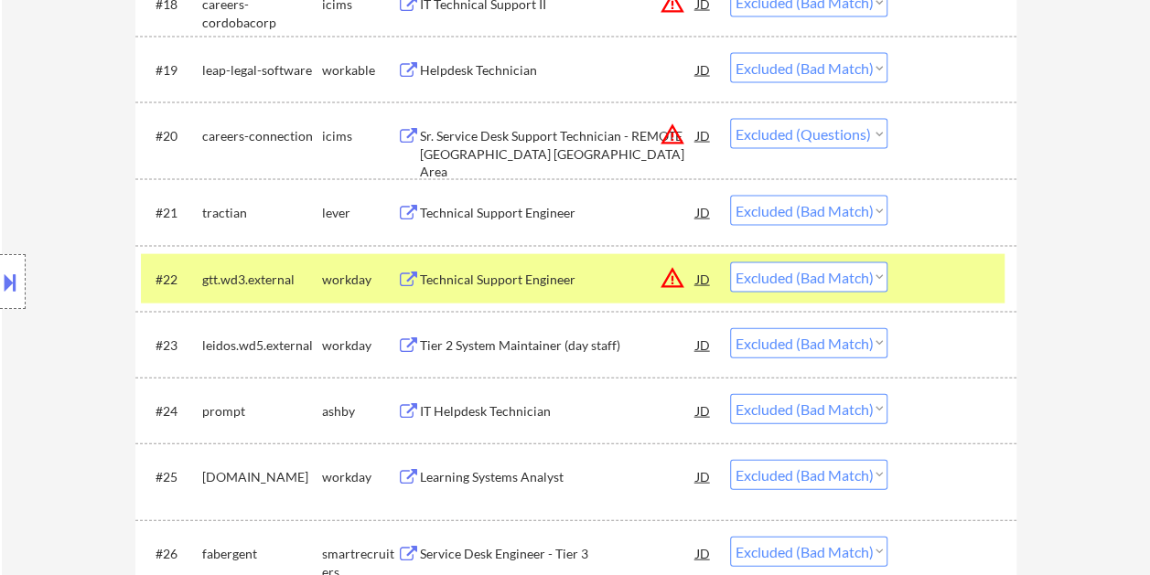
click at [969, 397] on div at bounding box center [954, 410] width 80 height 33
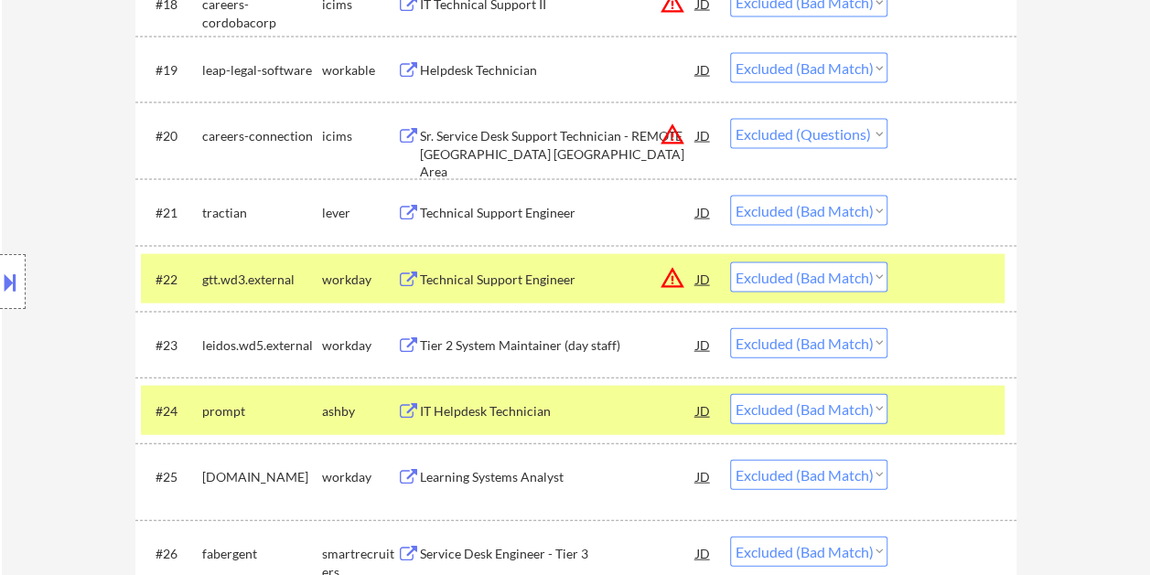
click at [938, 278] on div at bounding box center [954, 278] width 80 height 33
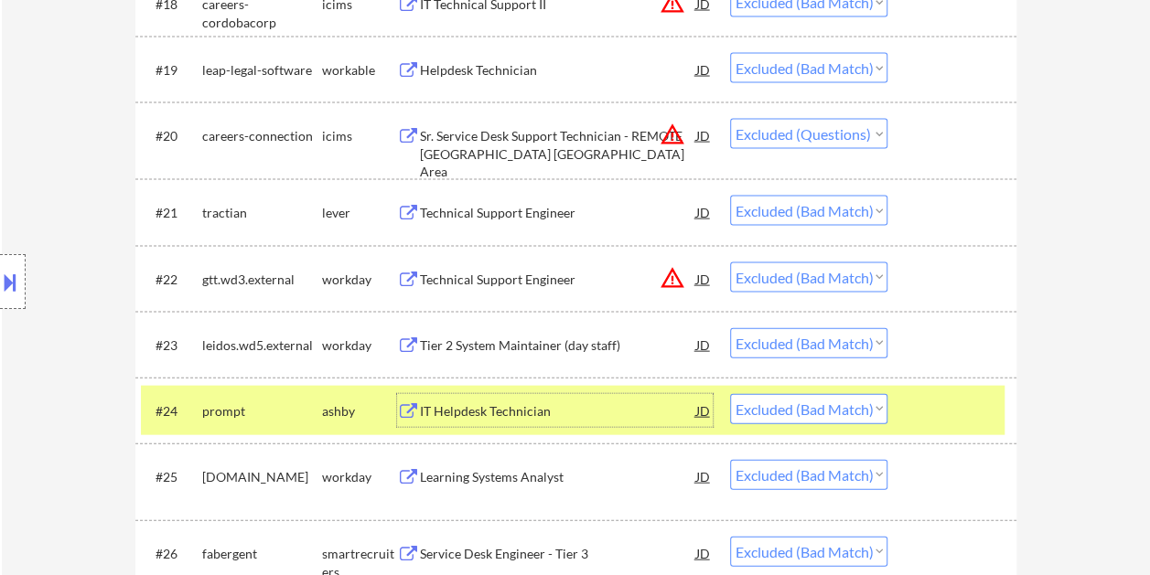
click at [507, 402] on div "IT Helpdesk Technician" at bounding box center [558, 411] width 276 height 18
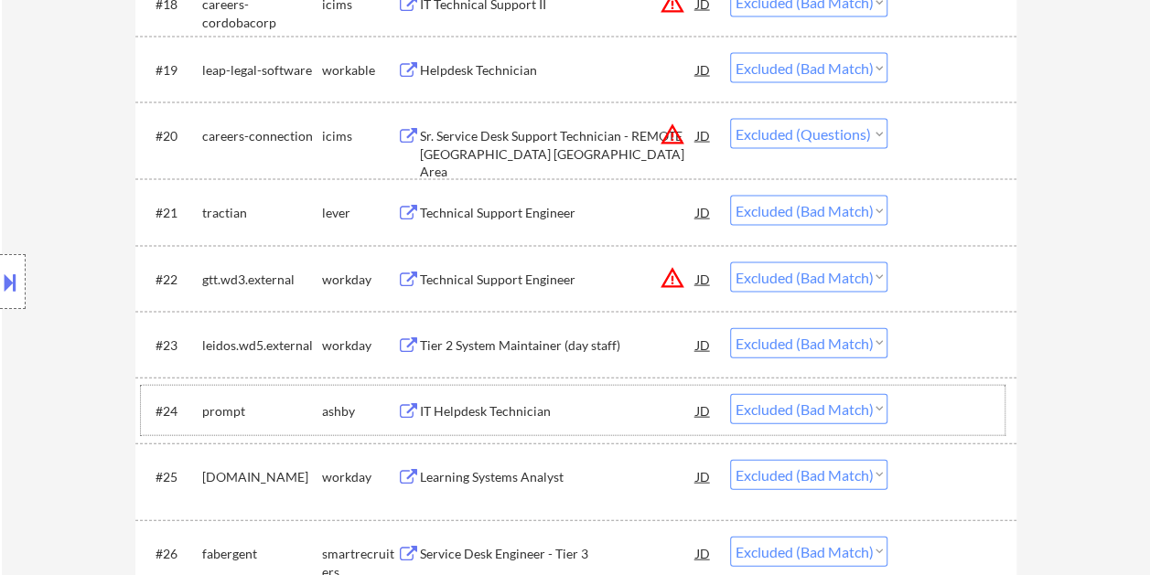
drag, startPoint x: 920, startPoint y: 412, endPoint x: 842, endPoint y: 415, distance: 77.8
click at [916, 419] on div at bounding box center [954, 410] width 80 height 33
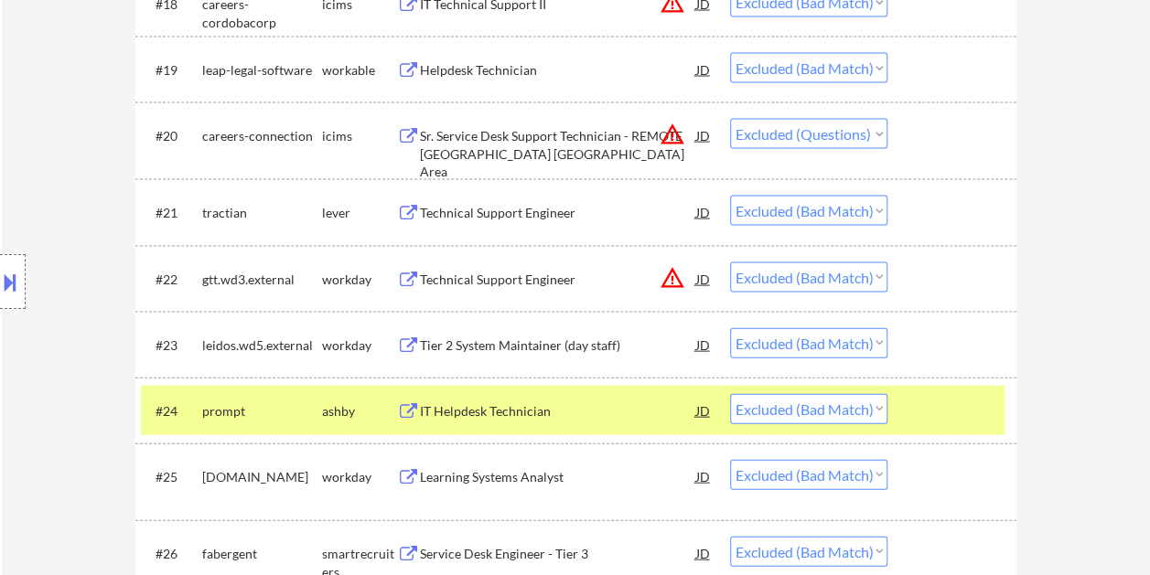
click at [849, 406] on select "Choose an option... Pending Applied Excluded (Questions) Excluded (Expired) Exc…" at bounding box center [808, 409] width 157 height 30
select select ""excluded__expired_""
click at [730, 394] on select "Choose an option... Pending Applied Excluded (Questions) Excluded (Expired) Exc…" at bounding box center [808, 409] width 157 height 30
click at [951, 412] on div at bounding box center [954, 410] width 80 height 33
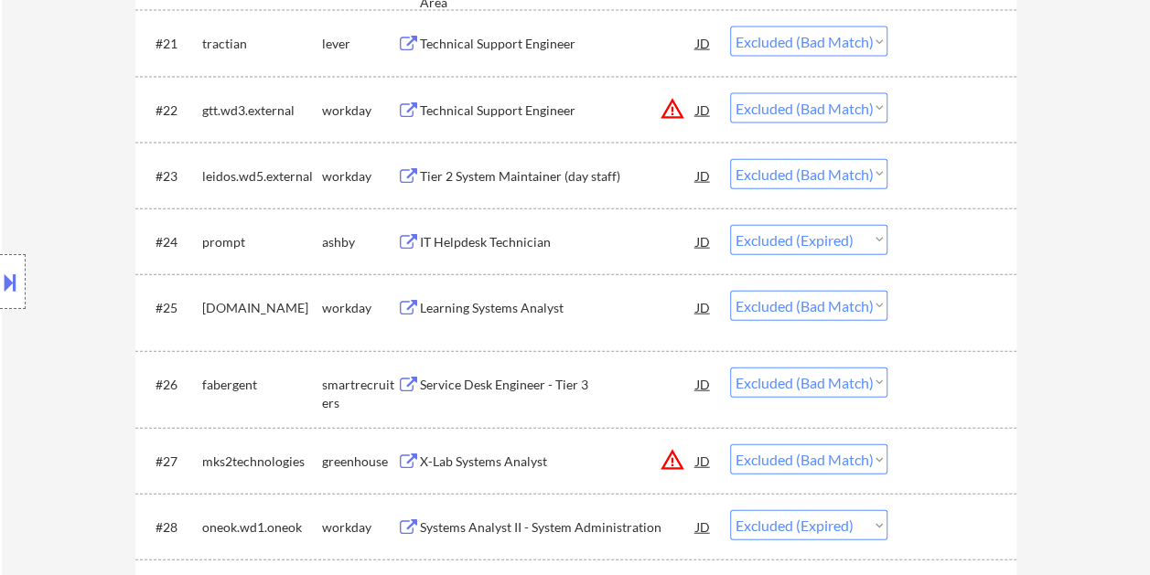
scroll to position [2025, 0]
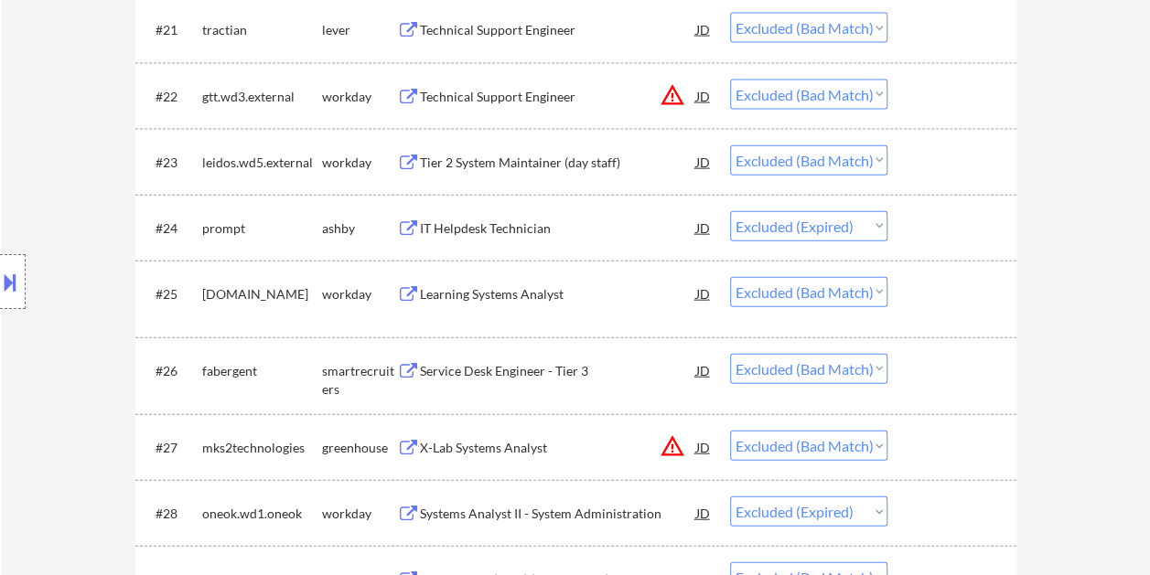
click at [916, 287] on div at bounding box center [954, 293] width 80 height 33
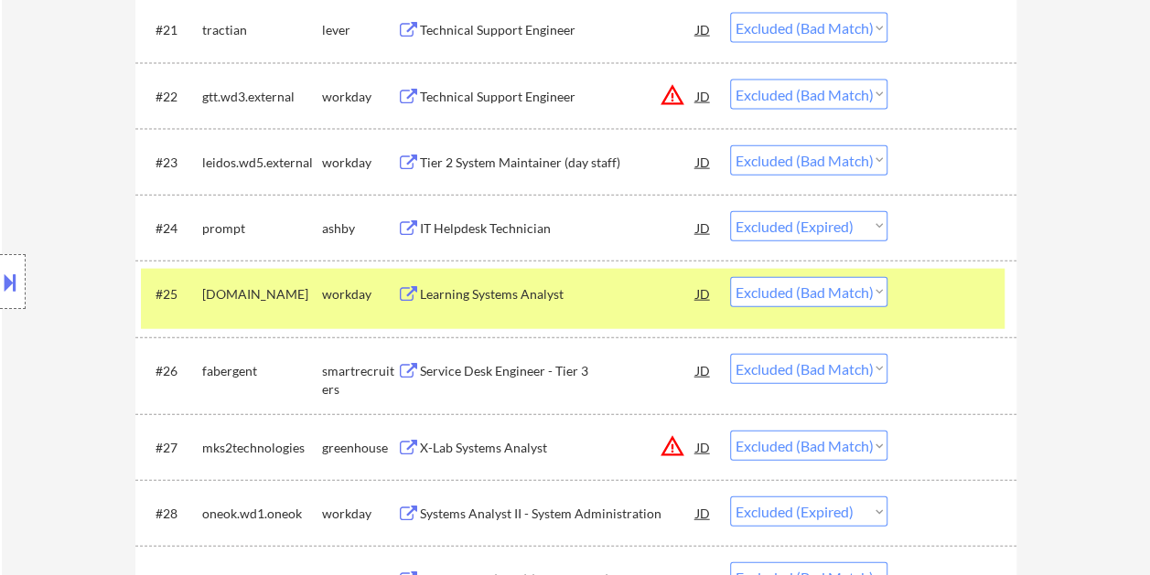
click at [944, 283] on div at bounding box center [954, 293] width 80 height 33
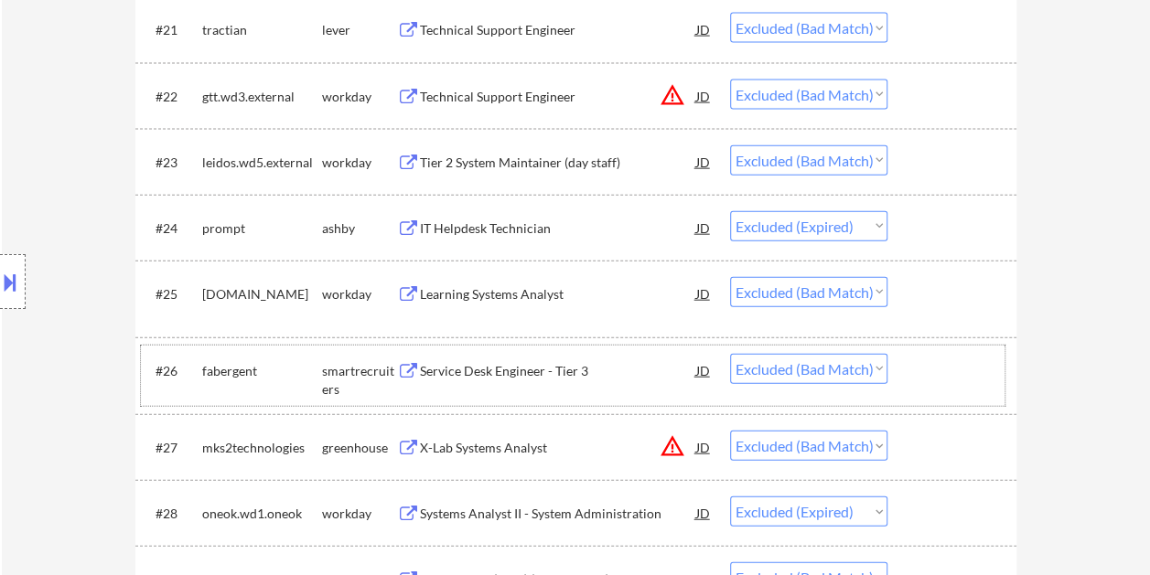
click at [944, 369] on div at bounding box center [954, 370] width 80 height 33
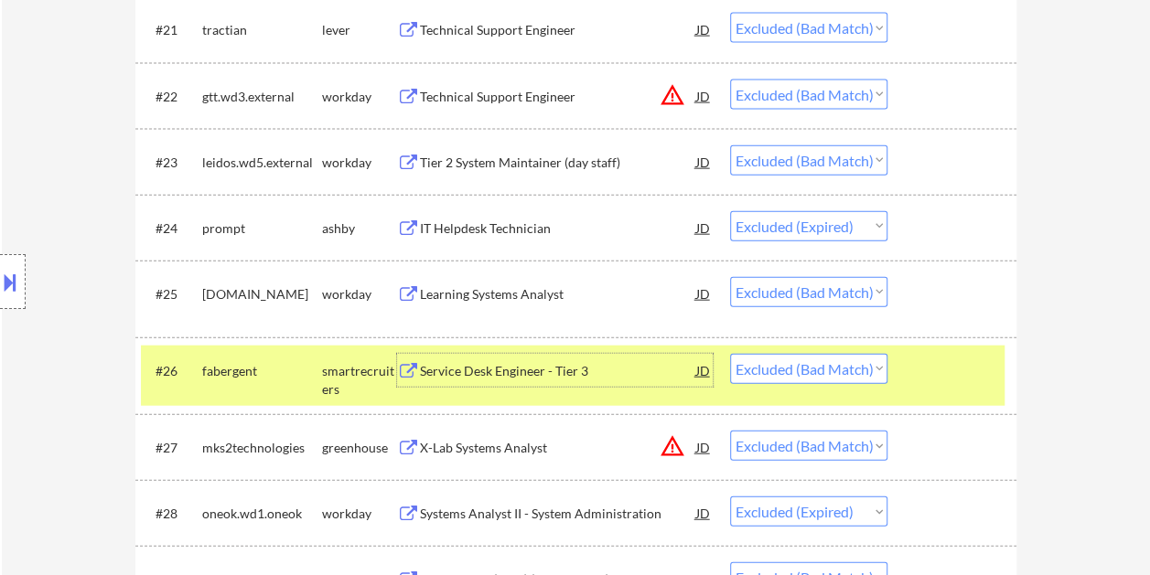
click at [599, 362] on div "Service Desk Engineer - Tier 3" at bounding box center [558, 371] width 276 height 18
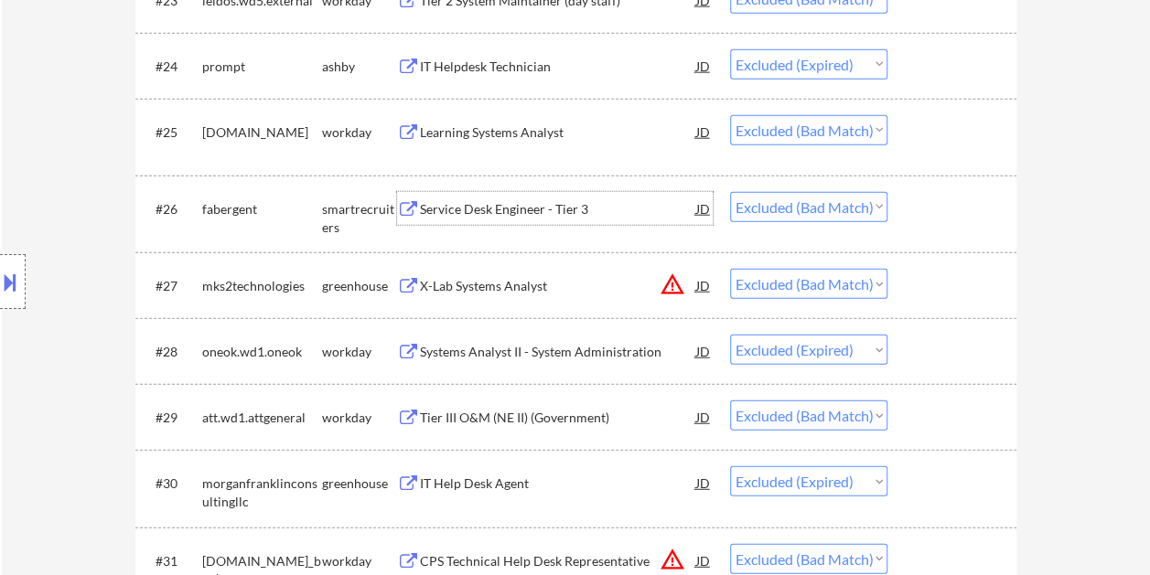
scroll to position [2208, 0]
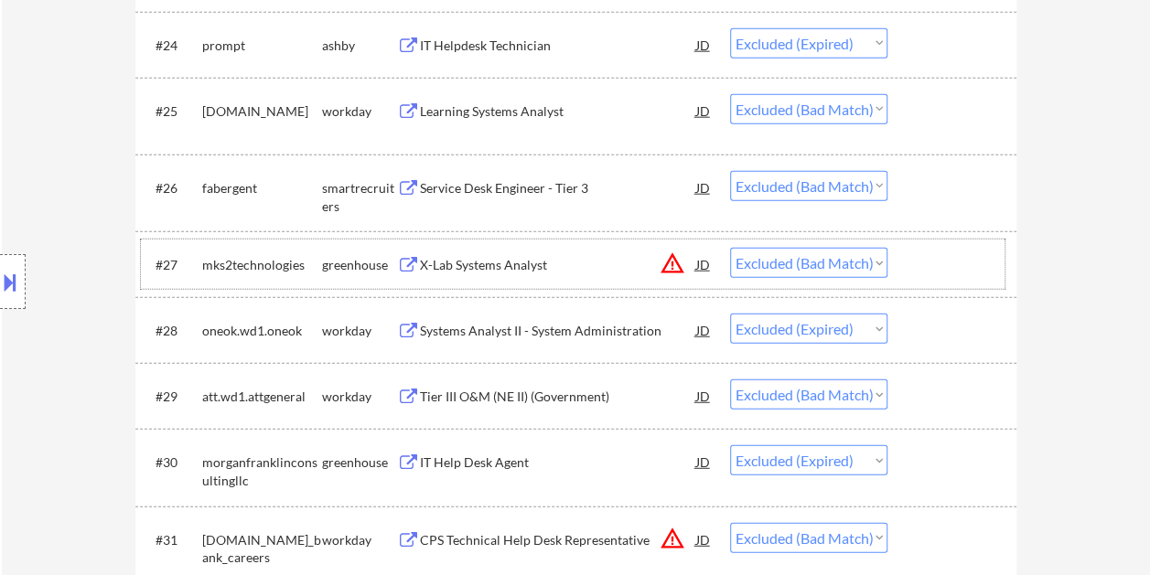
click at [914, 269] on div at bounding box center [954, 264] width 80 height 33
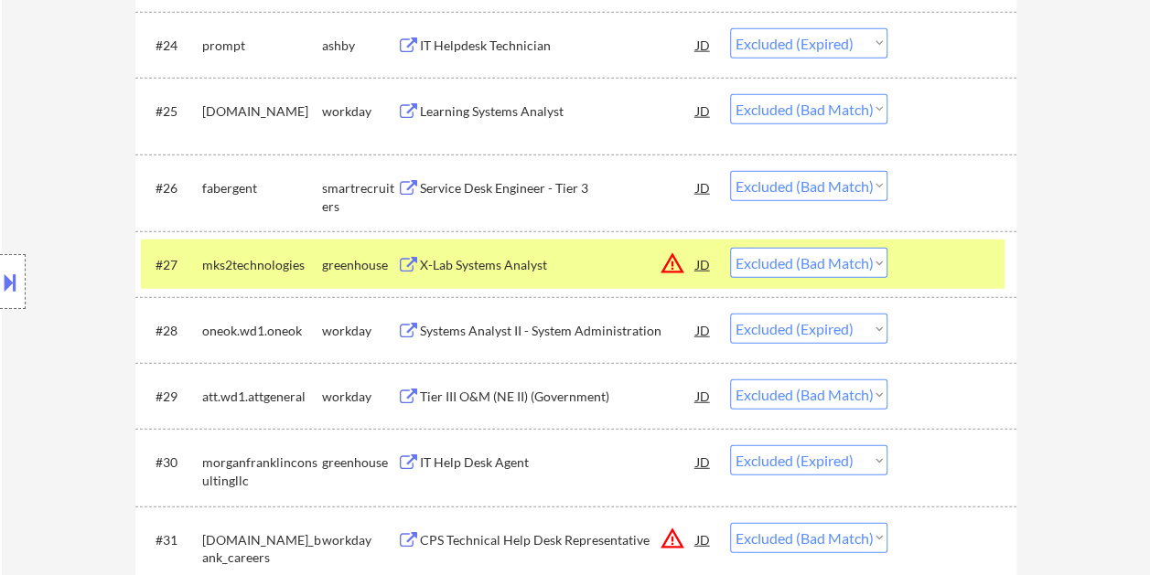
click at [538, 259] on div "X-Lab Systems Analyst" at bounding box center [558, 265] width 276 height 18
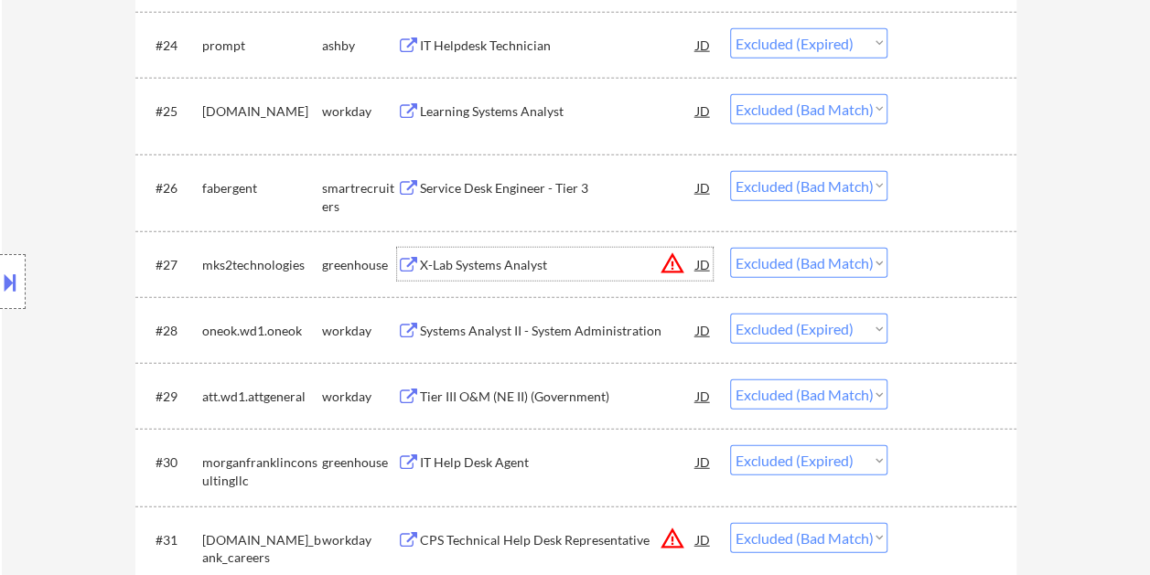
click at [939, 382] on div at bounding box center [954, 396] width 80 height 33
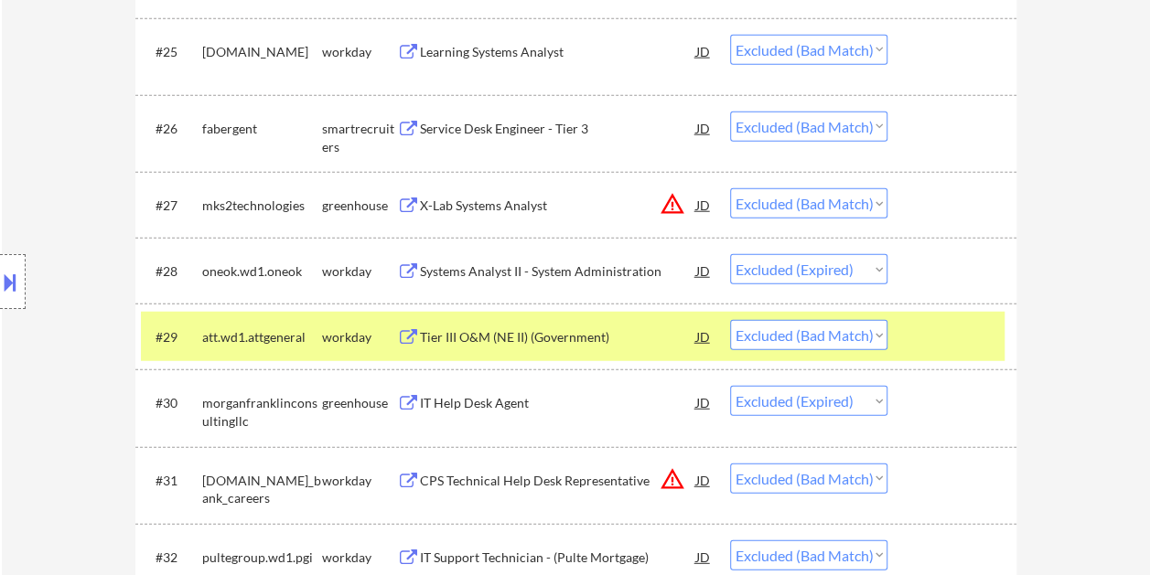
scroll to position [2391, 0]
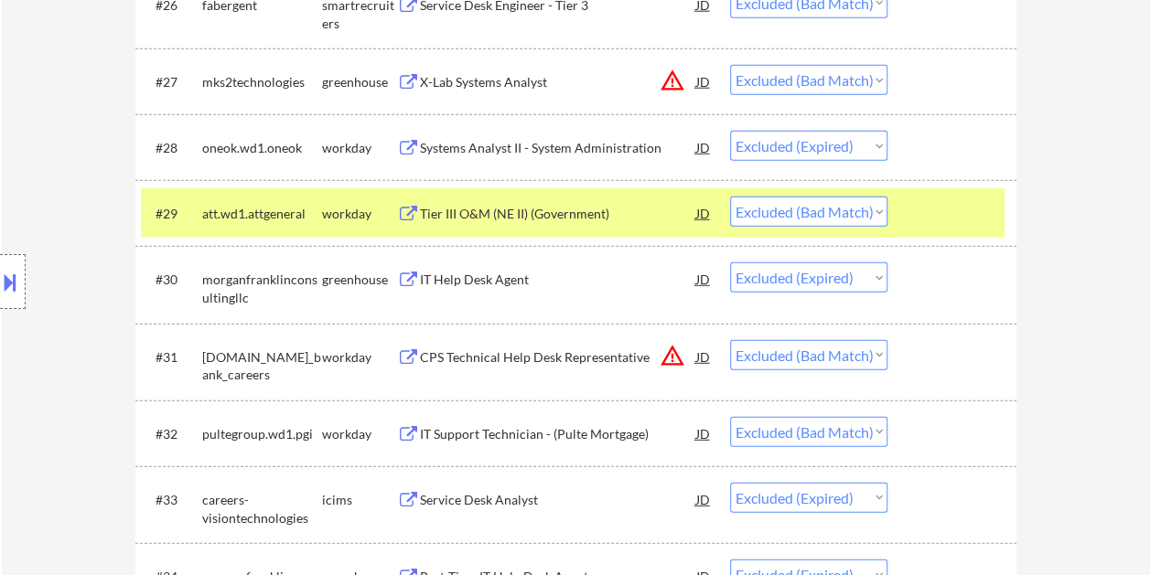
click at [949, 198] on div at bounding box center [954, 213] width 80 height 33
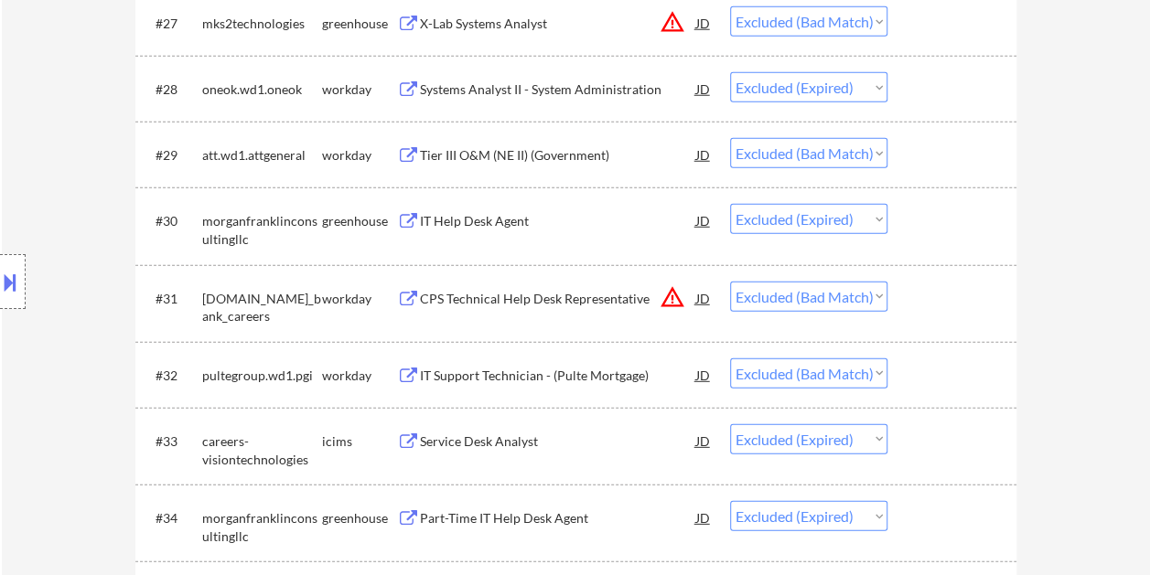
scroll to position [2482, 0]
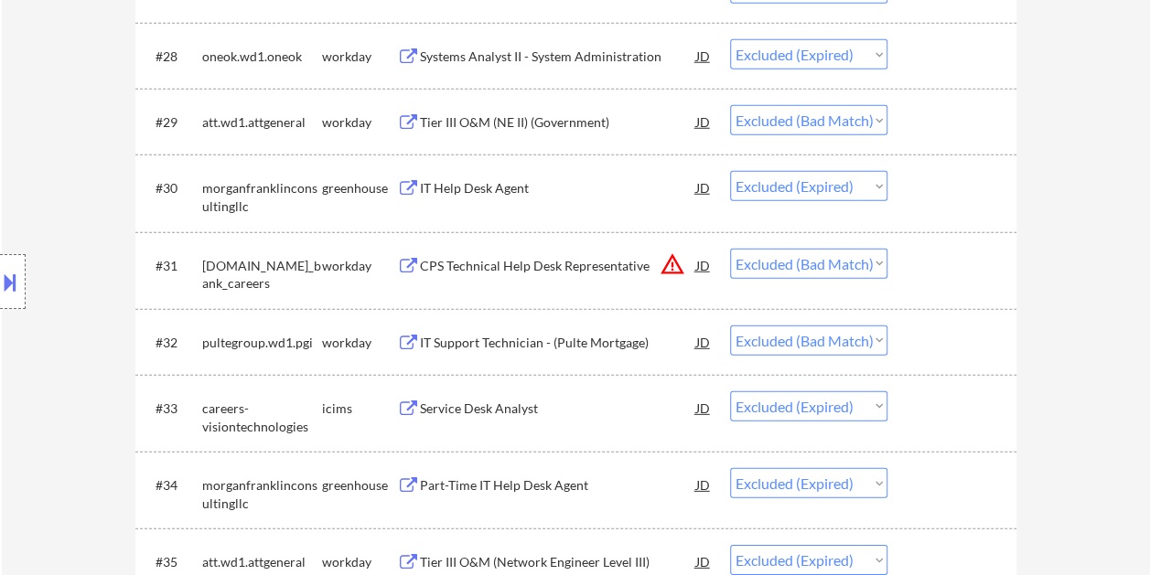
click at [940, 276] on div at bounding box center [954, 265] width 80 height 33
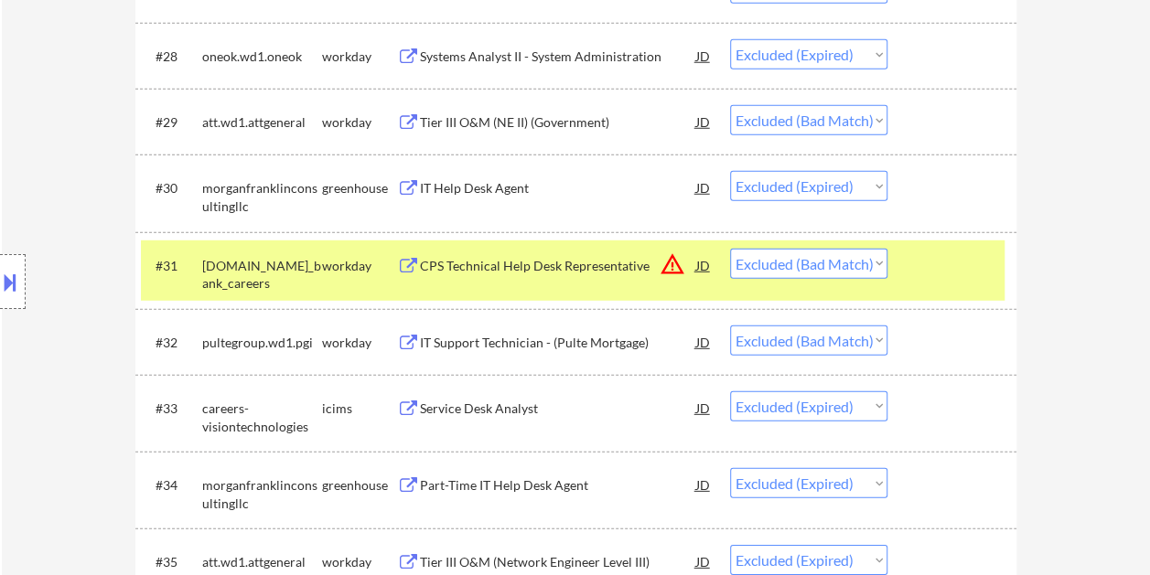
click at [926, 267] on div at bounding box center [954, 265] width 80 height 33
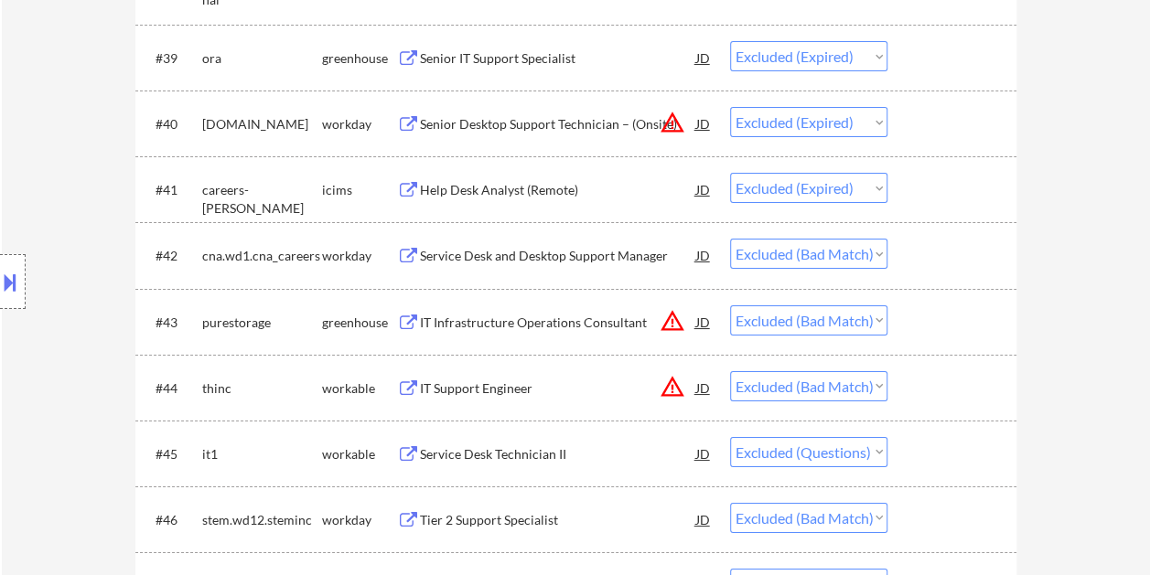
scroll to position [3305, 0]
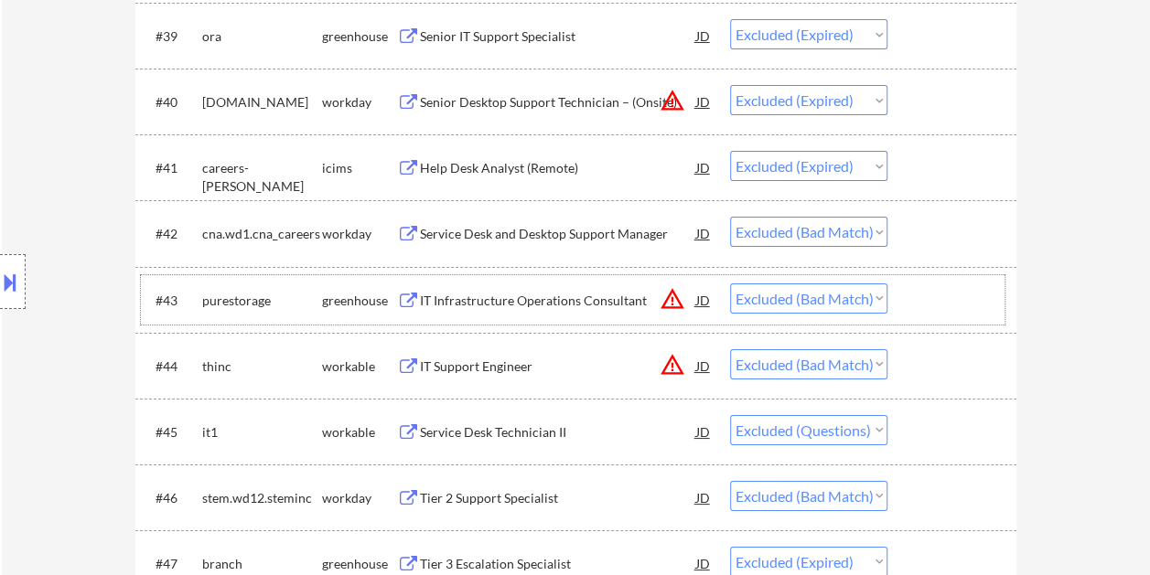
click at [927, 293] on div at bounding box center [954, 300] width 80 height 33
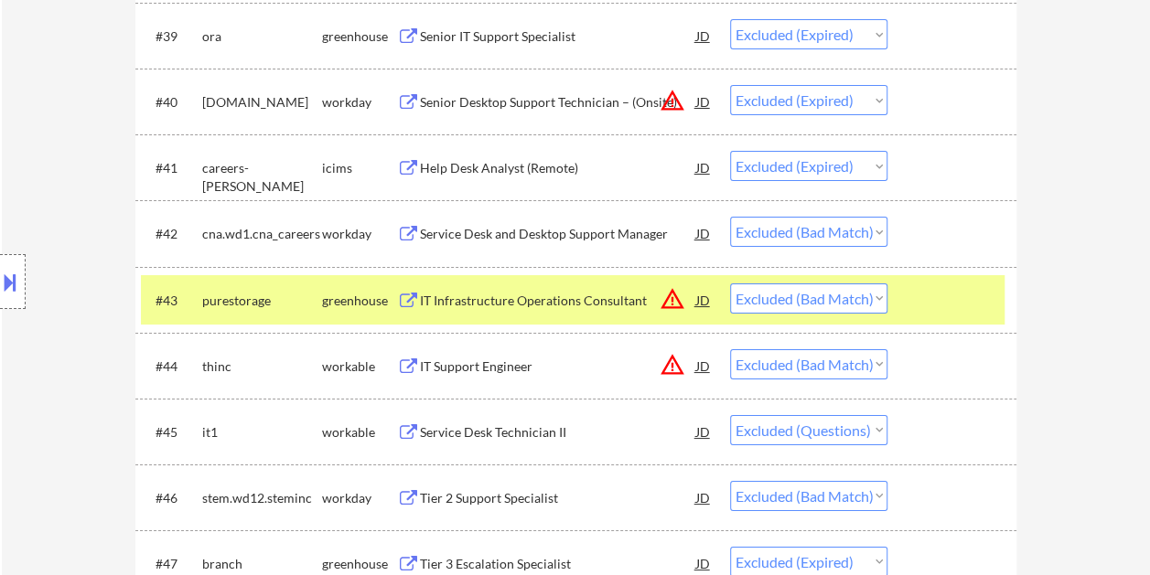
click at [555, 280] on div "#43 purestorage greenhouse IT Infrastructure Operations Consultant JD warning_a…" at bounding box center [572, 299] width 863 height 49
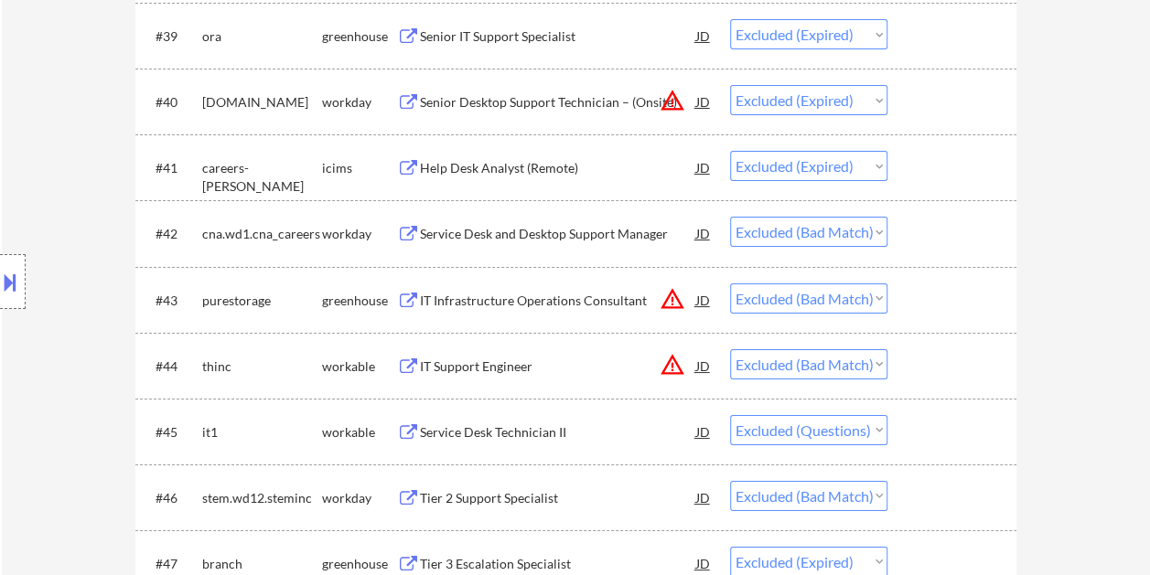
click at [952, 275] on div "#43 purestorage greenhouse IT Infrastructure Operations Consultant JD warning_a…" at bounding box center [572, 299] width 863 height 49
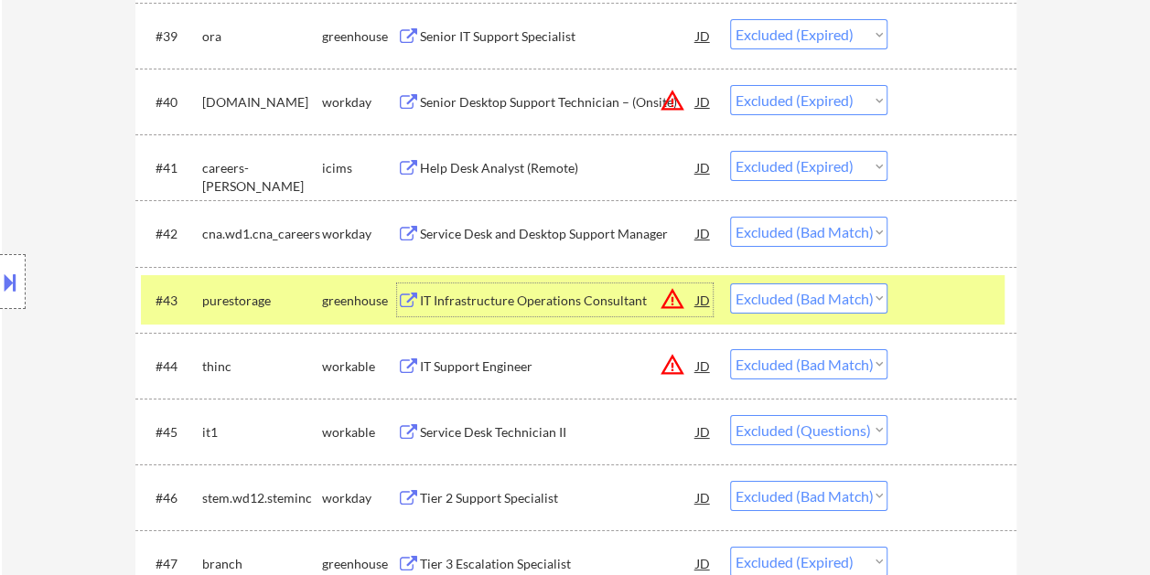
click at [626, 297] on div "IT Infrastructure Operations Consultant" at bounding box center [558, 301] width 276 height 18
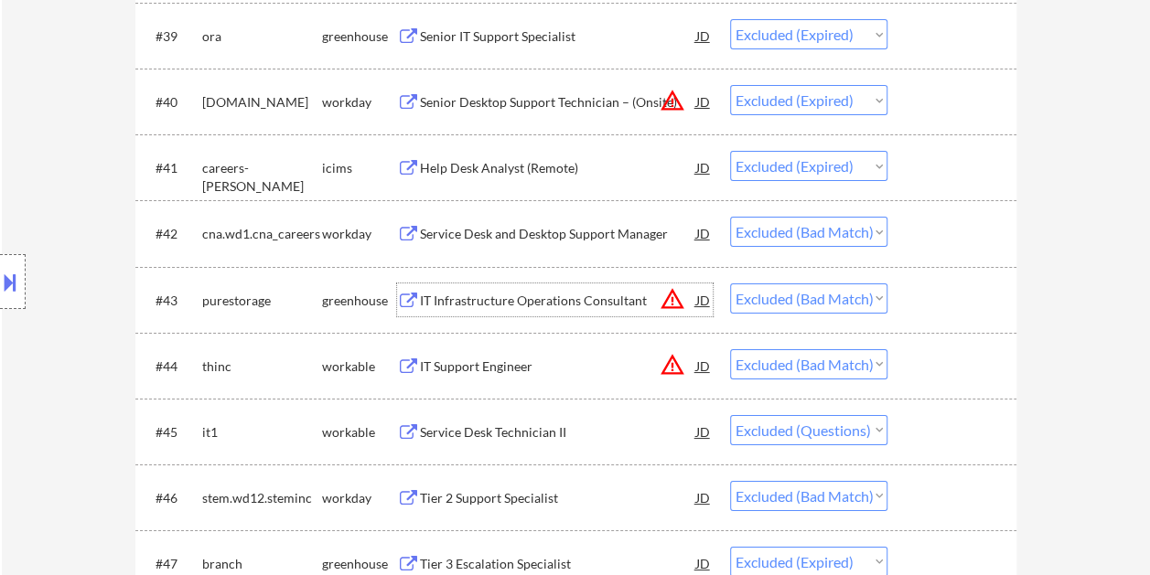
click at [950, 302] on div at bounding box center [954, 300] width 80 height 33
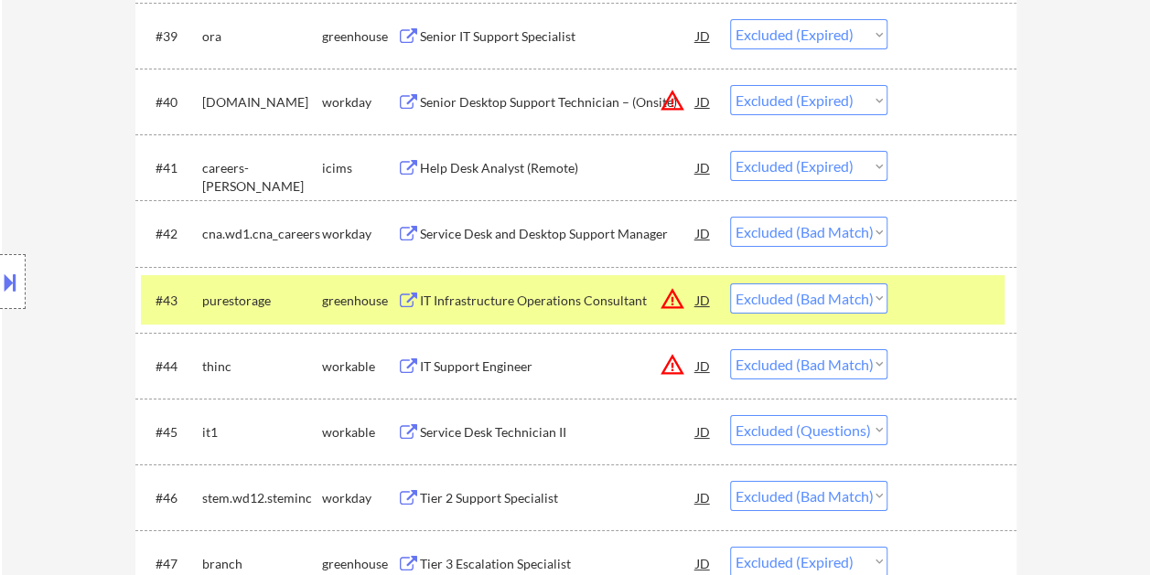
click at [948, 302] on div at bounding box center [954, 300] width 80 height 33
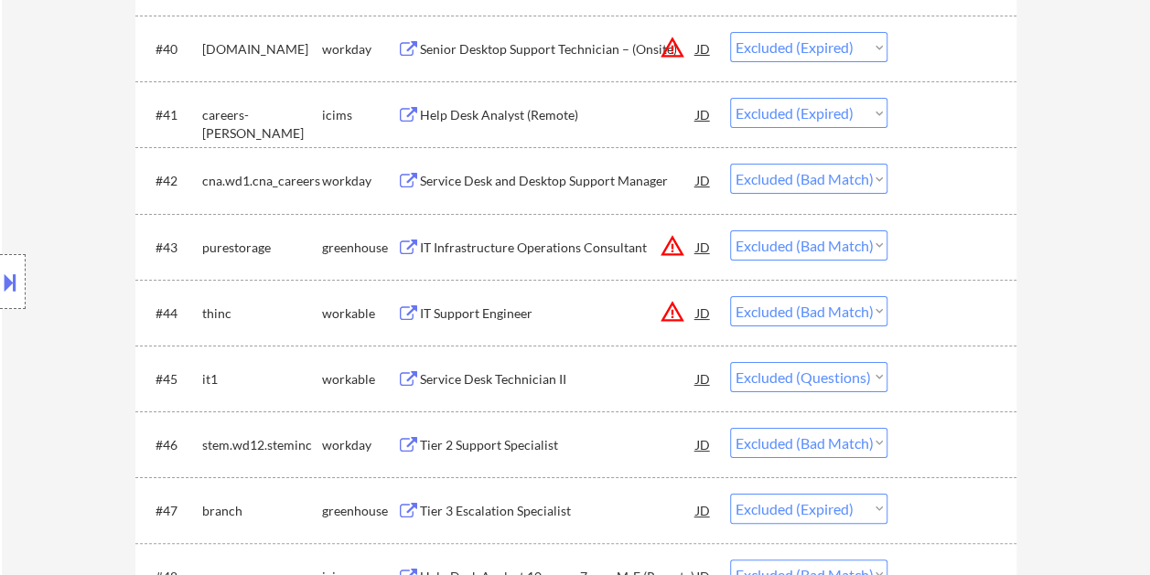
scroll to position [3397, 0]
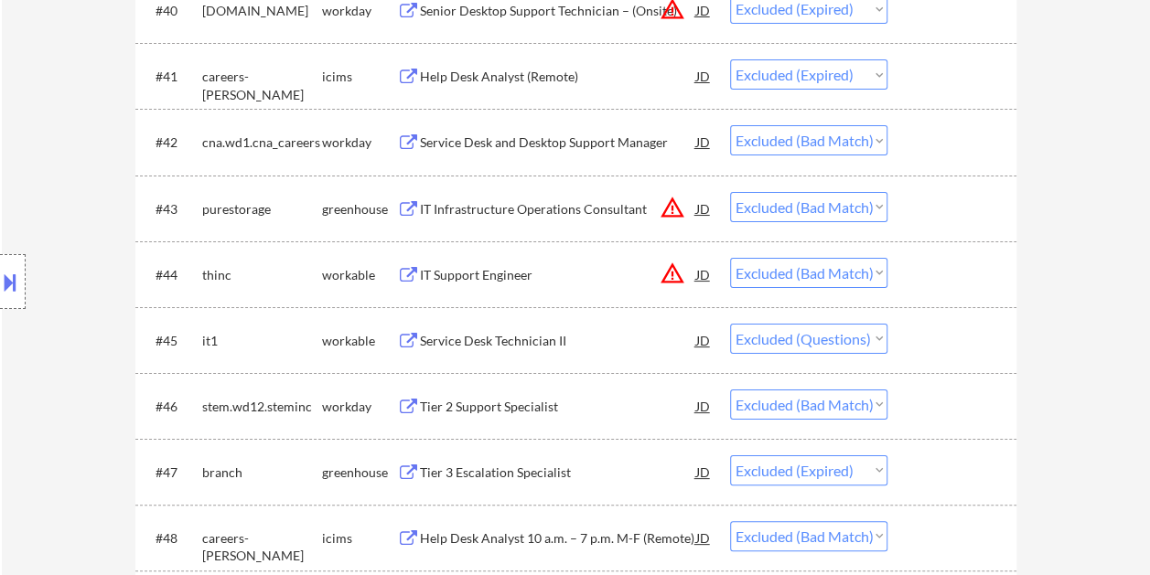
click at [914, 272] on div at bounding box center [954, 274] width 80 height 33
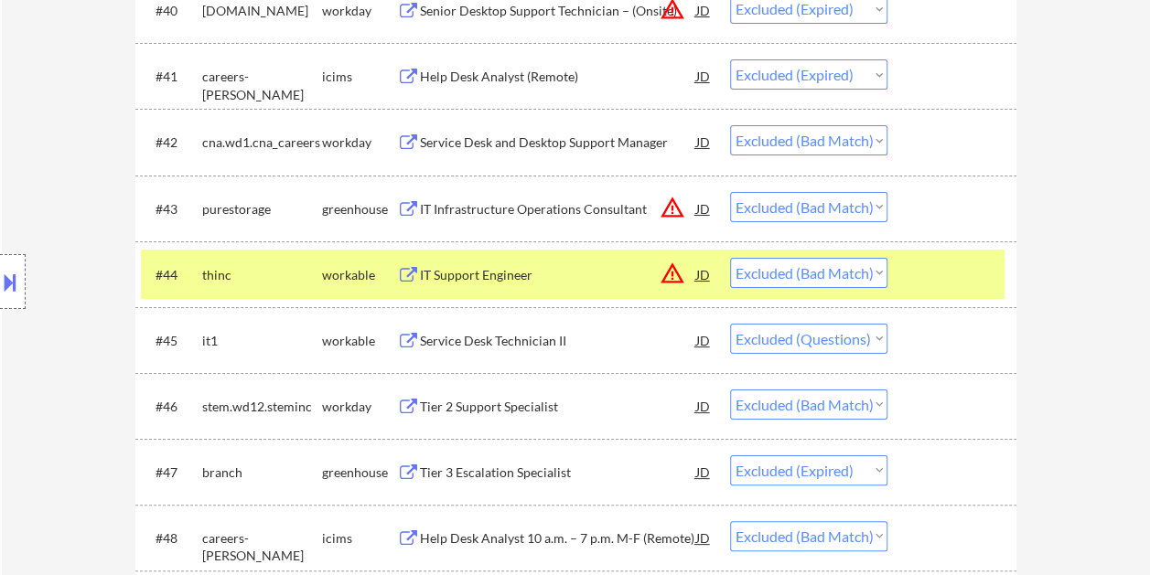
click at [536, 280] on div "IT Support Engineer" at bounding box center [558, 275] width 276 height 18
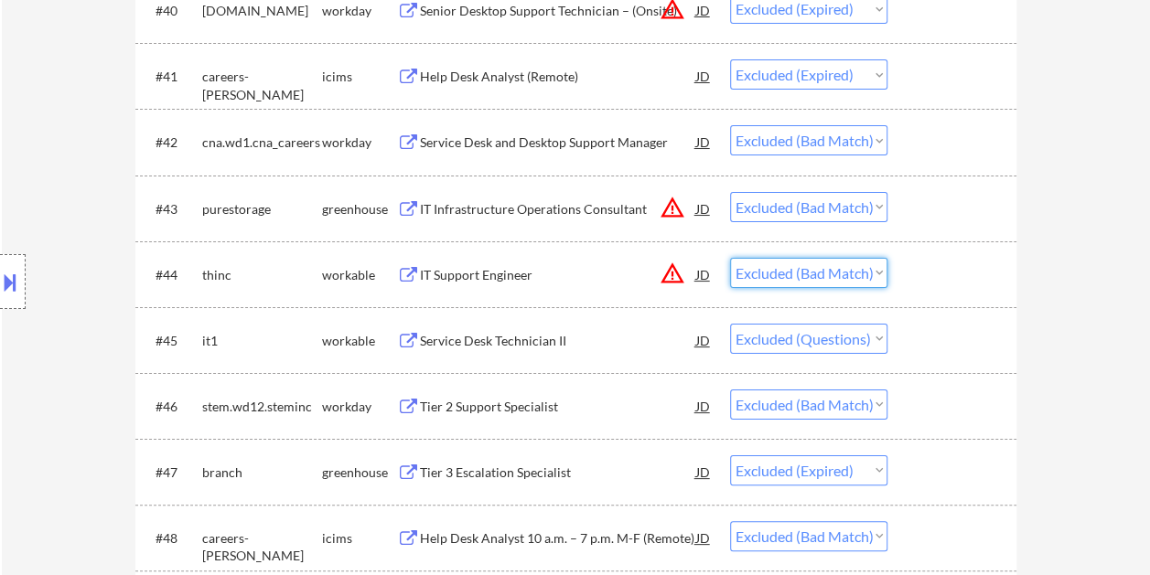
click at [883, 272] on select "Choose an option... Pending Applied Excluded (Questions) Excluded (Expired) Exc…" at bounding box center [808, 273] width 157 height 30
select select ""excluded__expired_""
click at [730, 258] on select "Choose an option... Pending Applied Excluded (Questions) Excluded (Expired) Exc…" at bounding box center [808, 273] width 157 height 30
click at [936, 205] on div at bounding box center [954, 208] width 80 height 33
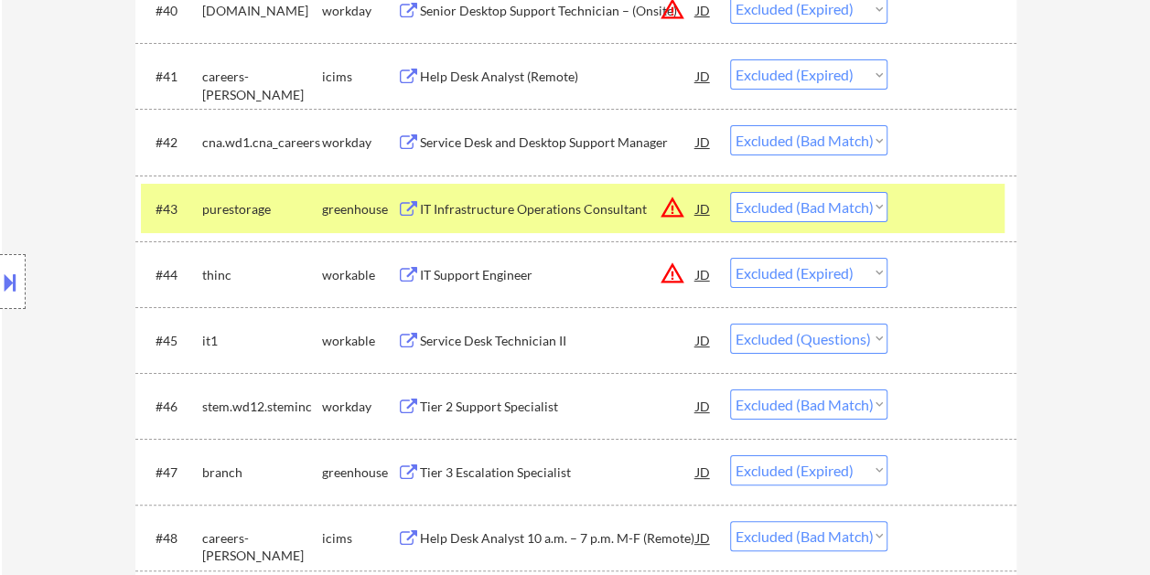
click at [629, 209] on div "IT Infrastructure Operations Consultant" at bounding box center [558, 209] width 276 height 18
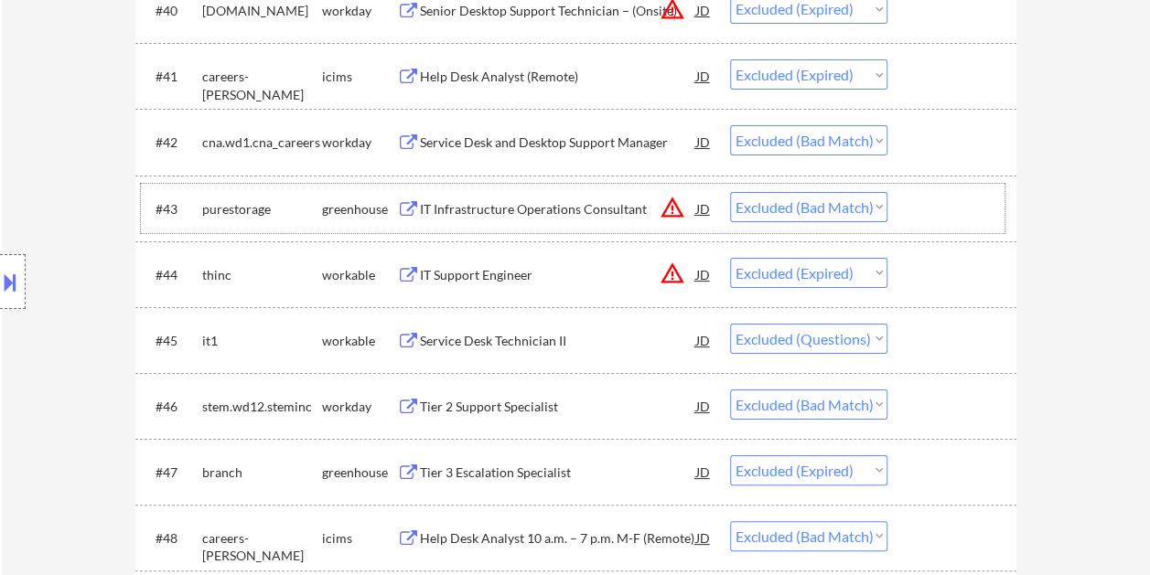
click at [938, 219] on div at bounding box center [954, 208] width 80 height 33
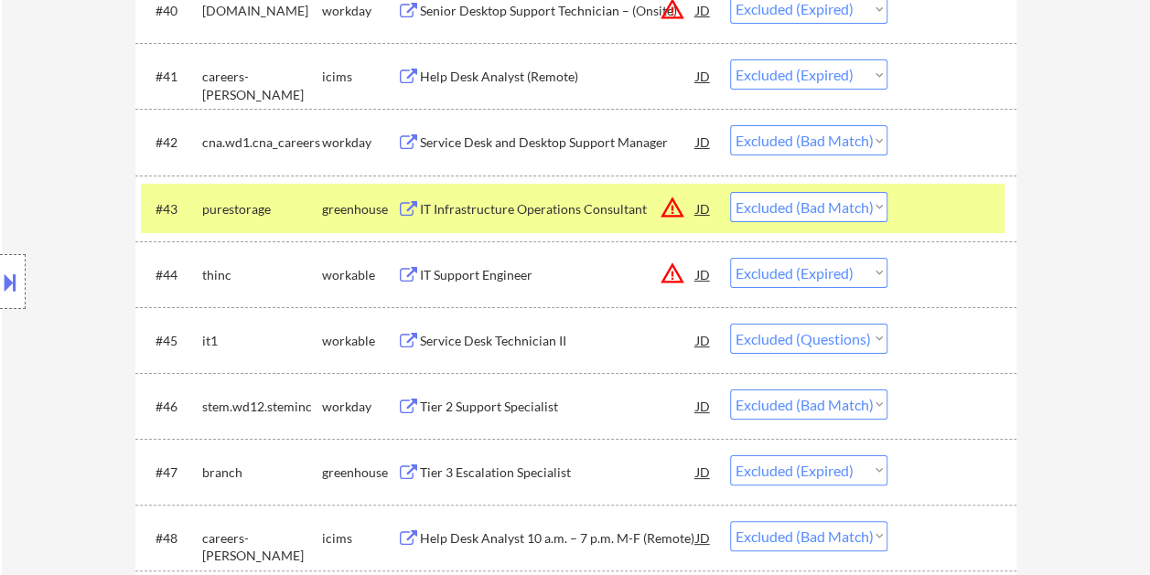
click at [939, 216] on div at bounding box center [954, 208] width 80 height 33
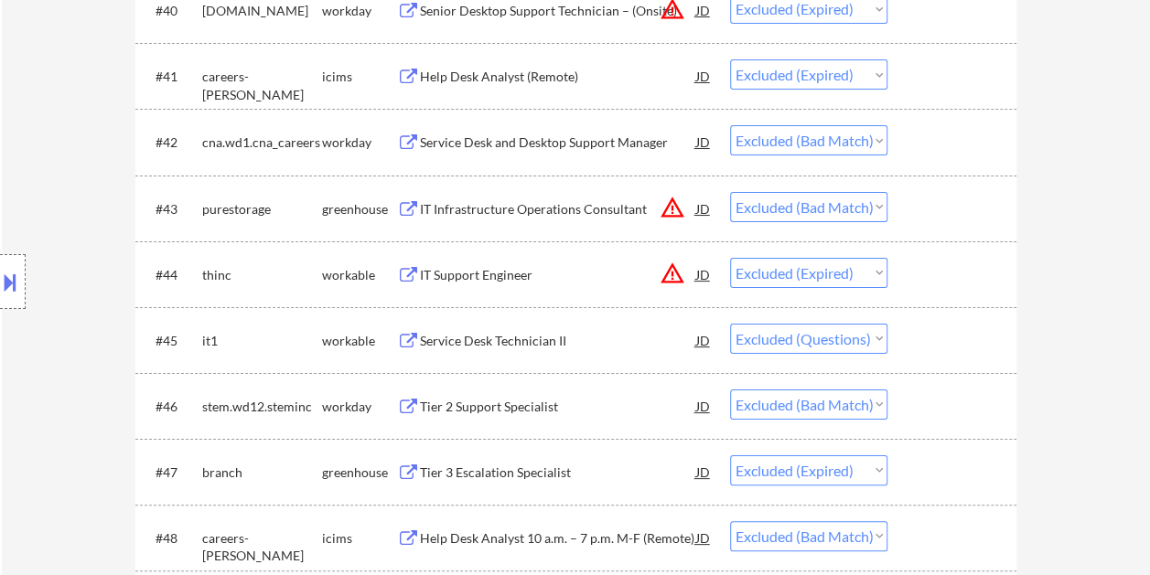
click at [920, 263] on div at bounding box center [954, 274] width 80 height 33
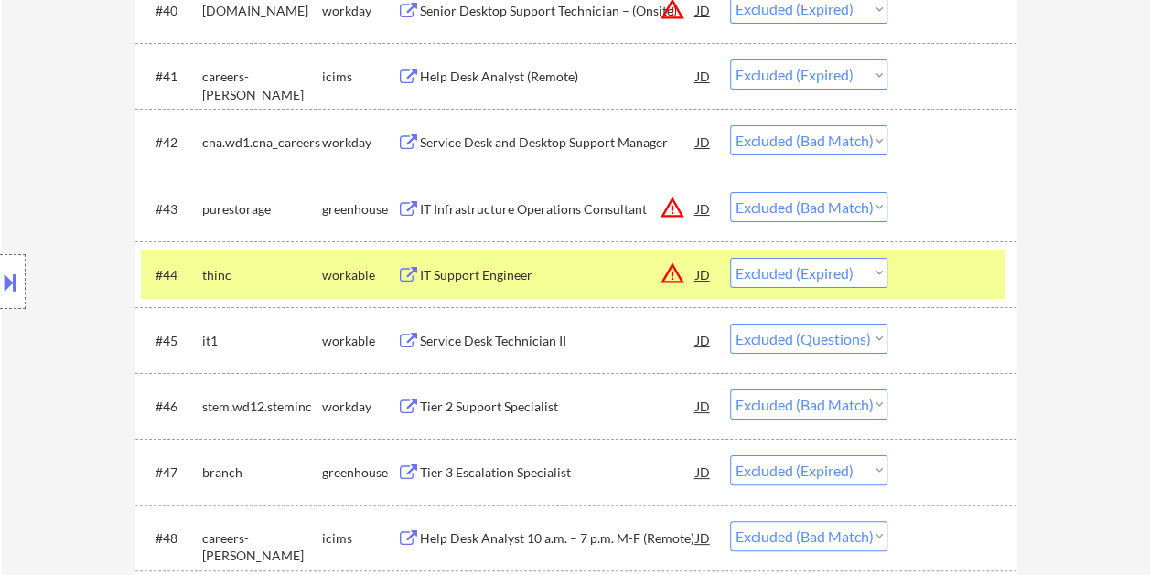
click at [596, 271] on div "IT Support Engineer" at bounding box center [558, 275] width 276 height 18
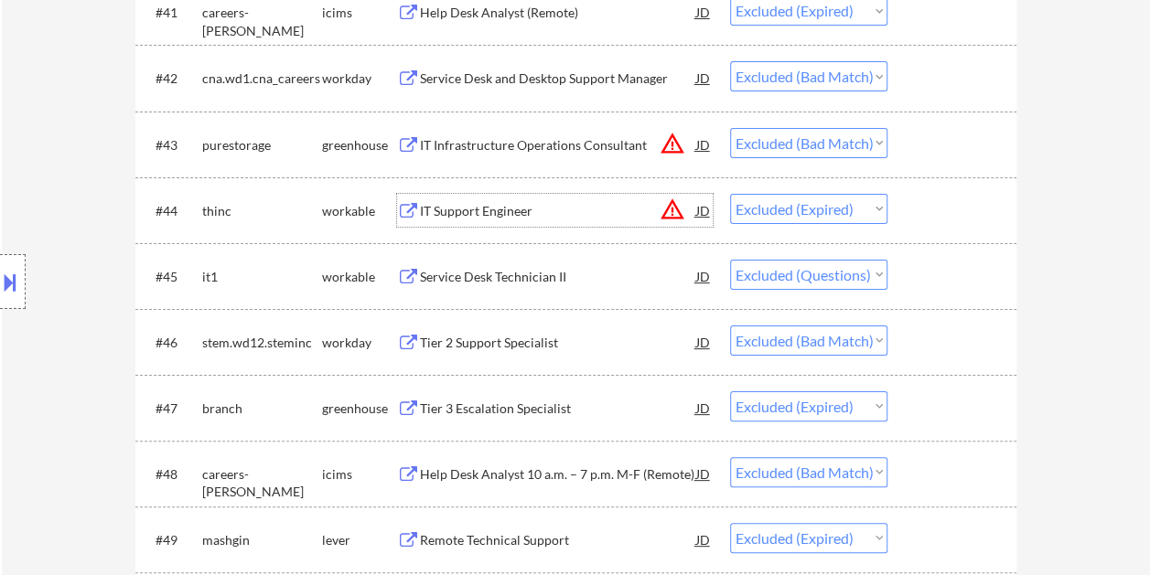
scroll to position [3488, 0]
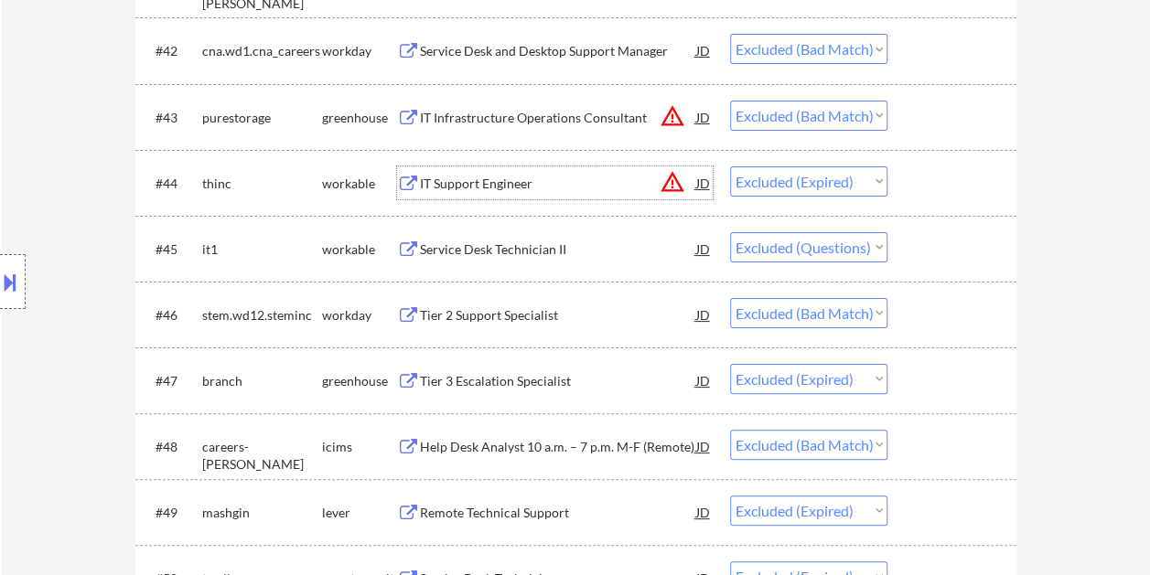
click at [945, 308] on div at bounding box center [954, 314] width 80 height 33
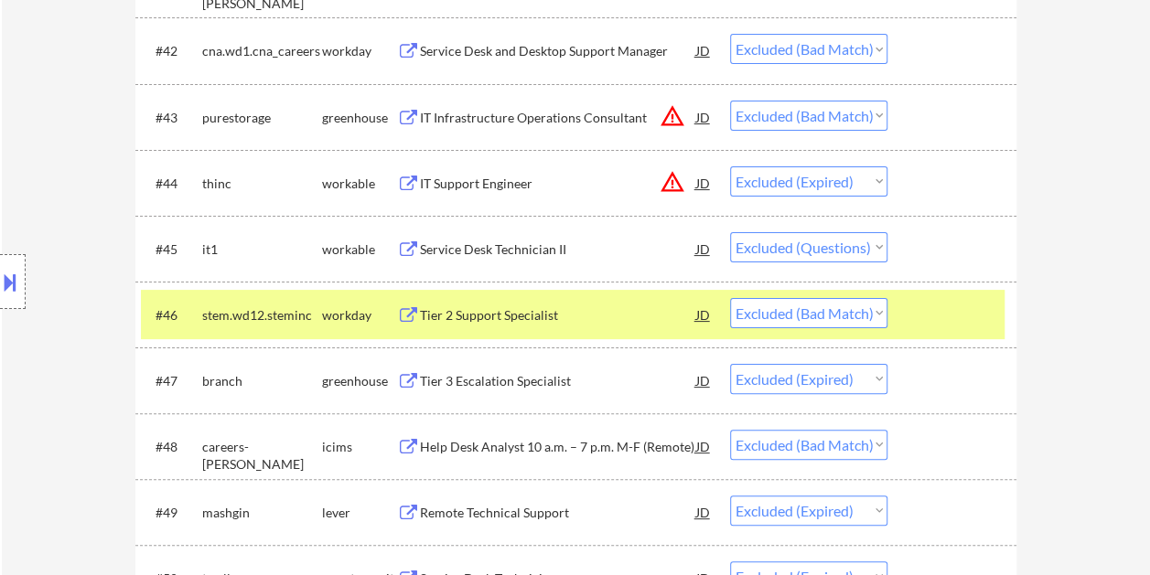
click at [904, 302] on div "#46 stem.wd12.steminc workday Tier 2 Support Specialist JD Choose an option... …" at bounding box center [572, 314] width 863 height 49
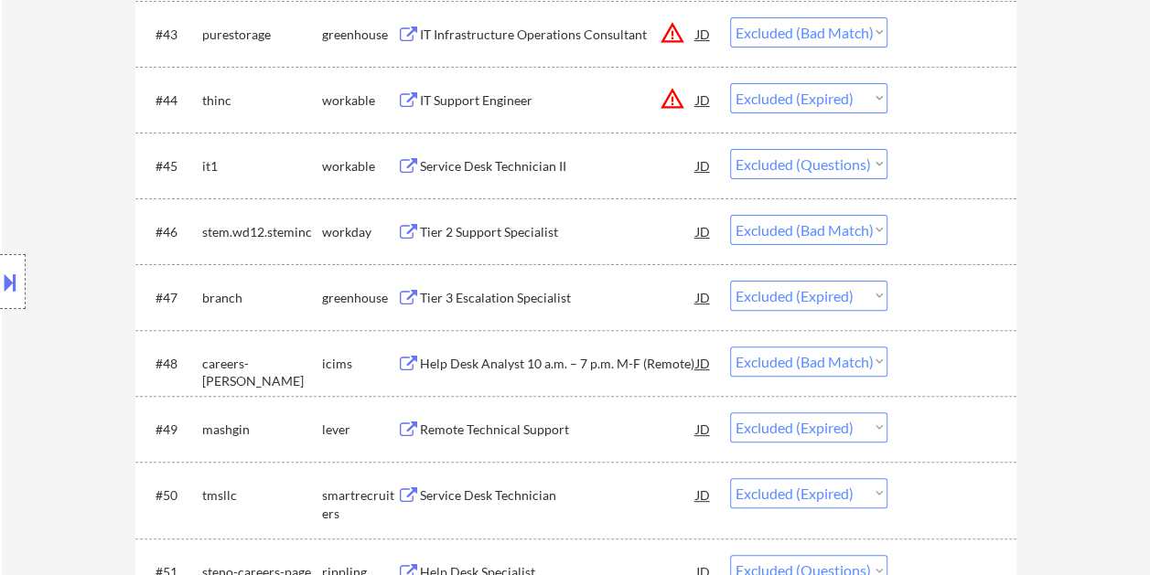
scroll to position [3580, 0]
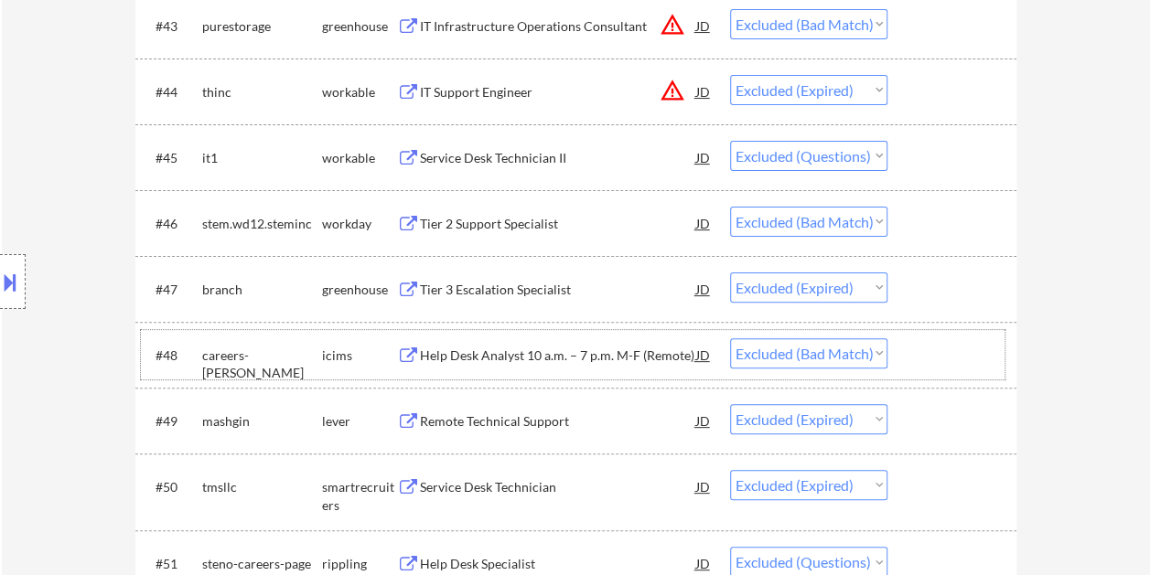
drag, startPoint x: 964, startPoint y: 344, endPoint x: 653, endPoint y: 362, distance: 311.5
click at [963, 344] on div at bounding box center [954, 354] width 80 height 33
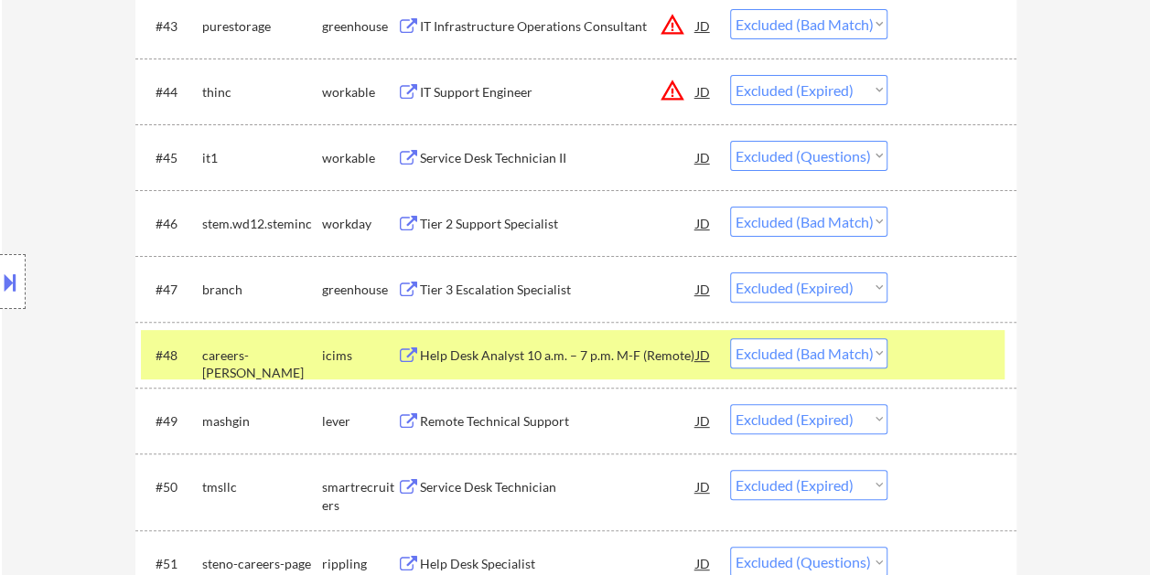
click at [915, 347] on div at bounding box center [954, 354] width 80 height 33
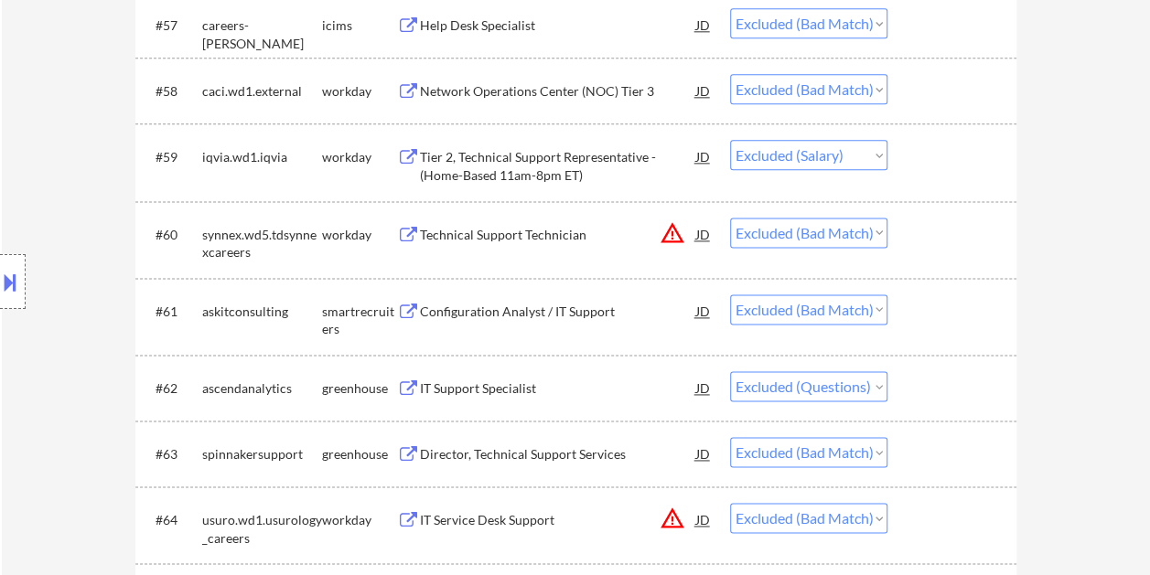
scroll to position [4586, 0]
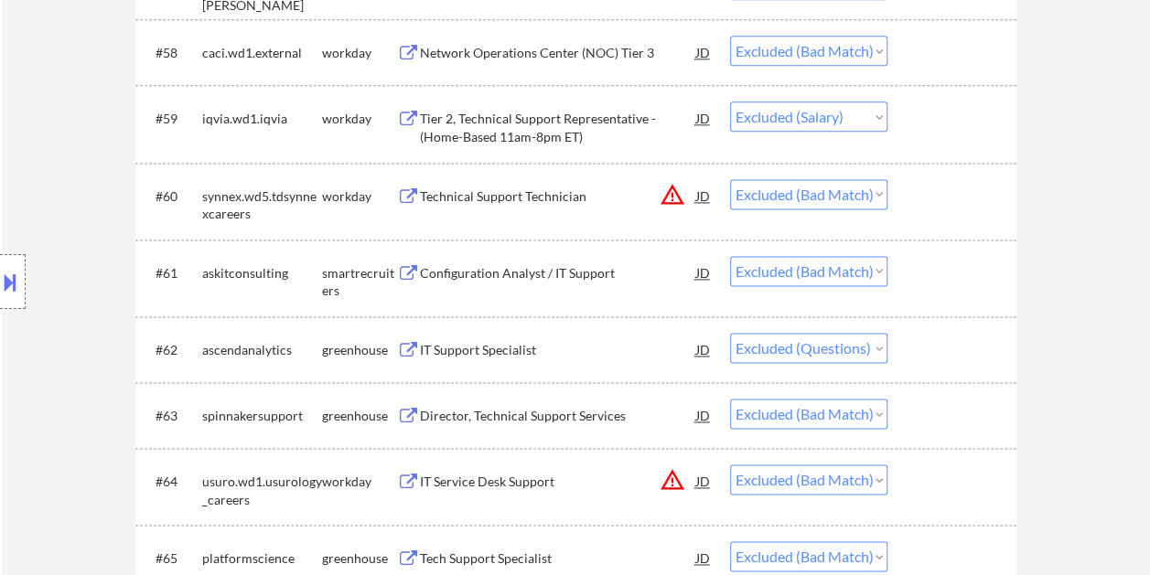
click at [915, 256] on div at bounding box center [954, 272] width 80 height 33
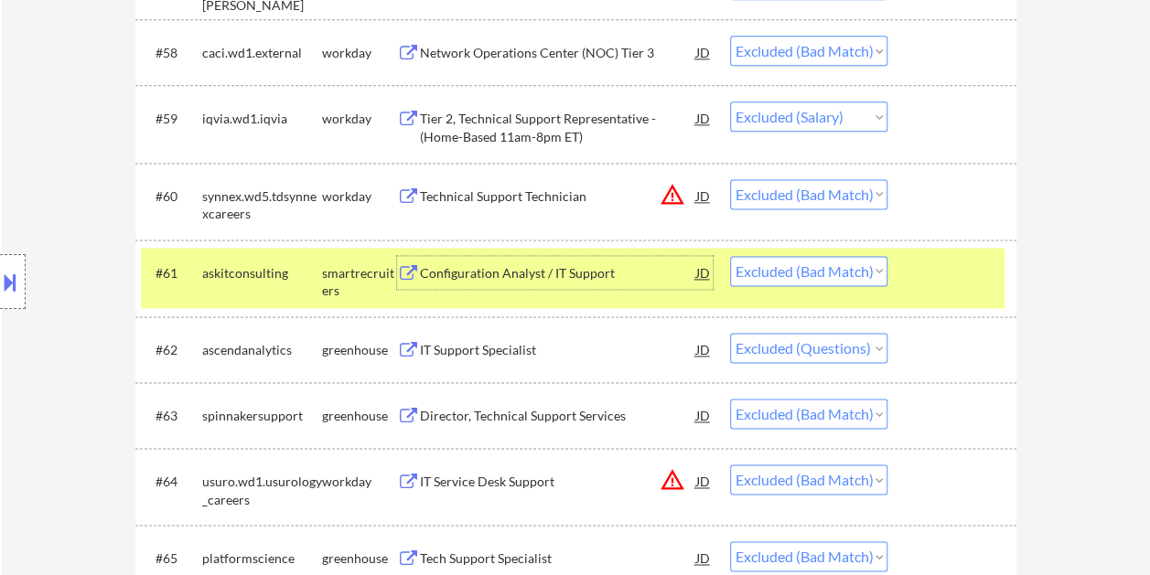
click at [529, 269] on div "Configuration Analyst / IT Support" at bounding box center [558, 273] width 276 height 18
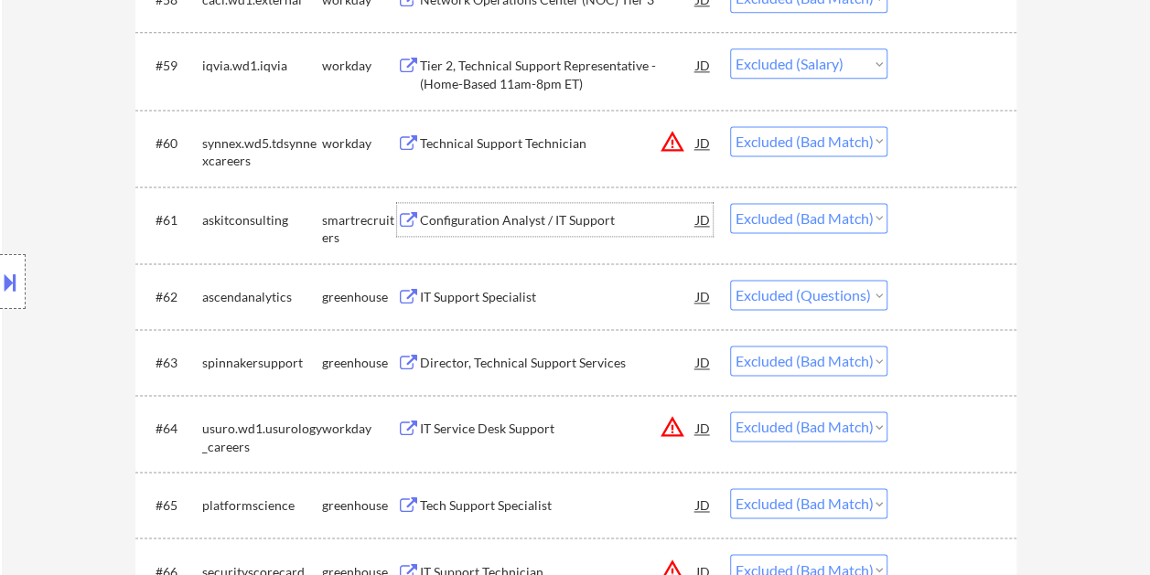
scroll to position [4677, 0]
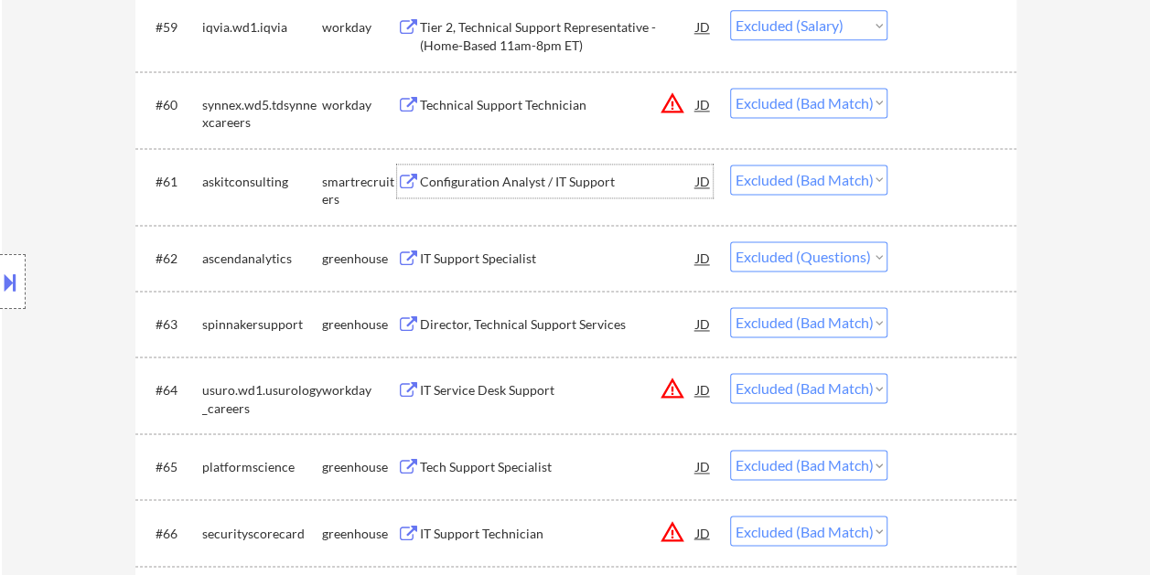
click at [936, 321] on div at bounding box center [954, 323] width 80 height 33
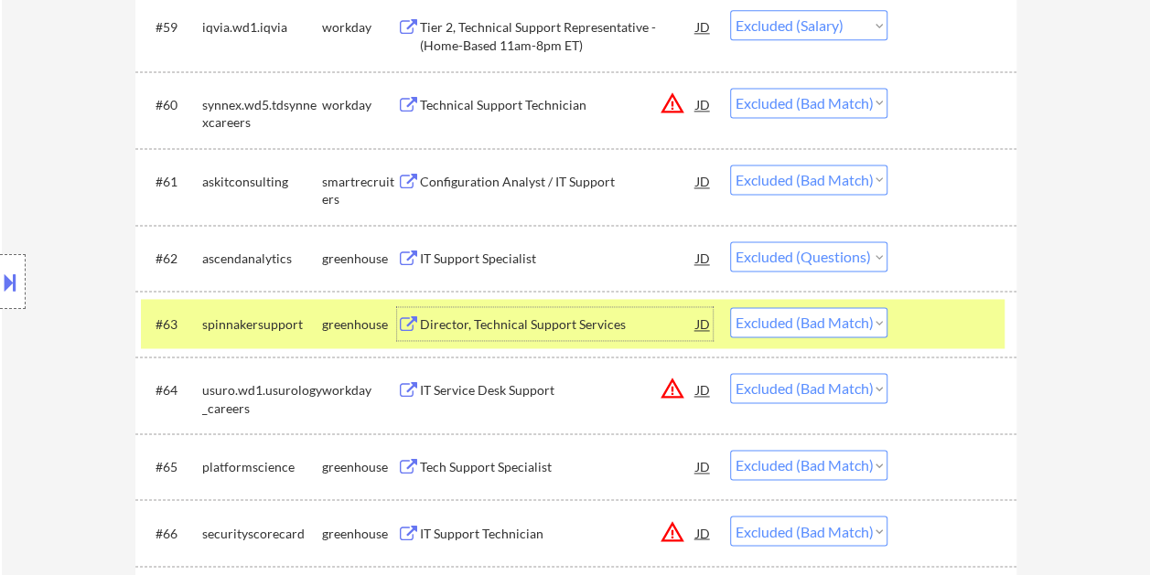
click at [525, 327] on div "Director, Technical Support Services" at bounding box center [558, 325] width 276 height 18
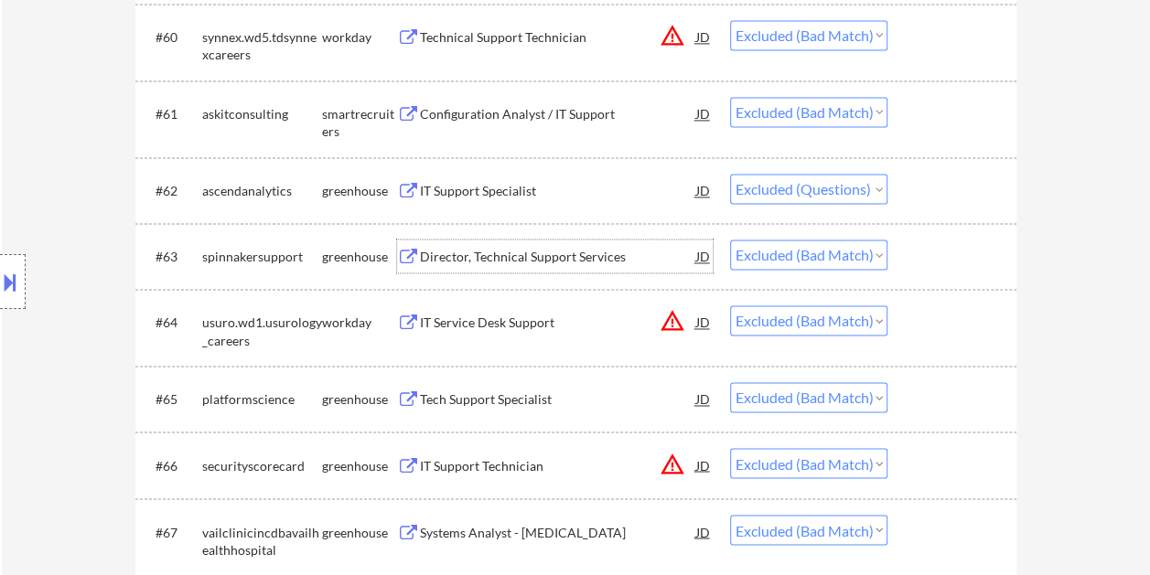
scroll to position [4768, 0]
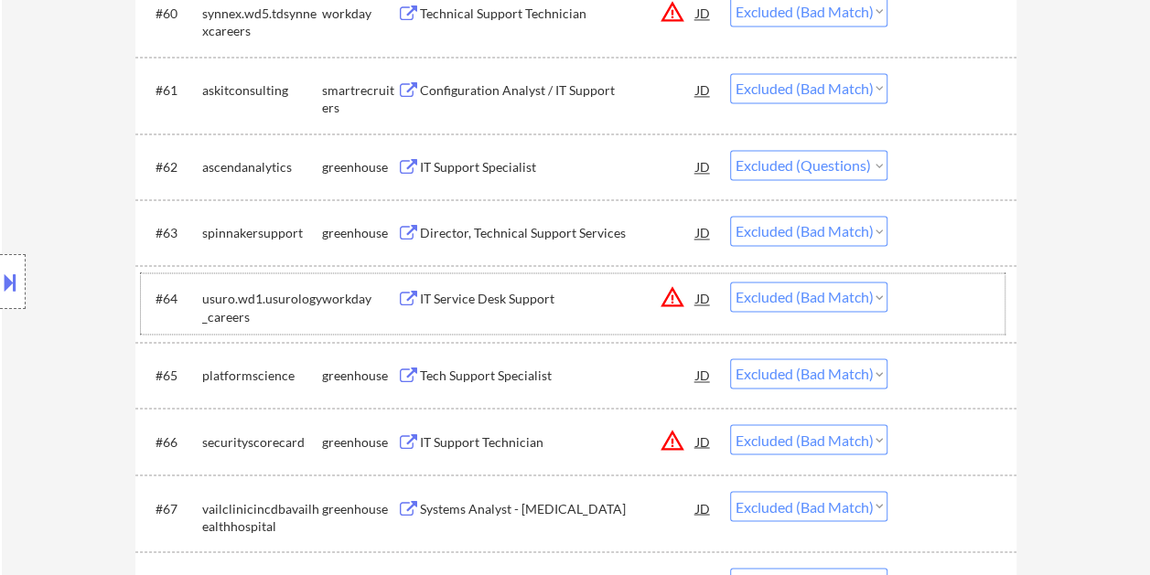
click at [927, 289] on div at bounding box center [954, 298] width 80 height 33
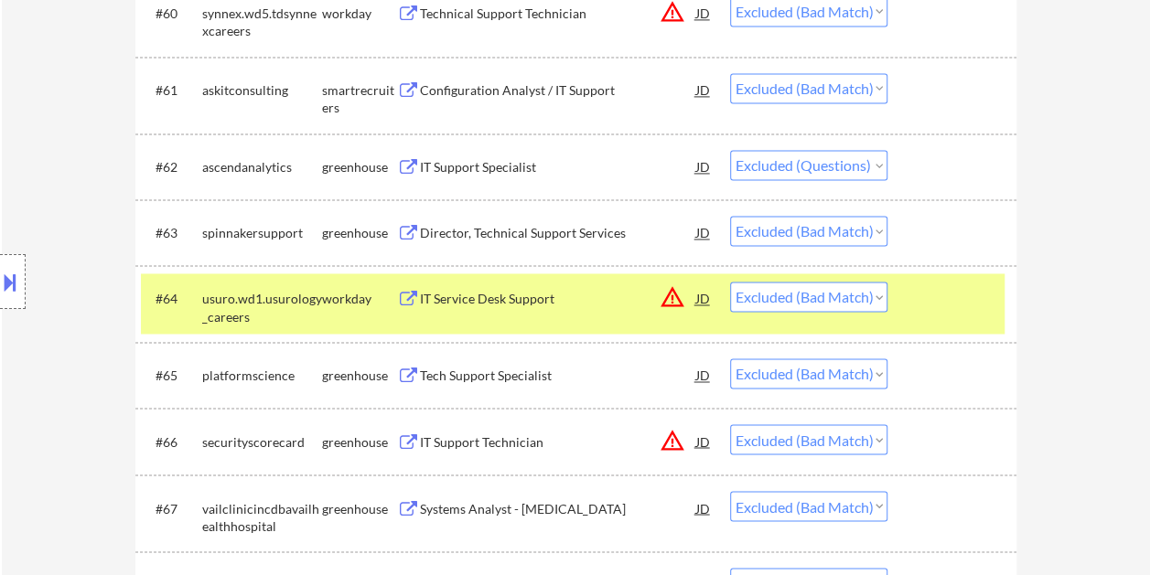
click at [942, 304] on div at bounding box center [954, 298] width 80 height 33
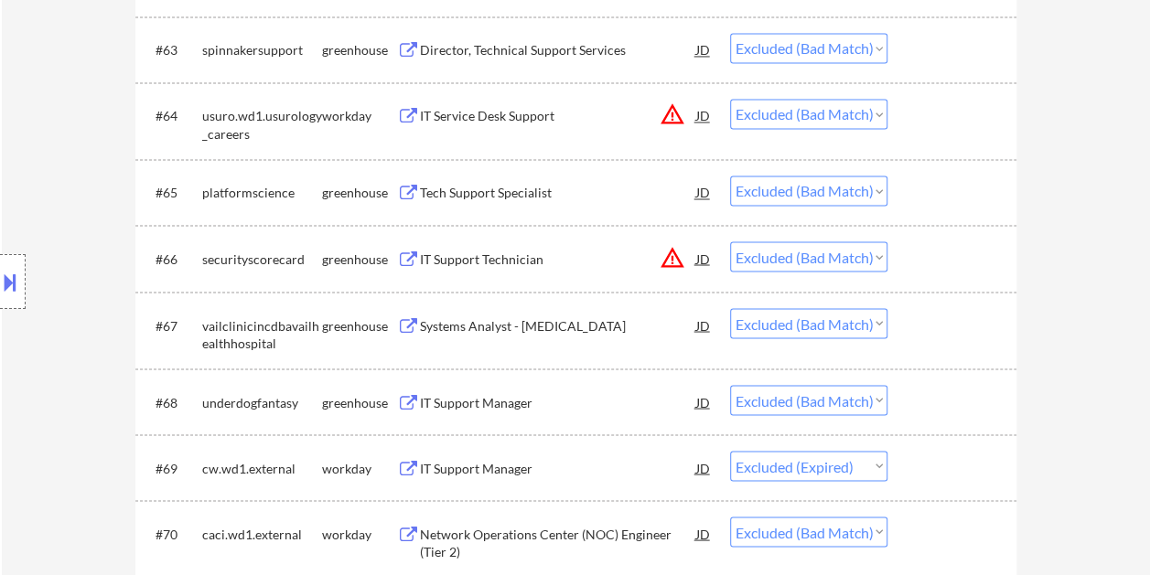
scroll to position [4951, 0]
click at [928, 202] on div at bounding box center [954, 192] width 80 height 33
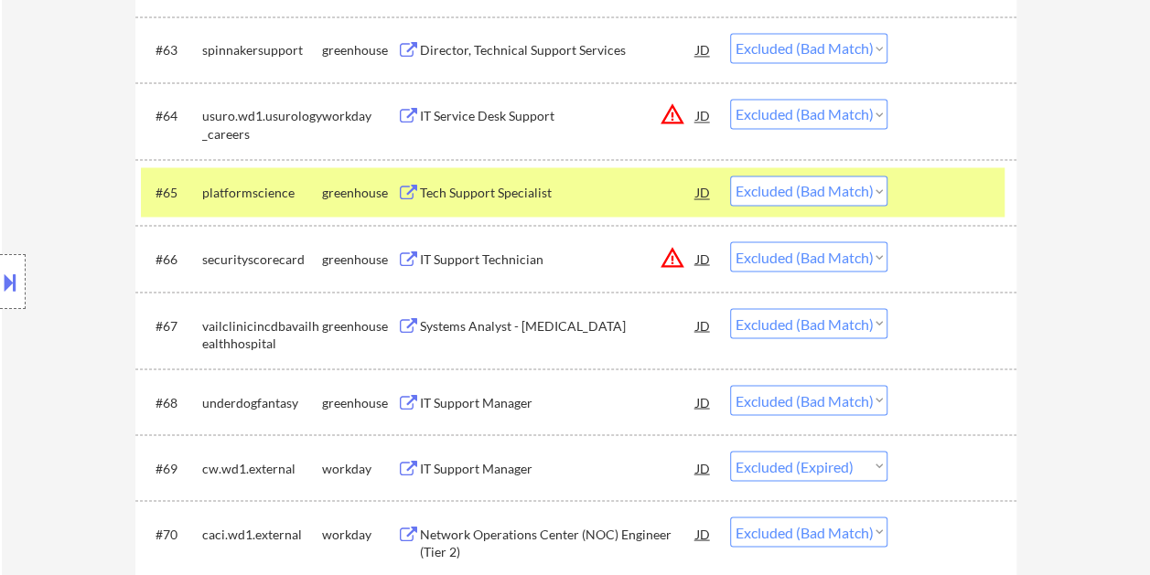
click at [507, 185] on div "Tech Support Specialist" at bounding box center [558, 193] width 276 height 18
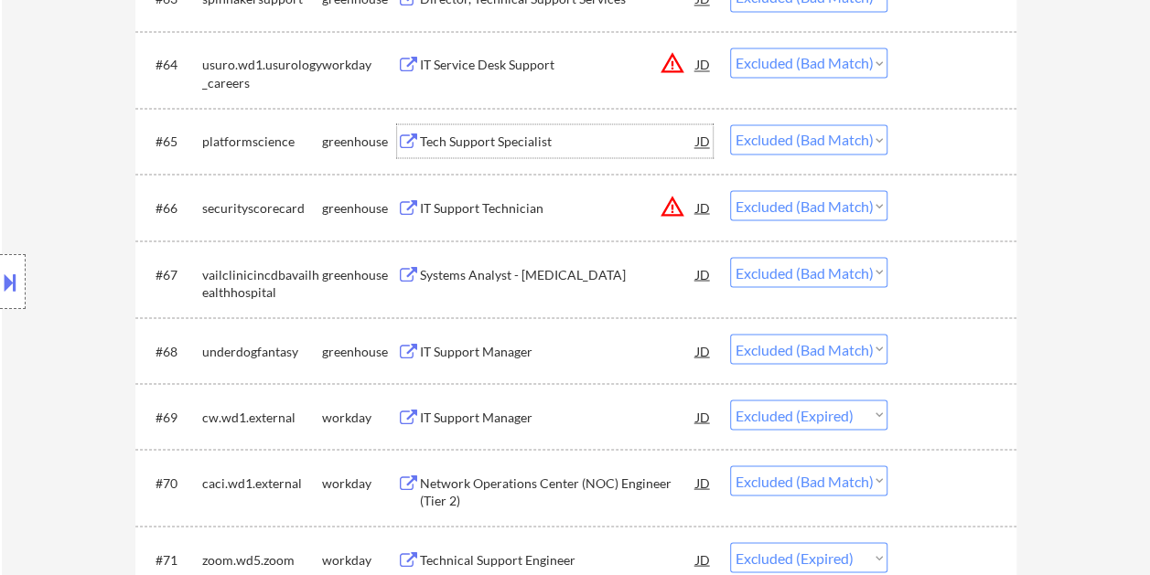
scroll to position [5043, 0]
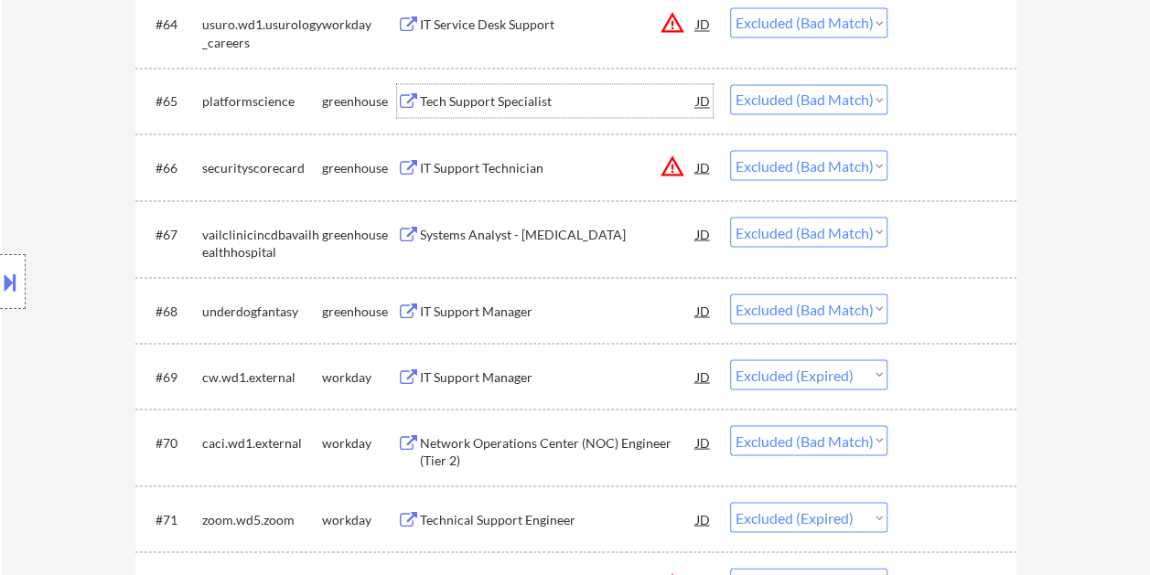
click at [949, 243] on div at bounding box center [954, 233] width 80 height 33
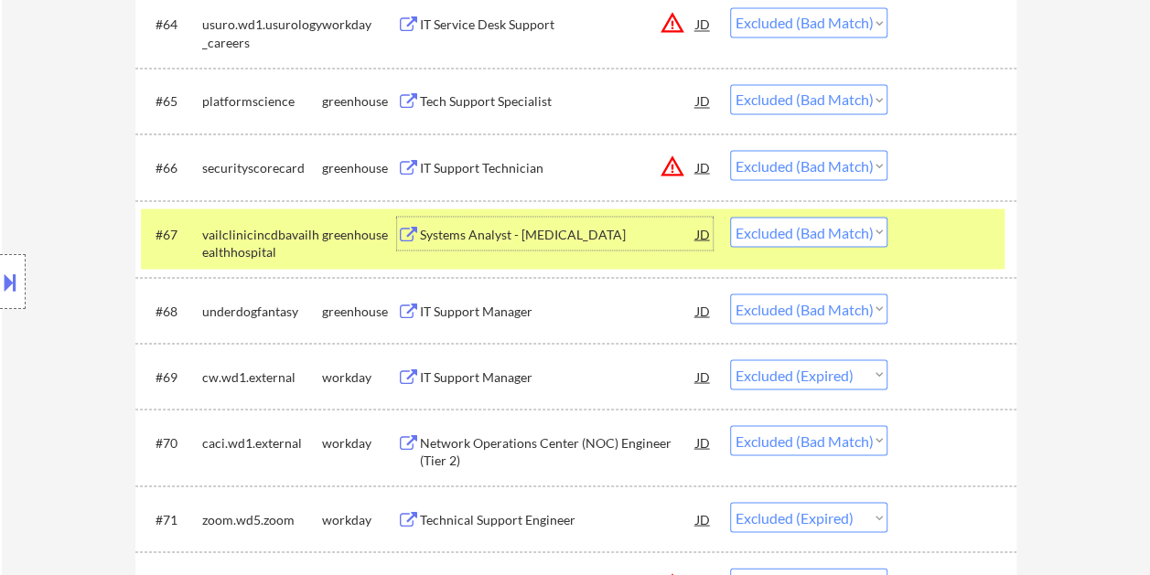
click at [562, 234] on div "Systems Analyst - Perioperative" at bounding box center [558, 234] width 276 height 18
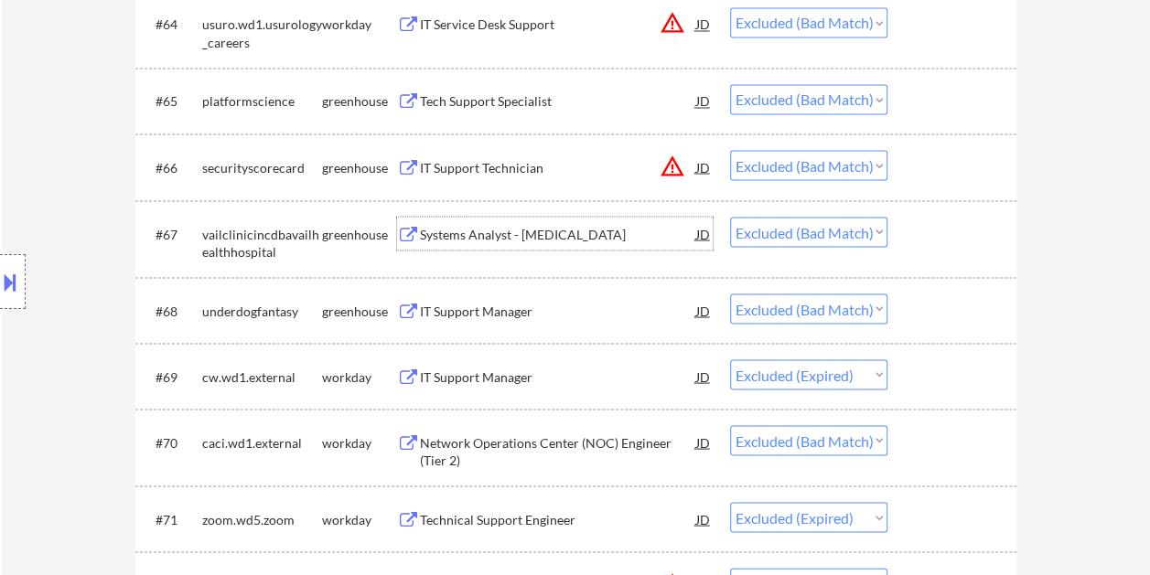
scroll to position [5134, 0]
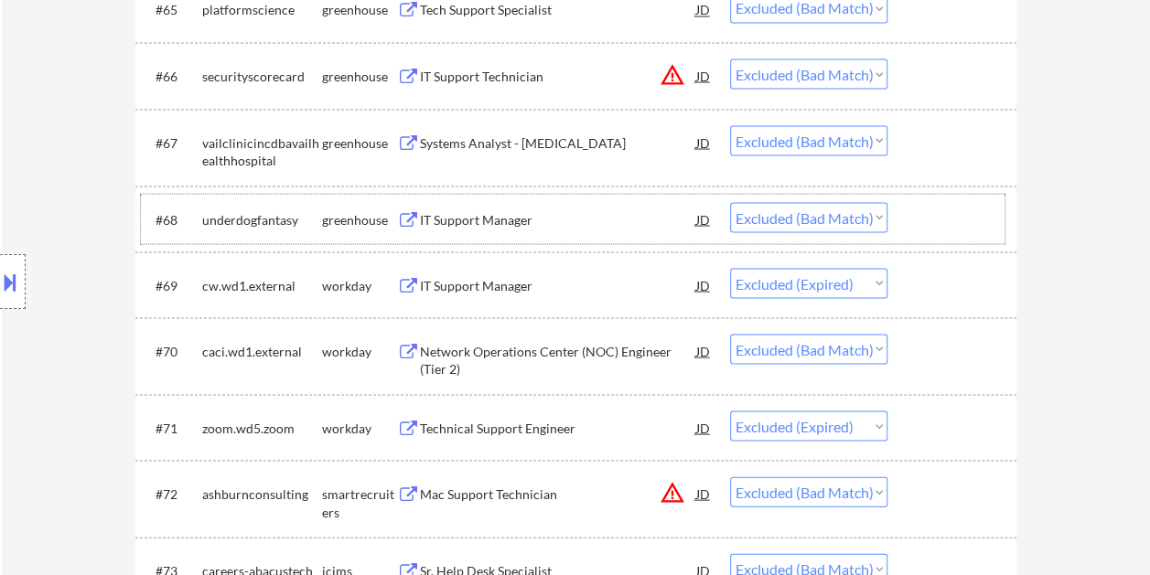
click at [933, 223] on div at bounding box center [954, 218] width 80 height 33
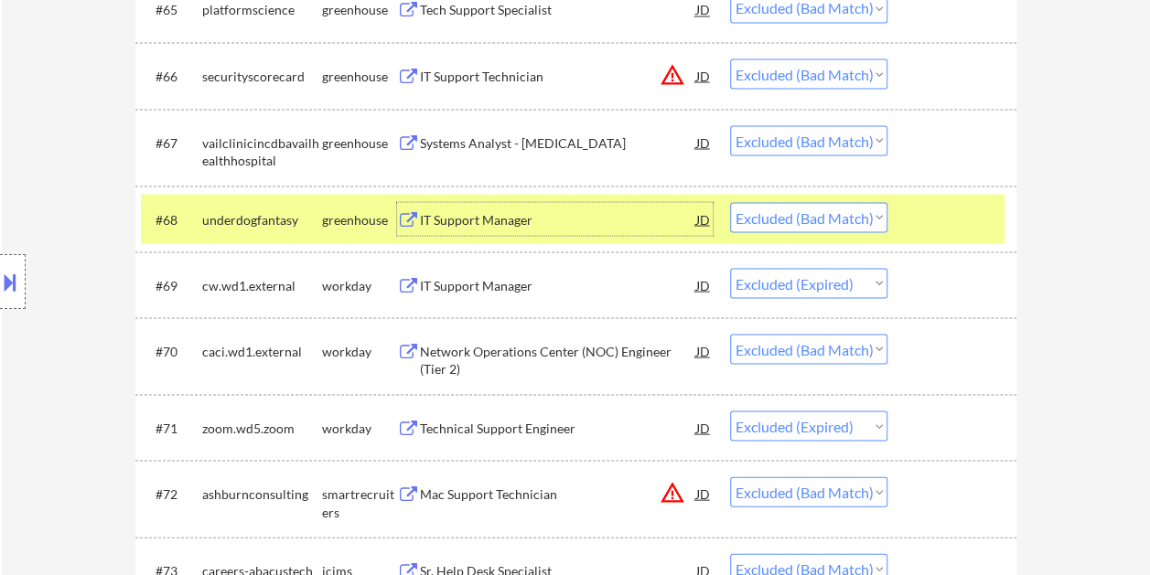
click at [559, 219] on div "IT Support Manager" at bounding box center [558, 219] width 276 height 18
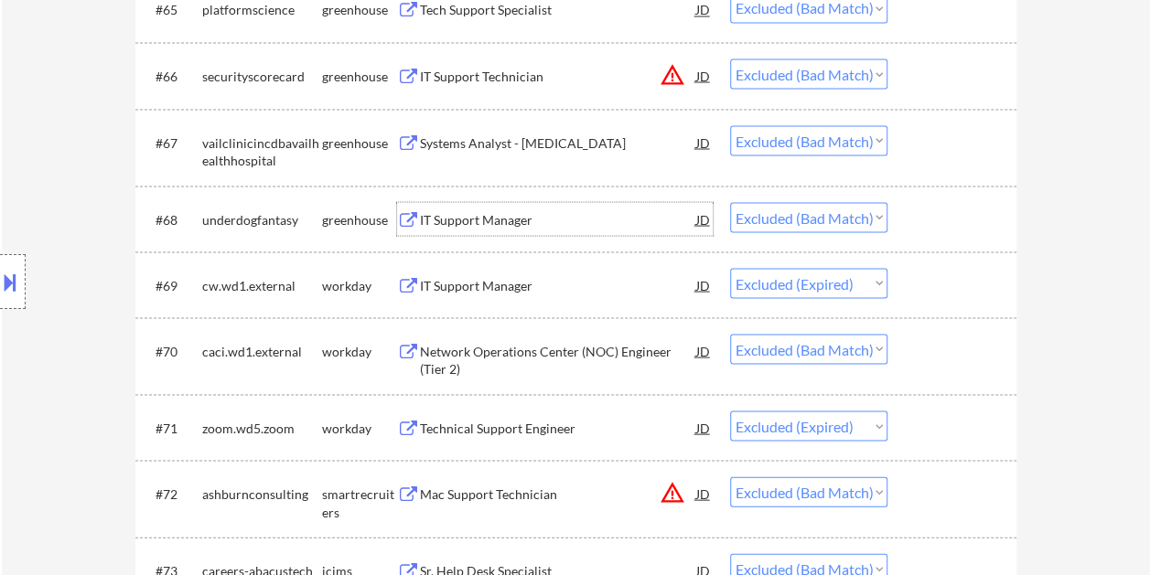
scroll to position [5226, 0]
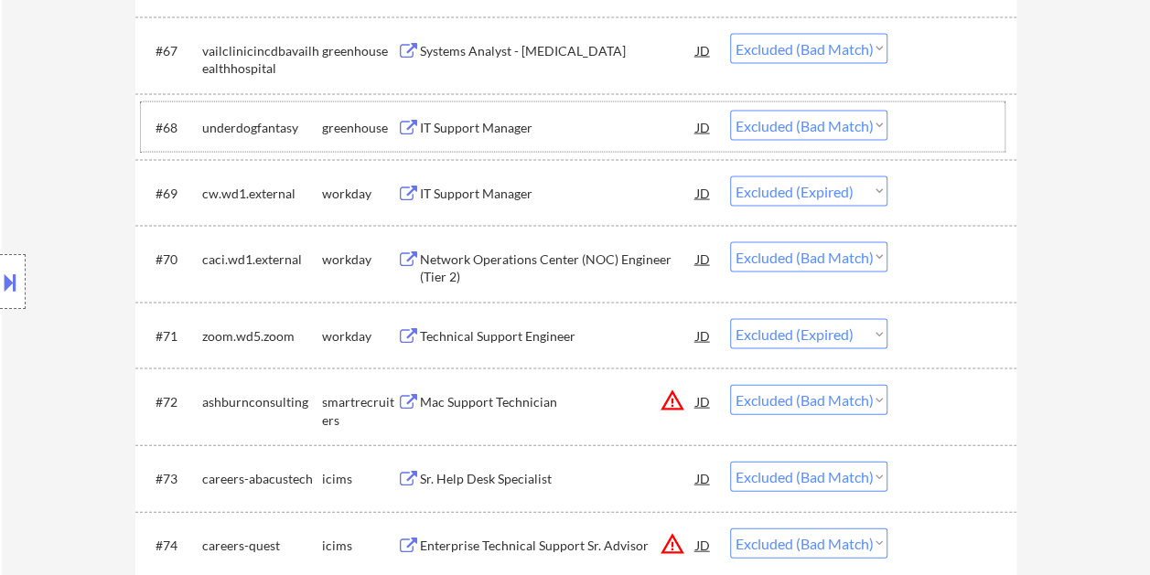
click at [944, 131] on div at bounding box center [954, 127] width 80 height 33
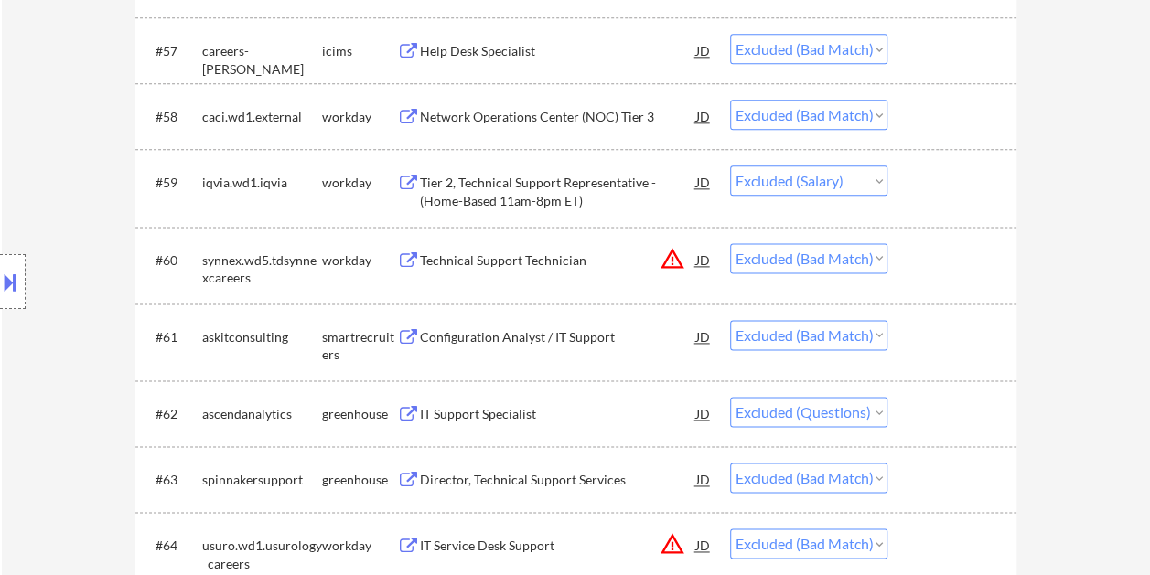
scroll to position [5092, 0]
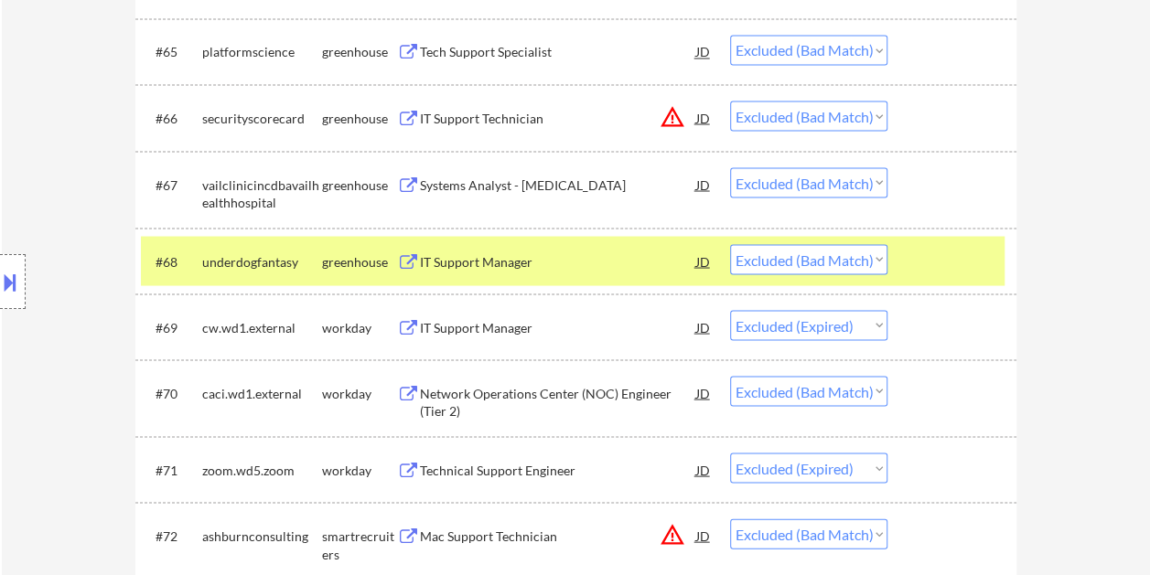
drag, startPoint x: 951, startPoint y: 239, endPoint x: 955, endPoint y: 251, distance: 12.4
click at [951, 240] on div "#68 underdogfantasy greenhouse IT Support Manager JD Choose an option... Pendin…" at bounding box center [572, 260] width 863 height 49
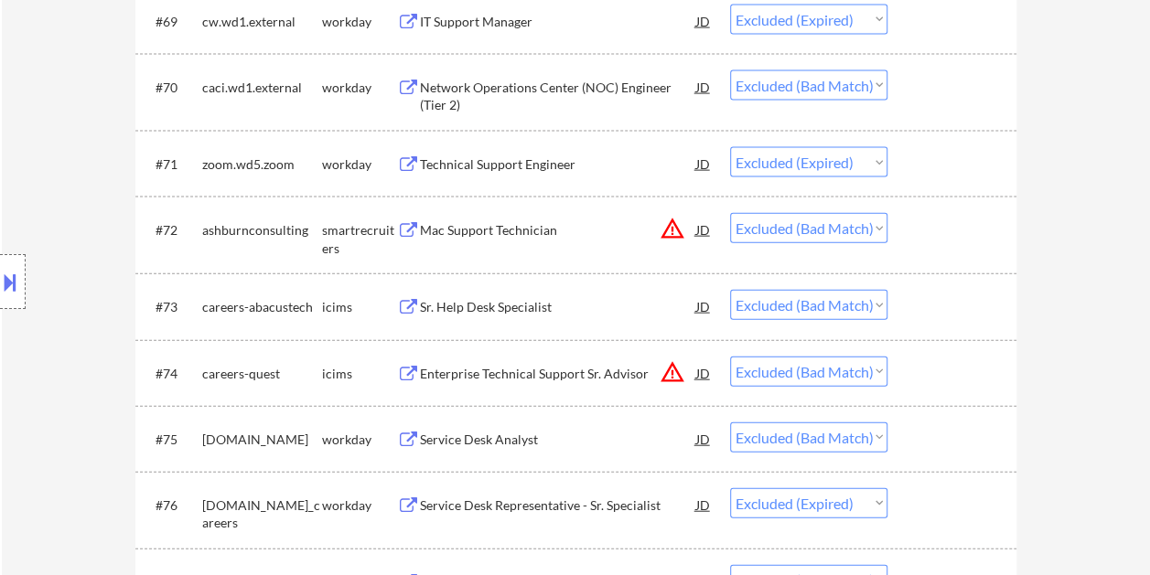
scroll to position [5290, 0]
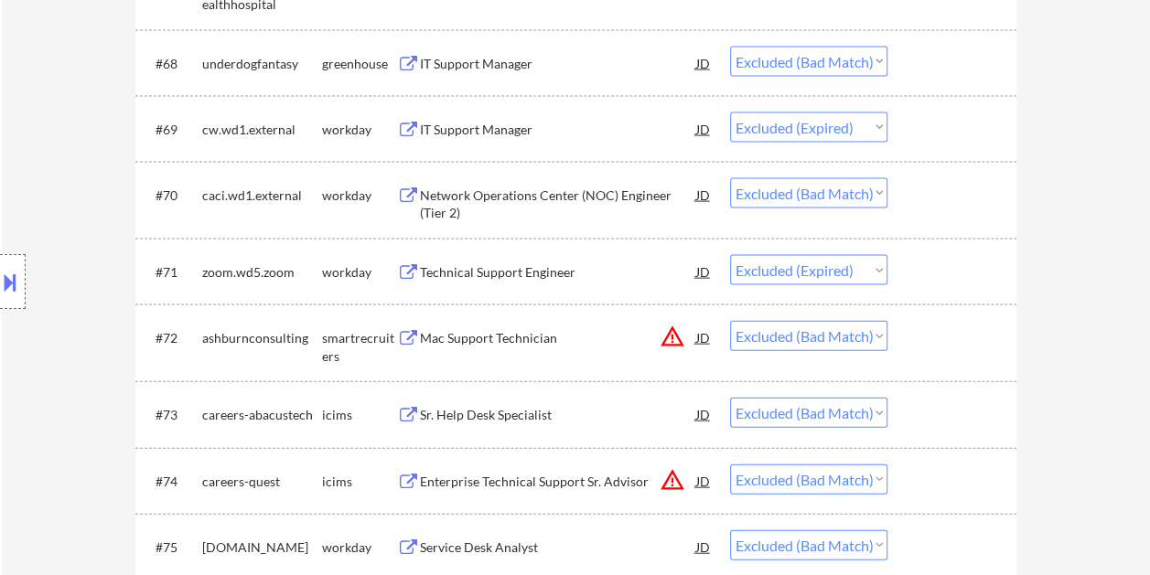
drag, startPoint x: 972, startPoint y: 341, endPoint x: 962, endPoint y: 351, distance: 14.2
click at [972, 342] on div at bounding box center [954, 337] width 80 height 33
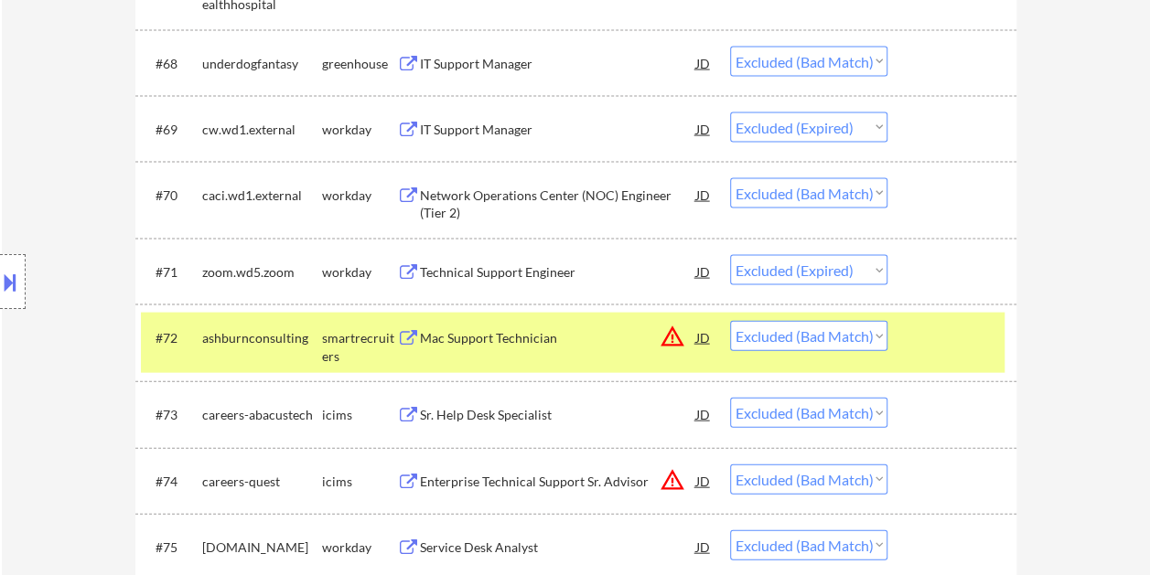
click at [608, 351] on div "Mac Support Technician" at bounding box center [558, 337] width 276 height 33
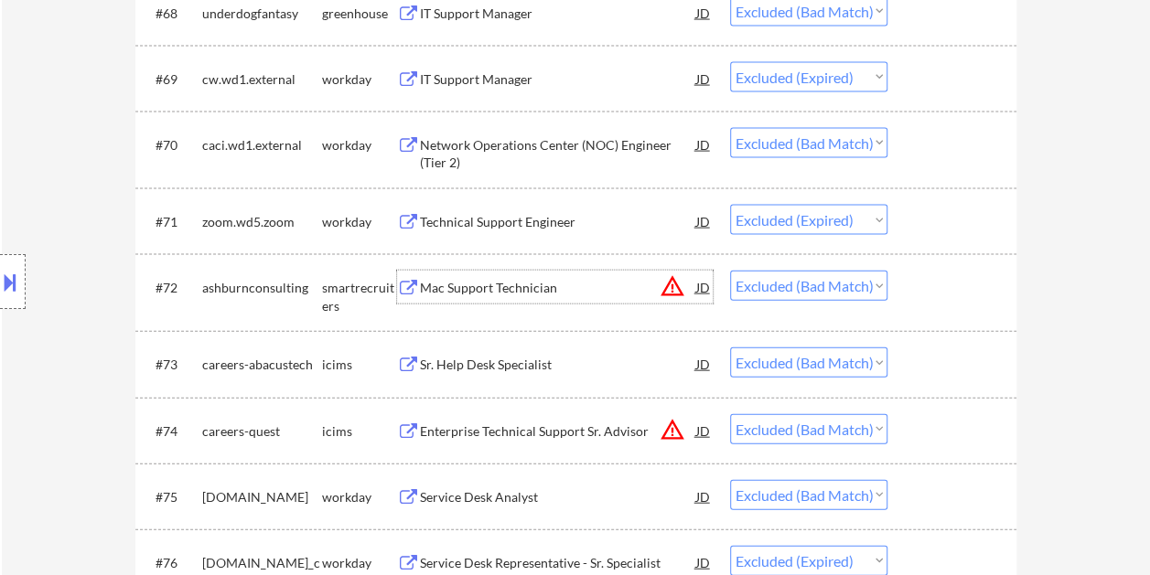
scroll to position [5381, 0]
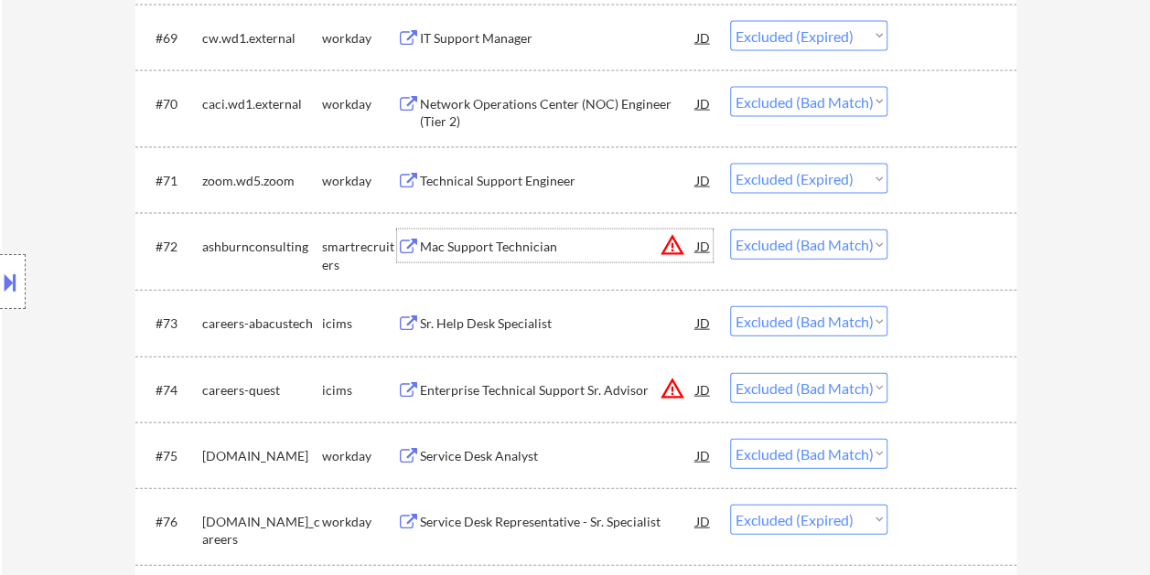
click at [936, 327] on div at bounding box center [954, 322] width 80 height 33
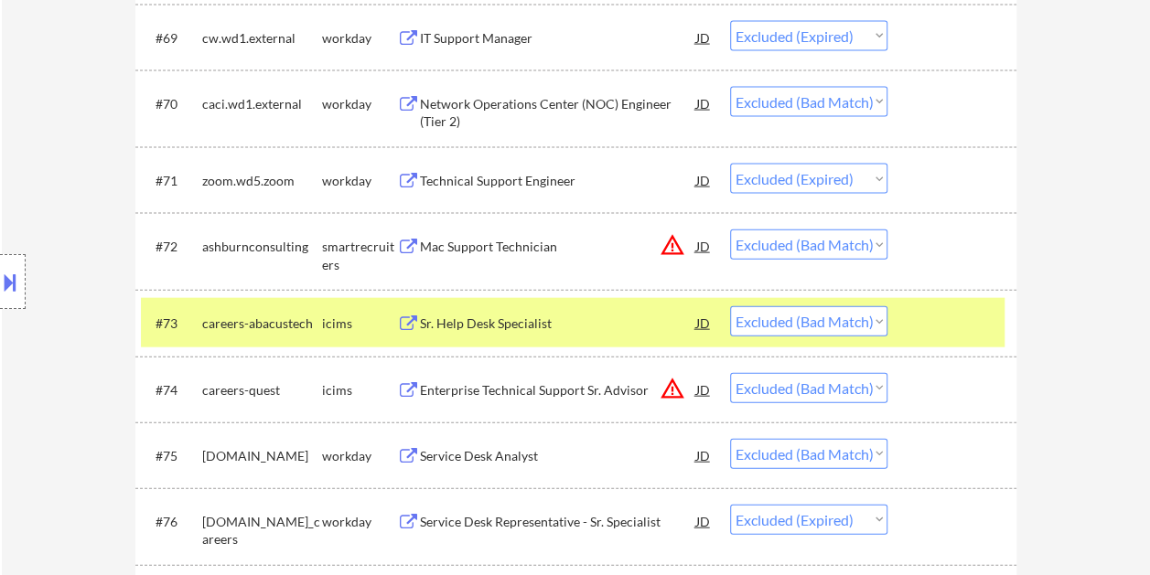
drag, startPoint x: 933, startPoint y: 315, endPoint x: 921, endPoint y: 326, distance: 16.8
click at [933, 315] on div at bounding box center [954, 322] width 80 height 33
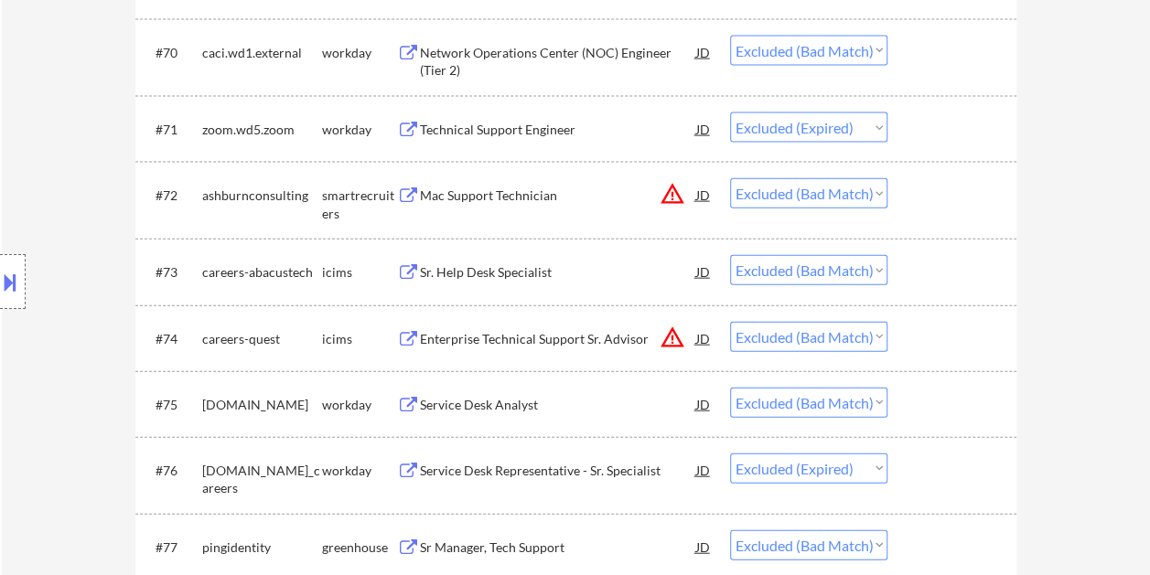
scroll to position [5473, 0]
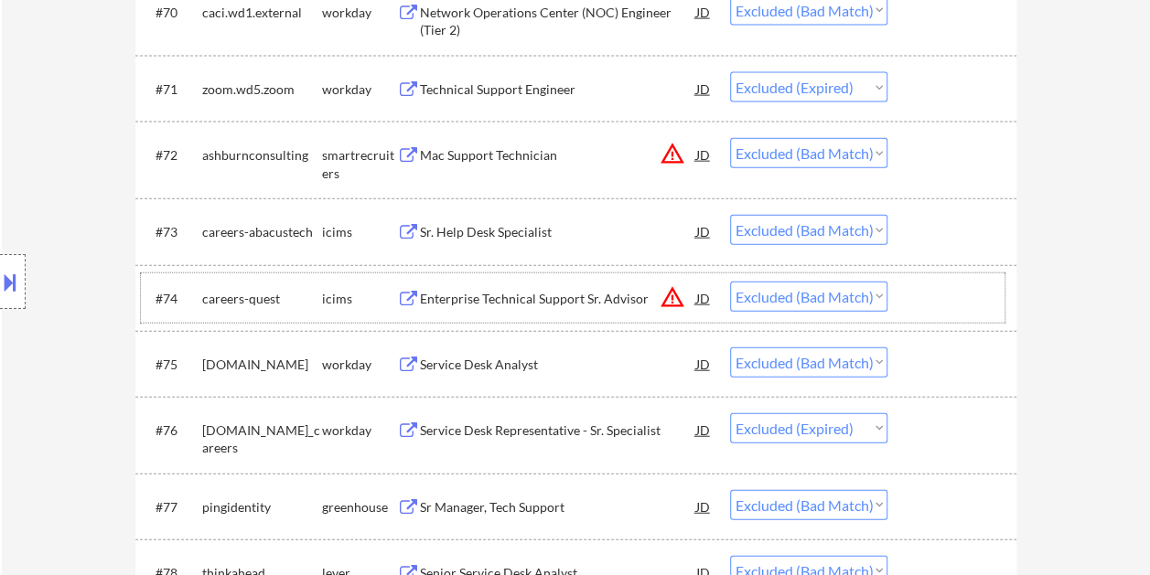
click at [926, 311] on div at bounding box center [954, 298] width 80 height 33
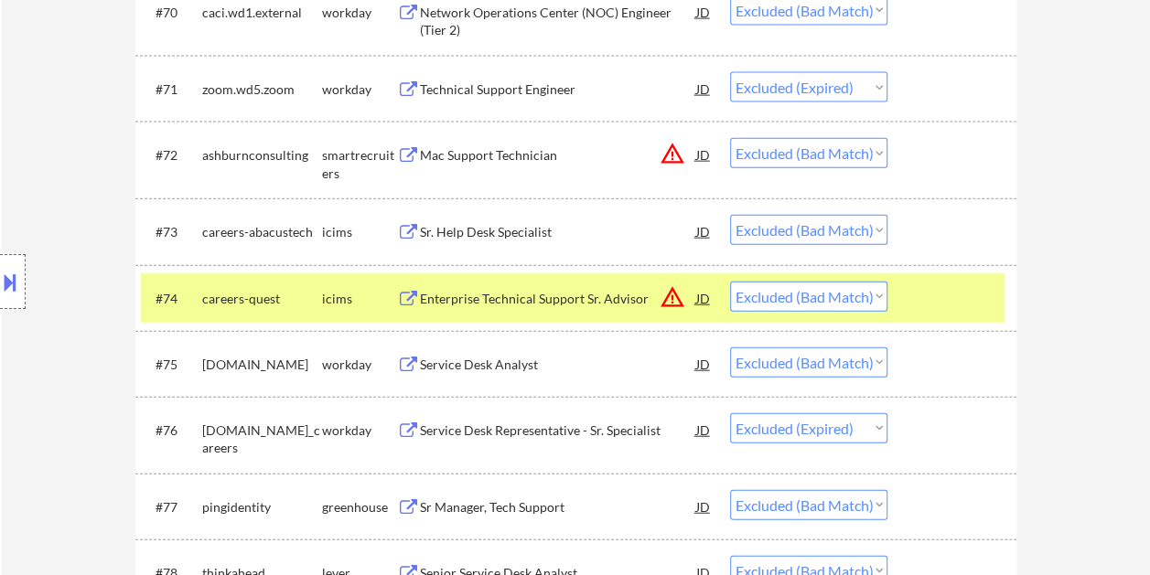
click at [917, 298] on div at bounding box center [954, 298] width 80 height 33
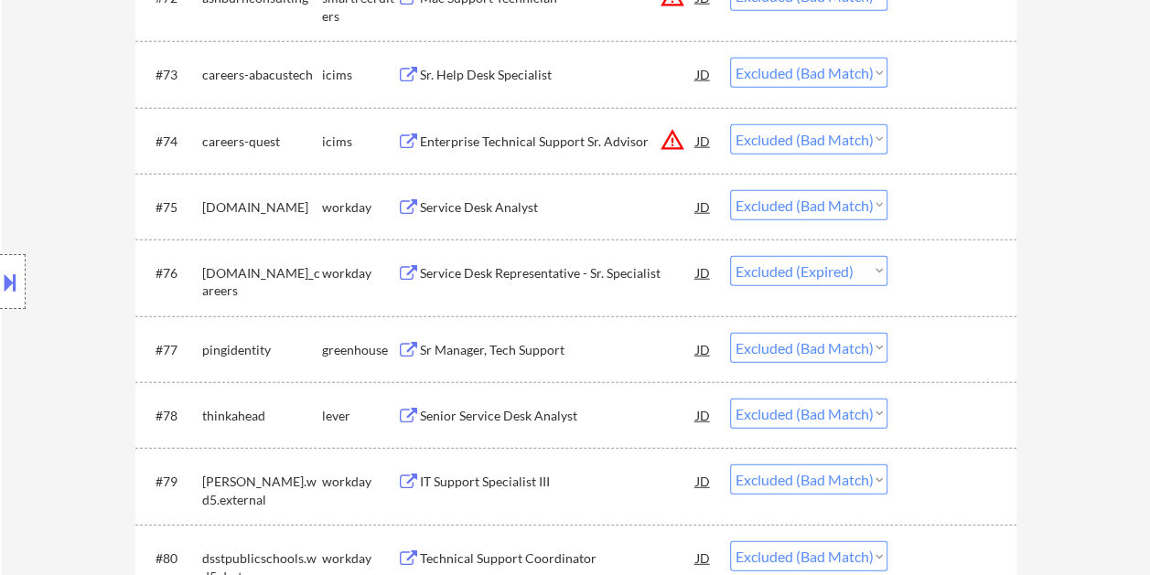
scroll to position [5656, 0]
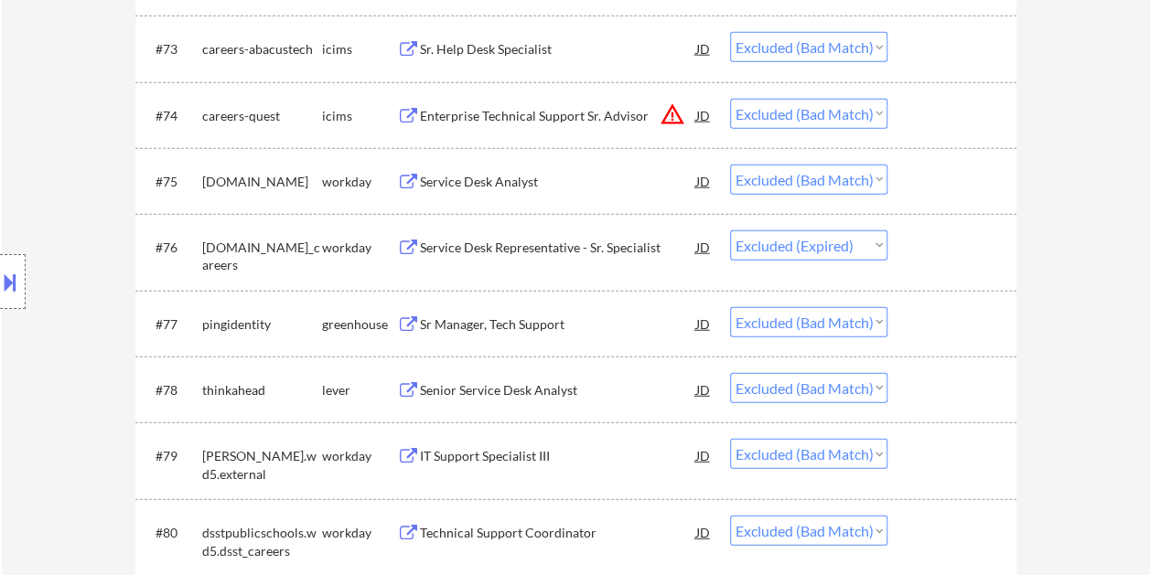
click at [911, 323] on div "#77 pingidentity greenhouse Sr Manager, Tech Support JD Choose an option... Pen…" at bounding box center [572, 323] width 863 height 49
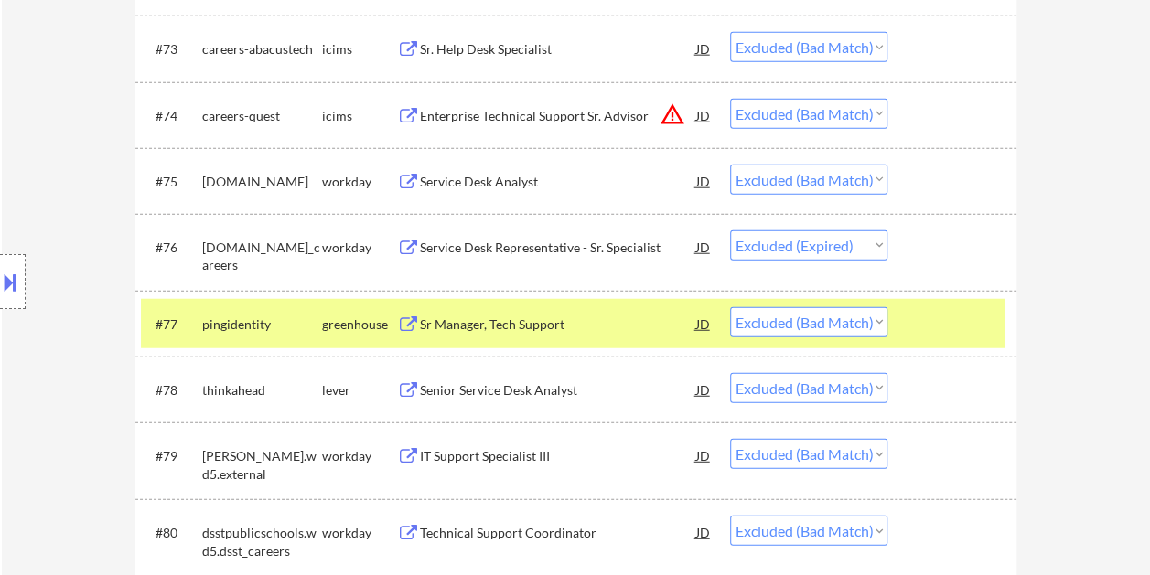
click at [651, 331] on div "Sr Manager, Tech Support" at bounding box center [558, 325] width 276 height 18
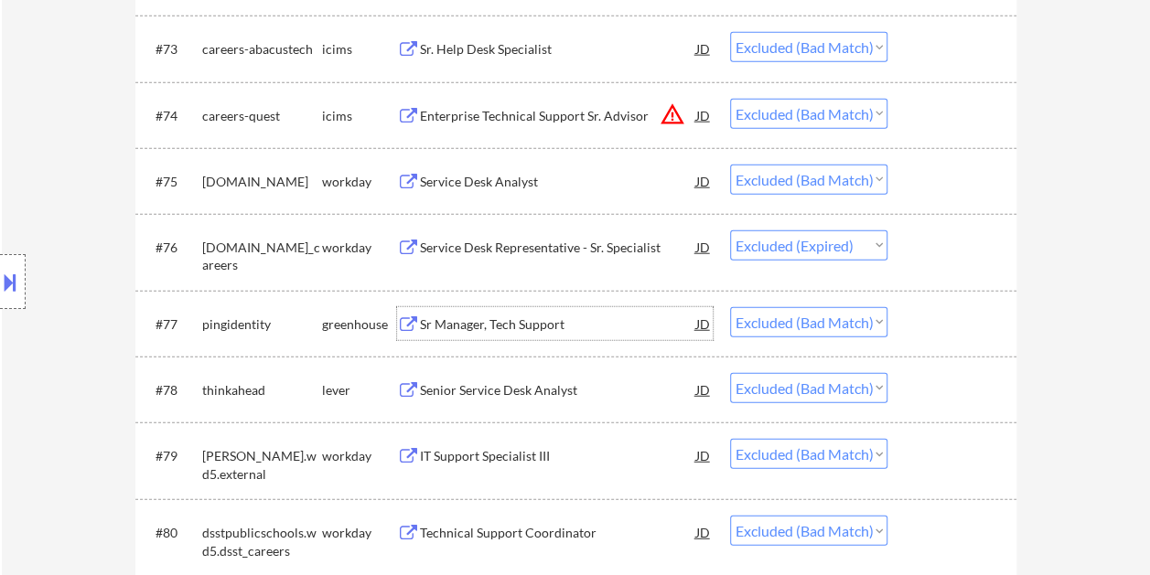
click at [907, 397] on div "#78 thinkahead lever Senior Service Desk Analyst JD Choose an option... Pending…" at bounding box center [572, 389] width 863 height 49
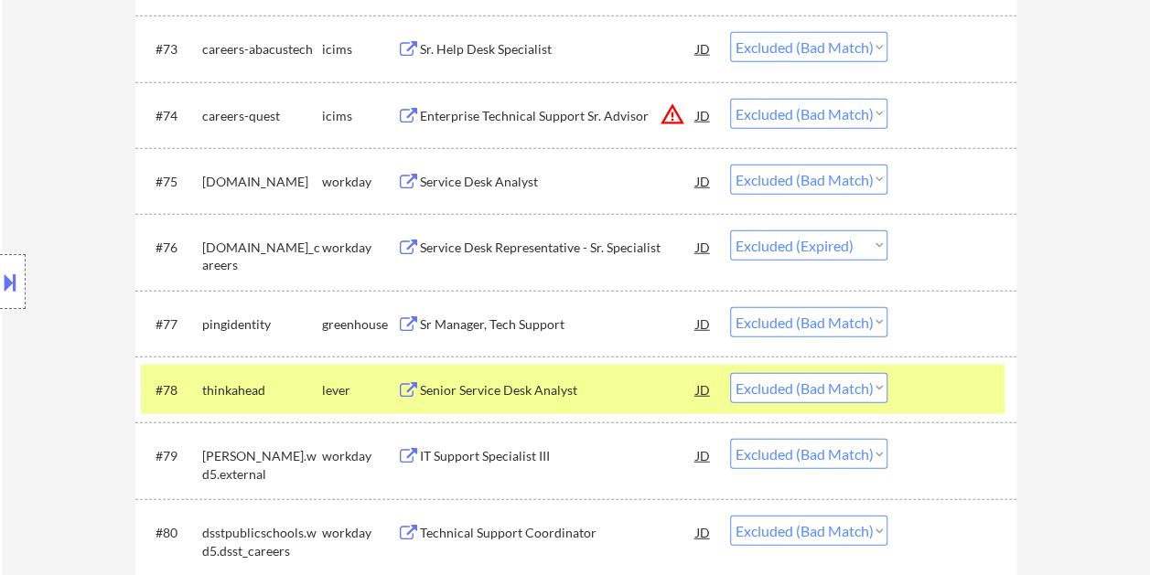
click at [587, 397] on div "Senior Service Desk Analyst" at bounding box center [558, 390] width 276 height 18
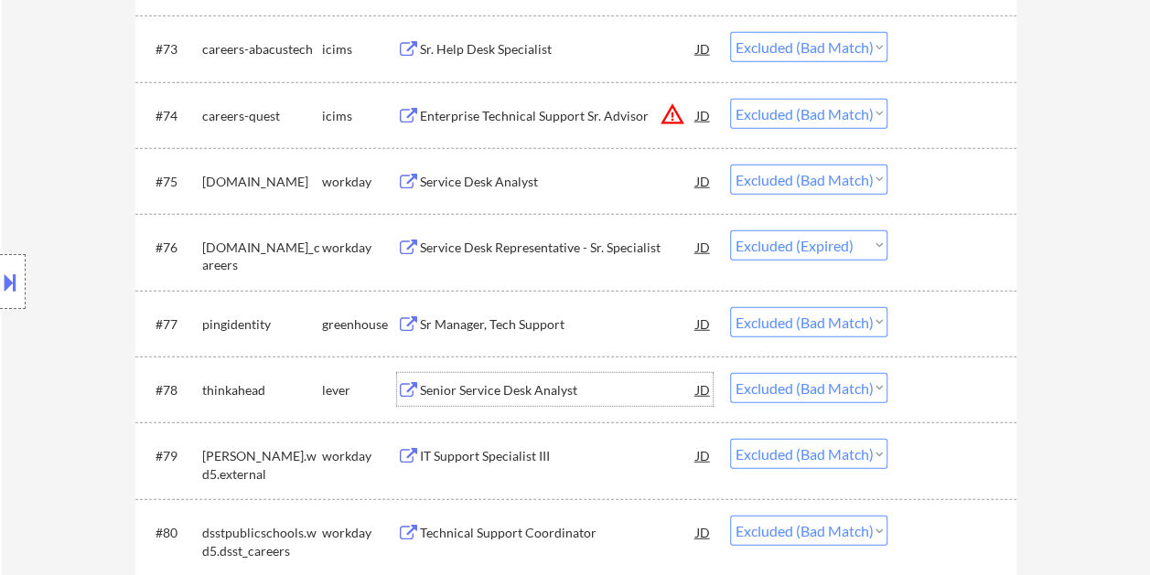
click at [894, 384] on div "#78 thinkahead lever Senior Service Desk Analyst JD Choose an option... Pending…" at bounding box center [572, 389] width 863 height 49
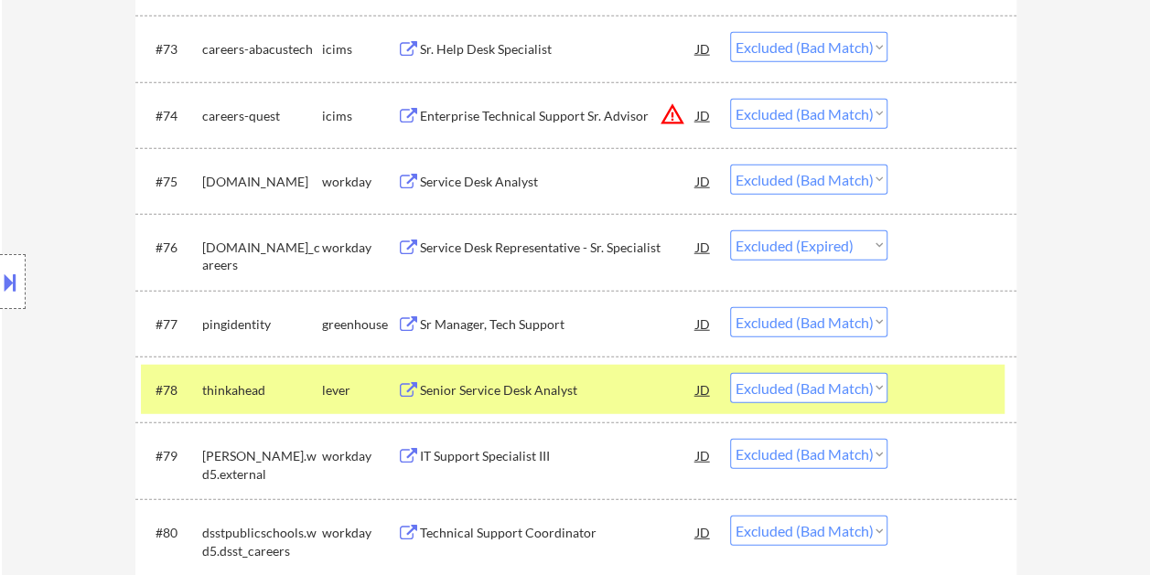
click at [882, 388] on select "Choose an option... Pending Applied Excluded (Questions) Excluded (Expired) Exc…" at bounding box center [808, 388] width 157 height 30
select select ""excluded__expired_""
click at [730, 373] on select "Choose an option... Pending Applied Excluded (Questions) Excluded (Expired) Exc…" at bounding box center [808, 388] width 157 height 30
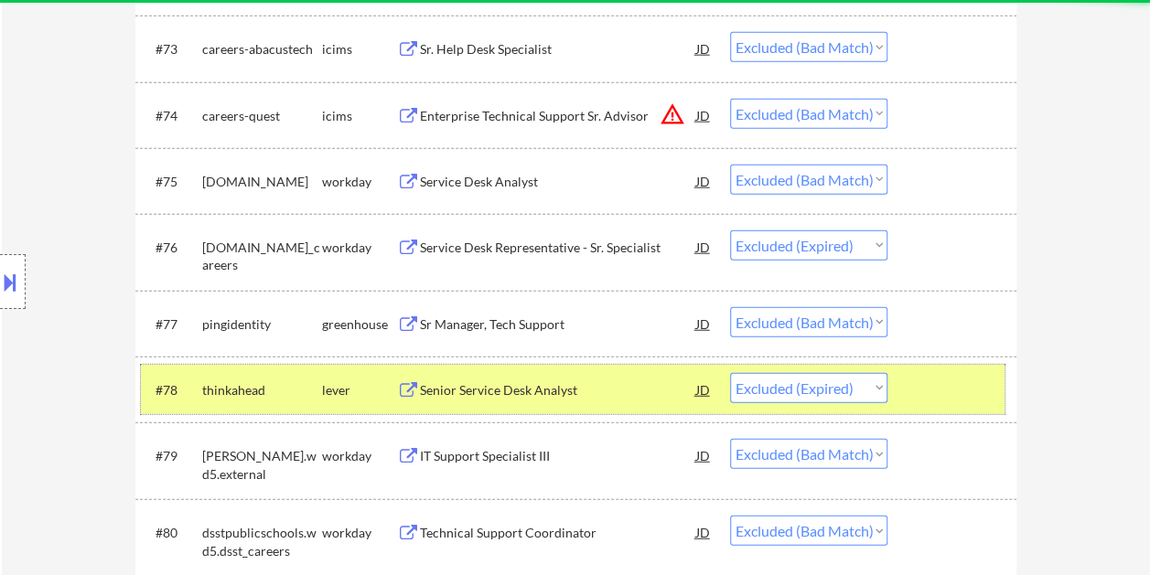
click at [954, 394] on div at bounding box center [954, 389] width 80 height 33
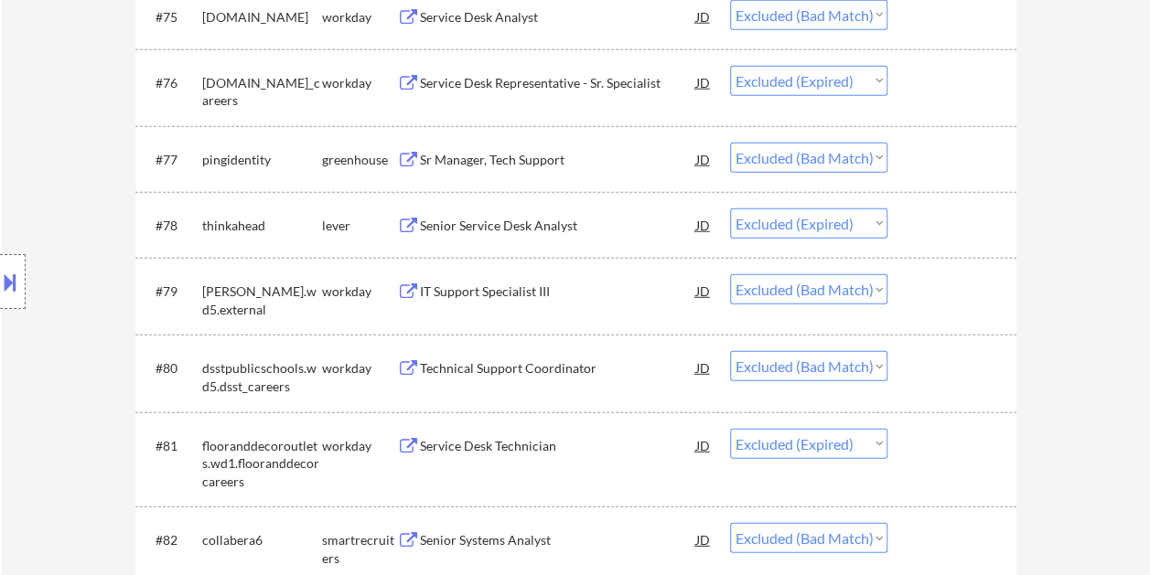
scroll to position [5930, 0]
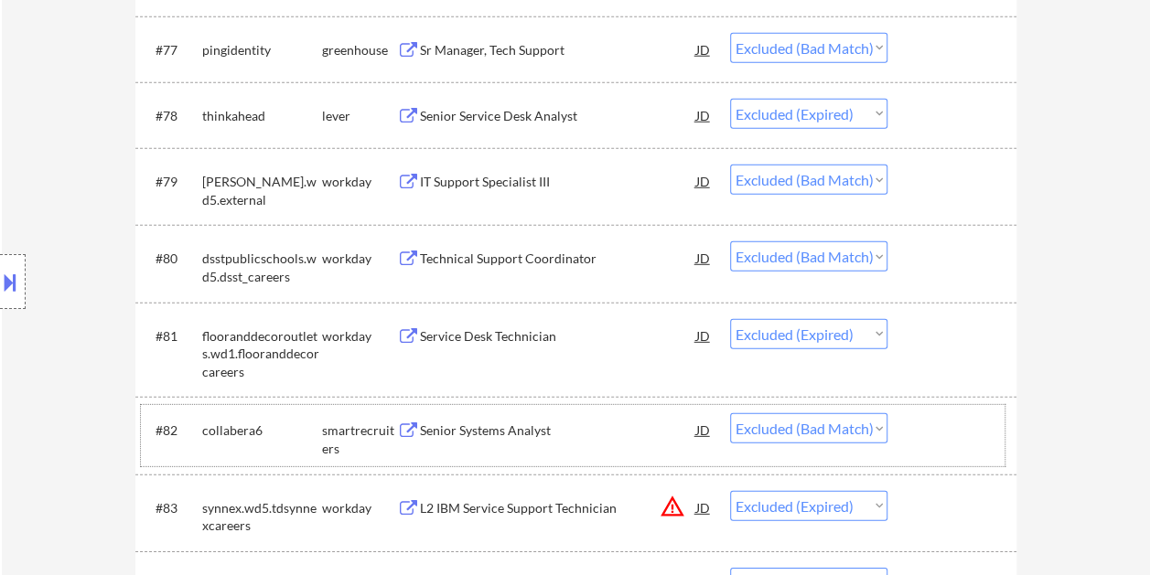
drag, startPoint x: 913, startPoint y: 423, endPoint x: 648, endPoint y: 421, distance: 264.3
click at [915, 423] on div at bounding box center [954, 429] width 80 height 33
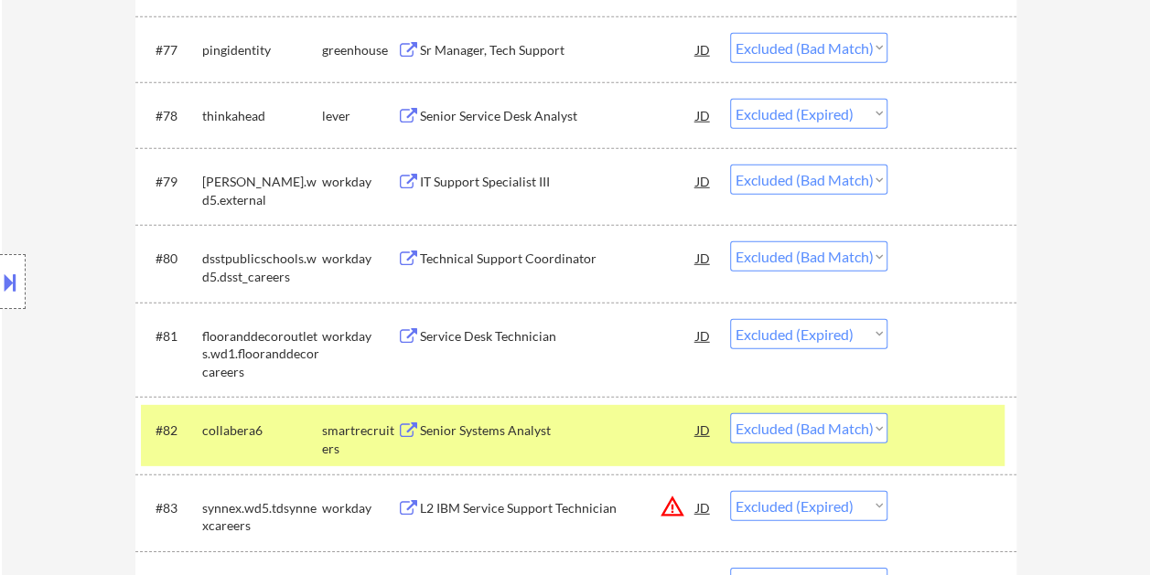
click at [619, 423] on div "Senior Systems Analyst" at bounding box center [558, 431] width 276 height 18
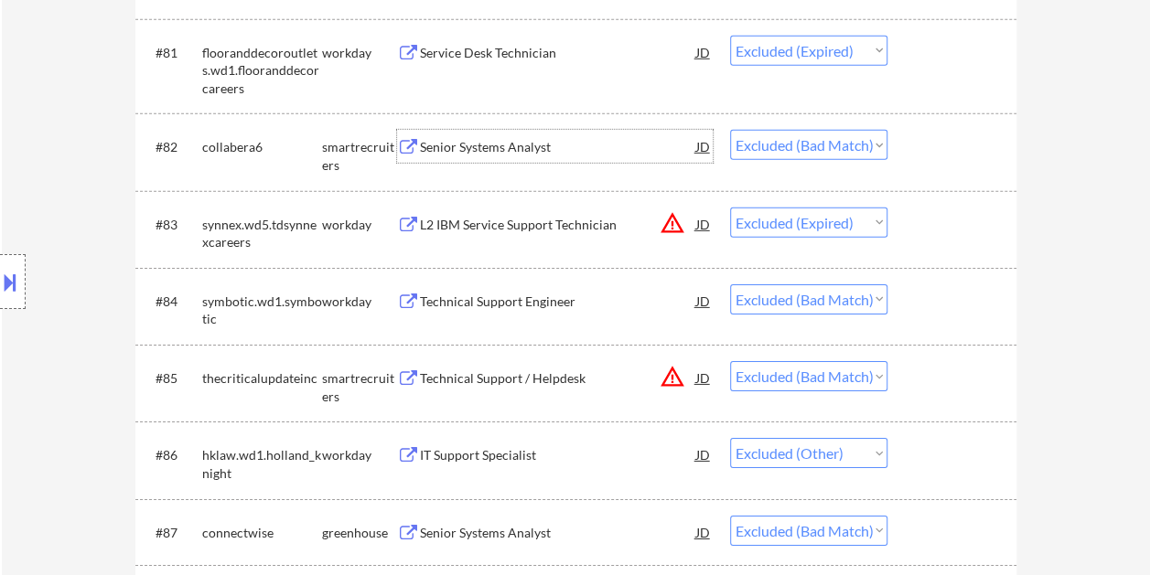
scroll to position [6296, 0]
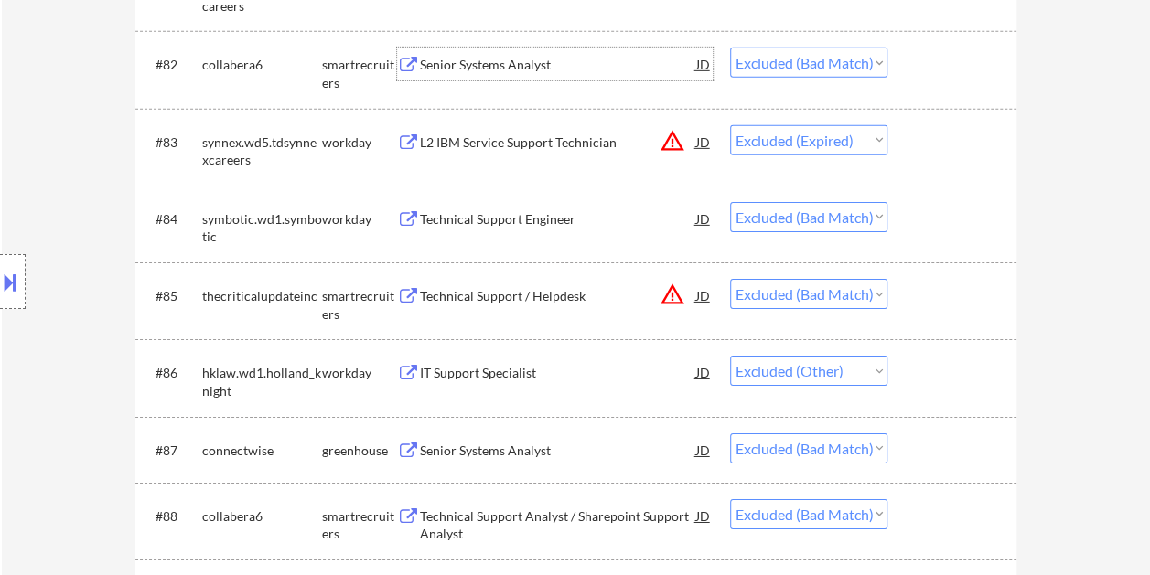
click at [915, 288] on div at bounding box center [954, 295] width 80 height 33
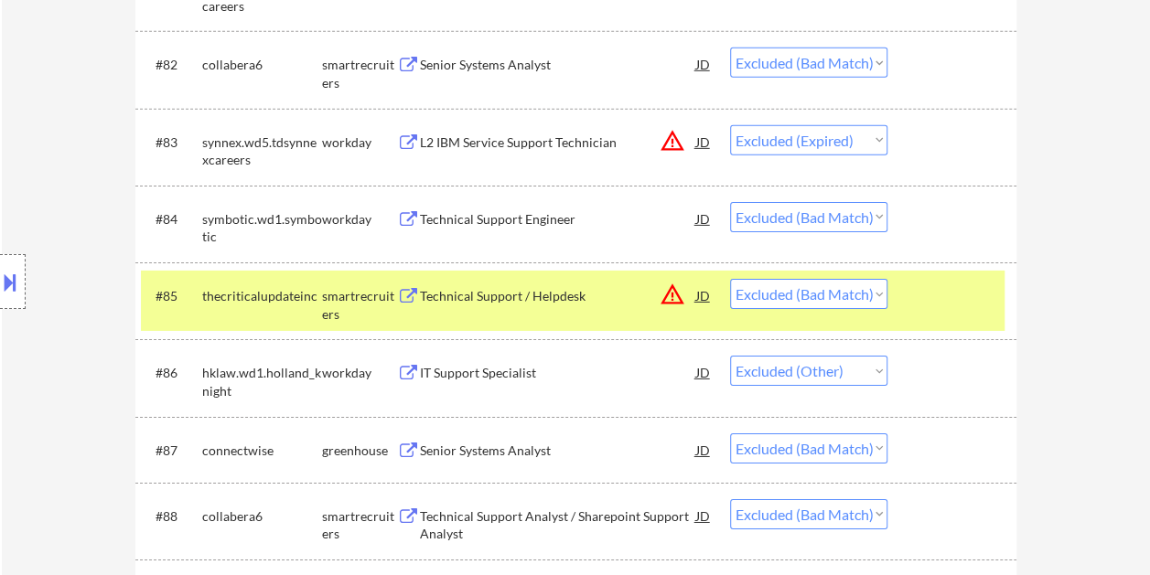
click at [591, 302] on div "Technical Support / Helpdesk" at bounding box center [558, 296] width 276 height 18
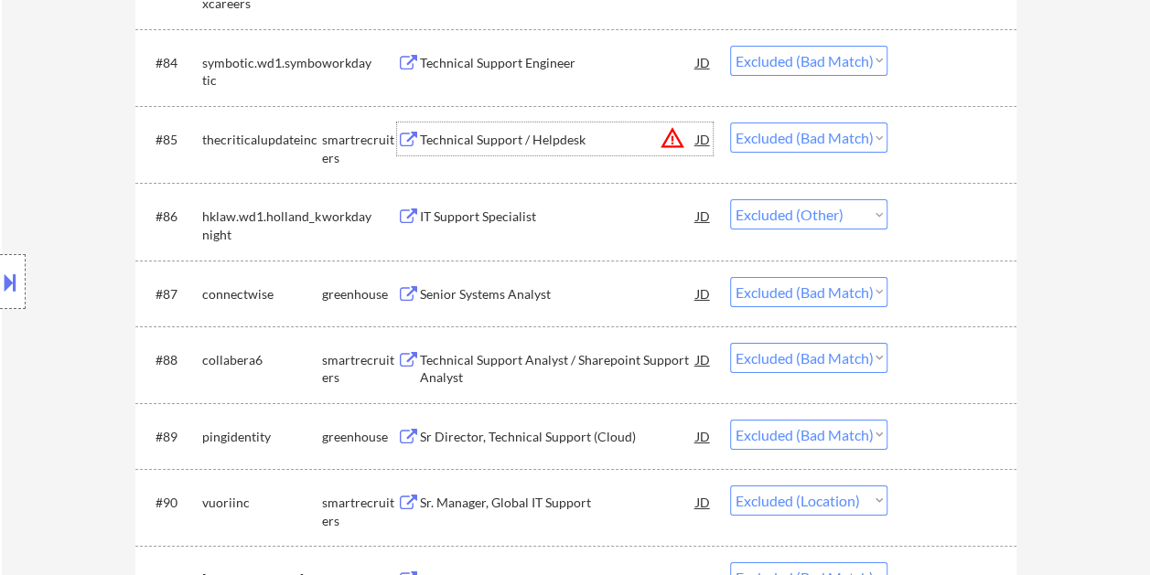
scroll to position [6479, 0]
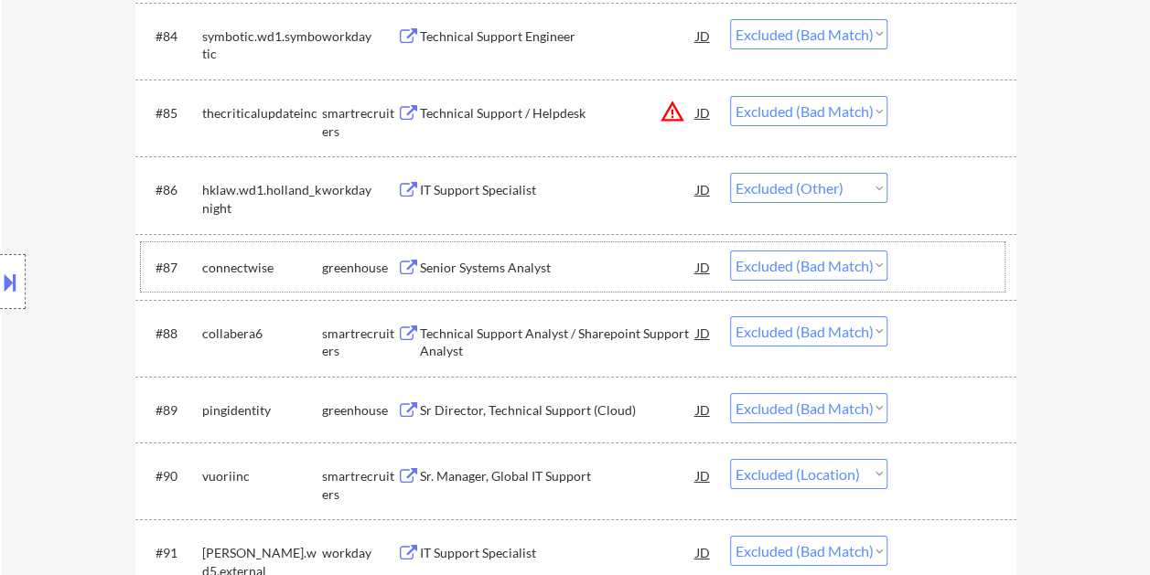
click at [925, 274] on div at bounding box center [954, 267] width 80 height 33
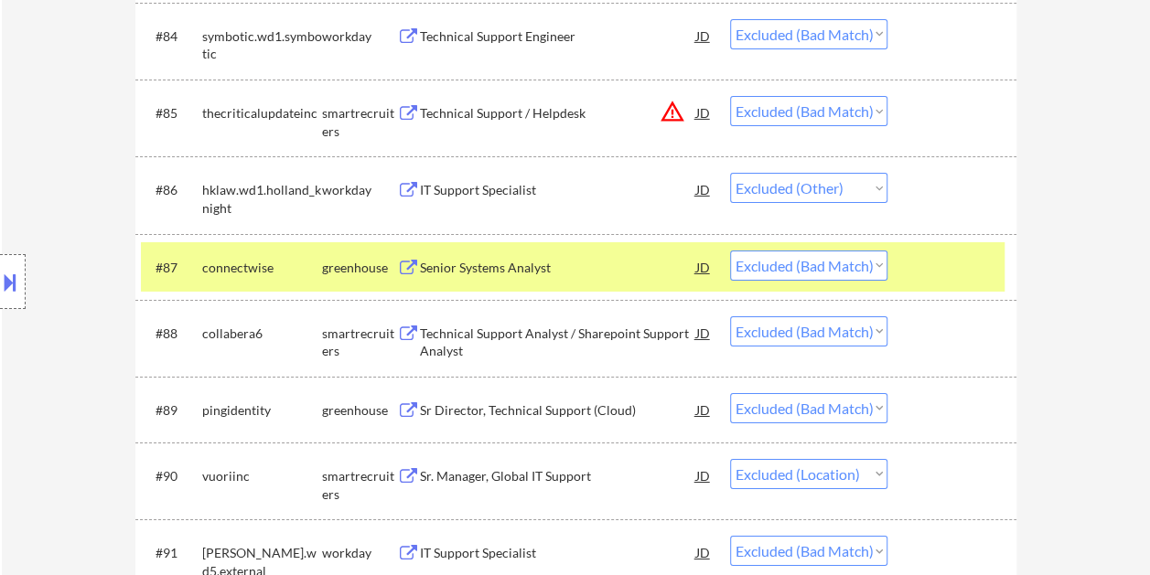
click at [567, 276] on div "Senior Systems Analyst" at bounding box center [558, 267] width 276 height 33
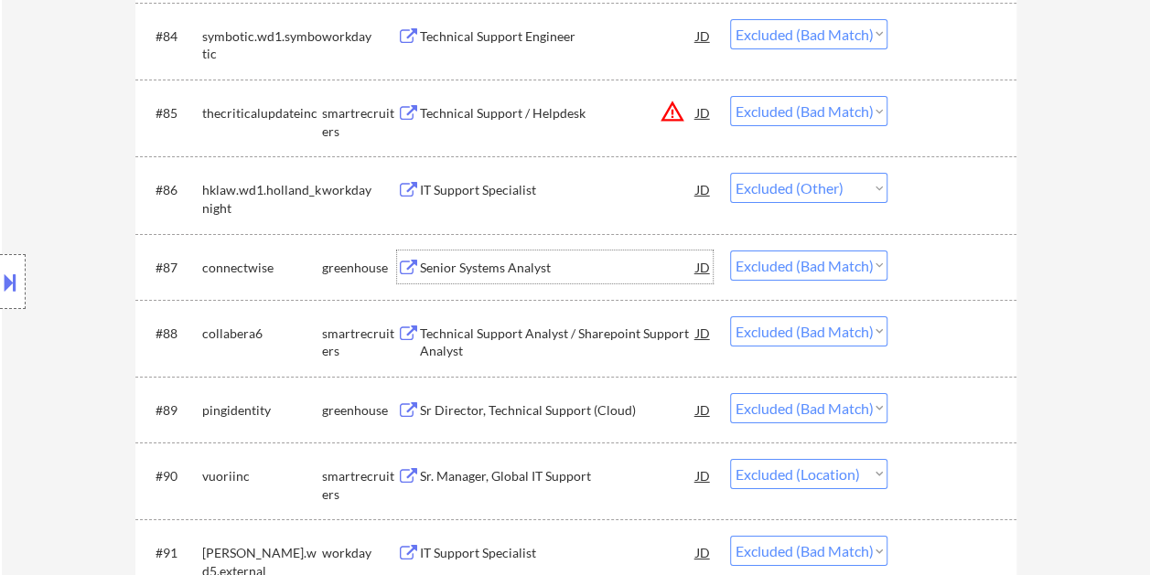
click at [936, 329] on div at bounding box center [954, 332] width 80 height 33
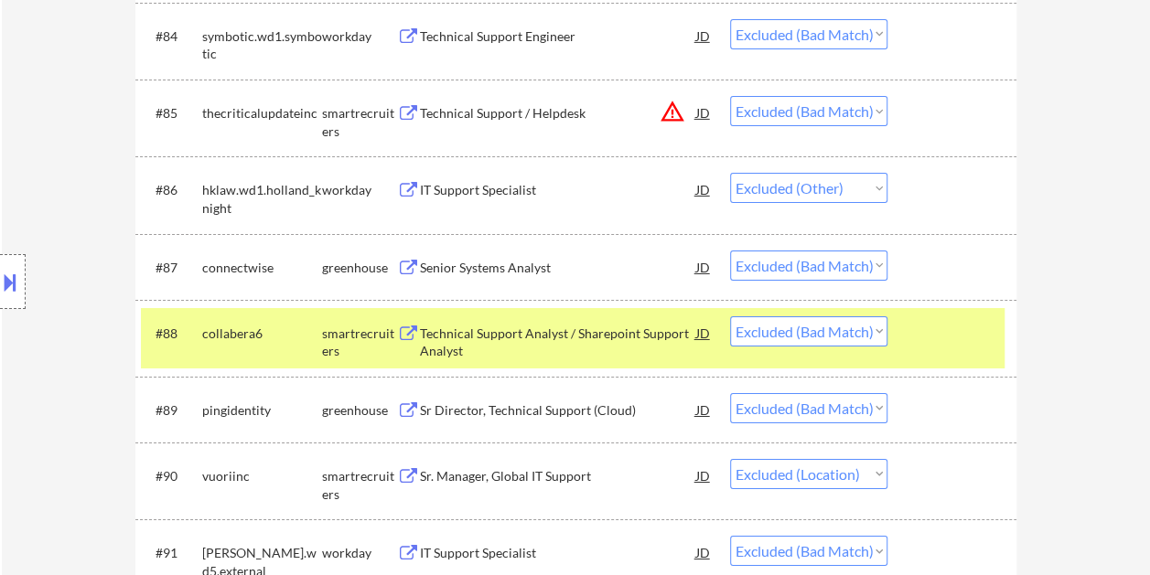
click at [598, 337] on div "Technical Support Analyst / Sharepoint Support Analyst" at bounding box center [558, 343] width 276 height 36
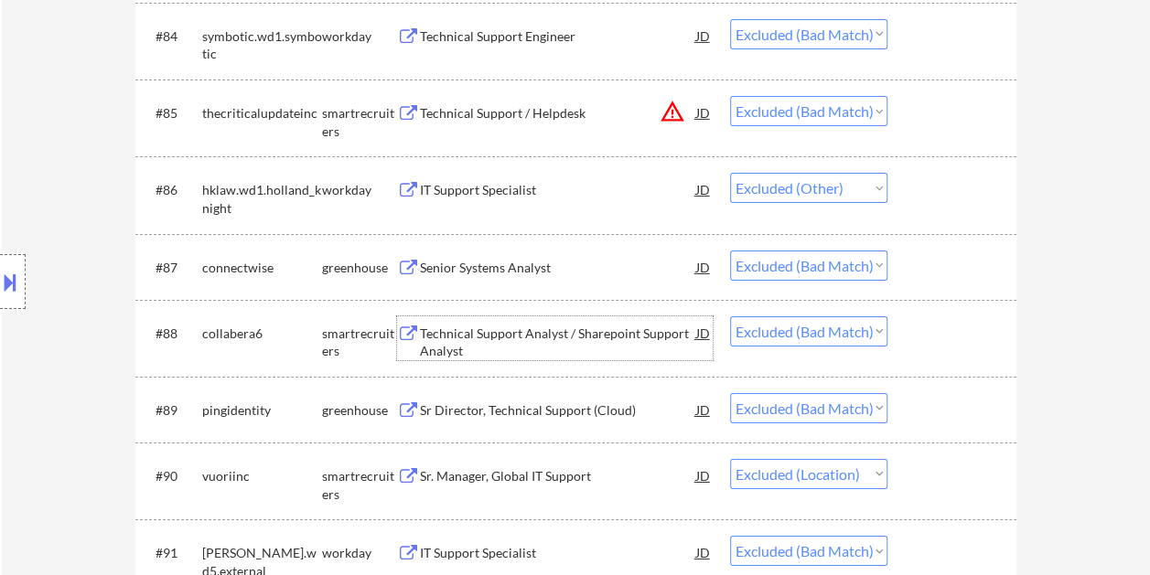
click at [939, 419] on div at bounding box center [954, 409] width 80 height 33
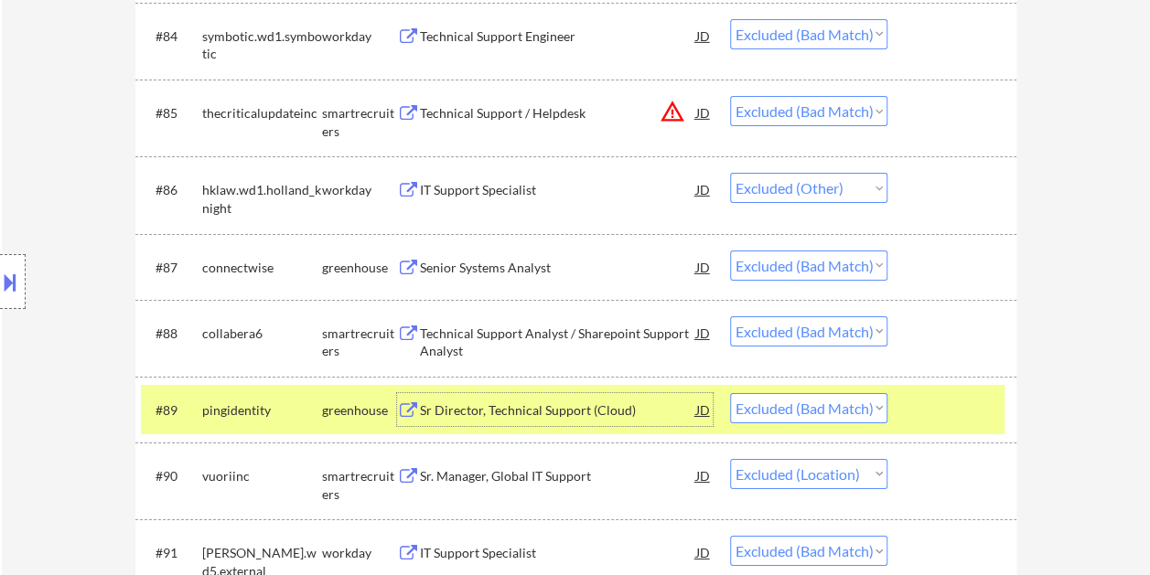
click at [560, 412] on div "Sr Director, Technical Support (Cloud)" at bounding box center [558, 410] width 276 height 18
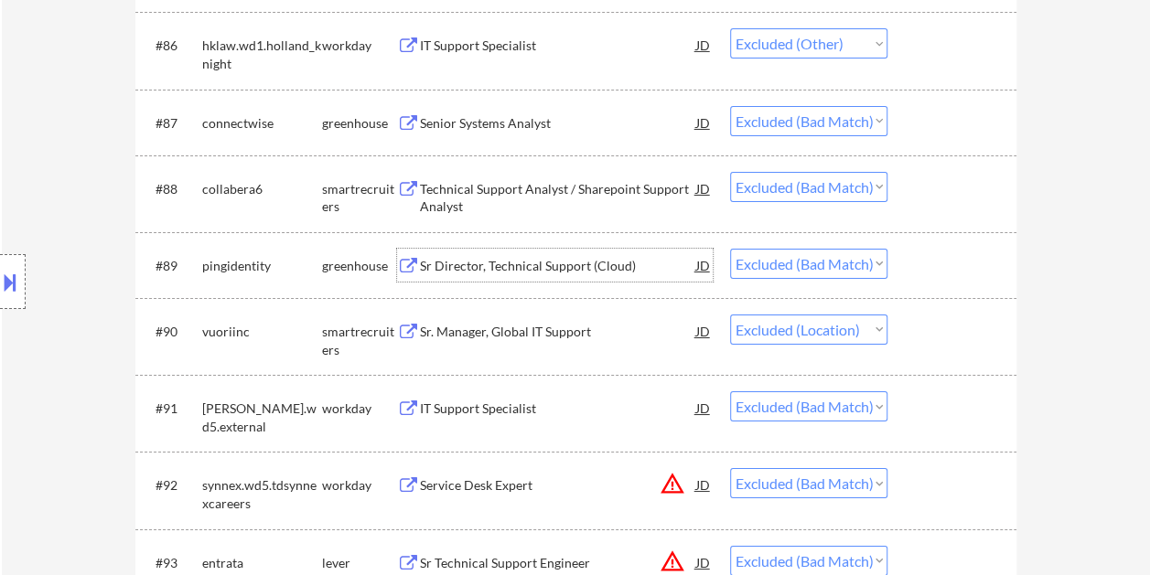
scroll to position [6662, 0]
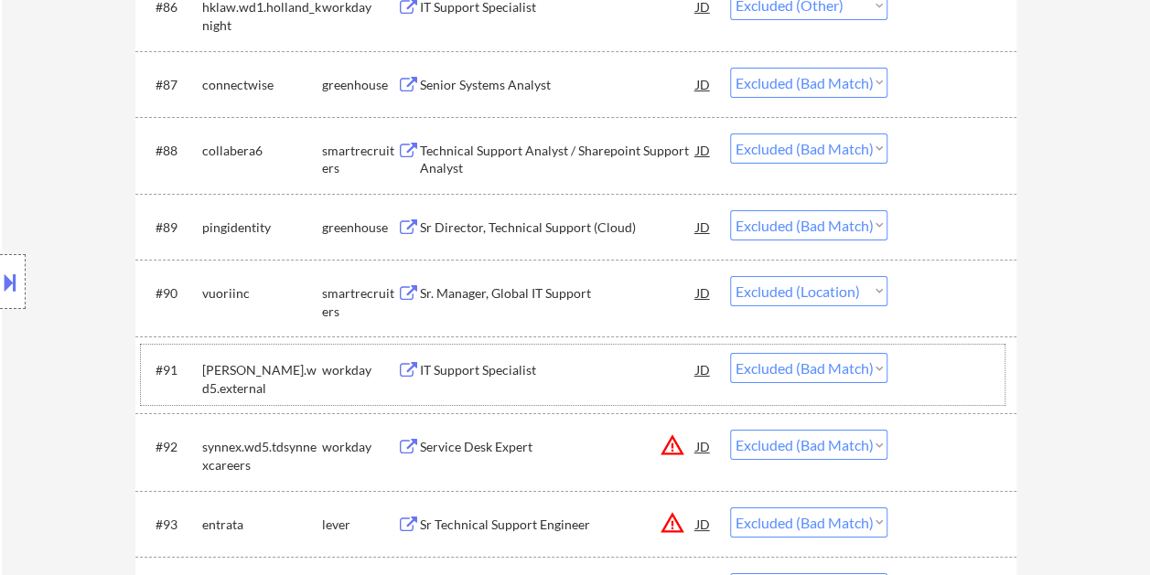
click at [924, 368] on div at bounding box center [954, 369] width 80 height 33
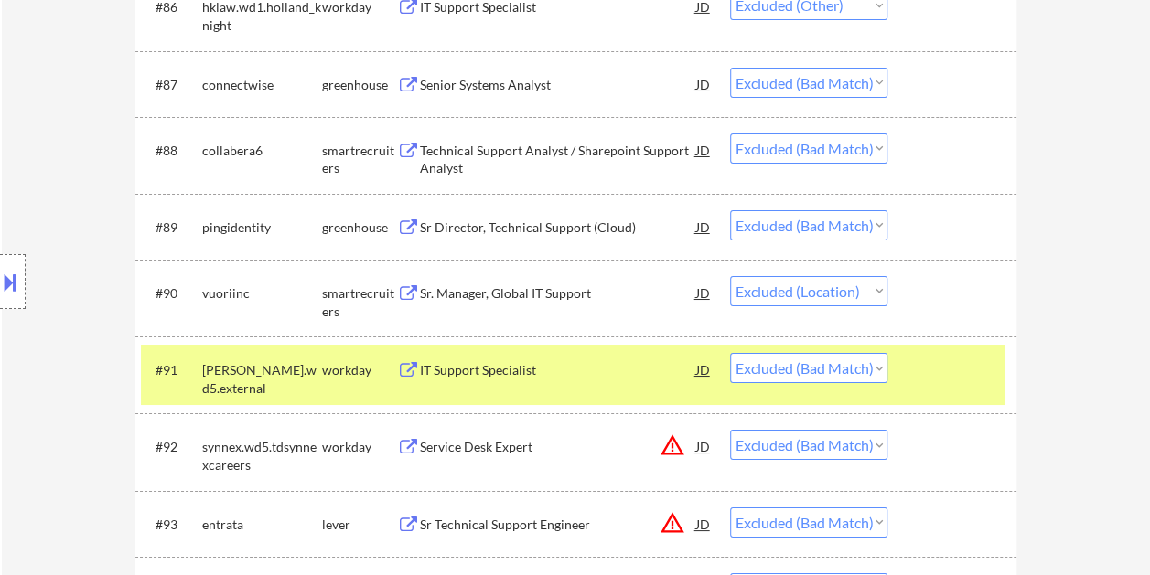
click at [924, 384] on div at bounding box center [954, 369] width 80 height 33
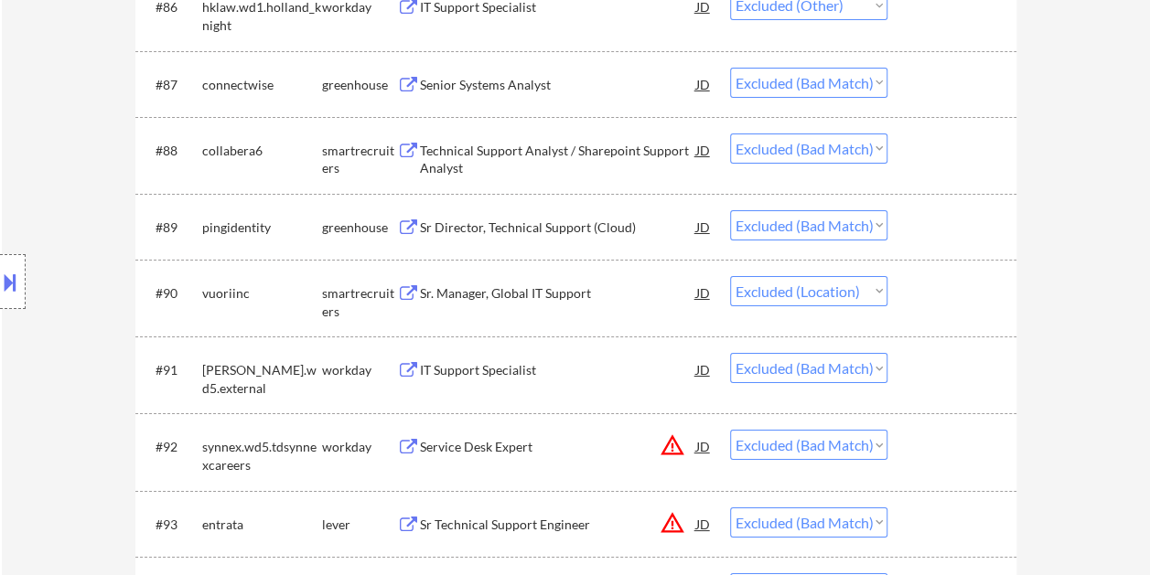
click at [934, 464] on div "#92 synnex.wd5.tdsynnexcareers workday Service Desk Expert JD warning_amber Cho…" at bounding box center [572, 452] width 863 height 60
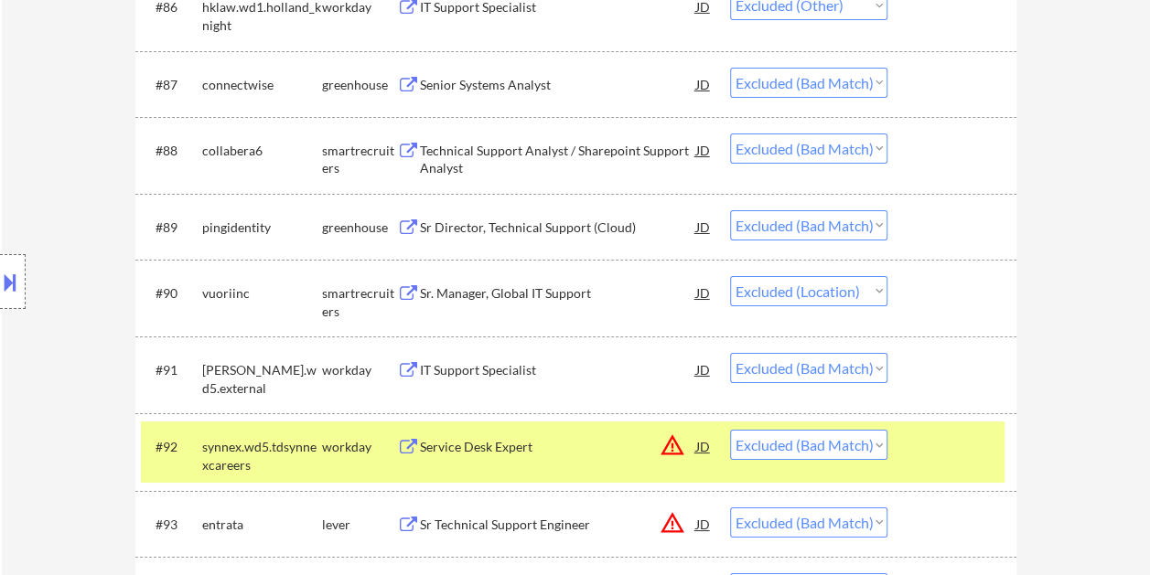
click at [944, 449] on div at bounding box center [954, 446] width 80 height 33
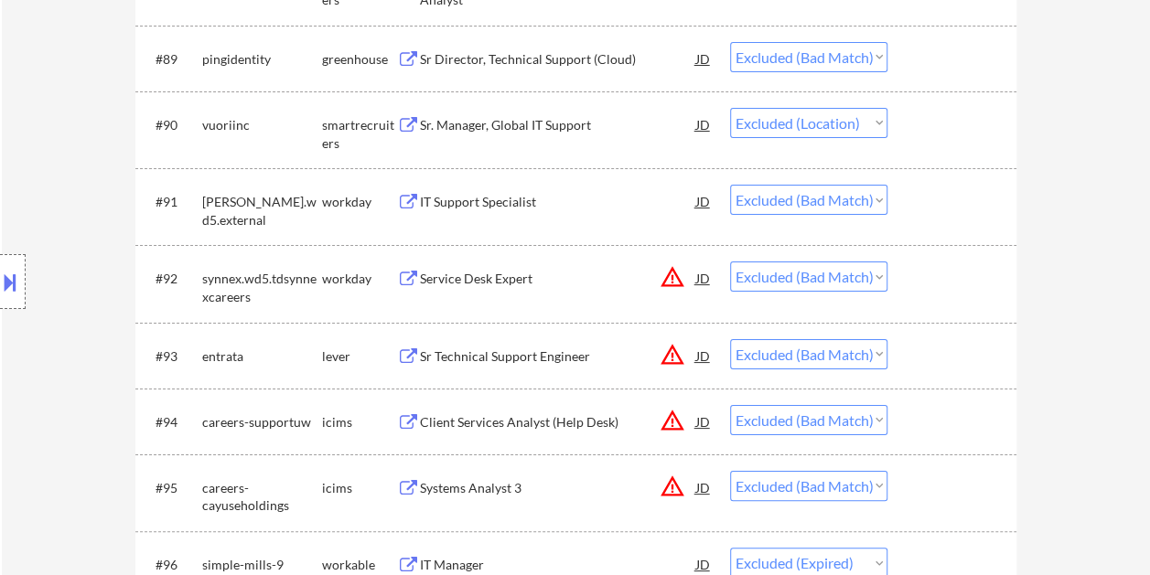
scroll to position [6844, 0]
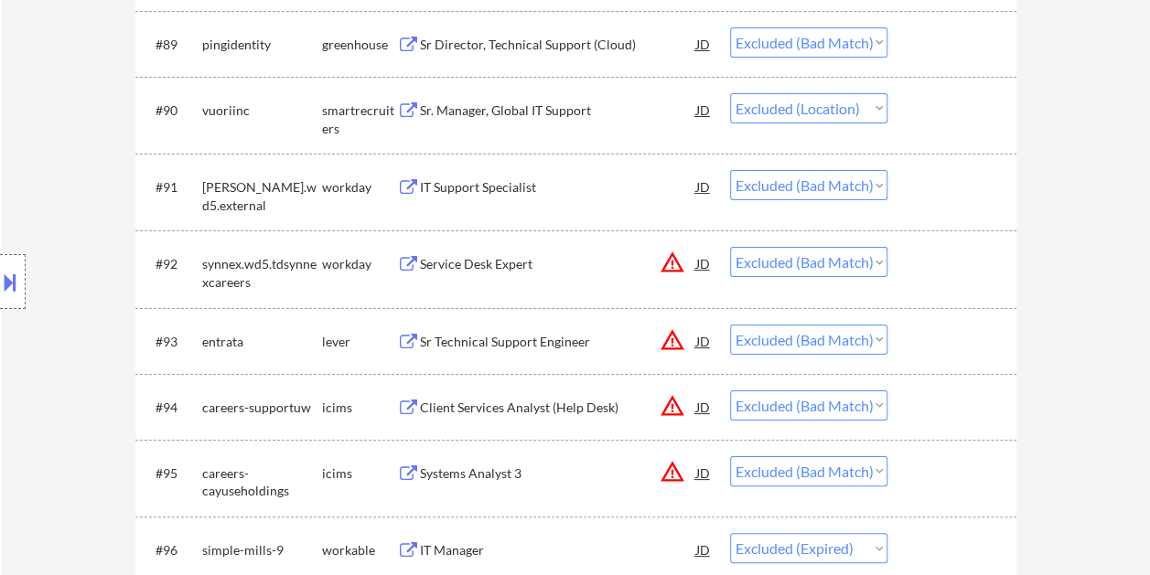
click at [935, 356] on div at bounding box center [954, 341] width 80 height 33
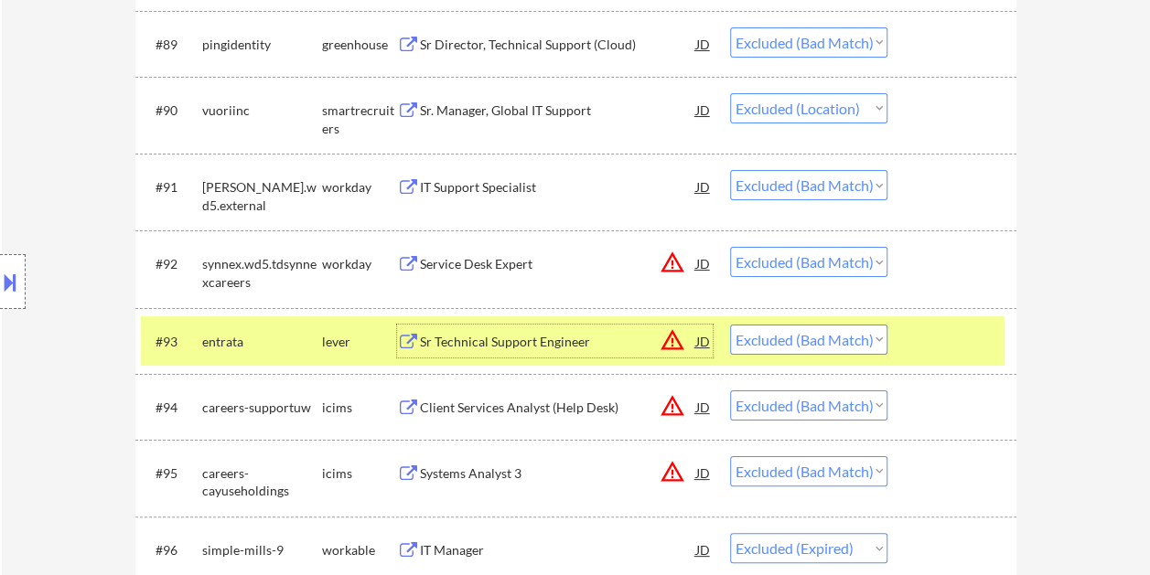
click at [449, 337] on div "Sr Technical Support Engineer" at bounding box center [558, 342] width 276 height 18
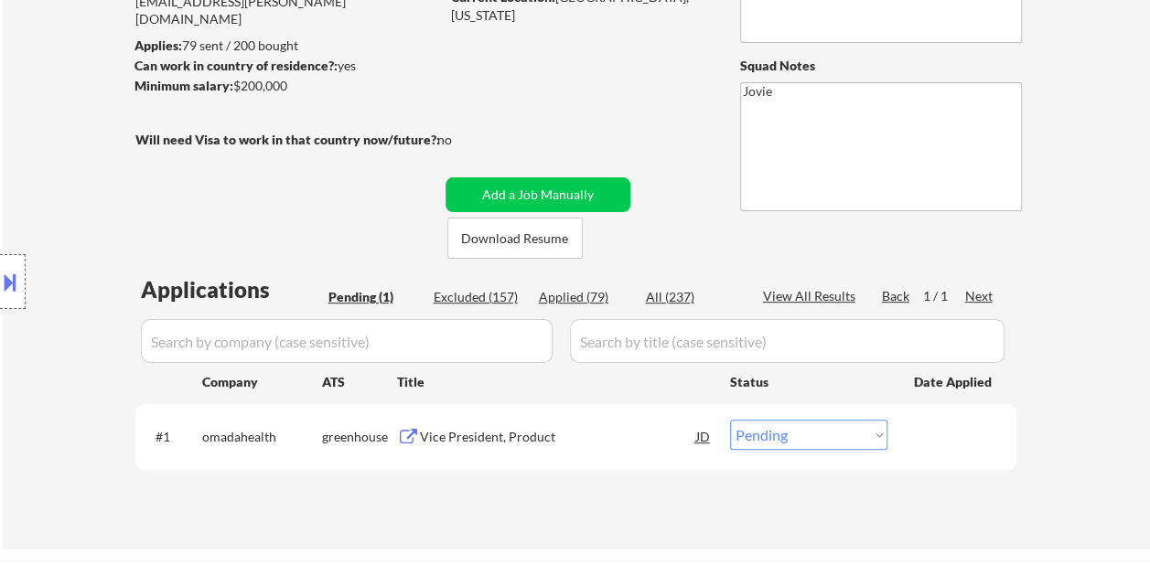
scroll to position [91, 0]
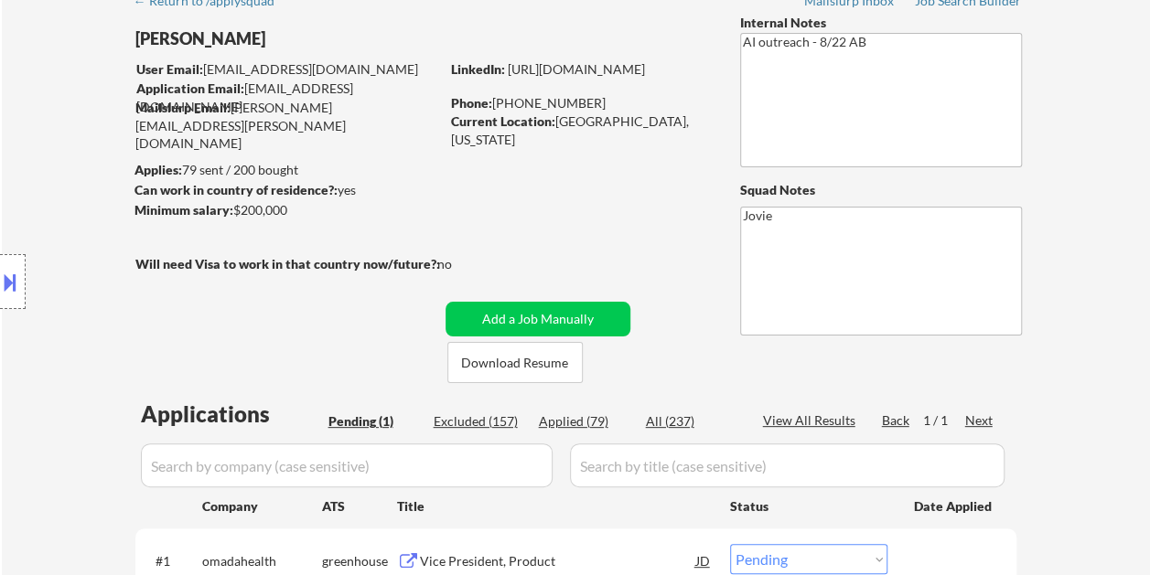
click at [705, 53] on div "← Return to /applysquad Mailslurp Inbox Job Search Builder Bradley Juhasz User …" at bounding box center [576, 321] width 913 height 678
click at [541, 358] on button "Download Resume" at bounding box center [514, 362] width 135 height 41
click at [594, 42] on div "← Return to /applysquad Mailslurp Inbox Job Search Builder Bradley Juhasz User …" at bounding box center [576, 321] width 913 height 678
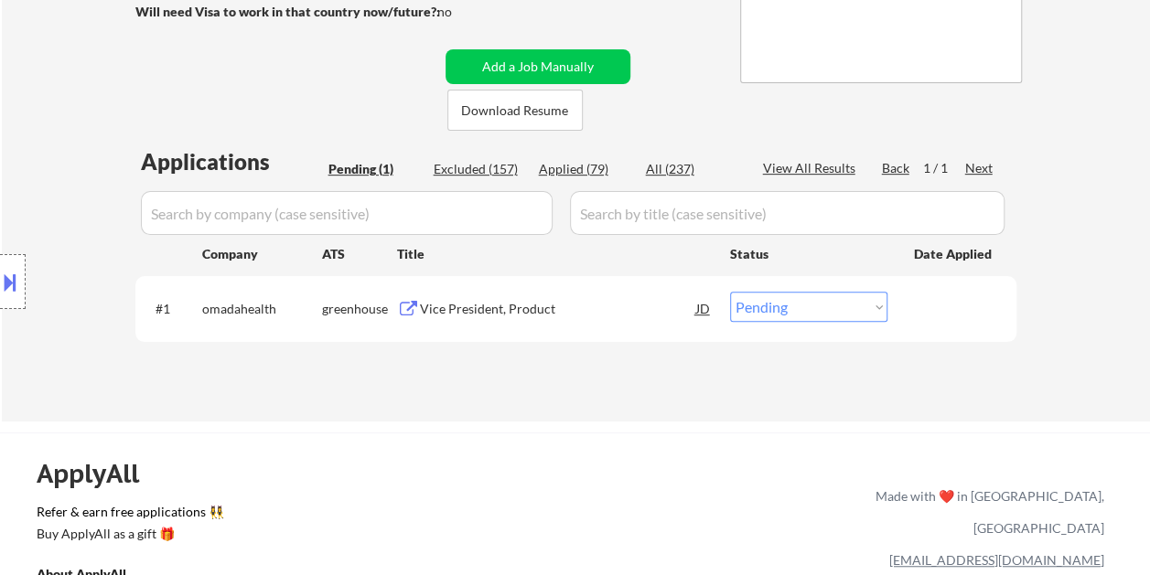
scroll to position [366, 0]
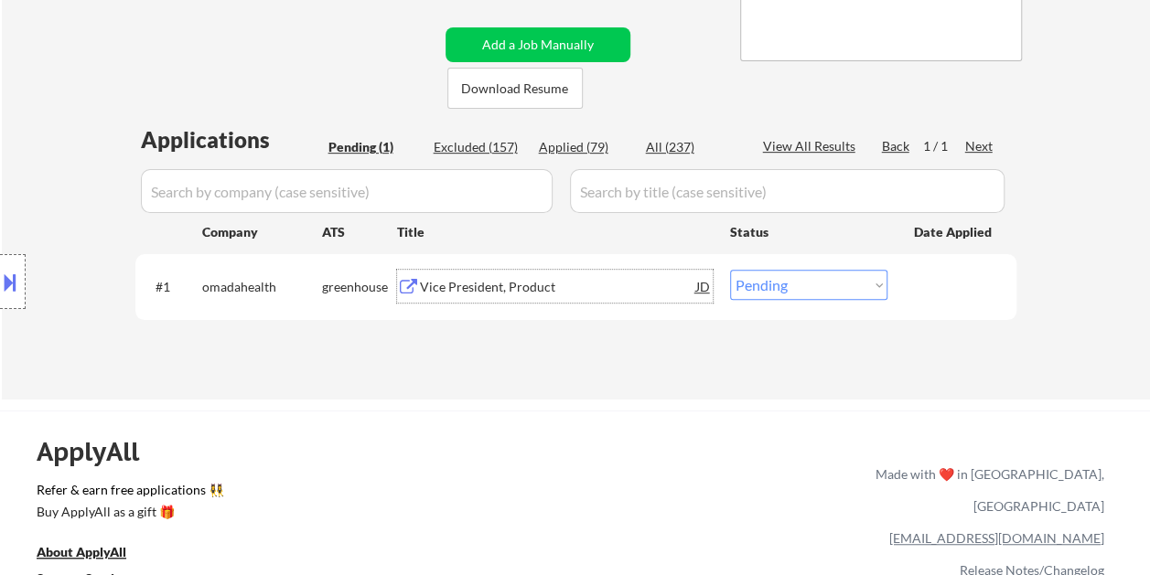
click at [523, 291] on div "Vice President, Product" at bounding box center [558, 287] width 276 height 18
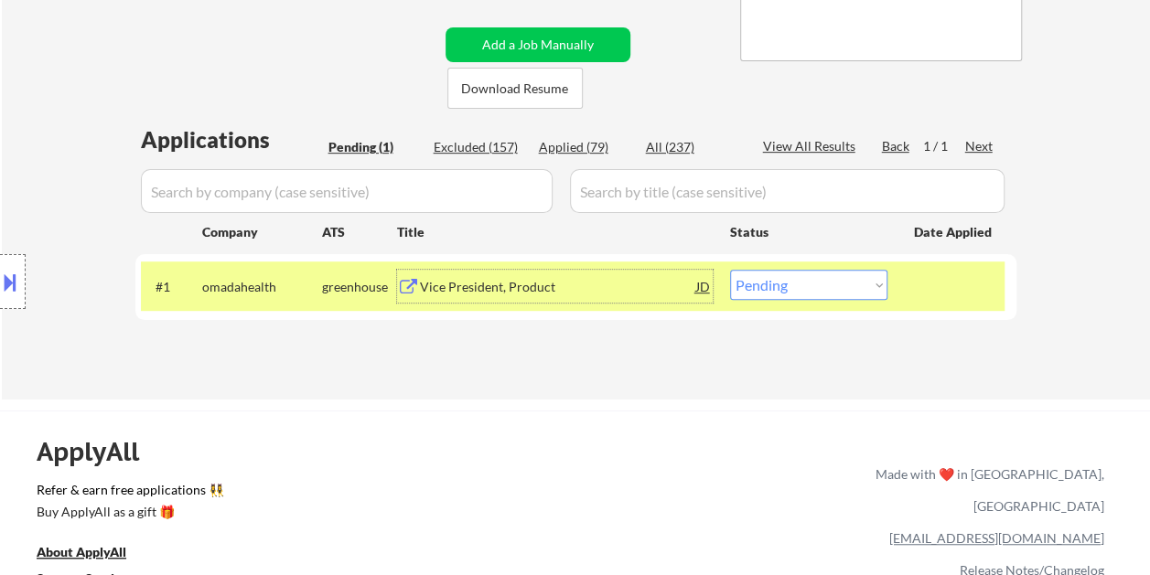
click at [953, 297] on div at bounding box center [954, 286] width 80 height 33
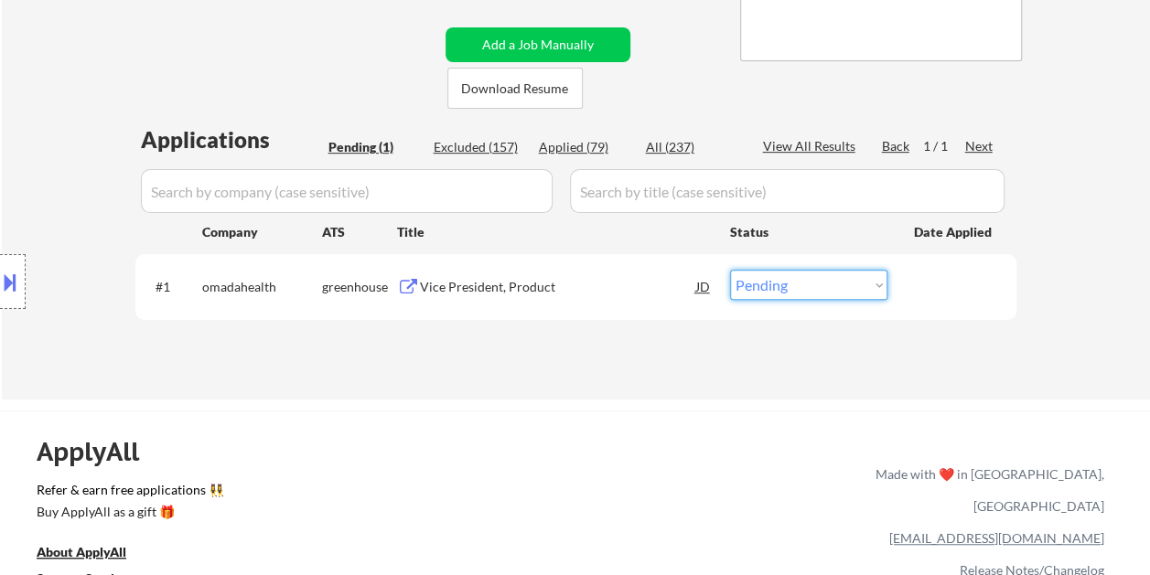
click at [863, 284] on select "Choose an option... Pending Applied Excluded (Questions) Excluded (Expired) Exc…" at bounding box center [808, 285] width 157 height 30
select select ""excluded""
click at [730, 270] on select "Choose an option... Pending Applied Excluded (Questions) Excluded (Expired) Exc…" at bounding box center [808, 285] width 157 height 30
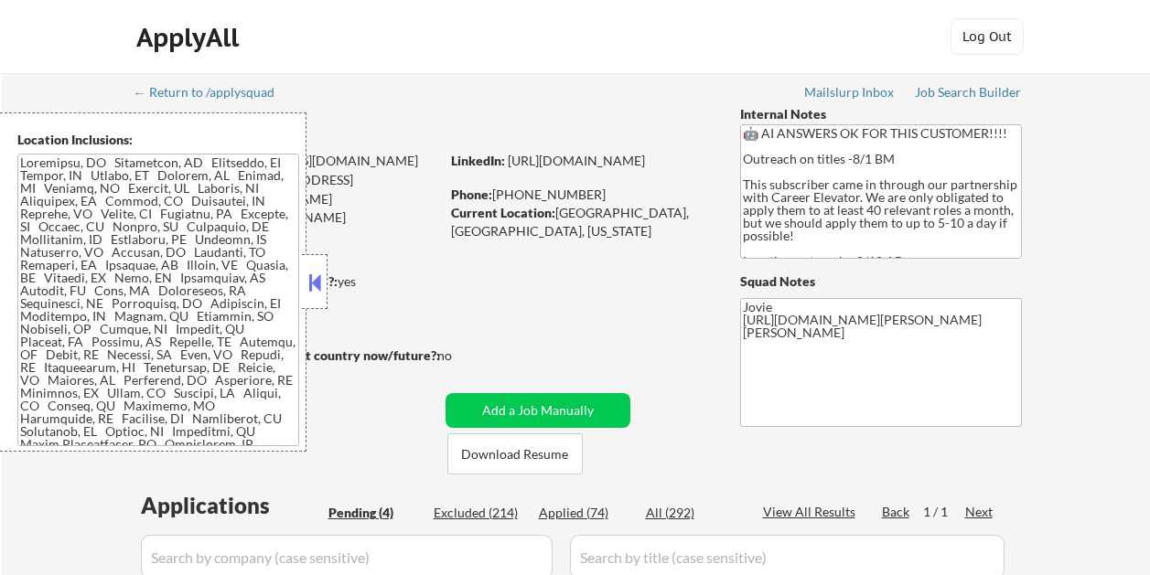
select select ""pending""
click at [324, 273] on button at bounding box center [315, 282] width 20 height 27
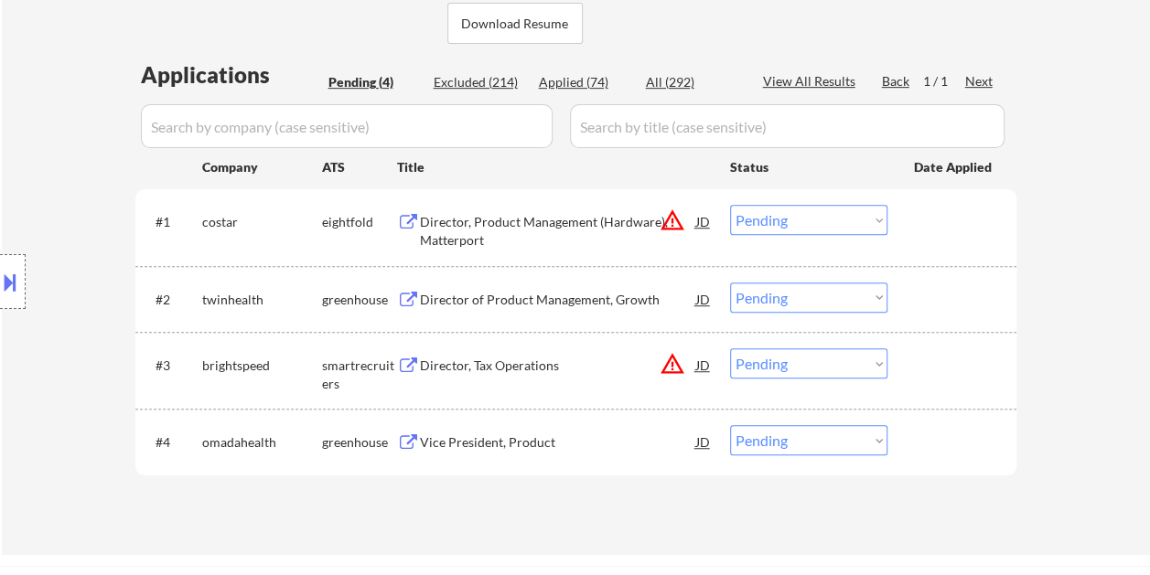
scroll to position [549, 0]
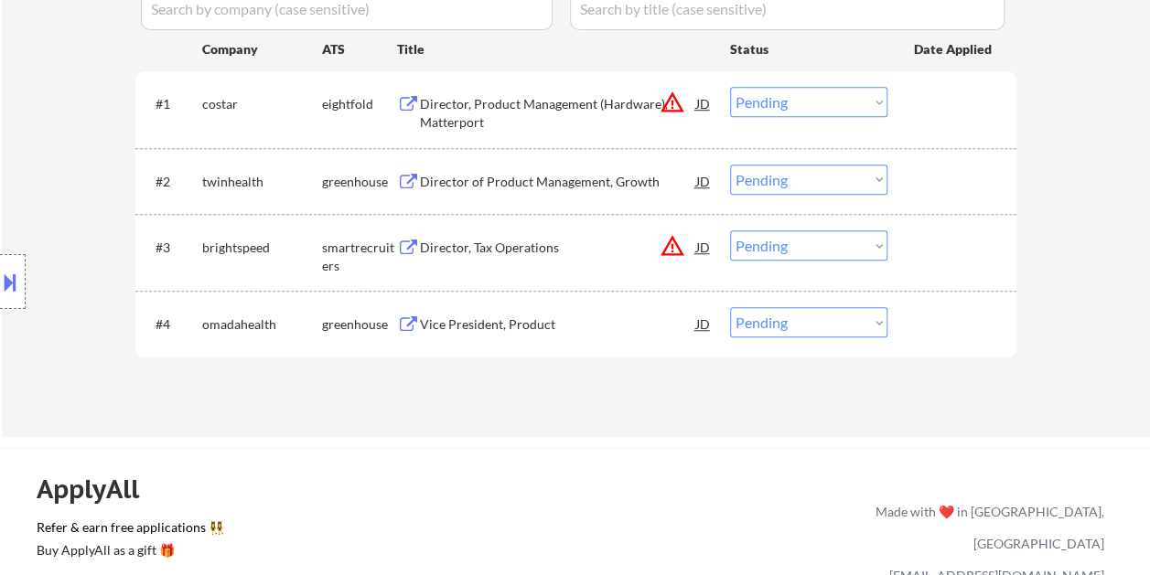
click at [908, 192] on div "#2 twinhealth greenhouse Director of Product Management, Growth JD Choose an op…" at bounding box center [572, 180] width 863 height 49
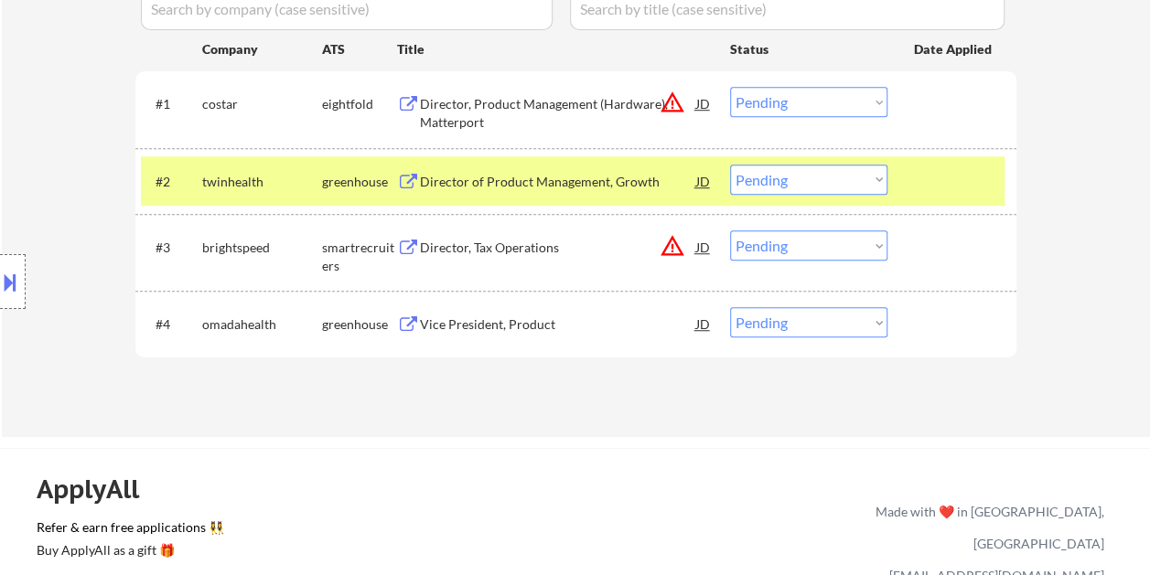
click at [570, 179] on div "Director of Product Management, Growth" at bounding box center [558, 182] width 276 height 18
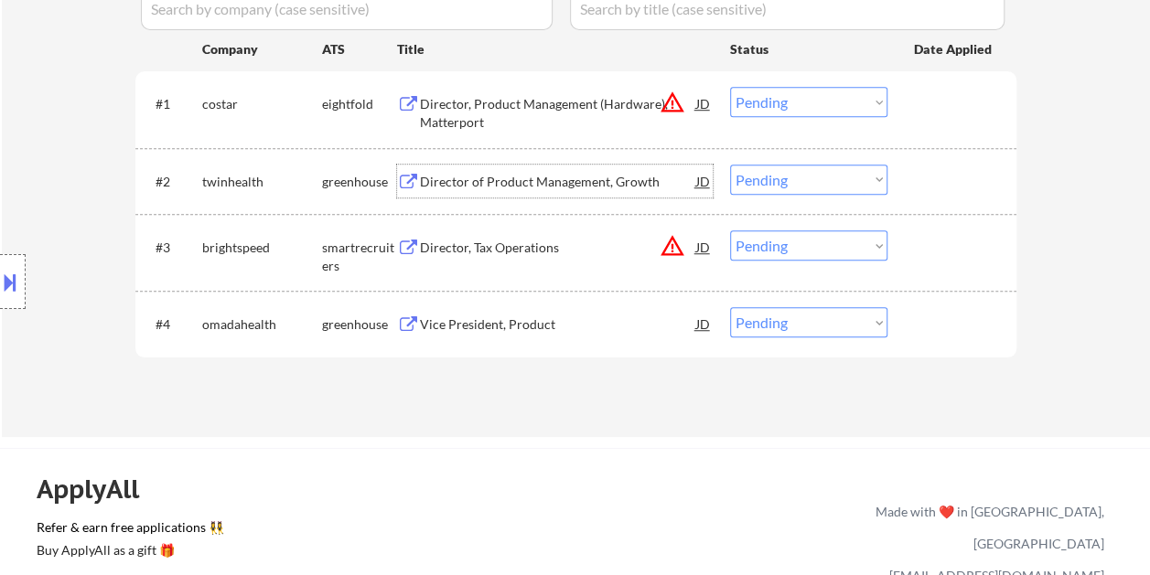
click at [915, 185] on div at bounding box center [954, 181] width 80 height 33
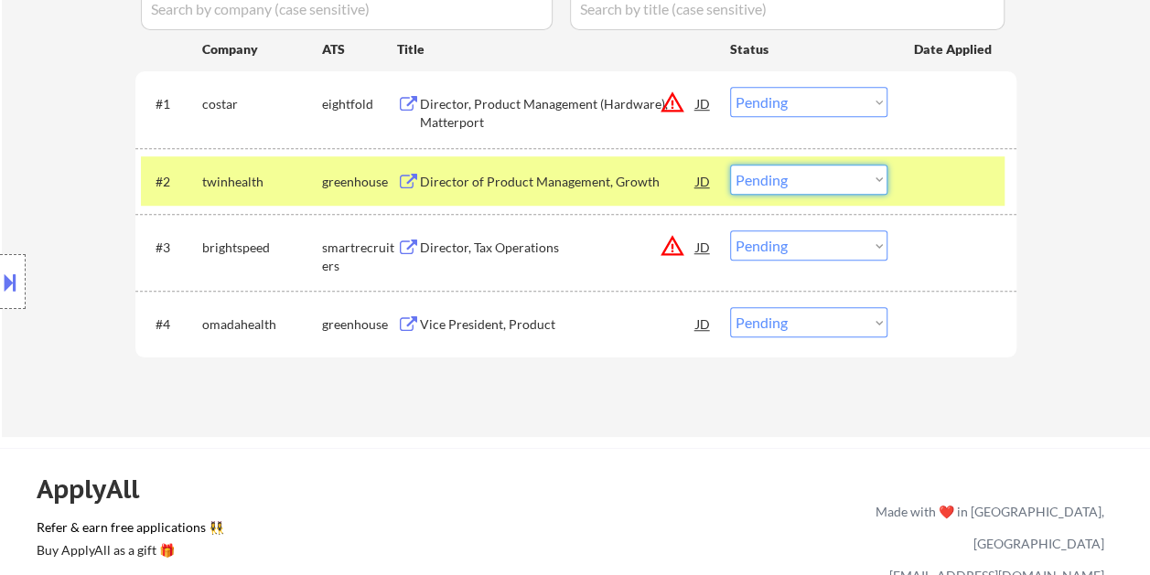
click at [876, 185] on select "Choose an option... Pending Applied Excluded (Questions) Excluded (Expired) Exc…" at bounding box center [808, 180] width 157 height 30
click at [730, 165] on select "Choose an option... Pending Applied Excluded (Questions) Excluded (Expired) Exc…" at bounding box center [808, 180] width 157 height 30
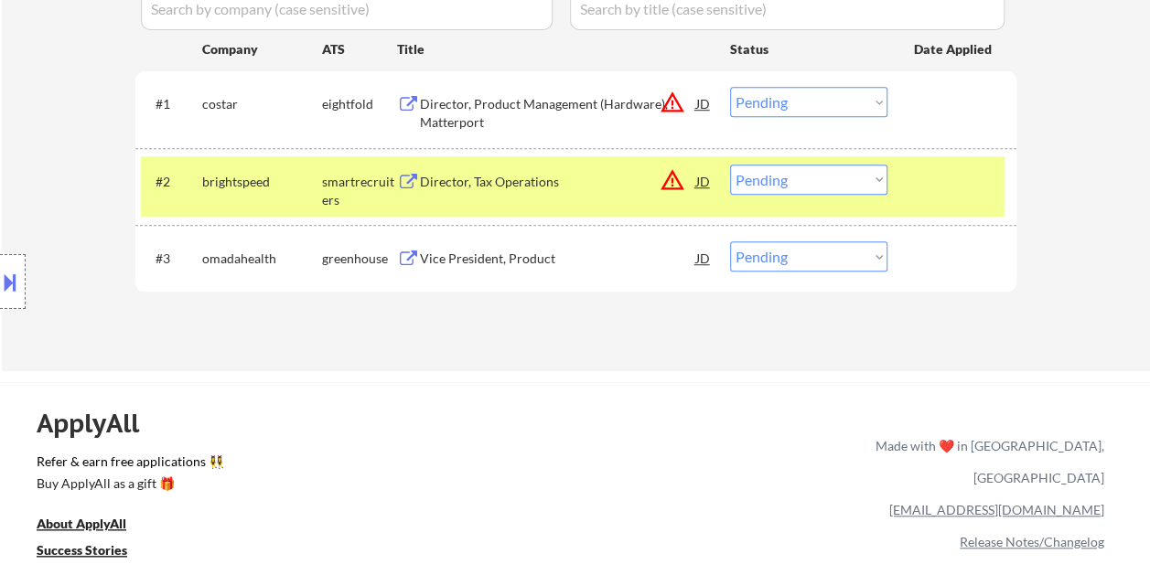
click at [920, 185] on div at bounding box center [954, 181] width 80 height 33
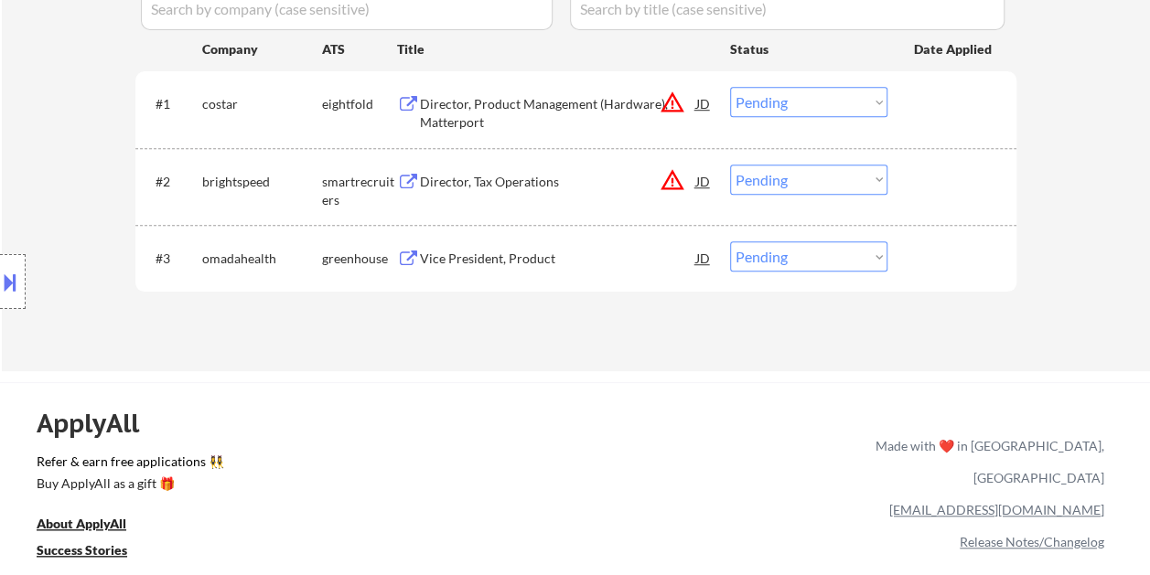
drag, startPoint x: 918, startPoint y: 183, endPoint x: 870, endPoint y: 190, distance: 49.0
click at [918, 184] on div at bounding box center [954, 181] width 80 height 33
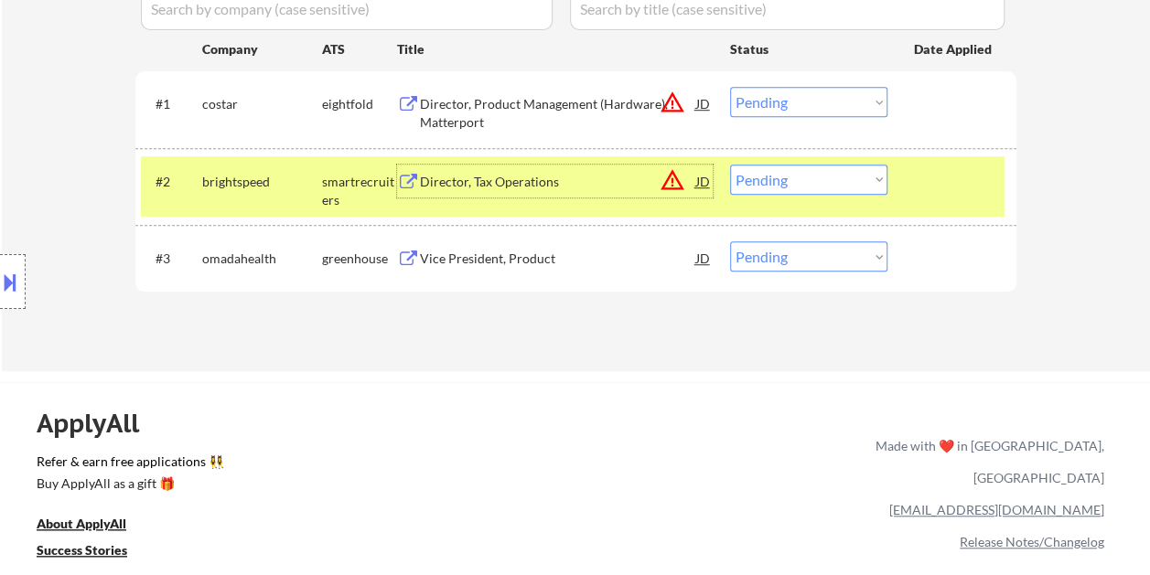
click at [545, 187] on div "Director, Tax Operations" at bounding box center [558, 182] width 276 height 18
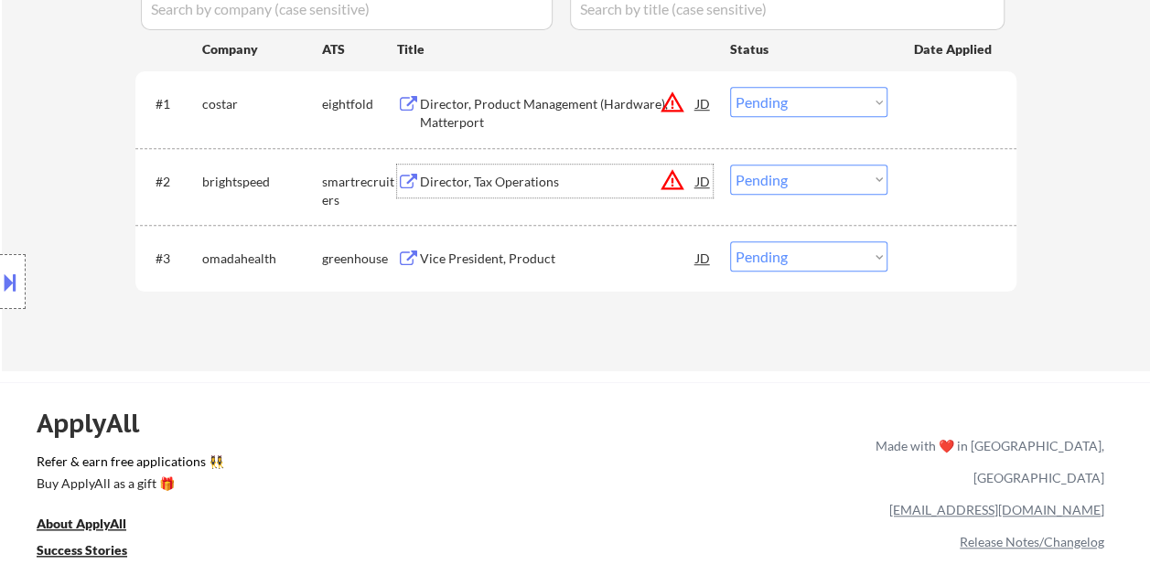
click at [929, 183] on div at bounding box center [954, 181] width 80 height 33
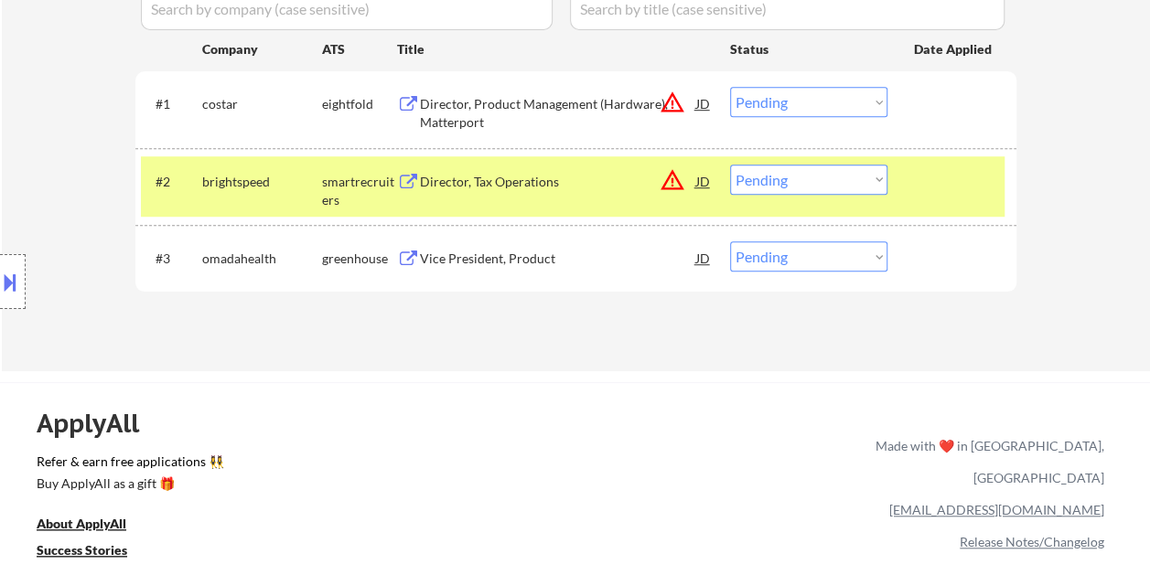
click at [884, 184] on select "Choose an option... Pending Applied Excluded (Questions) Excluded (Expired) Exc…" at bounding box center [808, 180] width 157 height 30
click at [730, 165] on select "Choose an option... Pending Applied Excluded (Questions) Excluded (Expired) Exc…" at bounding box center [808, 180] width 157 height 30
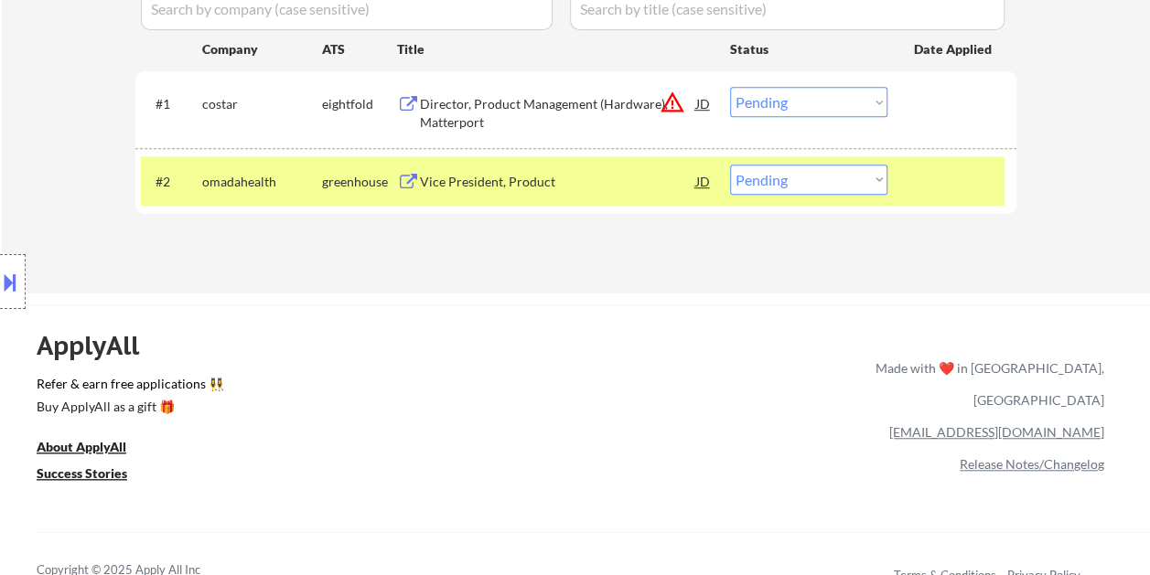
click at [912, 175] on div "#2 omadahealth greenhouse Vice President, Product JD warning_amber Choose an op…" at bounding box center [572, 180] width 863 height 49
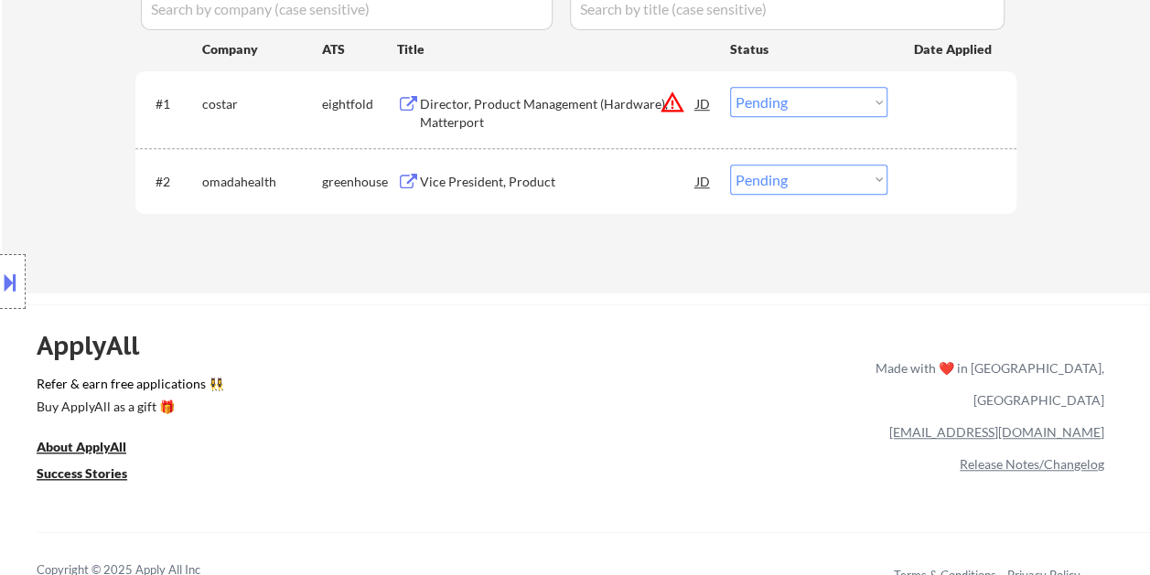
drag, startPoint x: 915, startPoint y: 179, endPoint x: 768, endPoint y: 197, distance: 147.4
click at [915, 181] on div at bounding box center [954, 181] width 80 height 33
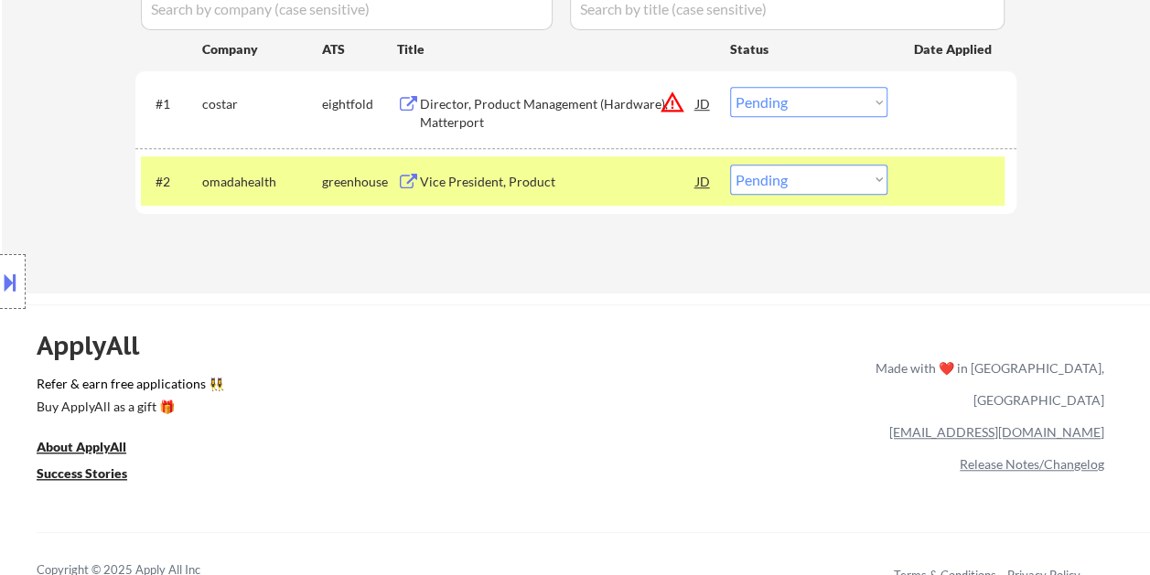
click at [571, 191] on div "Vice President, Product" at bounding box center [558, 181] width 276 height 33
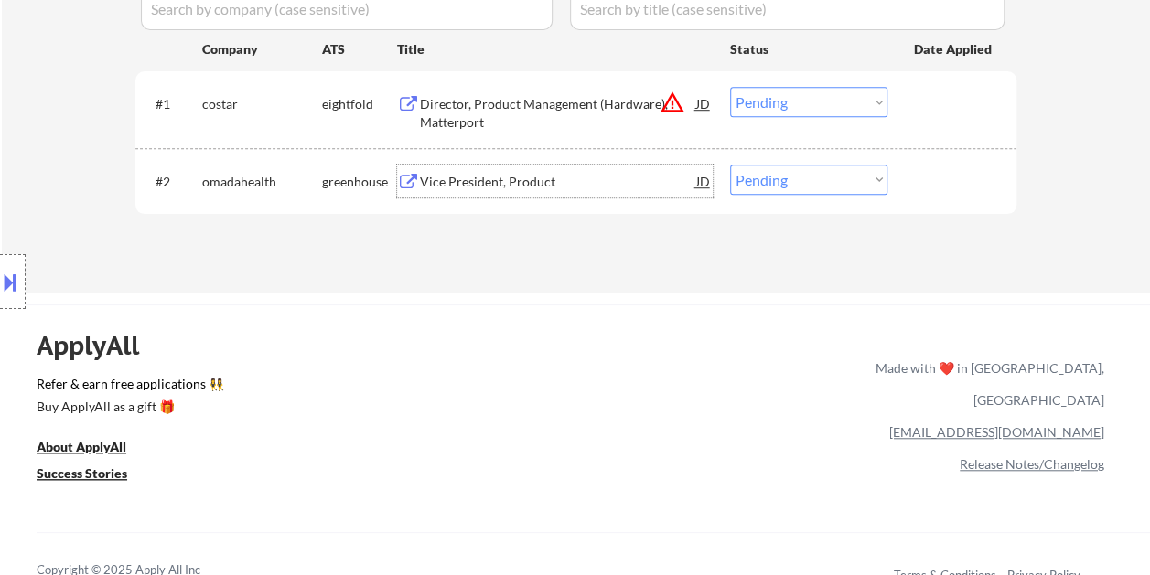
click at [918, 170] on div at bounding box center [954, 181] width 80 height 33
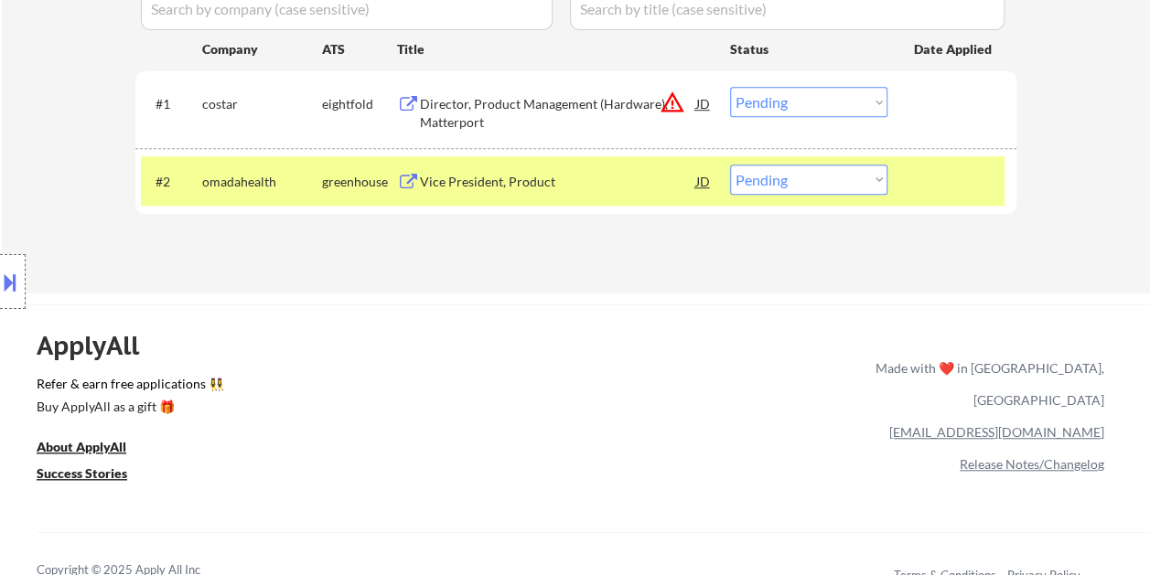
click at [867, 170] on select "Choose an option... Pending Applied Excluded (Questions) Excluded (Expired) Exc…" at bounding box center [808, 180] width 157 height 30
select select ""excluded__bad_match_""
click at [730, 165] on select "Choose an option... Pending Applied Excluded (Questions) Excluded (Expired) Exc…" at bounding box center [808, 180] width 157 height 30
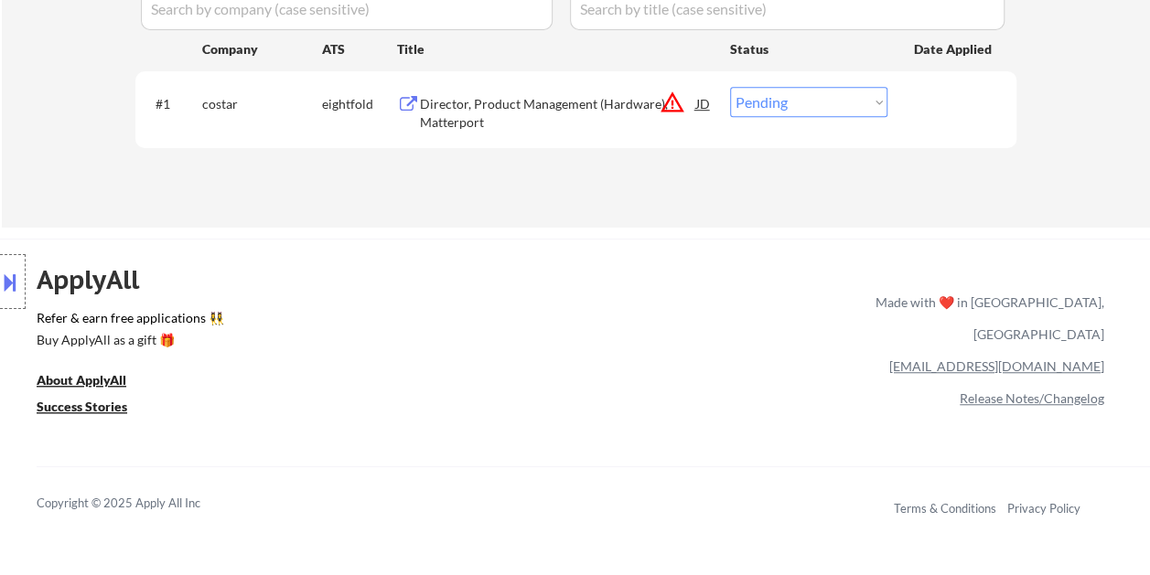
click at [499, 93] on div "Director, Product Management (Hardware), Matterport" at bounding box center [558, 109] width 276 height 44
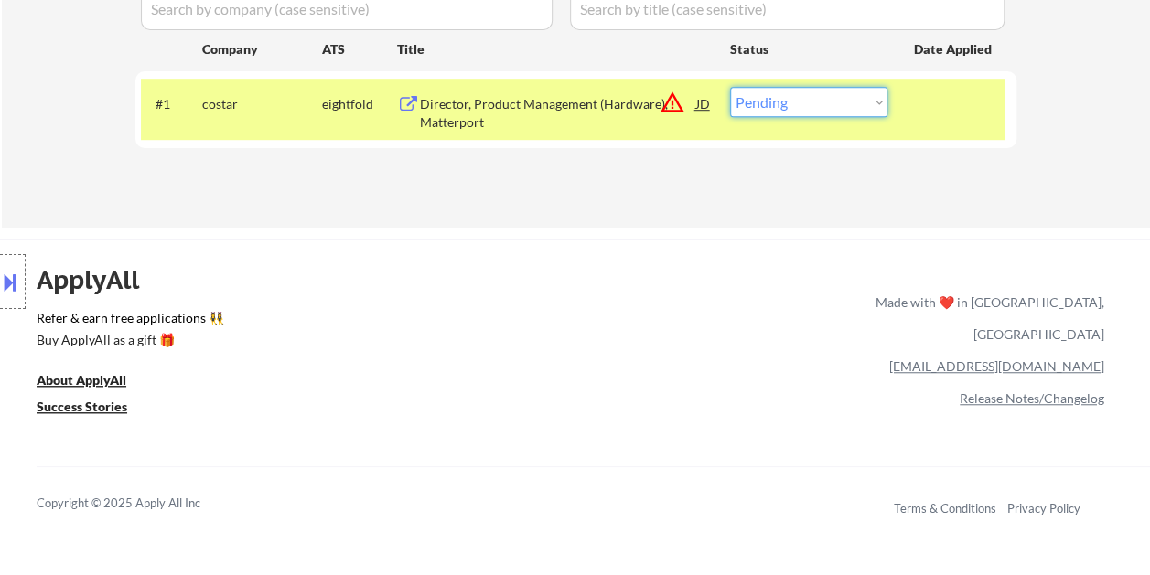
click at [874, 104] on select "Choose an option... Pending Applied Excluded (Questions) Excluded (Expired) Exc…" at bounding box center [808, 102] width 157 height 30
select select ""excluded__bad_match_""
click at [730, 87] on select "Choose an option... Pending Applied Excluded (Questions) Excluded (Expired) Exc…" at bounding box center [808, 102] width 157 height 30
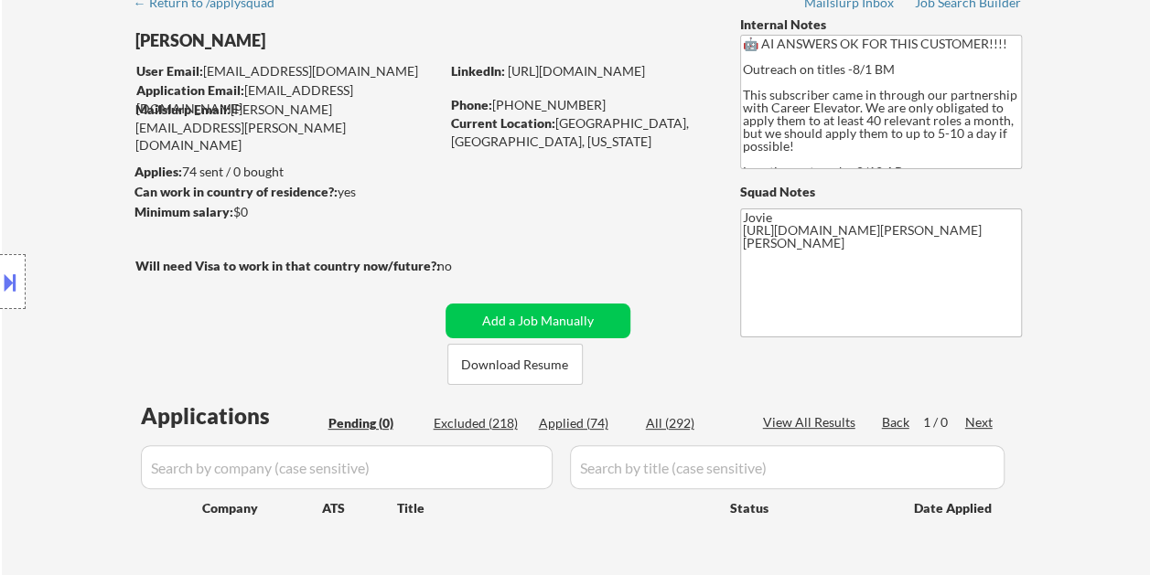
scroll to position [183, 0]
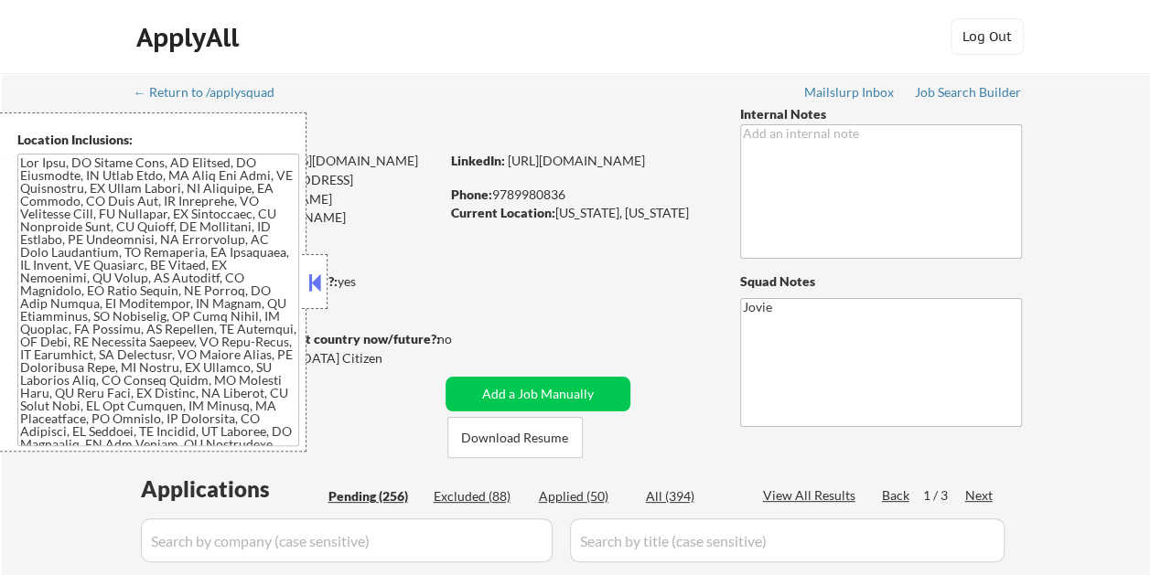
click at [313, 273] on button at bounding box center [315, 282] width 20 height 27
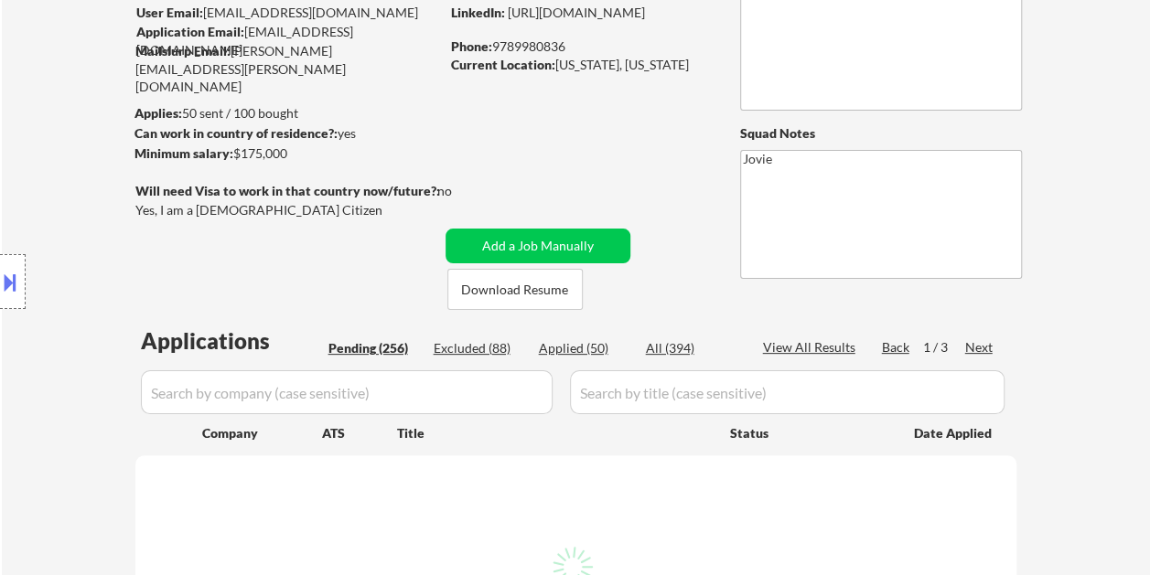
scroll to position [457, 0]
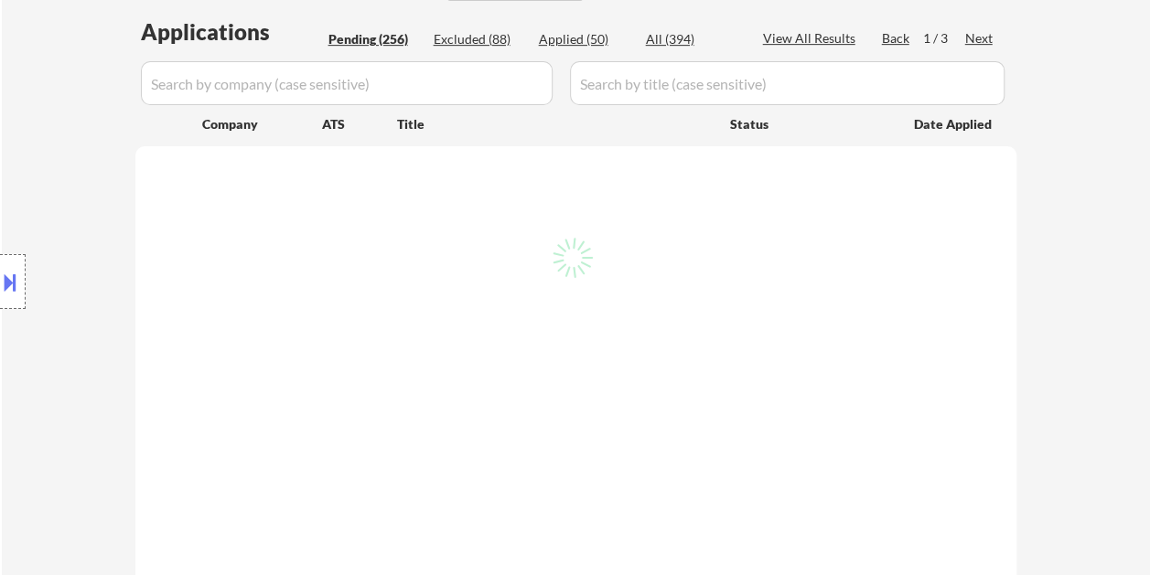
select select ""pending""
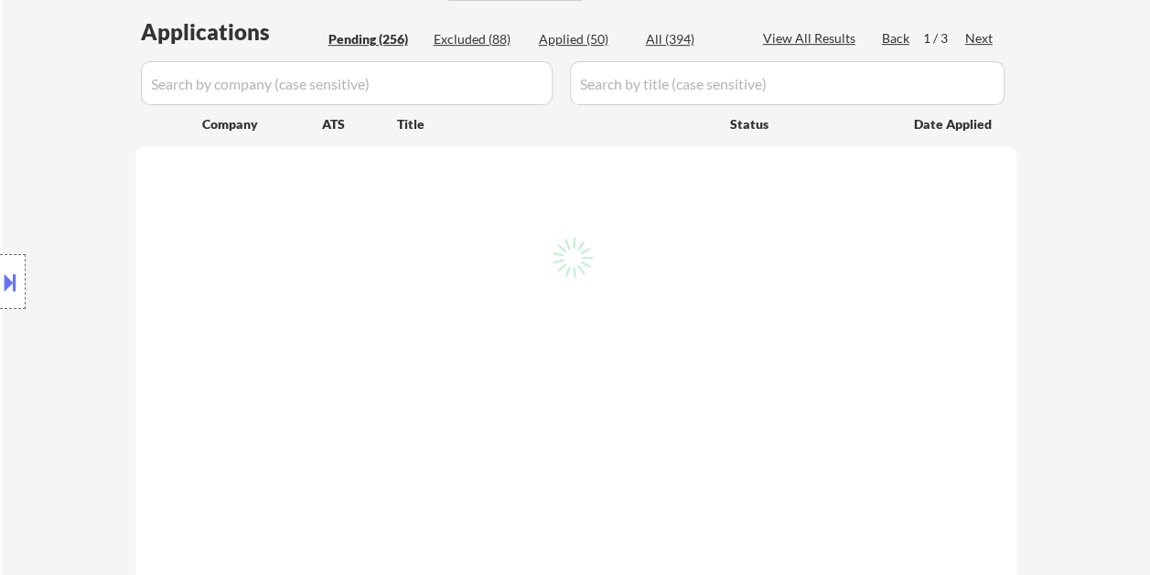
select select ""pending""
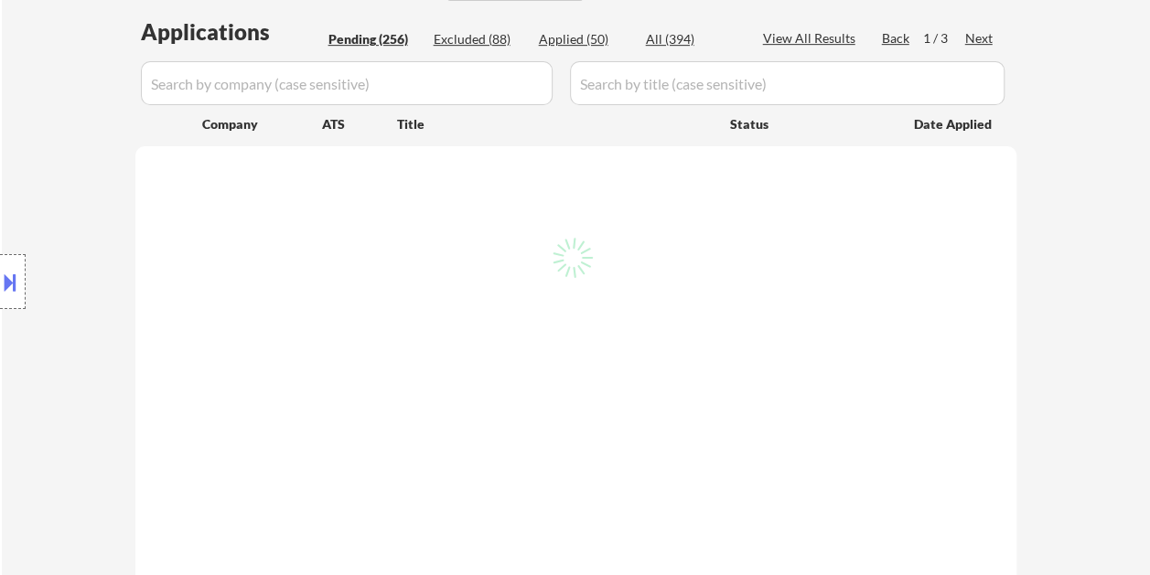
select select ""pending""
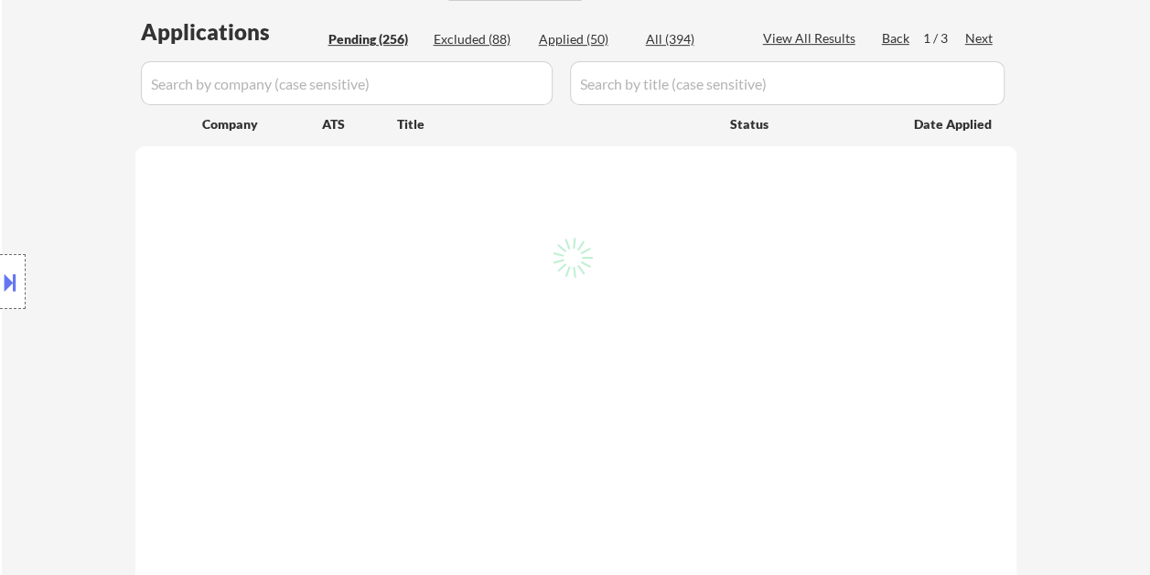
select select ""pending""
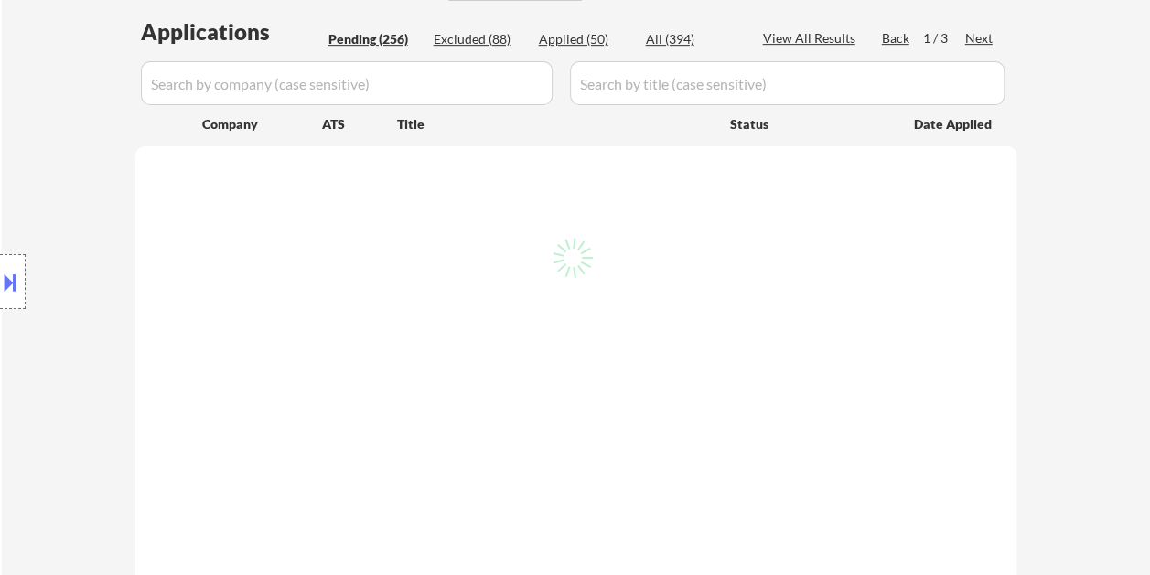
select select ""pending""
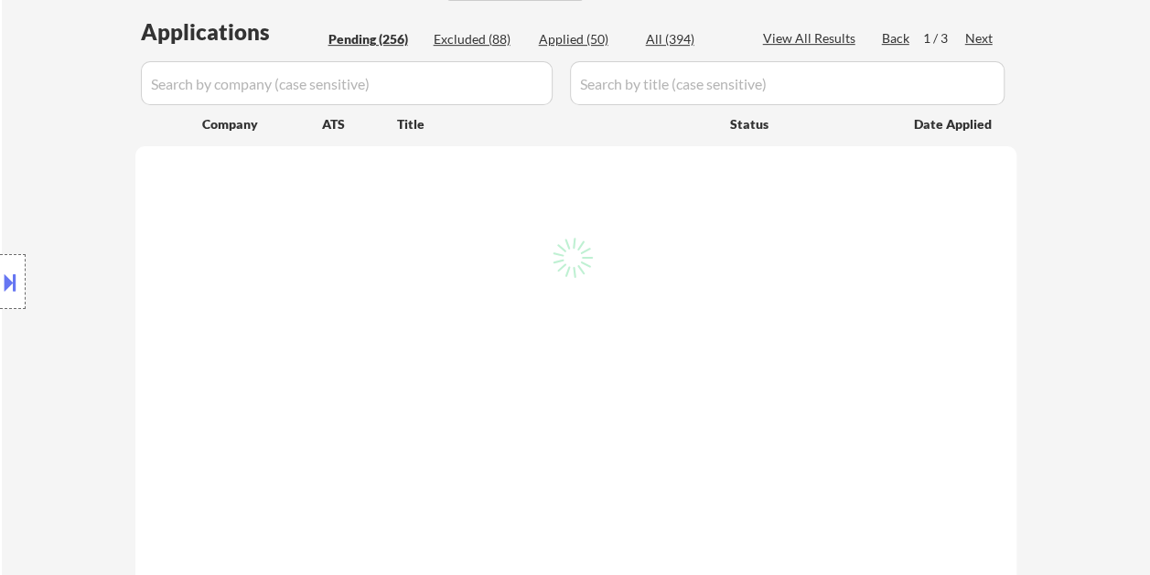
select select ""pending""
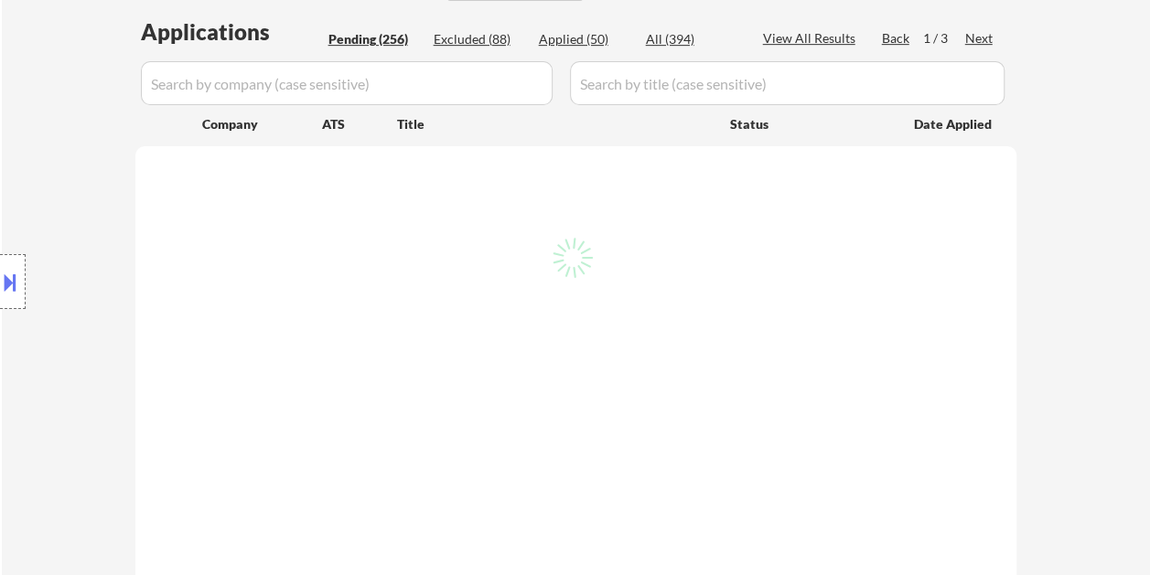
select select ""pending""
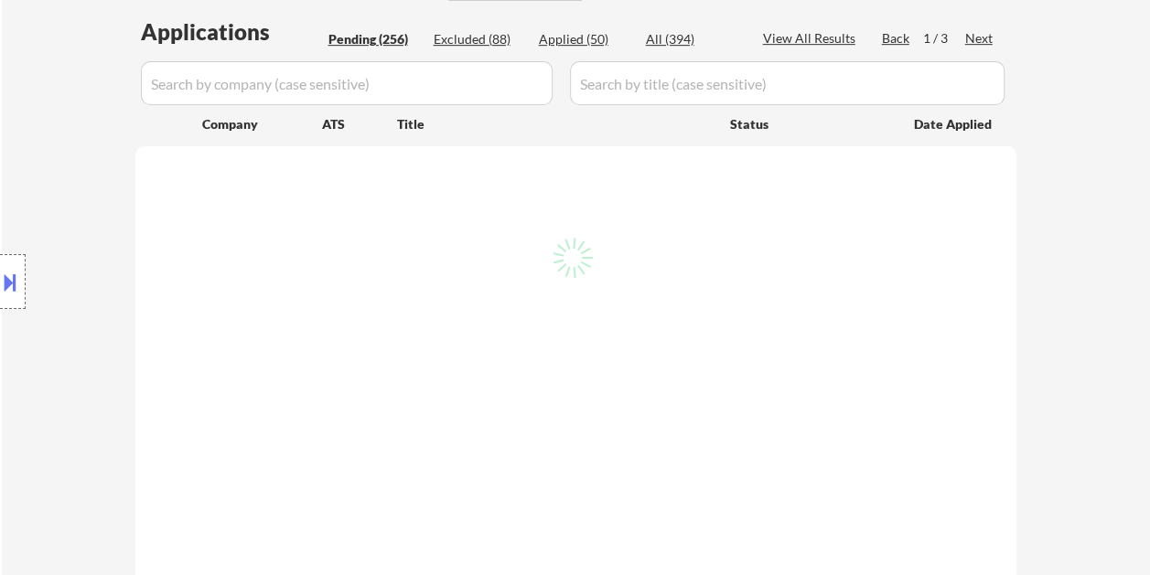
select select ""pending""
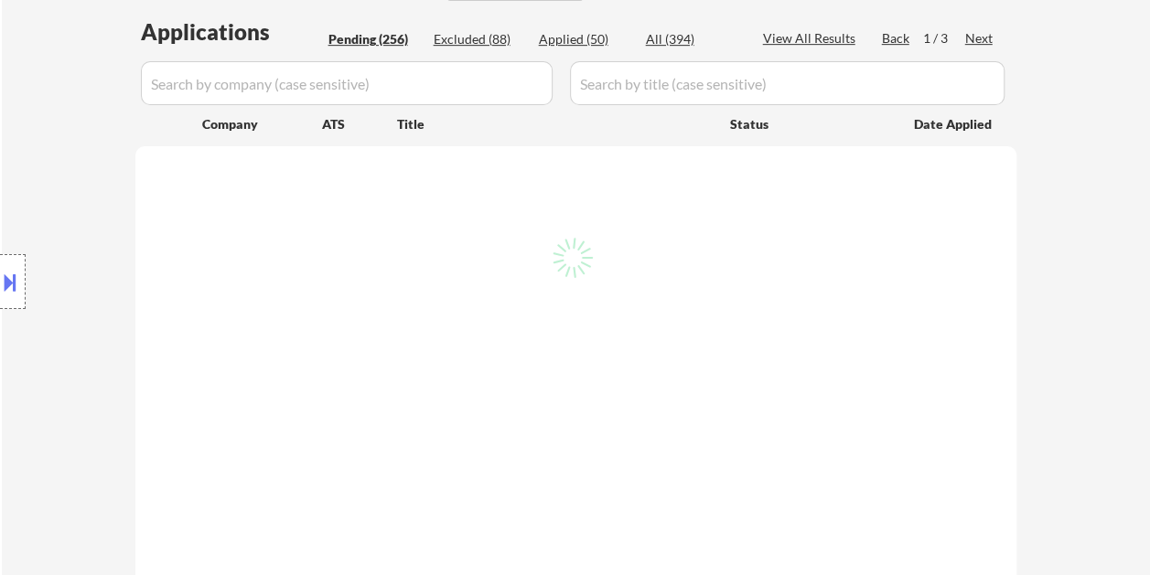
select select ""pending""
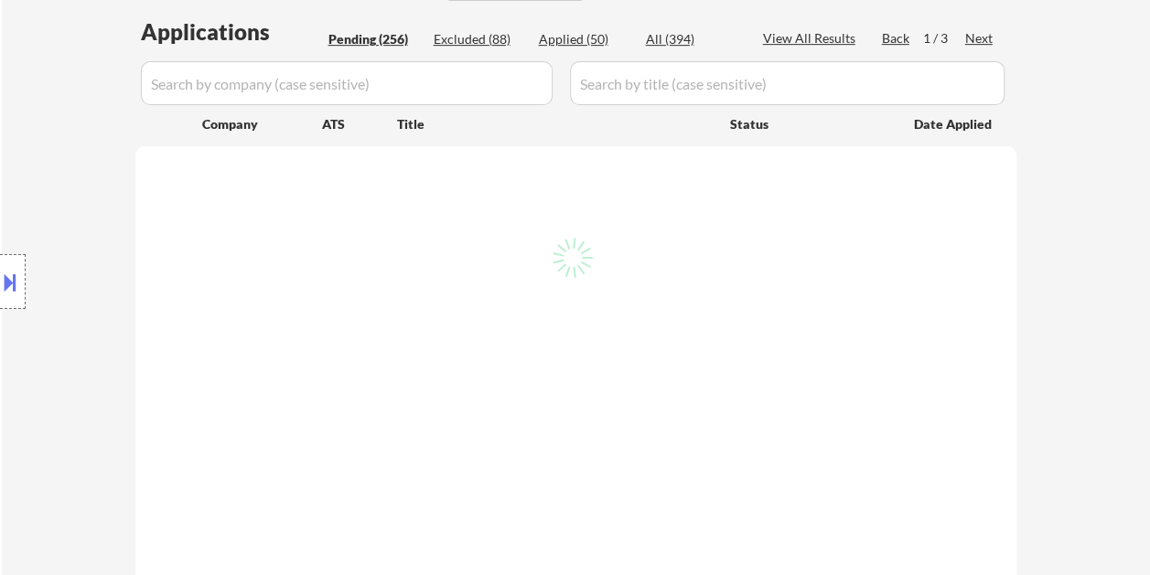
select select ""pending""
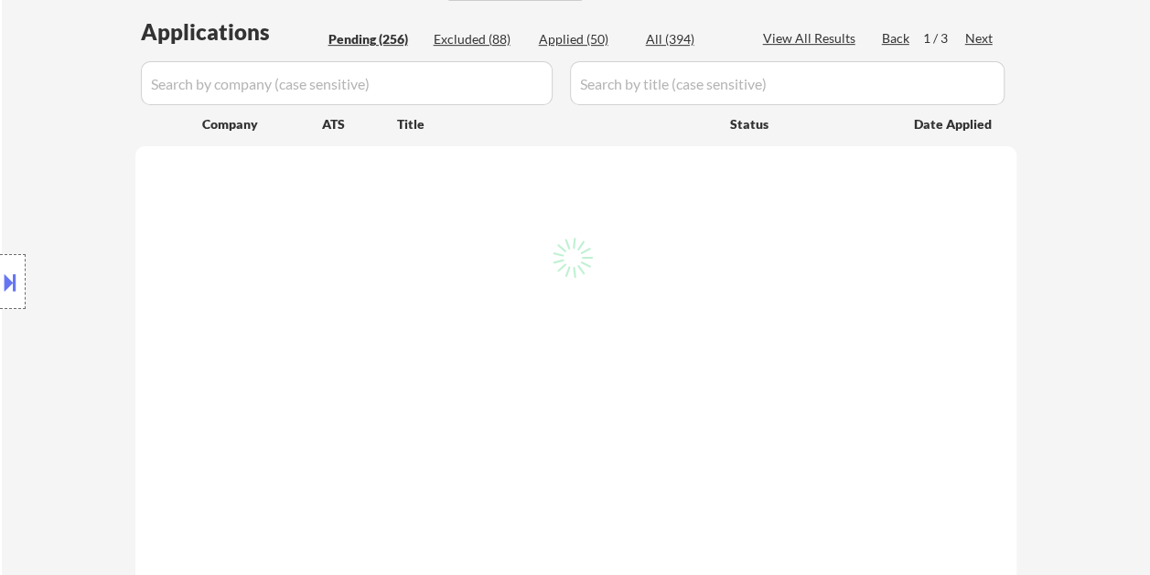
select select ""pending""
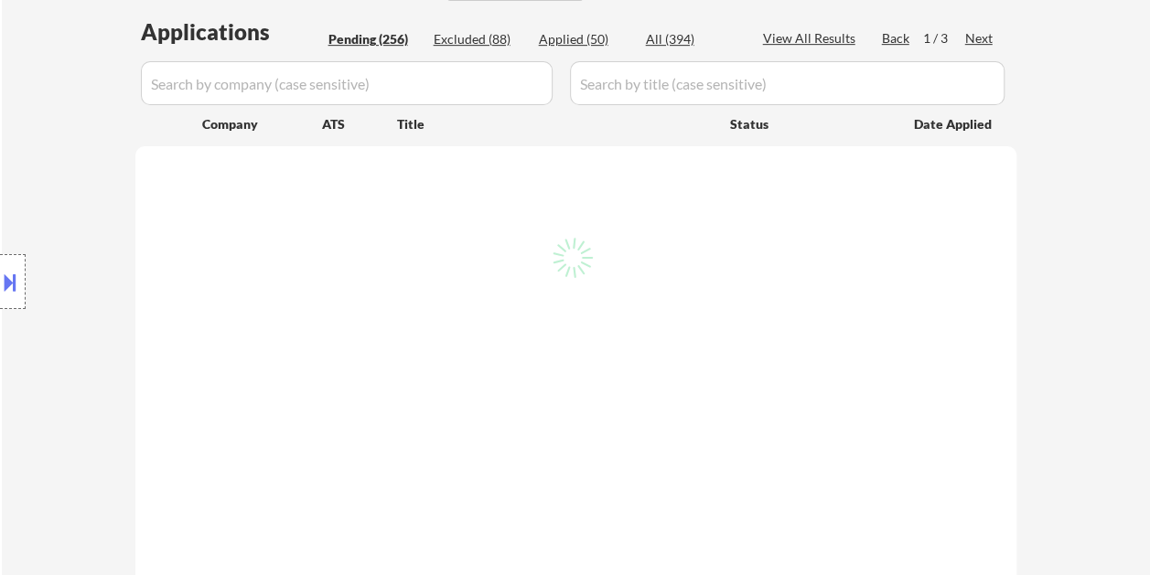
select select ""pending""
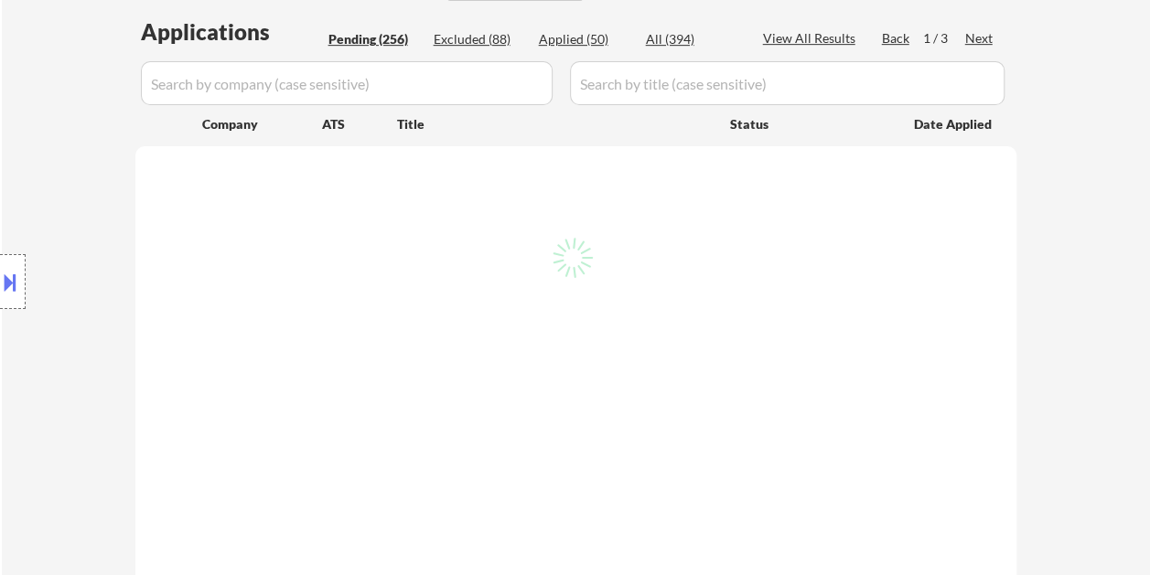
select select ""pending""
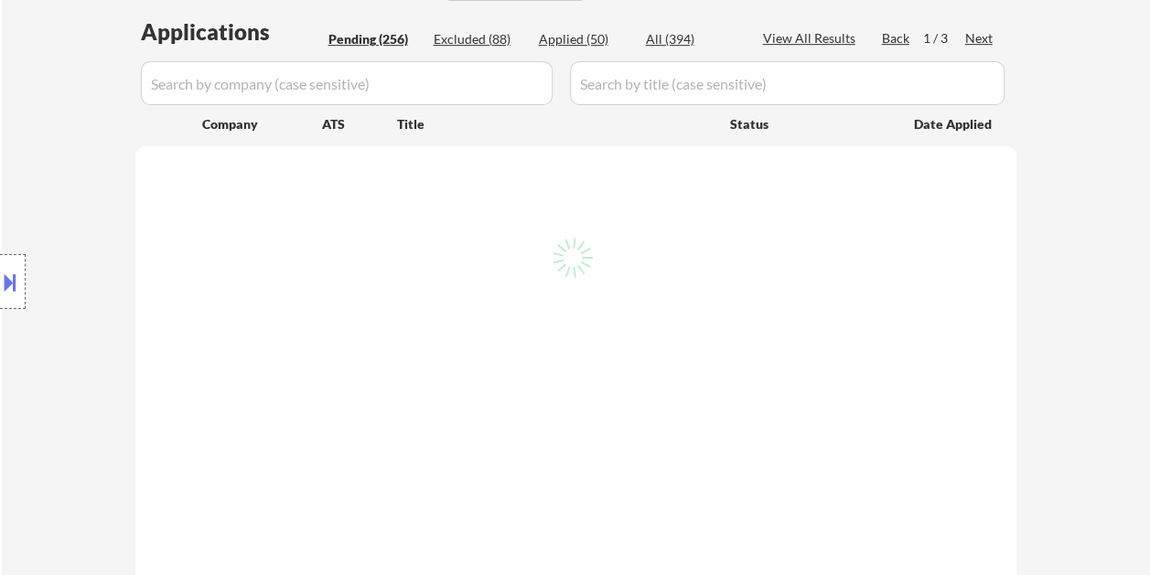
select select ""pending""
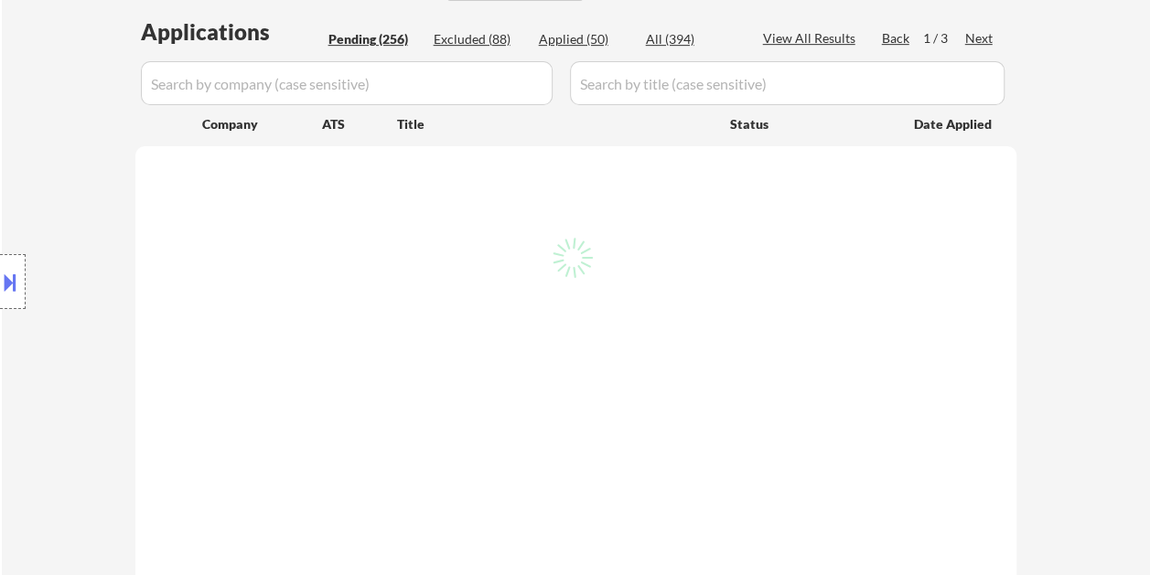
select select ""pending""
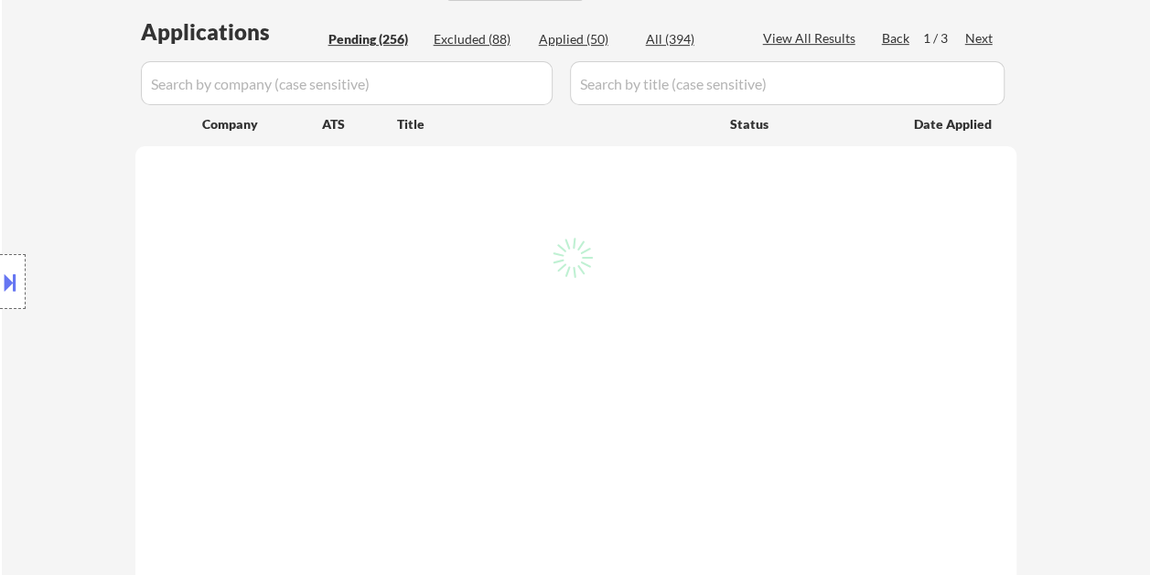
select select ""pending""
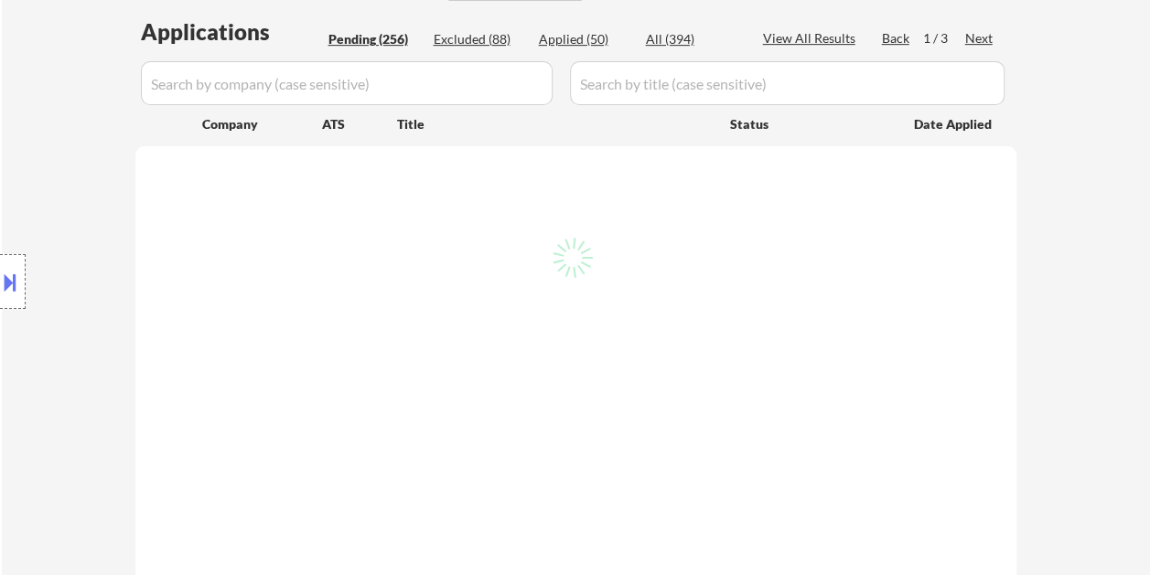
select select ""pending""
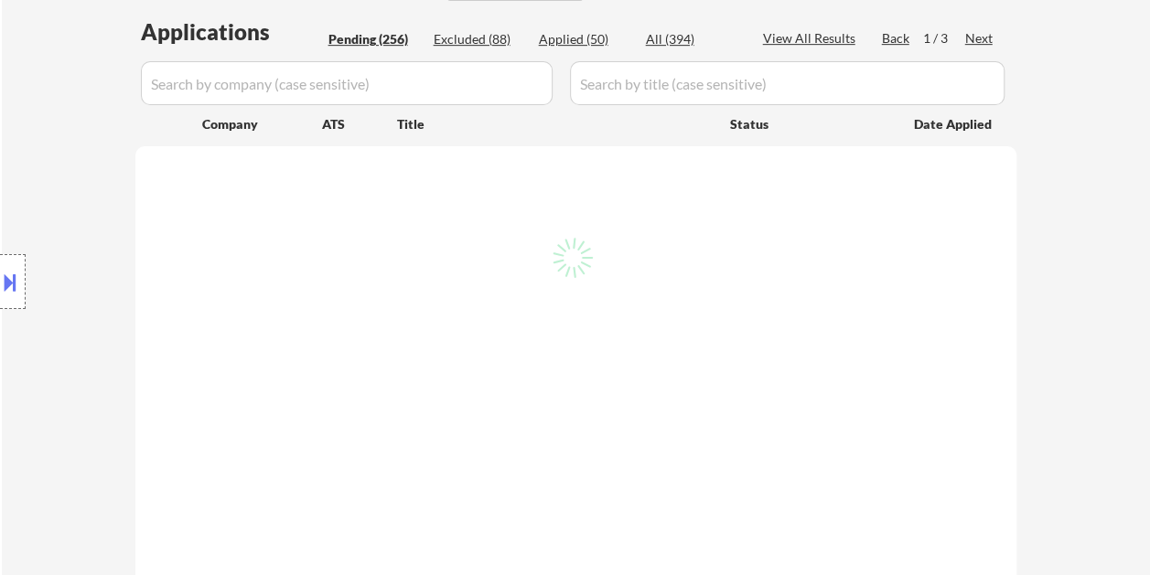
select select ""pending""
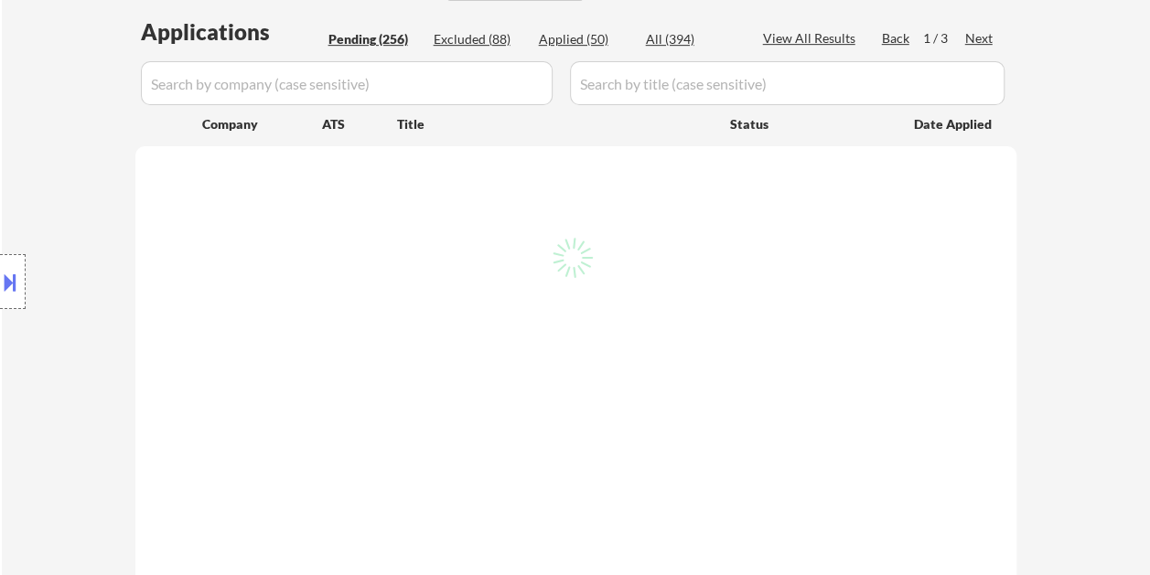
select select ""pending""
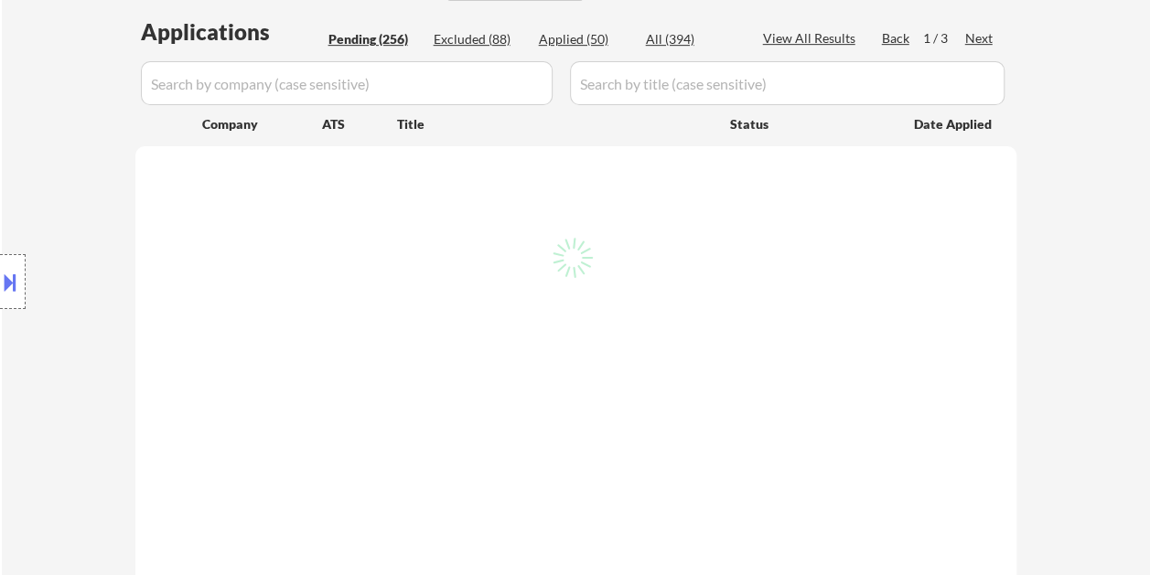
select select ""pending""
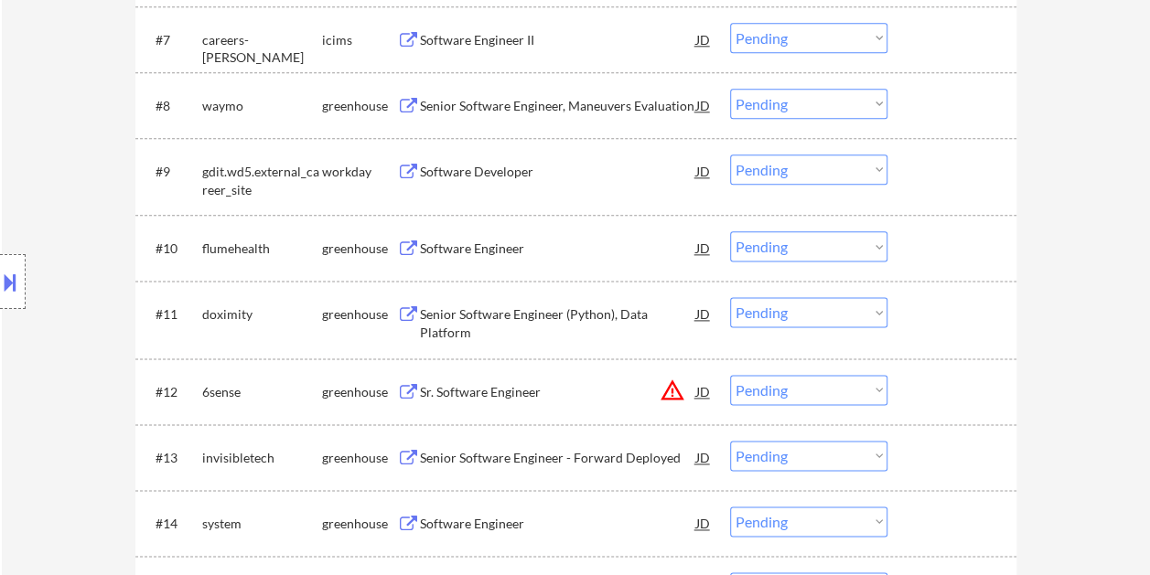
scroll to position [1168, 0]
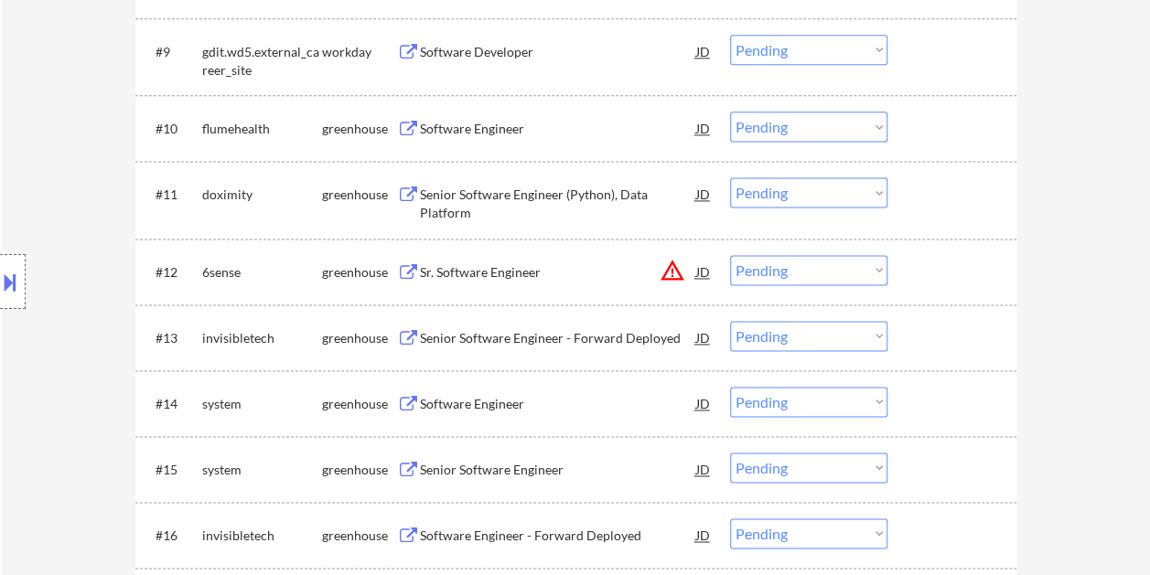
click at [938, 135] on div at bounding box center [954, 128] width 80 height 33
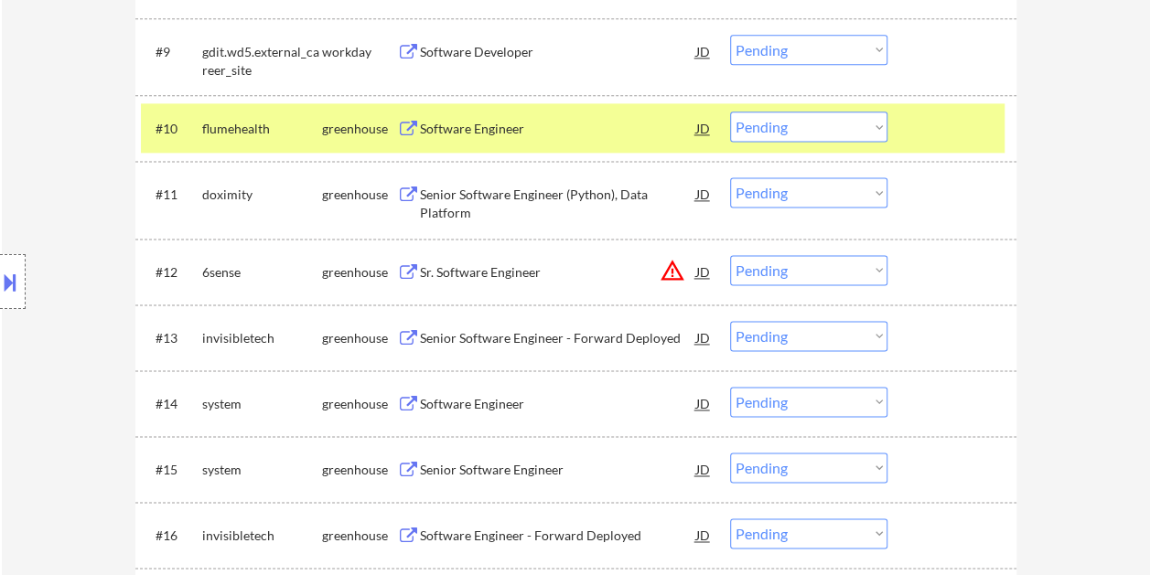
click at [620, 132] on div "Software Engineer" at bounding box center [558, 129] width 276 height 18
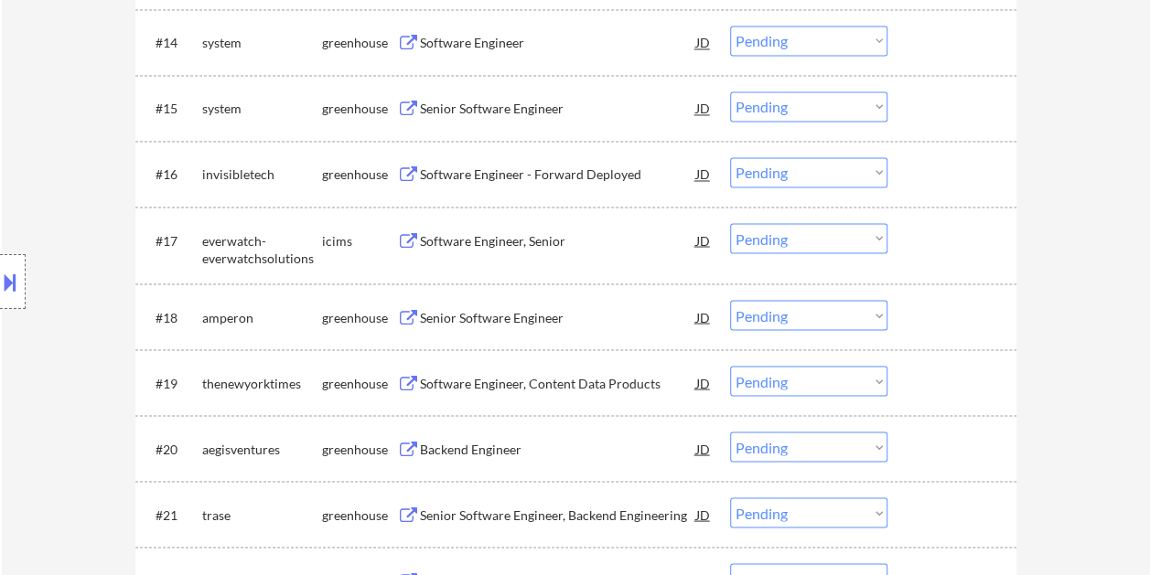
scroll to position [1625, 0]
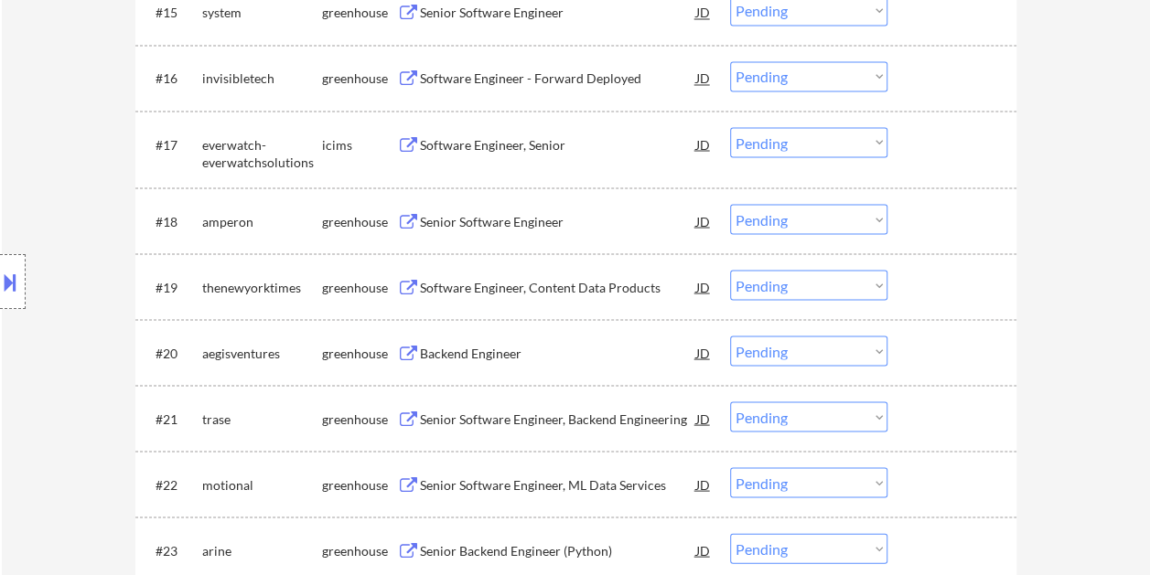
click at [945, 232] on div at bounding box center [954, 220] width 80 height 33
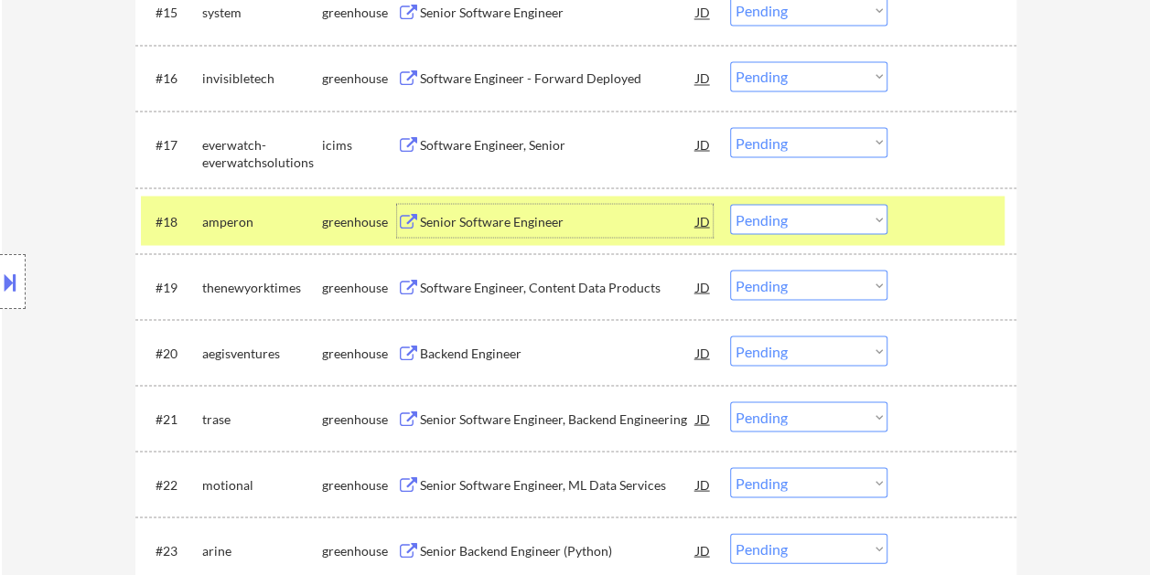
click at [648, 213] on div "Senior Software Engineer" at bounding box center [558, 221] width 276 height 18
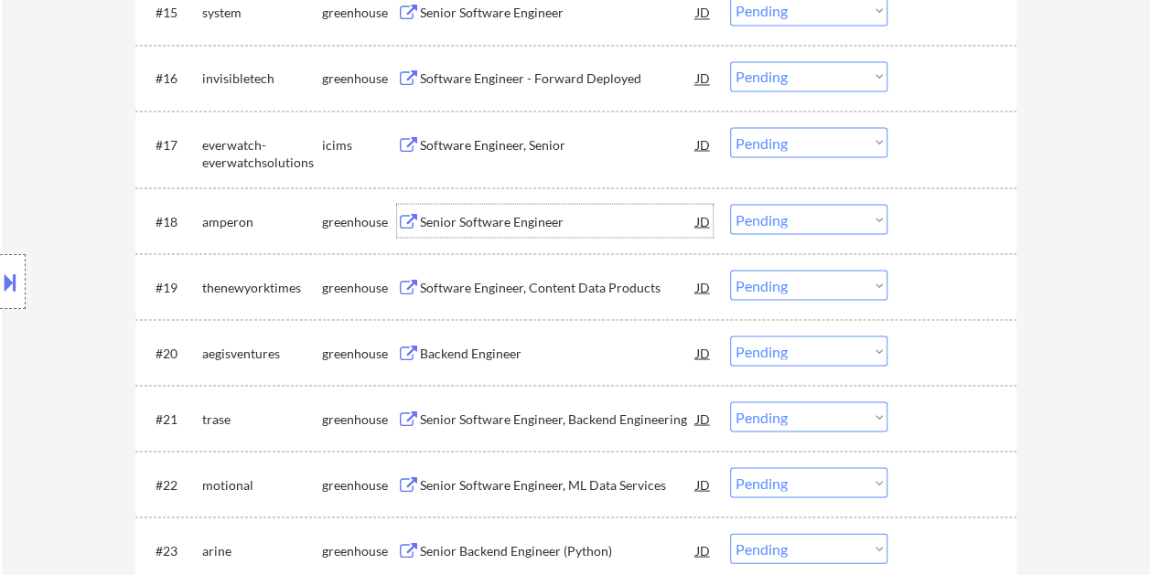
click at [935, 225] on div at bounding box center [954, 220] width 80 height 33
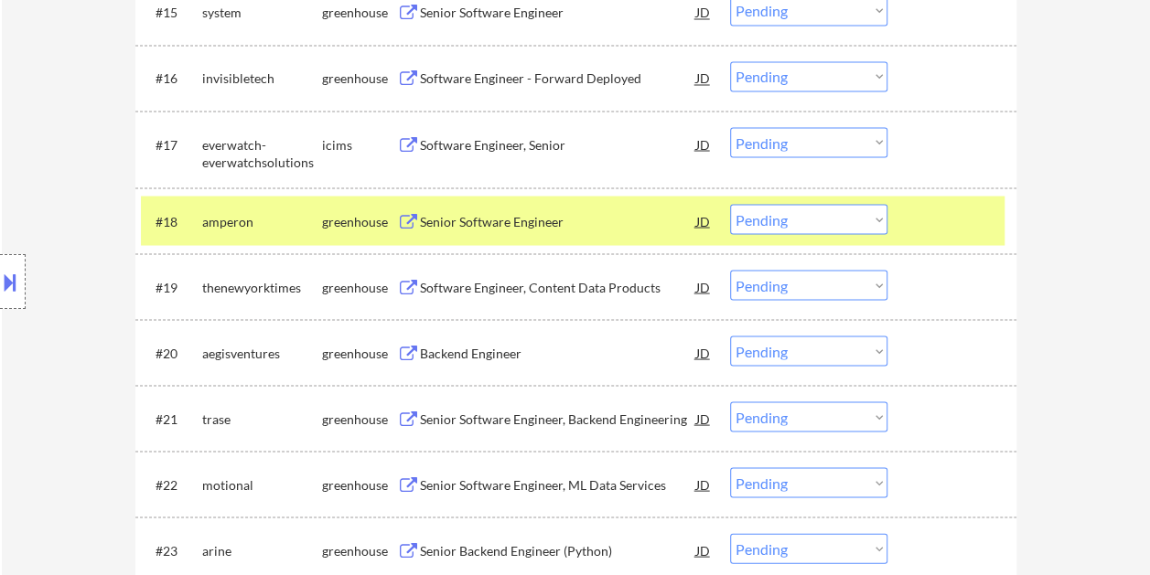
click at [957, 220] on div at bounding box center [954, 220] width 80 height 33
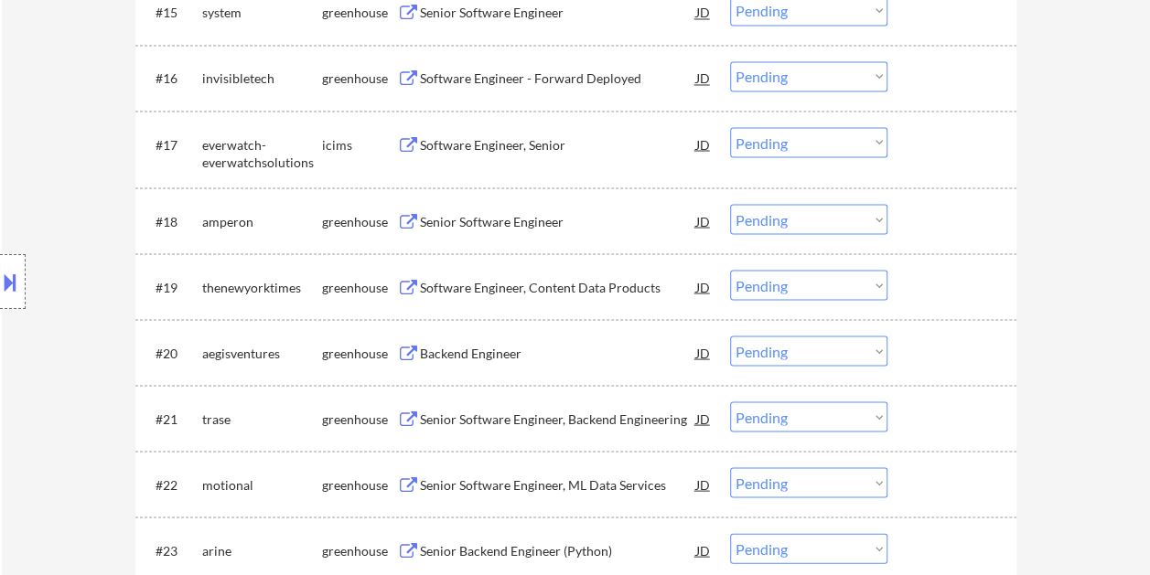
click at [953, 307] on div "#19 thenewyorktimes greenhouse Software Engineer, Content Data Products JD Choo…" at bounding box center [572, 286] width 863 height 49
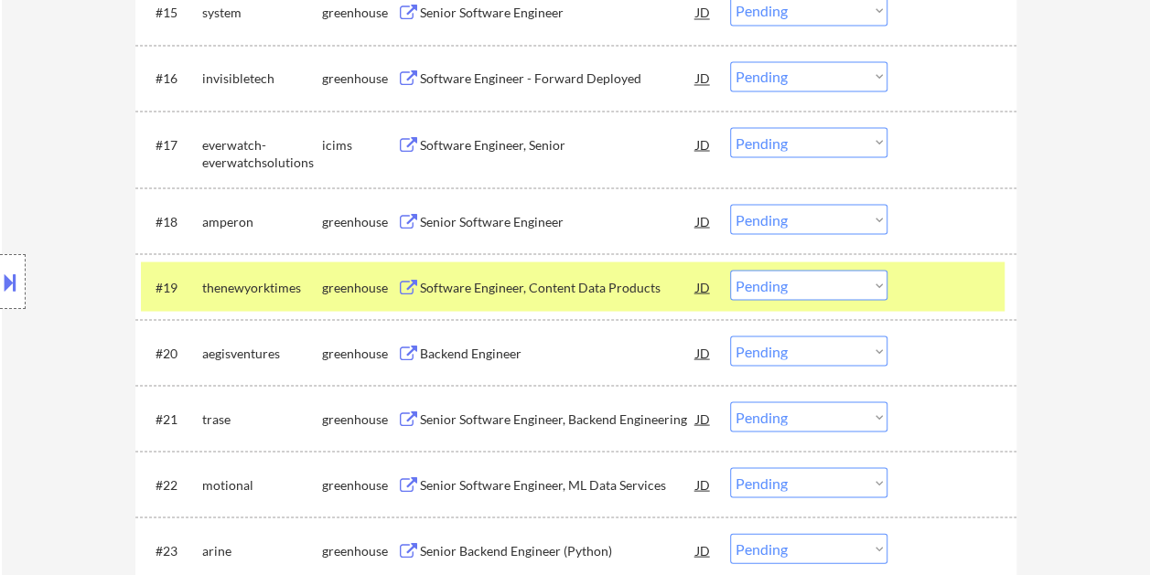
click at [915, 280] on div at bounding box center [954, 286] width 80 height 33
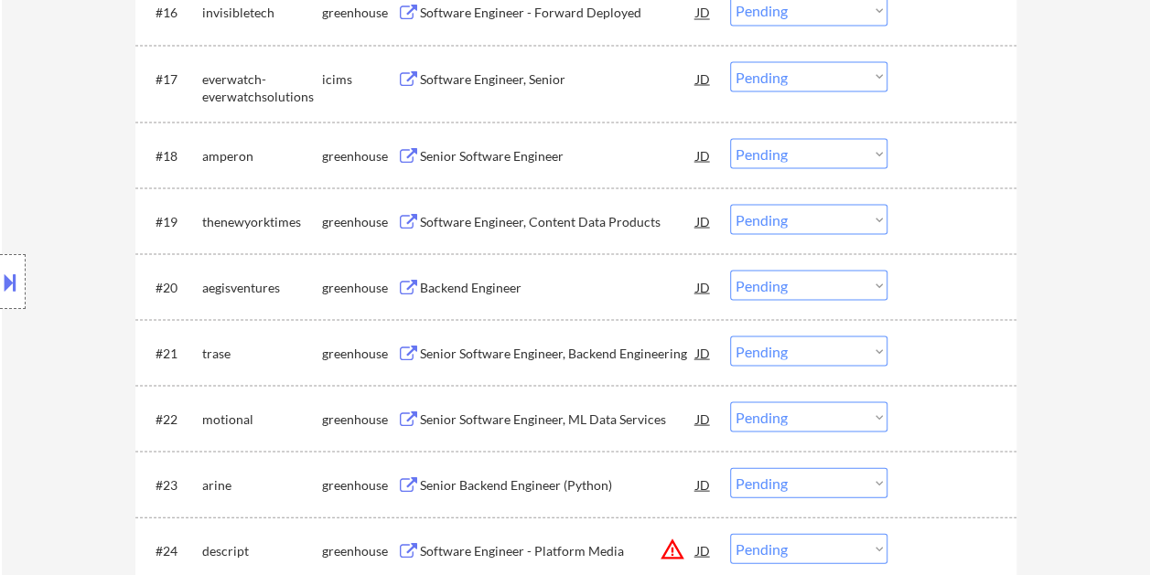
scroll to position [1717, 0]
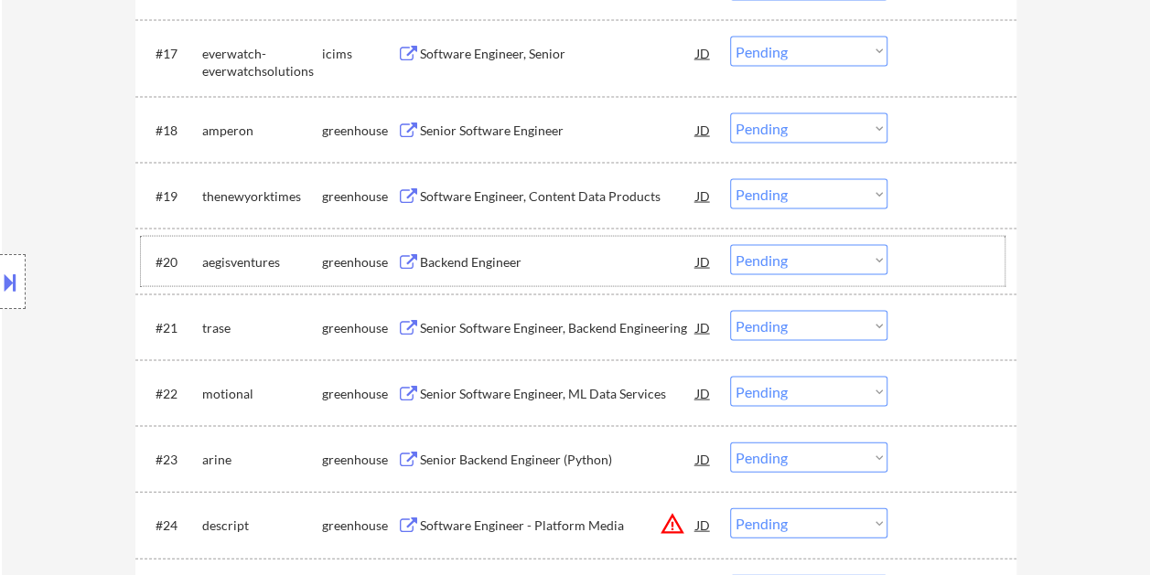
click at [944, 262] on div at bounding box center [954, 260] width 80 height 33
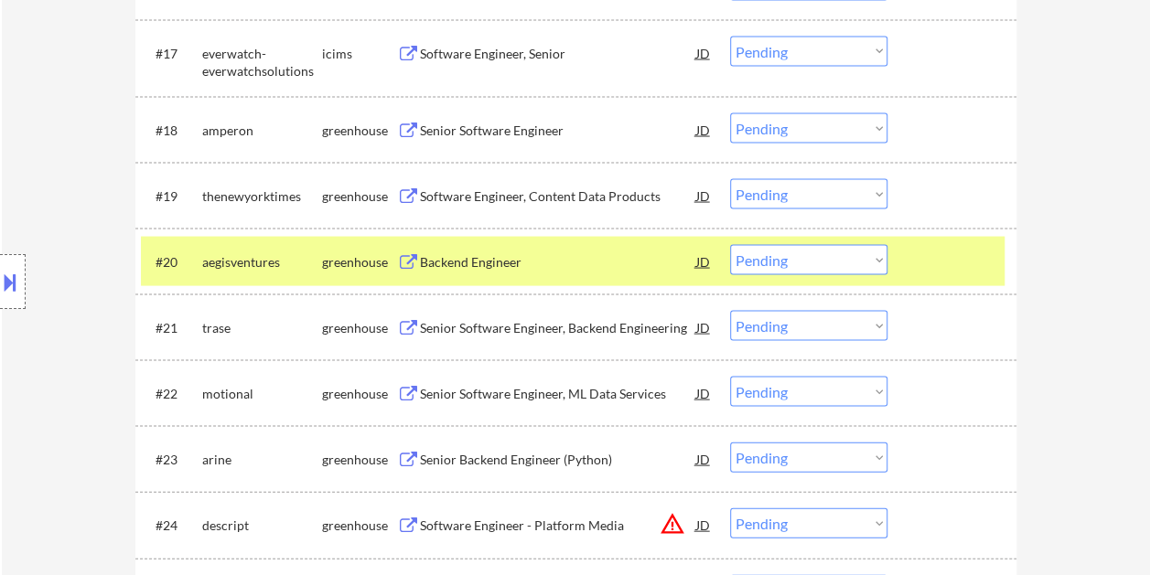
click at [544, 270] on div "Backend Engineer" at bounding box center [558, 260] width 276 height 33
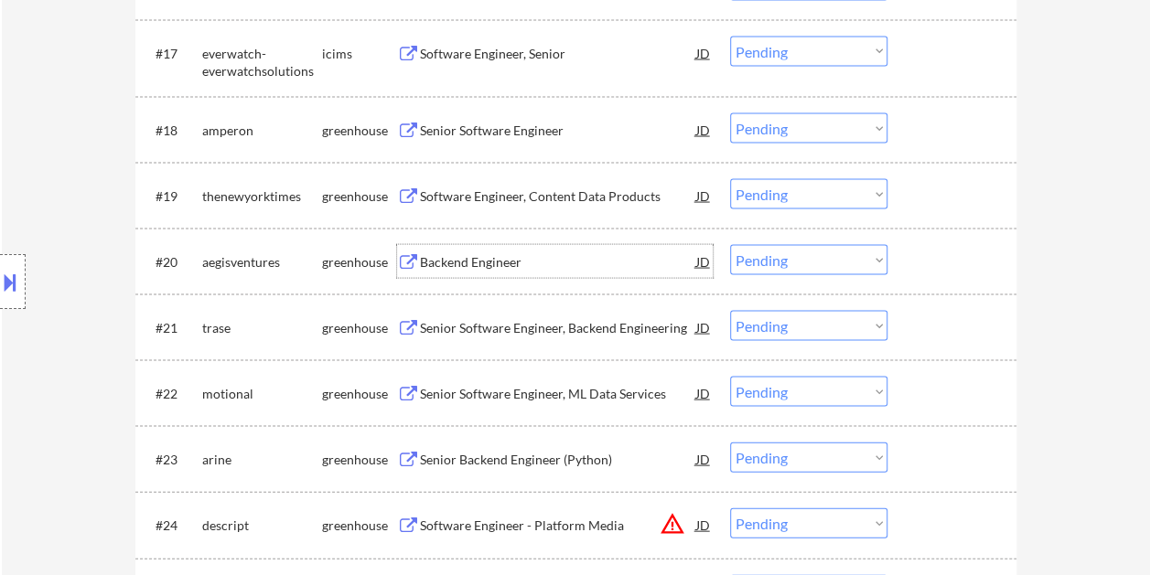
click at [887, 259] on div "#20 aegisventures greenhouse Backend Engineer JD Choose an option... Pending Ap…" at bounding box center [572, 260] width 863 height 49
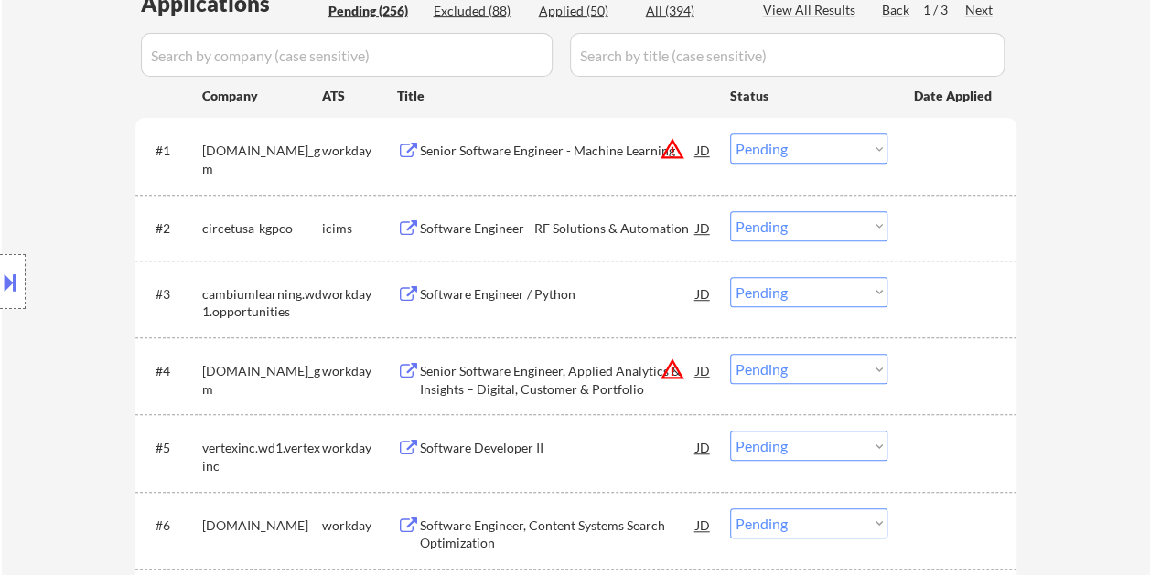
scroll to position [185, 0]
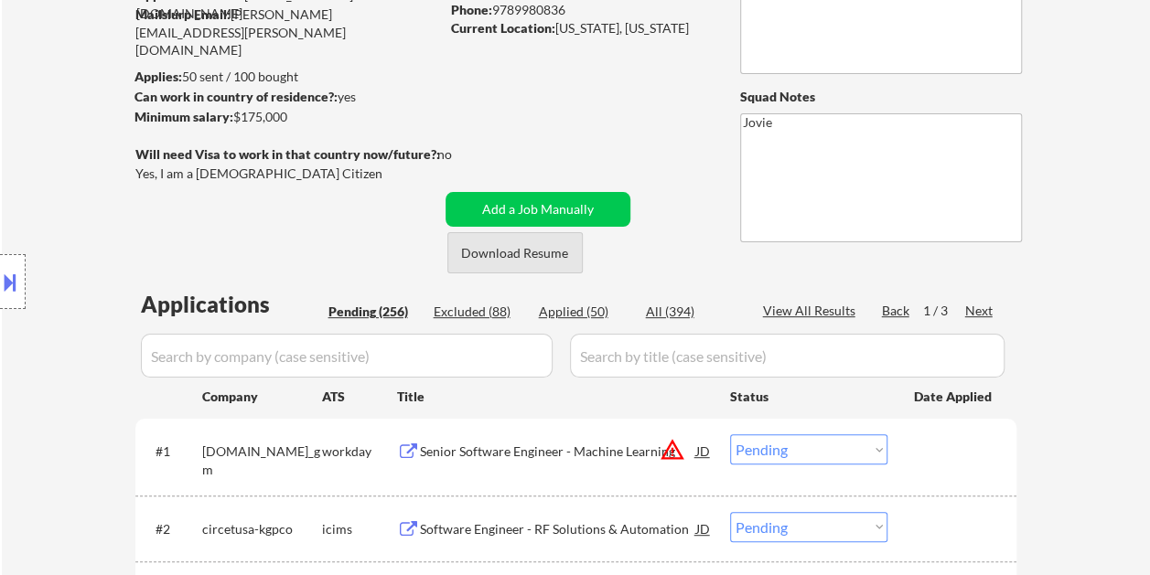
click at [536, 252] on button "Download Resume" at bounding box center [514, 252] width 135 height 41
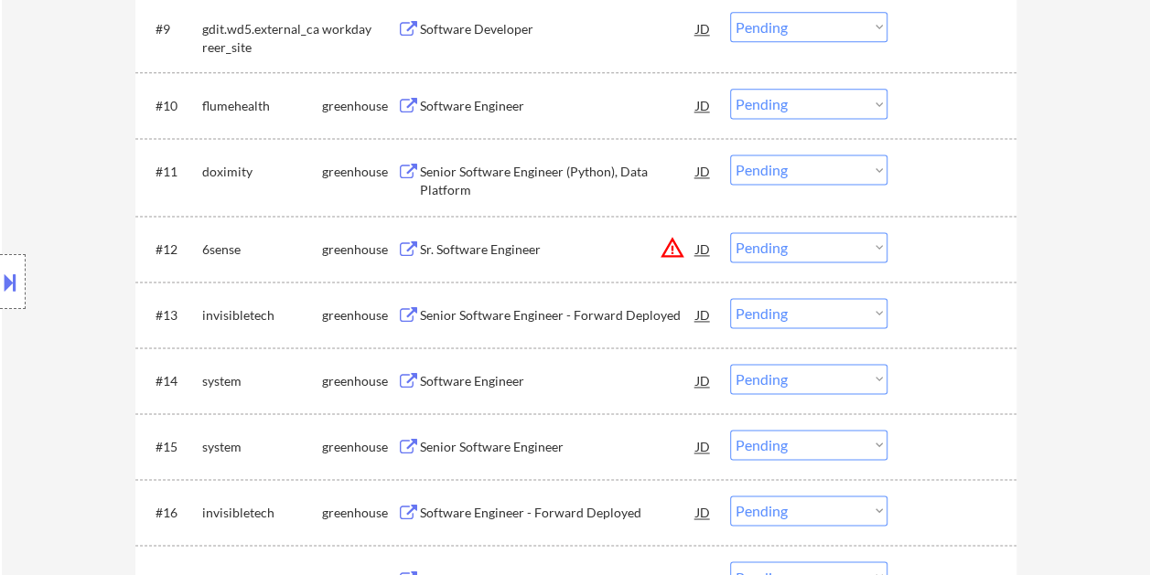
scroll to position [1648, 0]
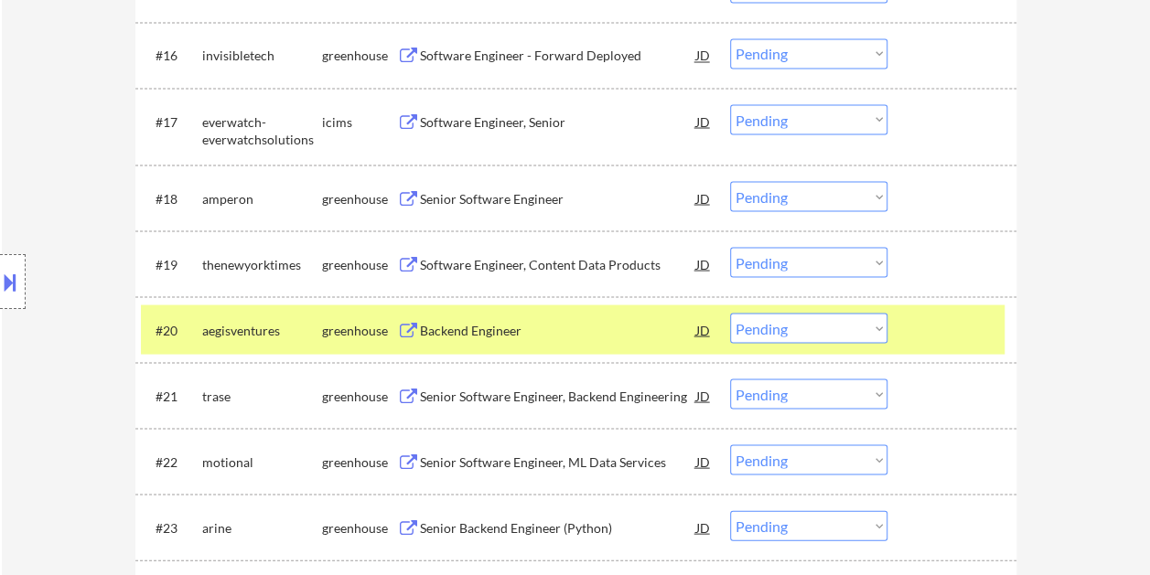
click at [865, 322] on select "Choose an option... Pending Applied Excluded (Questions) Excluded (Expired) Exc…" at bounding box center [808, 328] width 157 height 30
click at [730, 313] on select "Choose an option... Pending Applied Excluded (Questions) Excluded (Expired) Exc…" at bounding box center [808, 328] width 157 height 30
select select ""pending""
click at [931, 317] on div at bounding box center [954, 329] width 80 height 33
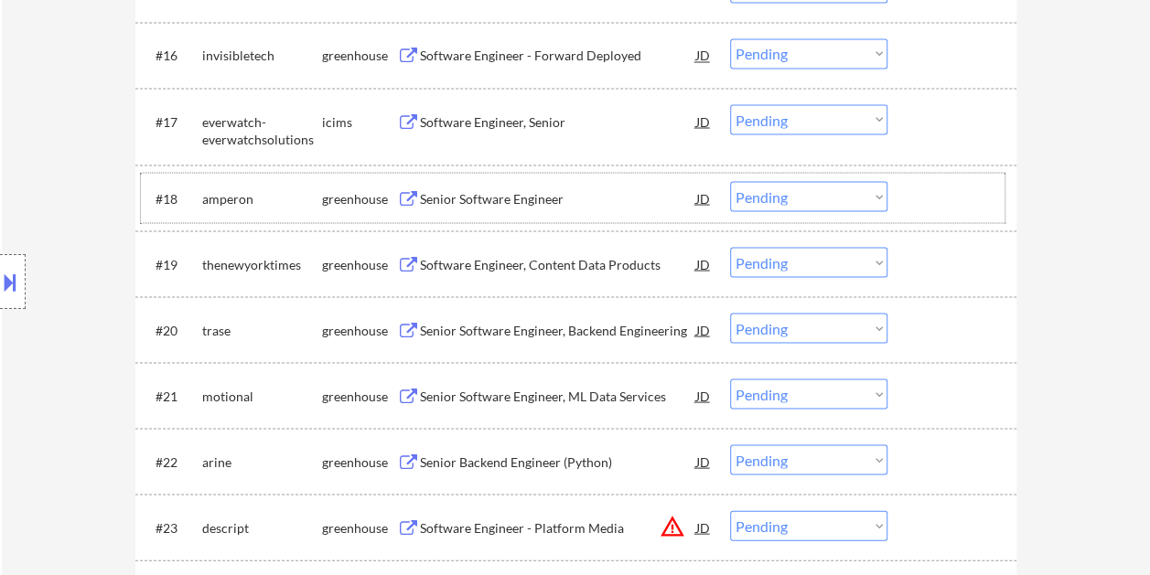
click at [940, 190] on div at bounding box center [954, 197] width 80 height 33
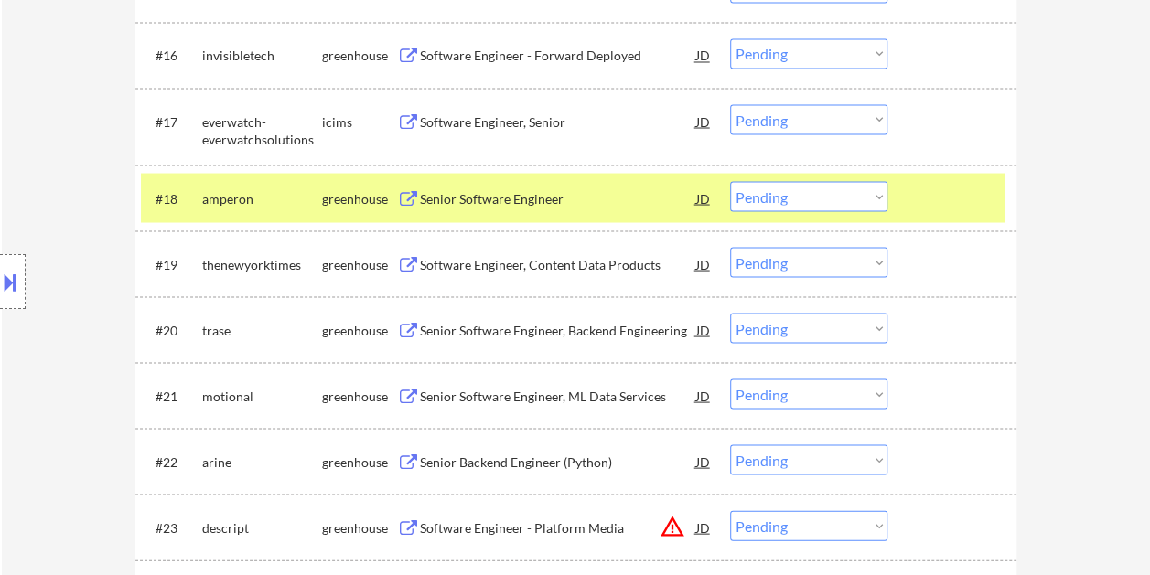
click at [612, 194] on div "Senior Software Engineer" at bounding box center [558, 198] width 276 height 18
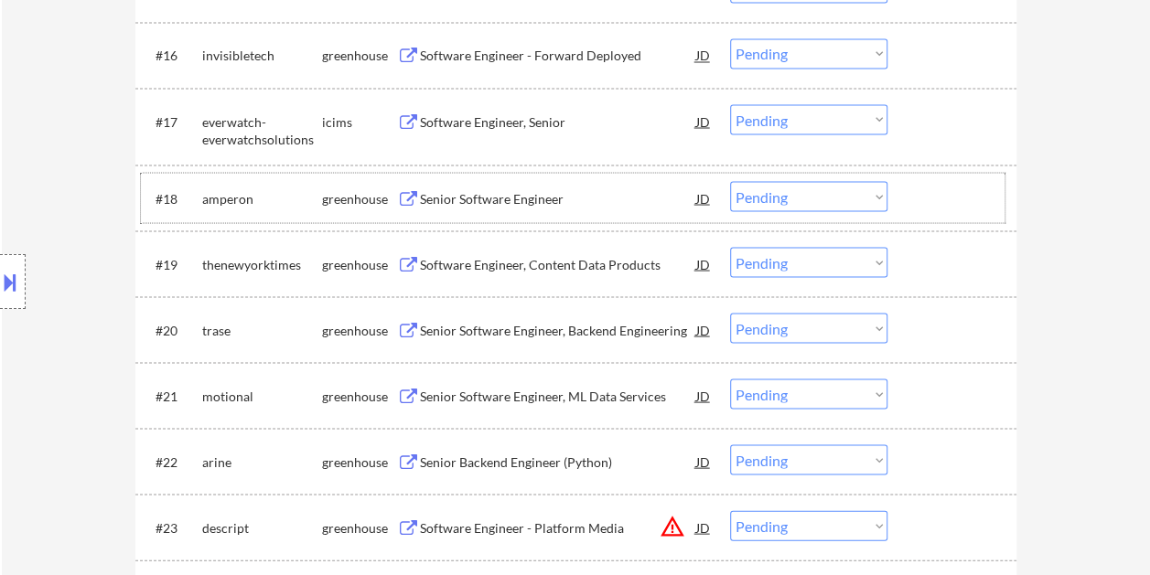
drag, startPoint x: 920, startPoint y: 197, endPoint x: 883, endPoint y: 199, distance: 37.6
click at [916, 198] on div at bounding box center [954, 197] width 80 height 33
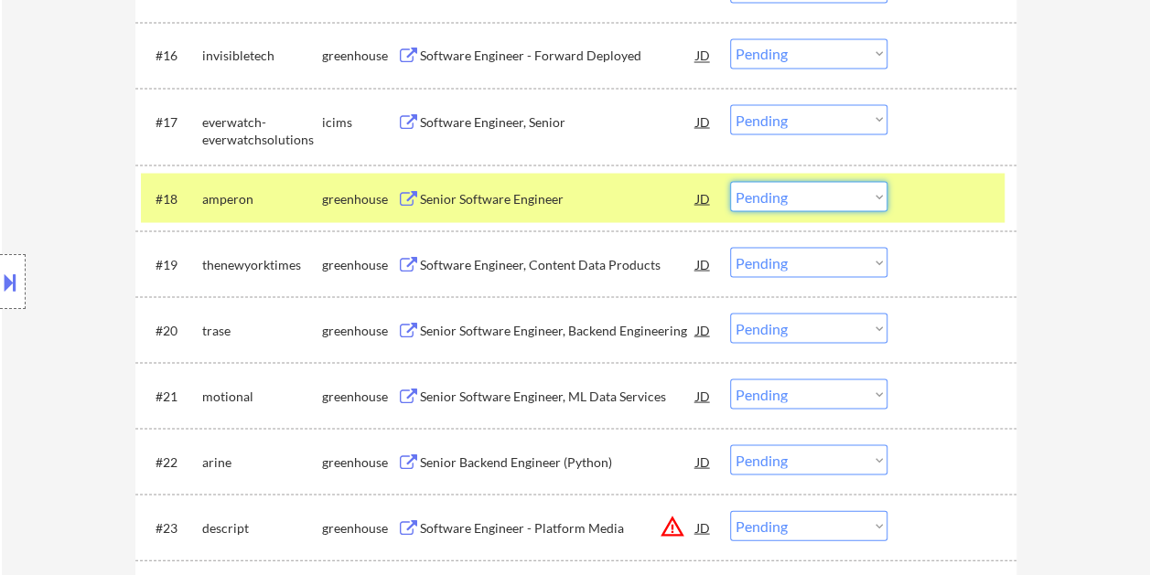
click at [872, 199] on select "Choose an option... Pending Applied Excluded (Questions) Excluded (Expired) Exc…" at bounding box center [808, 196] width 157 height 30
click at [730, 181] on select "Choose an option... Pending Applied Excluded (Questions) Excluded (Expired) Exc…" at bounding box center [808, 196] width 157 height 30
select select ""pending""
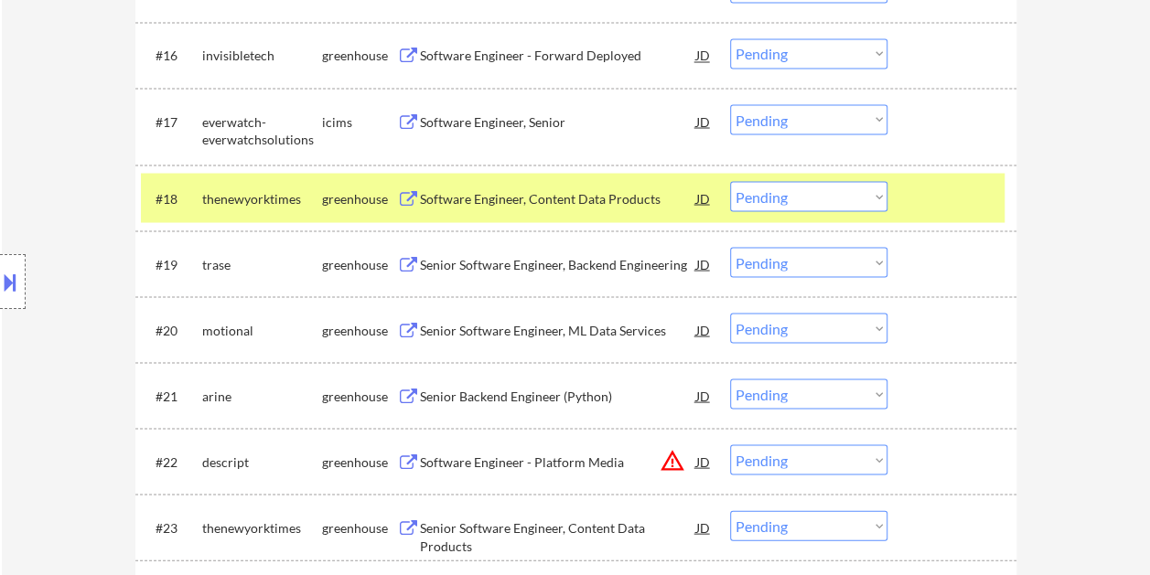
click at [948, 205] on div at bounding box center [954, 197] width 80 height 33
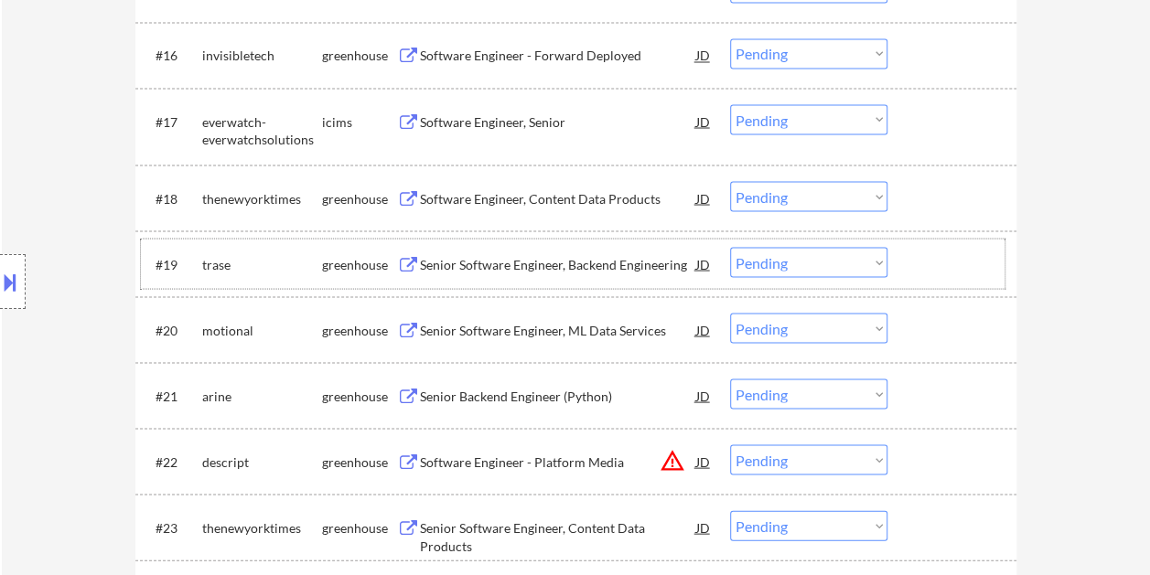
click at [942, 271] on div at bounding box center [954, 263] width 80 height 33
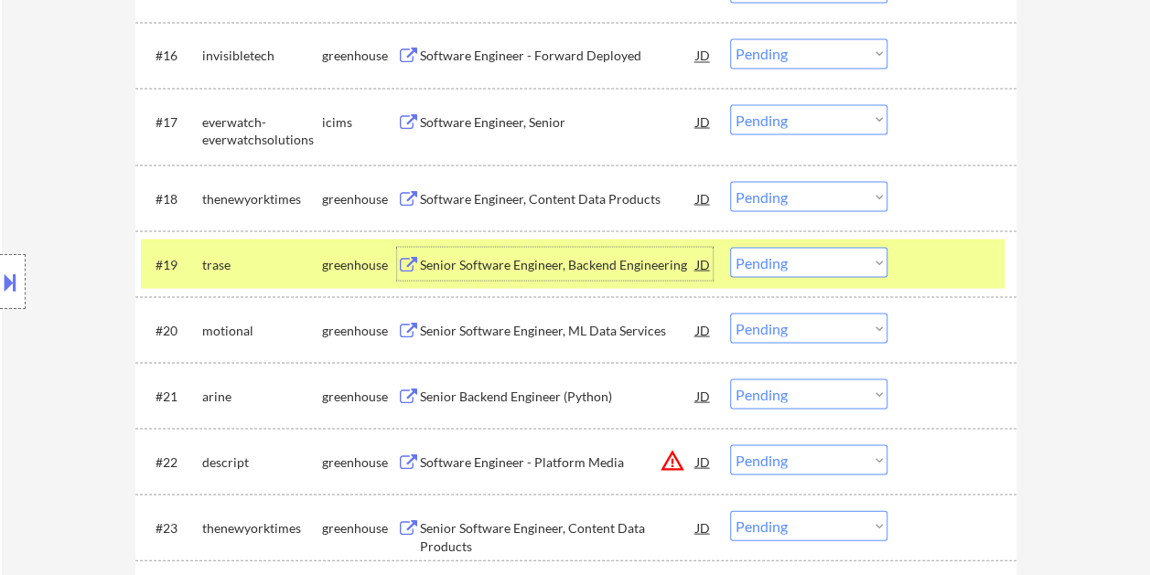
click at [637, 264] on div "Senior Software Engineer, Backend Engineering" at bounding box center [558, 264] width 276 height 18
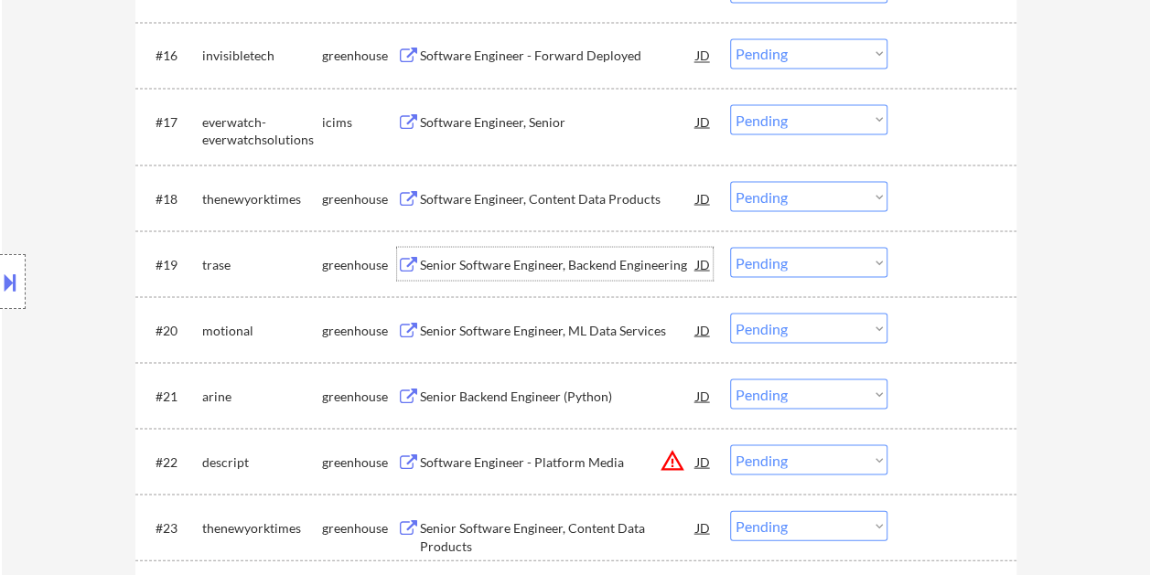
click at [11, 262] on div at bounding box center [13, 281] width 26 height 55
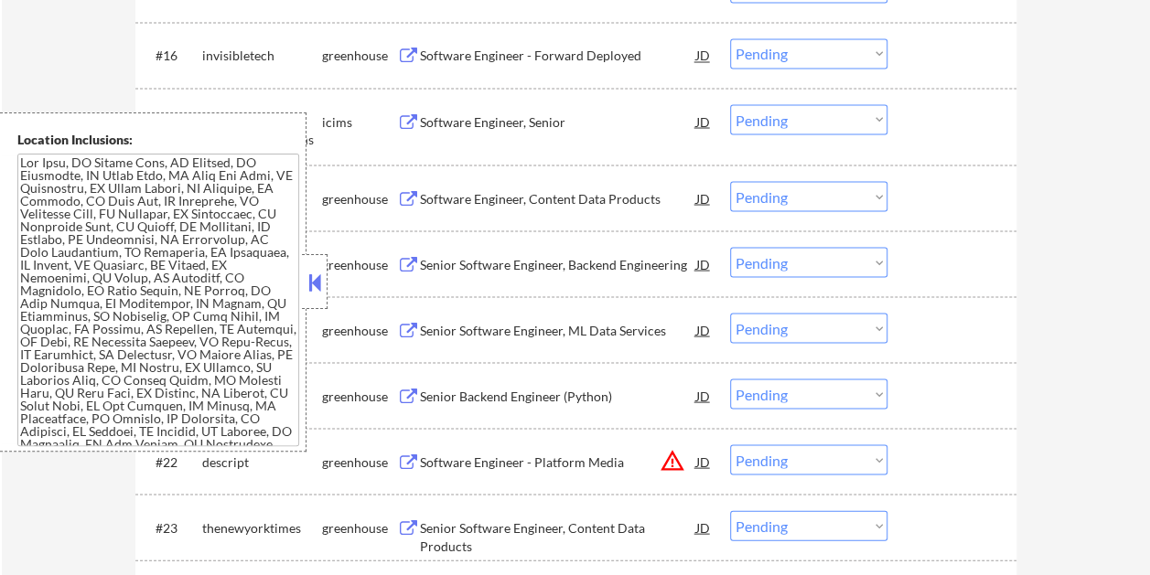
click at [316, 284] on button at bounding box center [315, 282] width 20 height 27
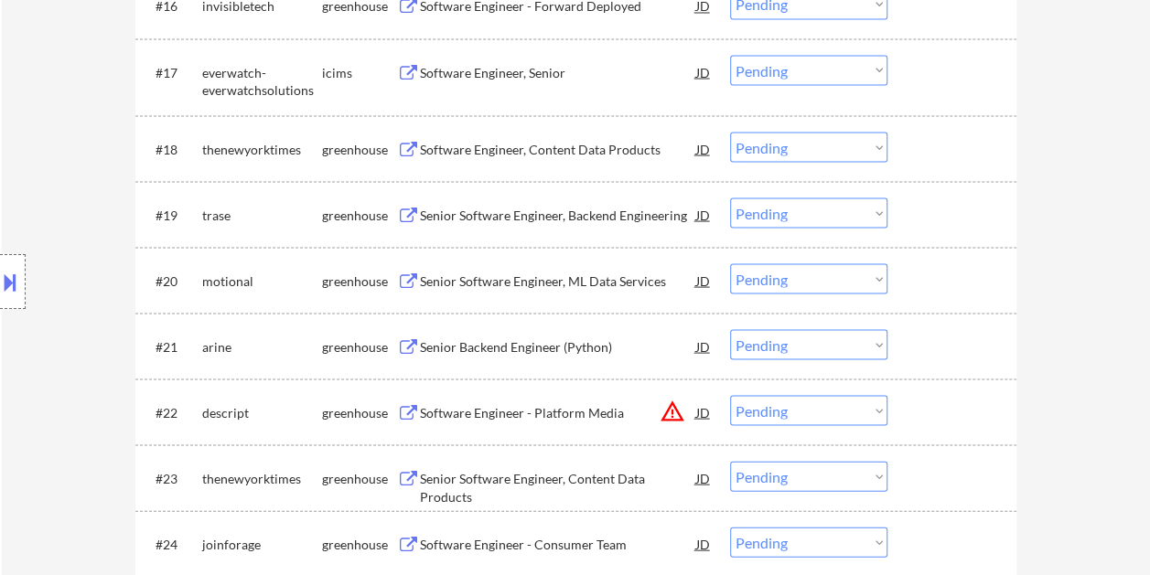
scroll to position [1739, 0]
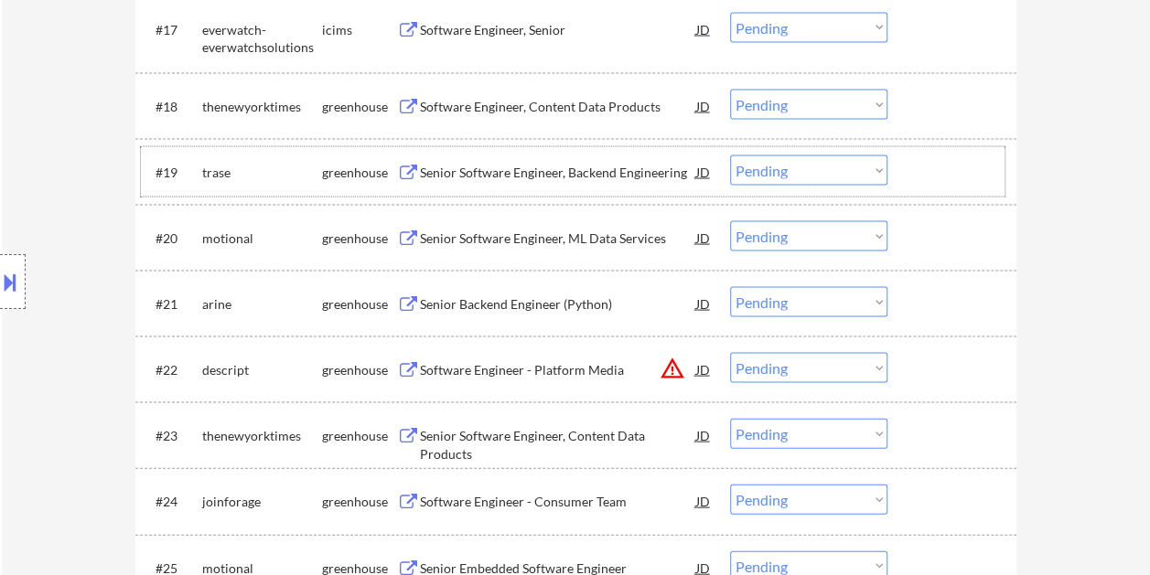
drag, startPoint x: 949, startPoint y: 167, endPoint x: 732, endPoint y: 163, distance: 217.7
click at [947, 169] on div at bounding box center [954, 171] width 80 height 33
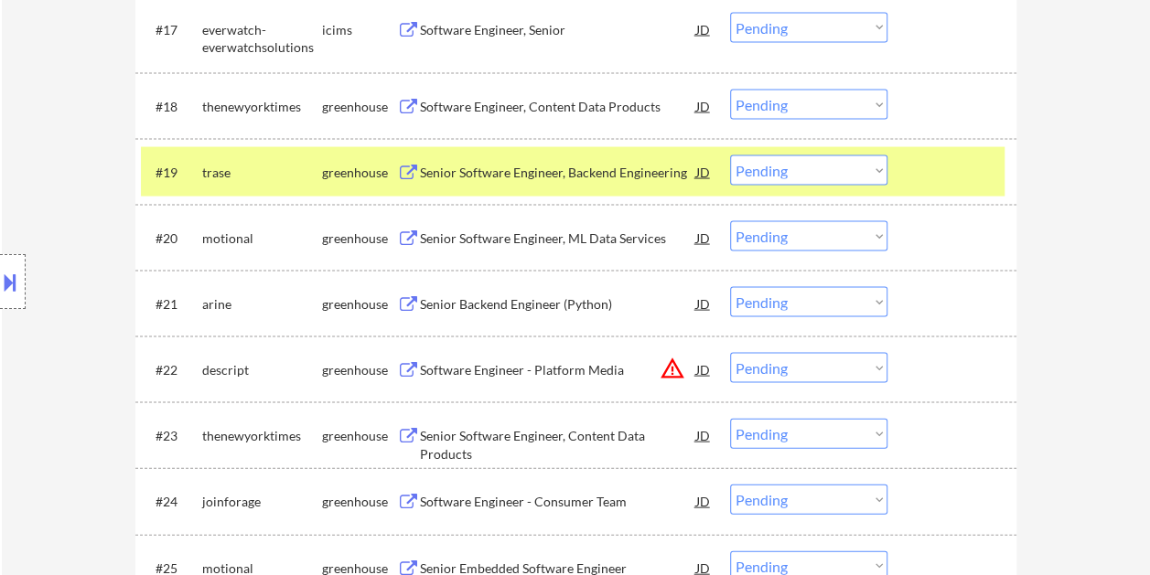
click at [560, 165] on div "Senior Software Engineer, Backend Engineering" at bounding box center [558, 173] width 276 height 18
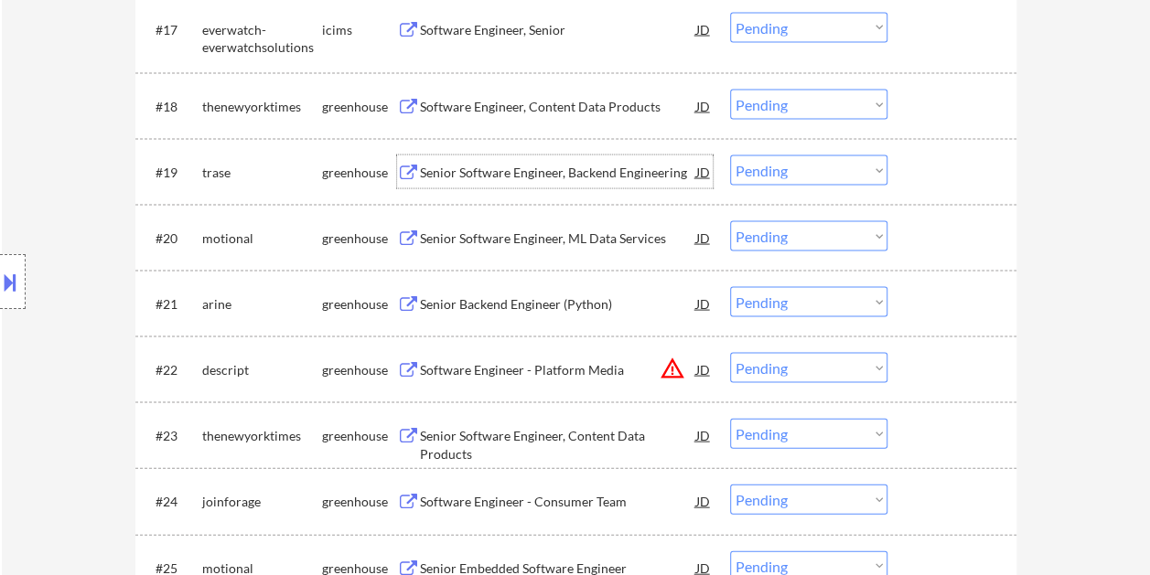
drag, startPoint x: 929, startPoint y: 163, endPoint x: 892, endPoint y: 177, distance: 39.9
click at [931, 163] on div at bounding box center [954, 171] width 80 height 33
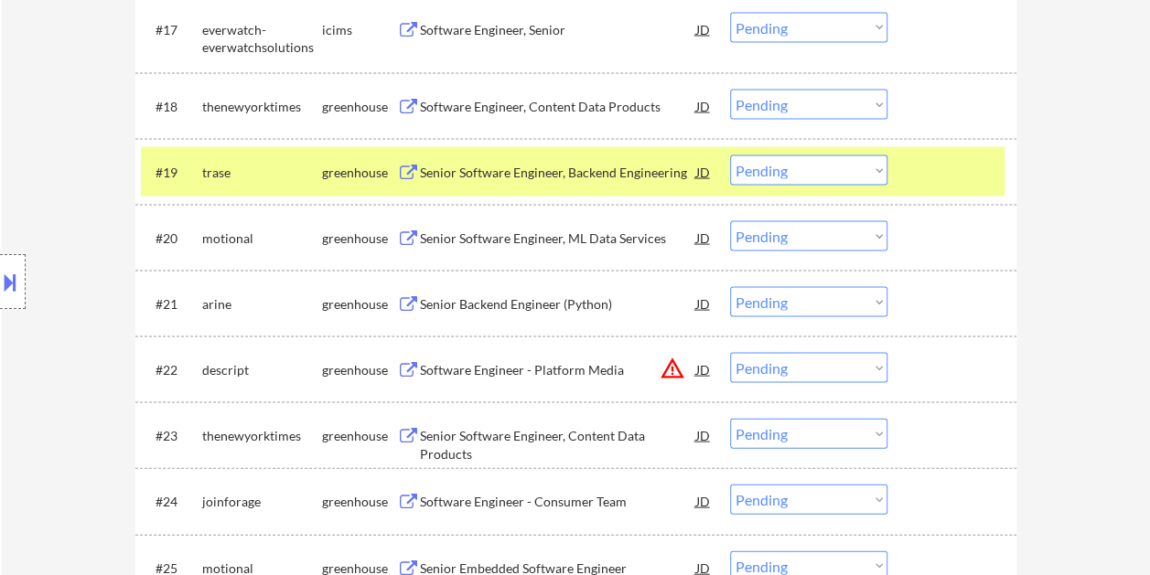
click at [880, 177] on select "Choose an option... Pending Applied Excluded (Questions) Excluded (Expired) Exc…" at bounding box center [808, 170] width 157 height 30
click at [730, 155] on select "Choose an option... Pending Applied Excluded (Questions) Excluded (Expired) Exc…" at bounding box center [808, 170] width 157 height 30
click at [18, 269] on div at bounding box center [13, 281] width 26 height 55
select select ""pending""
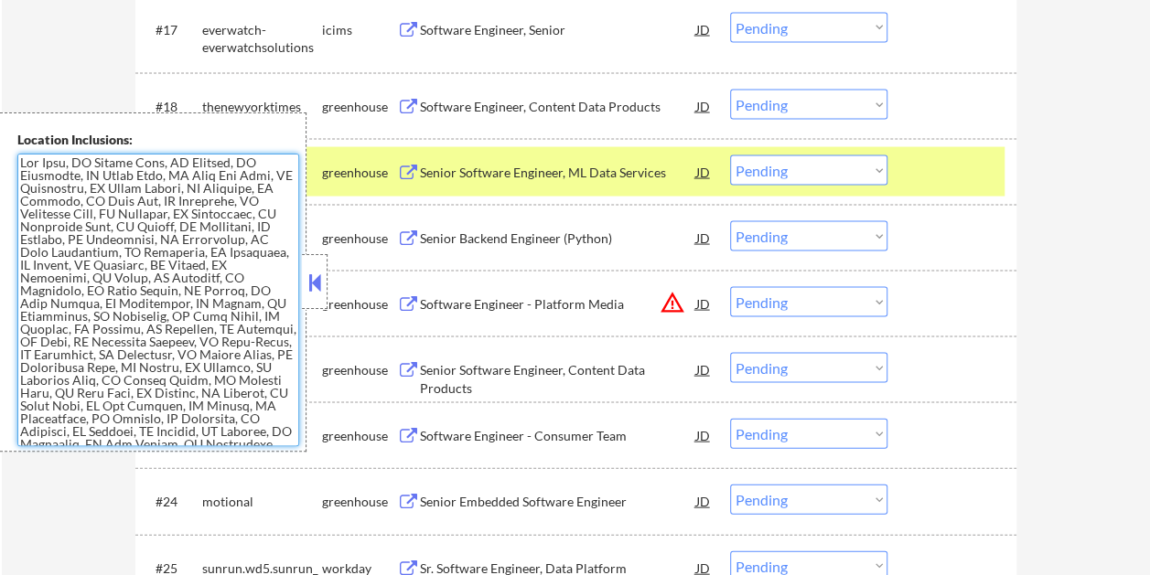
scroll to position [391, 0]
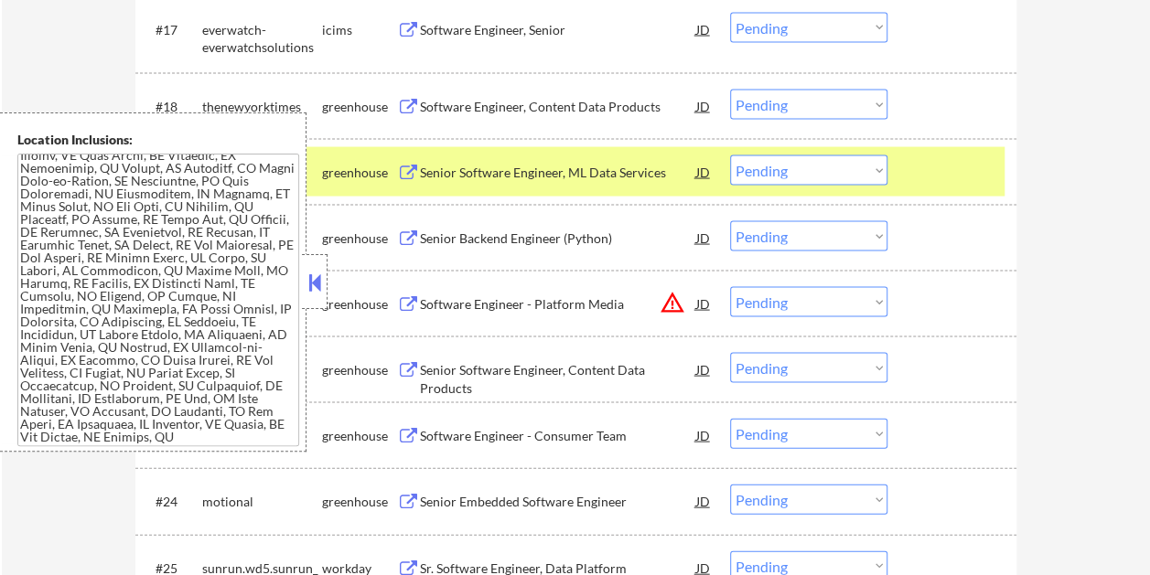
click at [320, 278] on button at bounding box center [315, 282] width 20 height 27
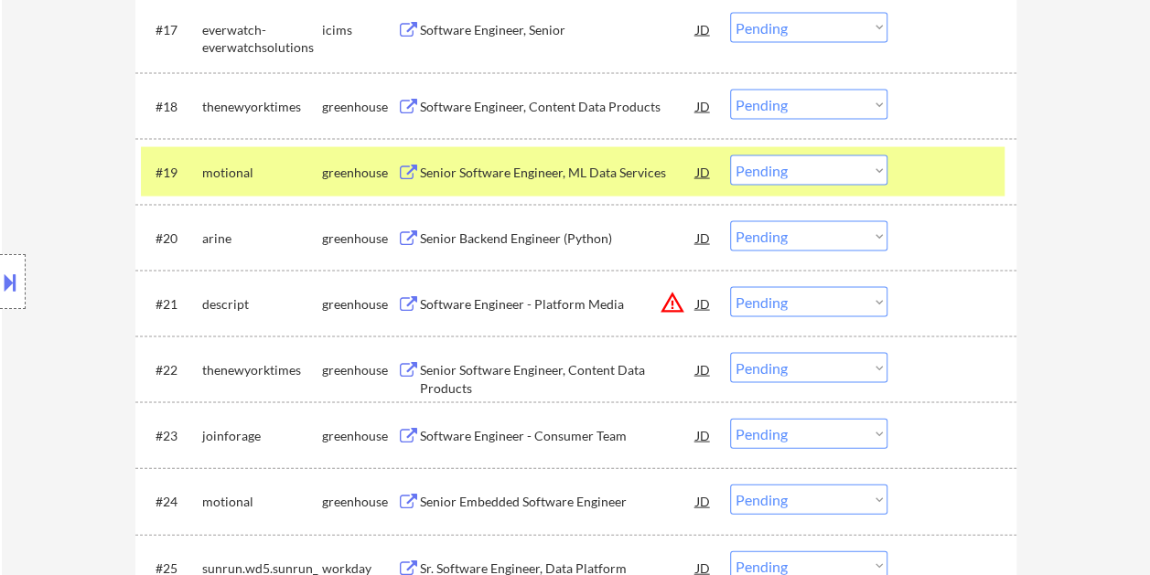
click at [951, 164] on div at bounding box center [954, 171] width 80 height 33
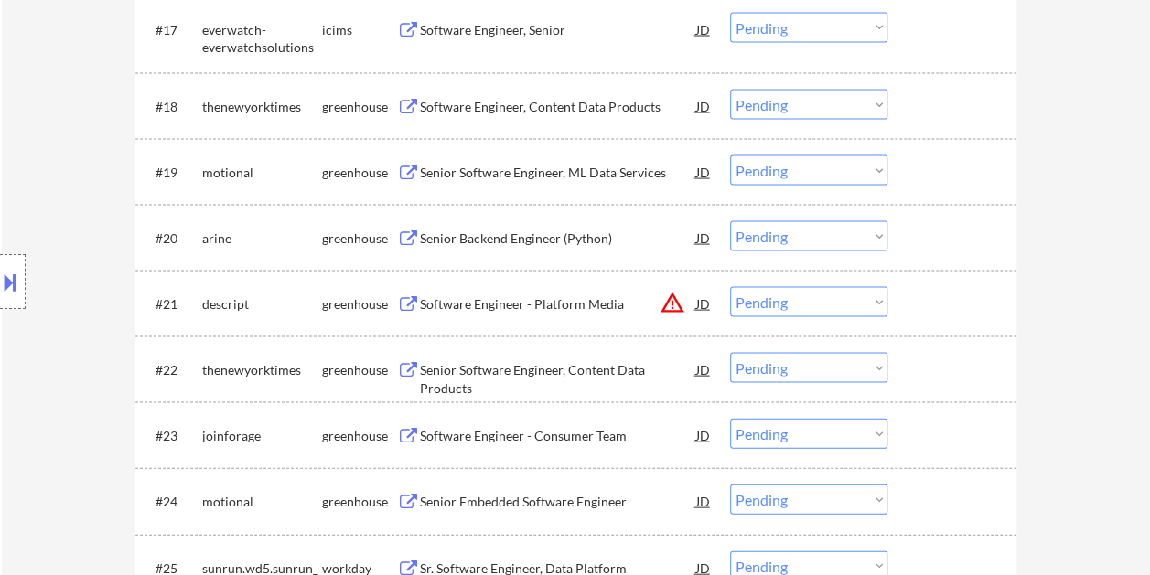
click at [964, 176] on div at bounding box center [954, 171] width 80 height 33
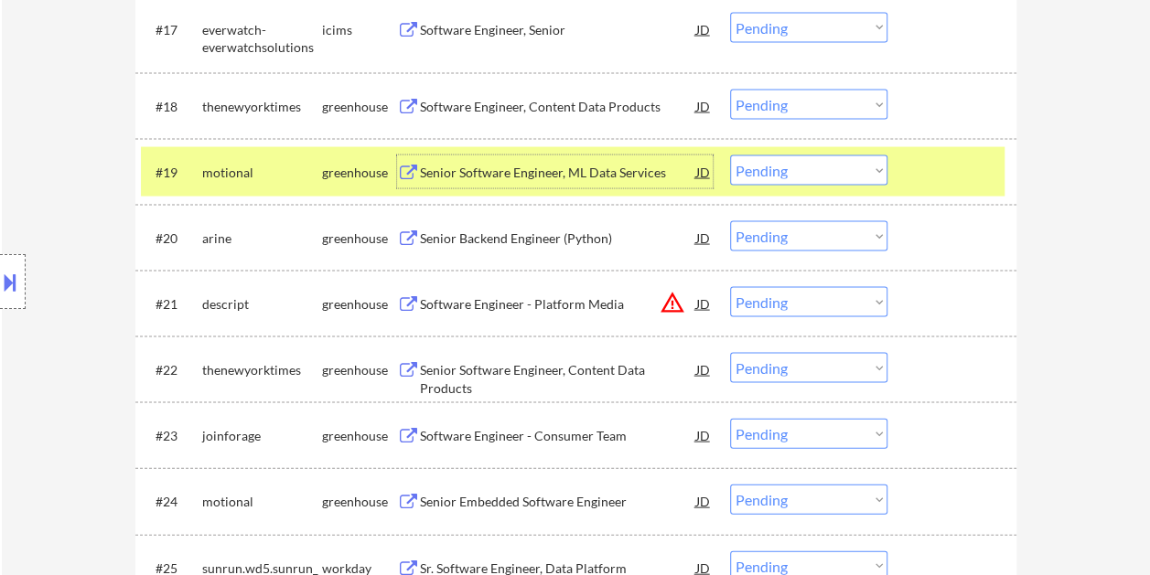
click at [487, 173] on div "Senior Software Engineer, ML Data Services" at bounding box center [558, 173] width 276 height 18
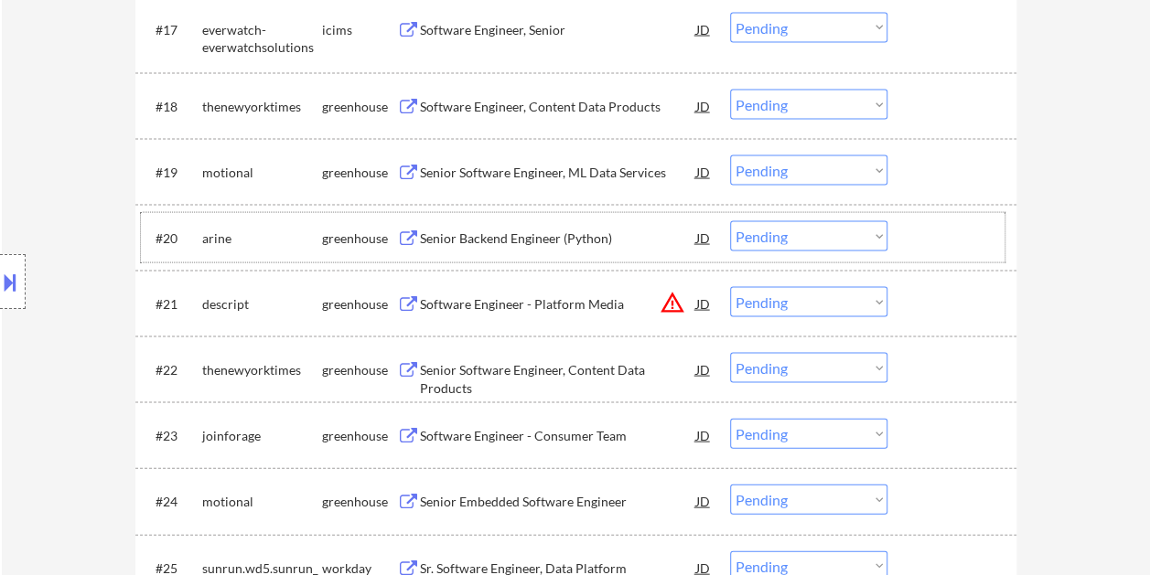
click at [935, 230] on div at bounding box center [954, 237] width 80 height 33
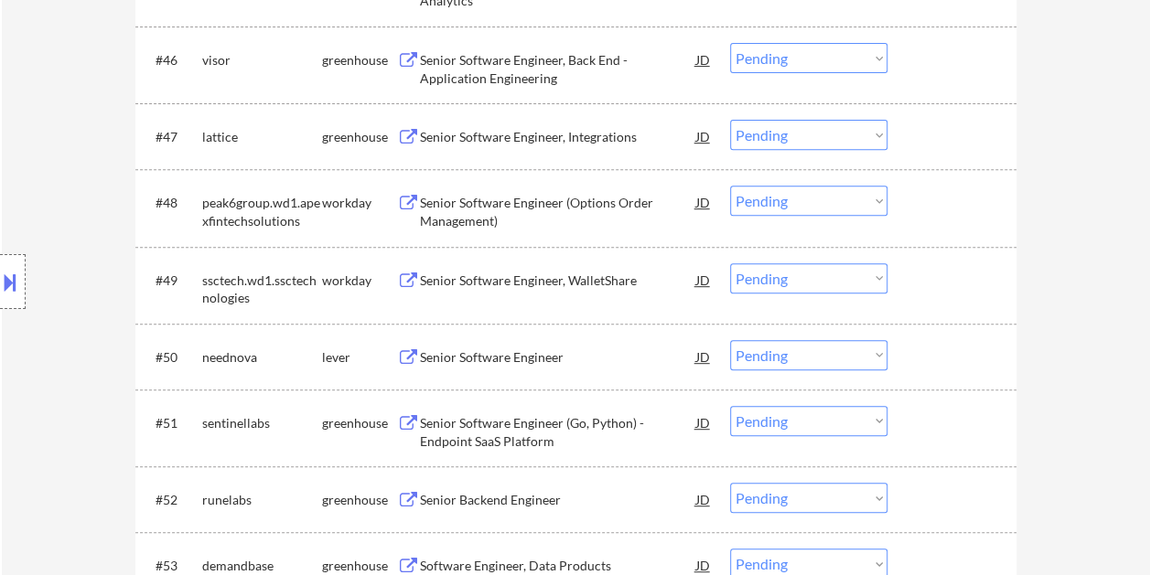
scroll to position [3751, 0]
drag, startPoint x: 921, startPoint y: 359, endPoint x: 733, endPoint y: 371, distance: 187.9
click at [920, 359] on div at bounding box center [954, 354] width 80 height 33
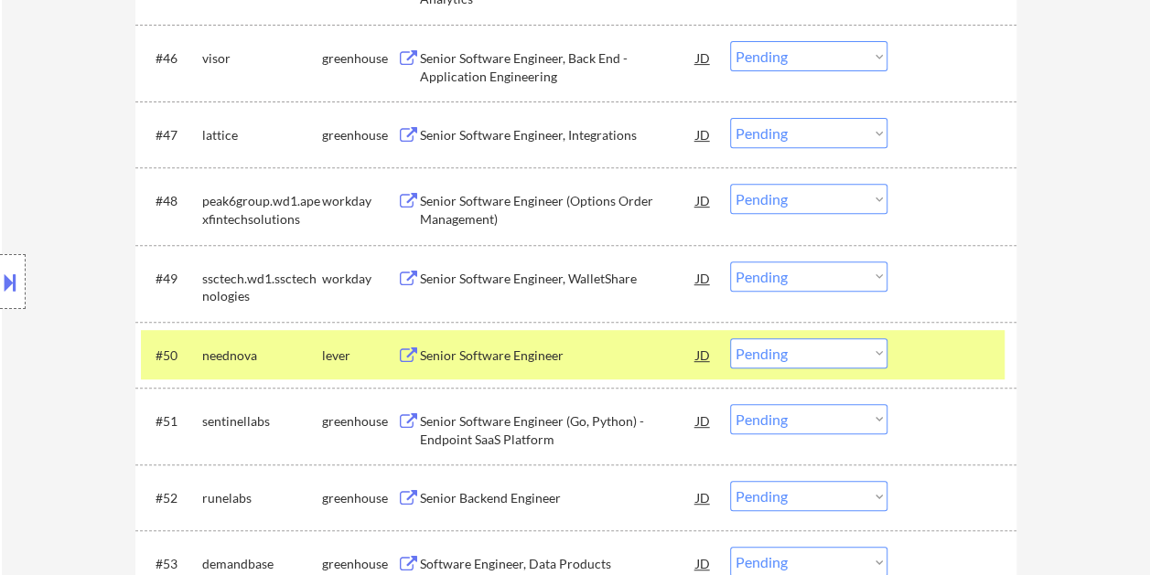
click at [600, 360] on div "Senior Software Engineer" at bounding box center [558, 356] width 276 height 18
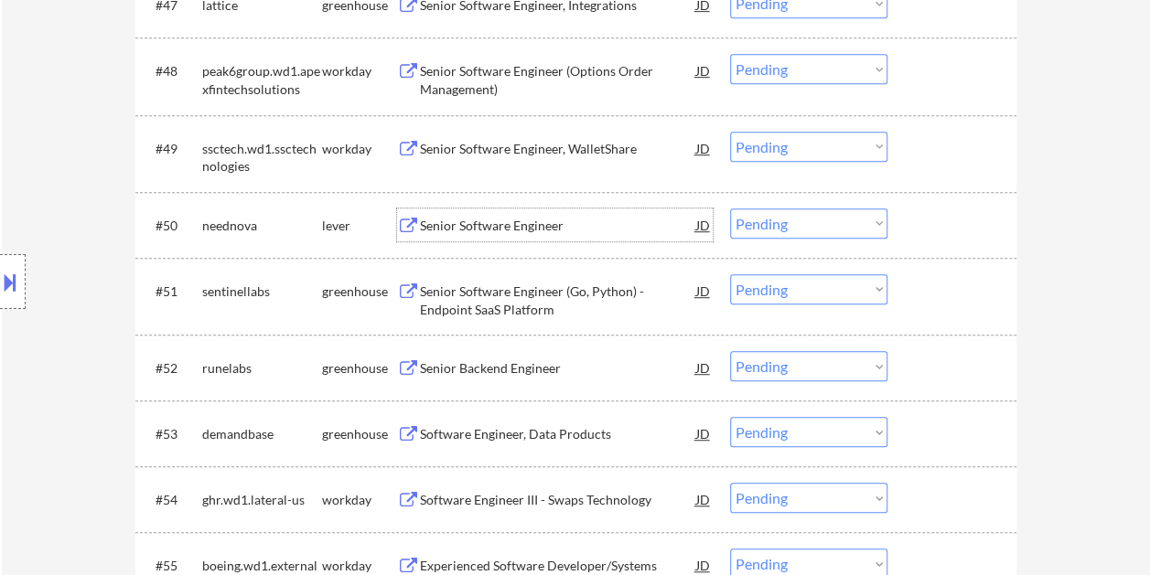
scroll to position [3934, 0]
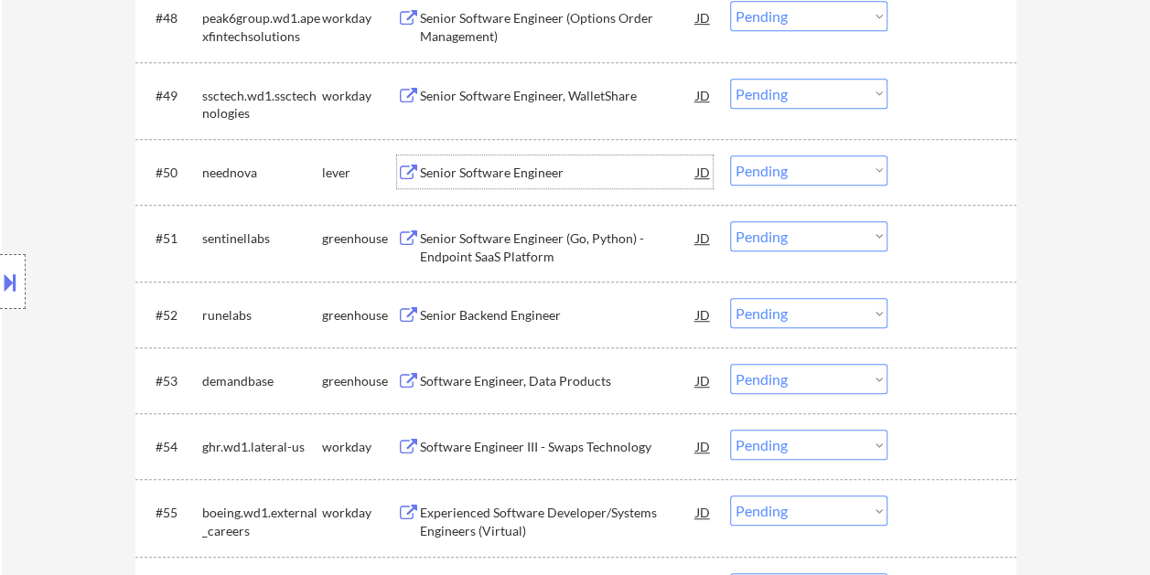
click at [926, 234] on div at bounding box center [954, 237] width 80 height 33
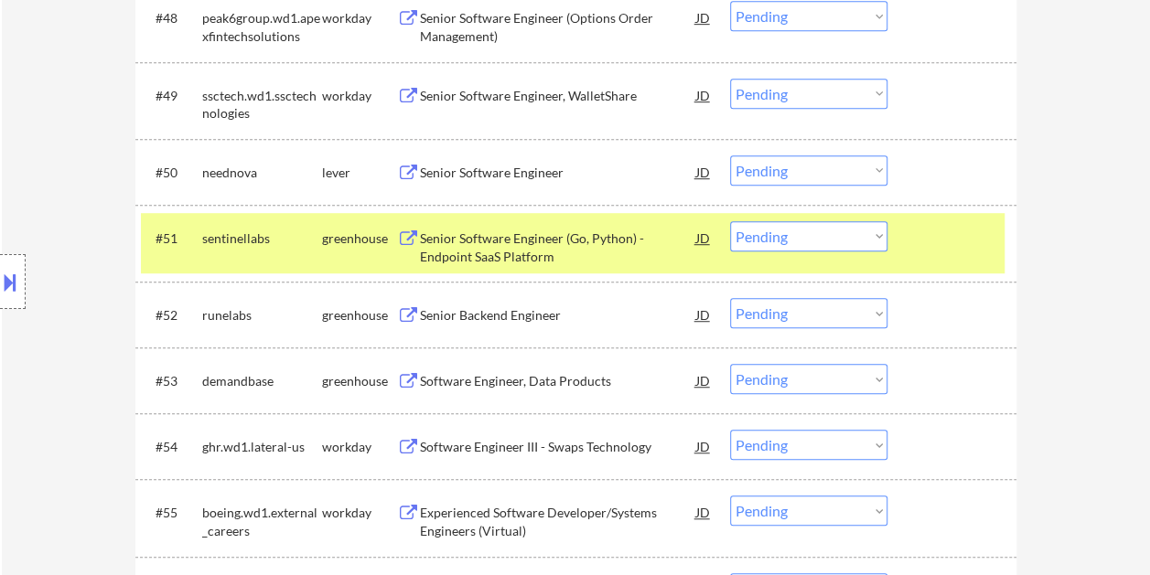
click at [933, 230] on div at bounding box center [954, 237] width 80 height 33
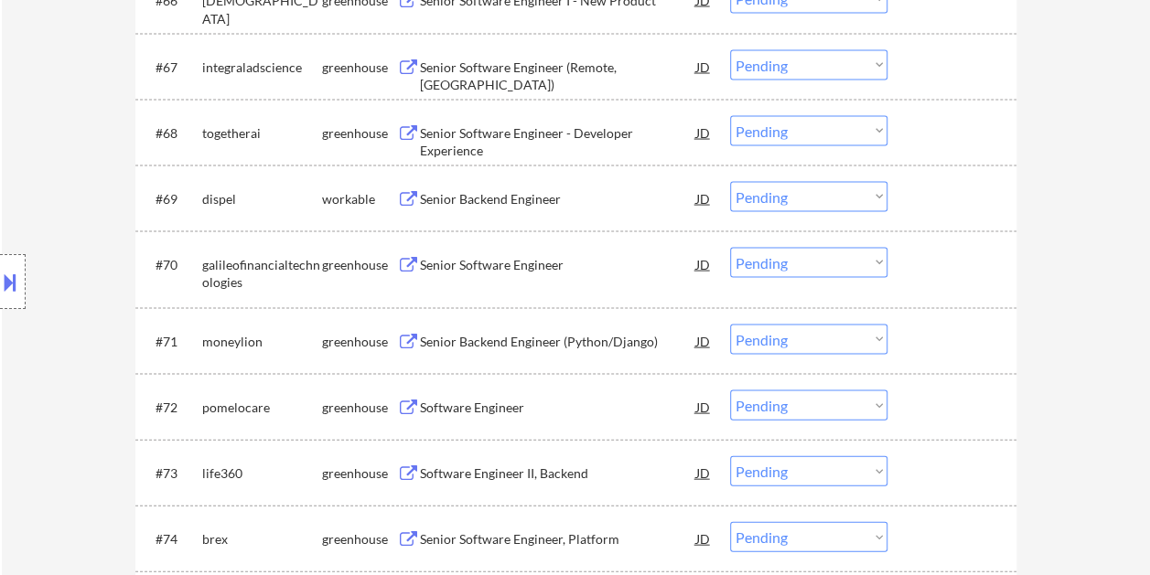
scroll to position [5215, 0]
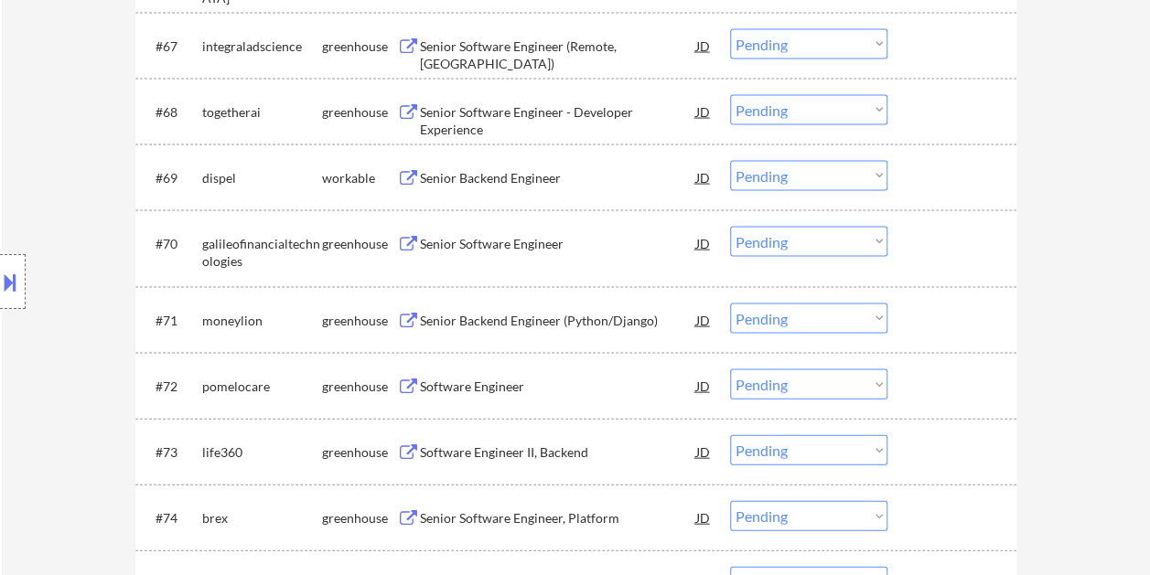
drag, startPoint x: 913, startPoint y: 177, endPoint x: 807, endPoint y: 192, distance: 107.1
click at [914, 177] on div at bounding box center [954, 177] width 80 height 33
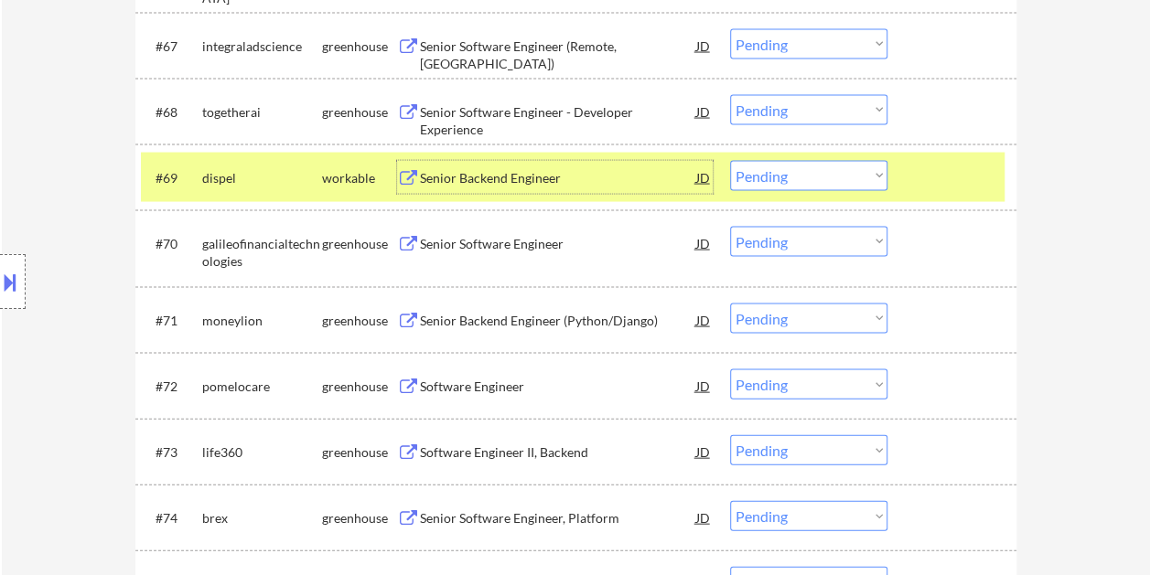
click at [540, 181] on div "Senior Backend Engineer" at bounding box center [558, 178] width 276 height 18
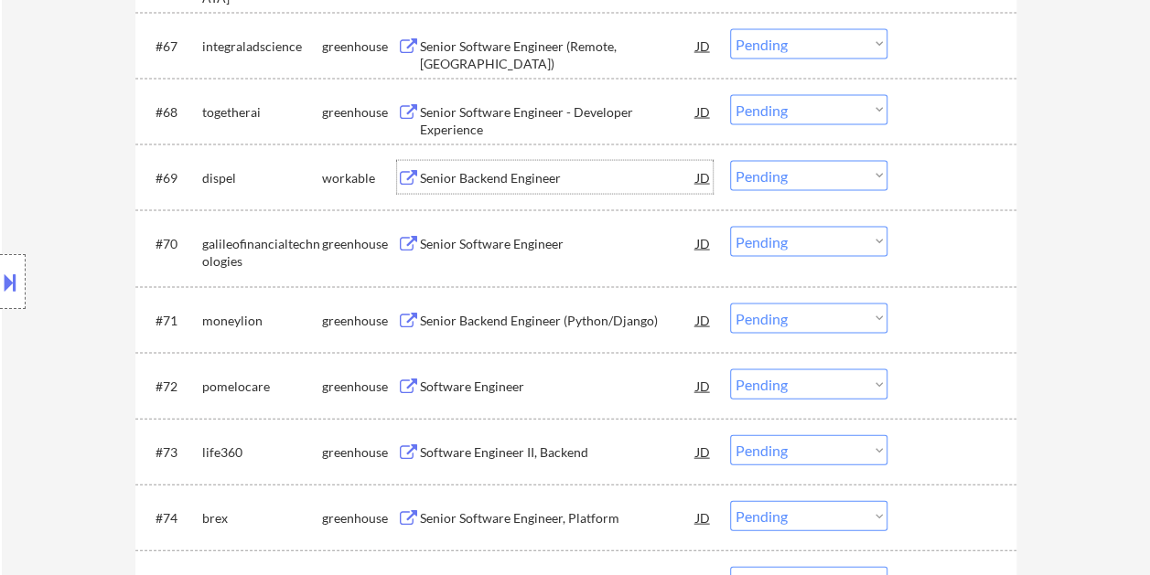
drag, startPoint x: 938, startPoint y: 316, endPoint x: 637, endPoint y: 349, distance: 303.6
click at [937, 316] on div at bounding box center [954, 320] width 80 height 33
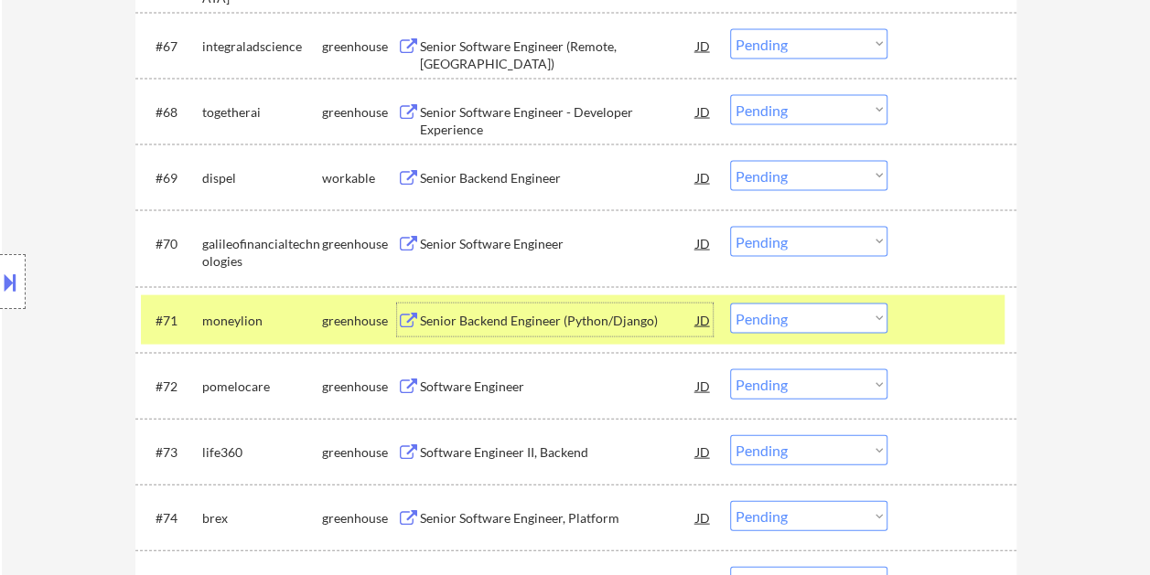
click at [529, 322] on div "Senior Backend Engineer (Python/Django)" at bounding box center [558, 321] width 276 height 18
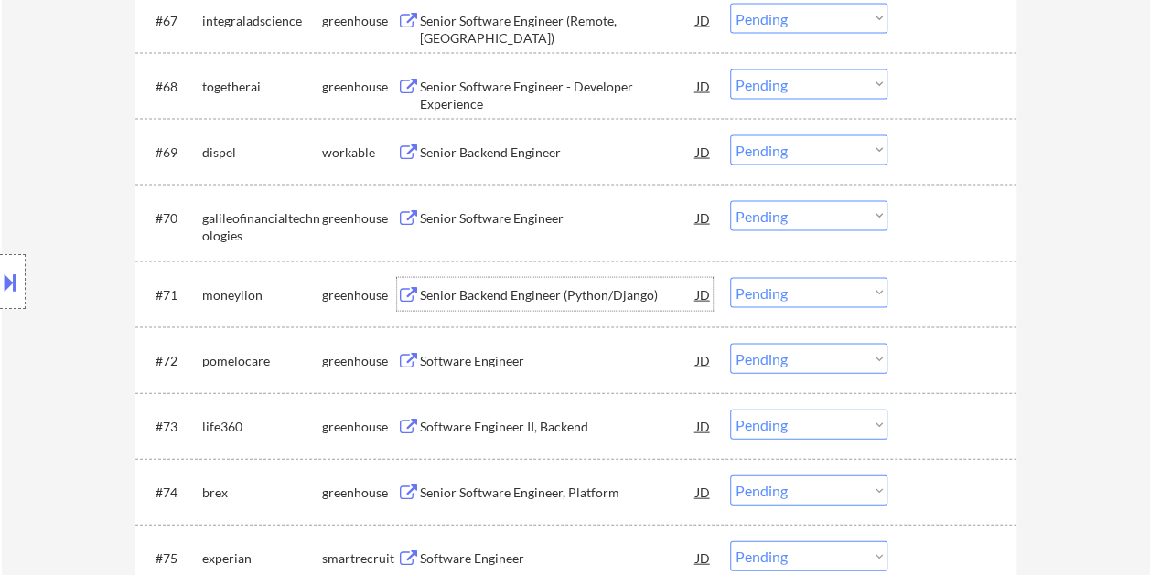
scroll to position [5306, 0]
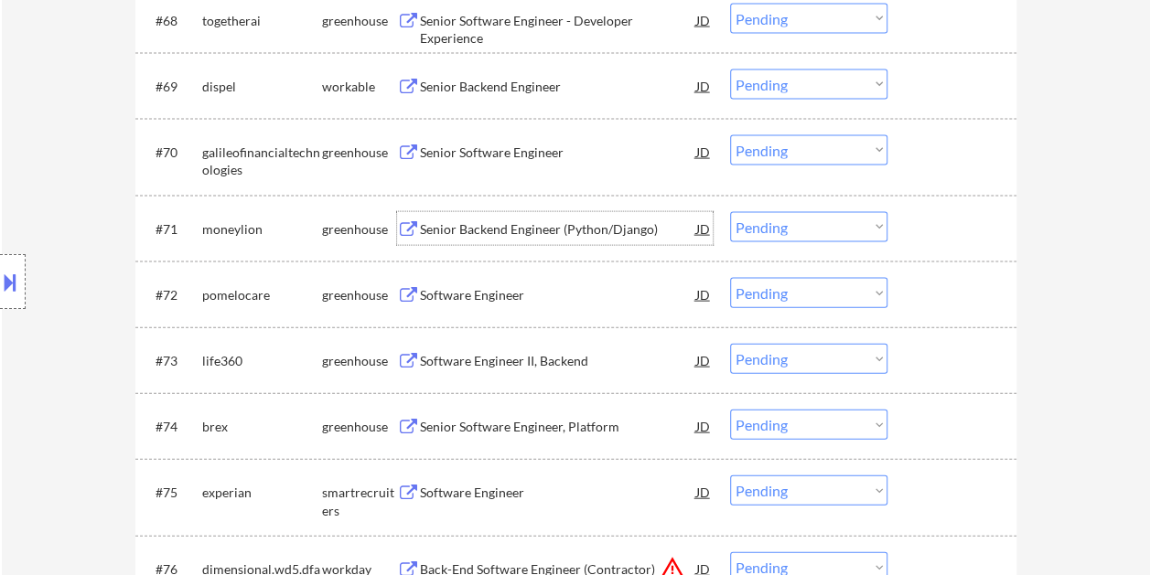
click at [950, 294] on div at bounding box center [954, 294] width 80 height 33
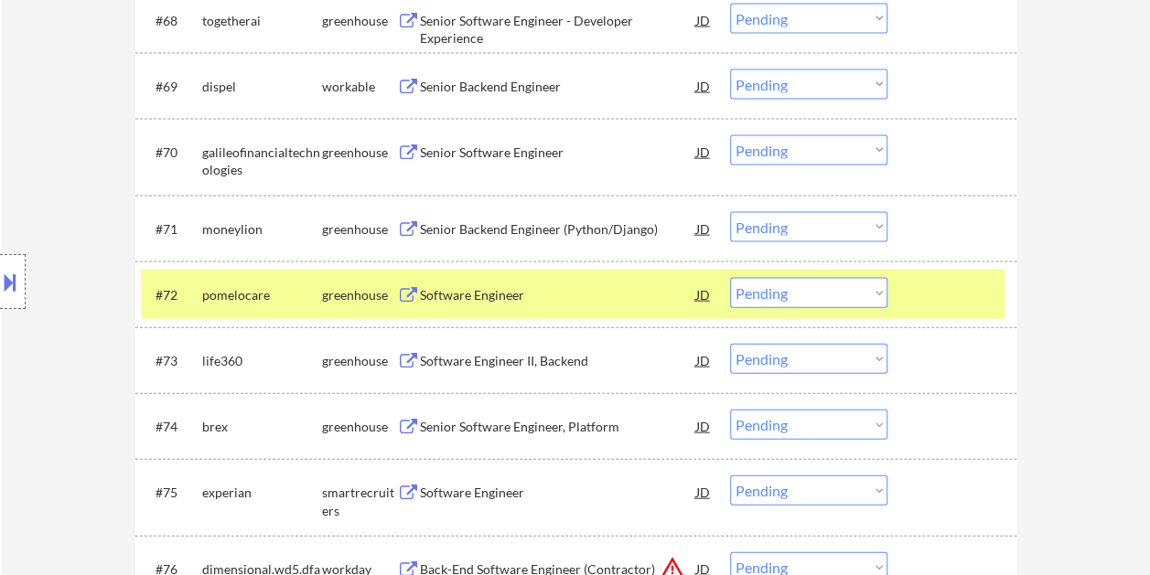
click at [483, 300] on div "Software Engineer" at bounding box center [558, 295] width 276 height 18
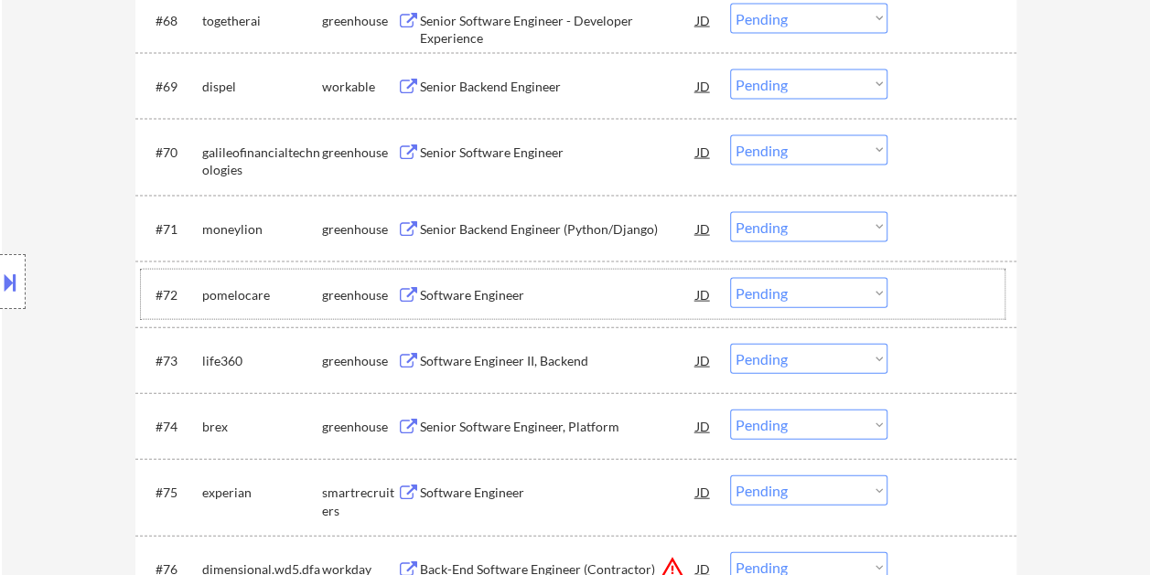
click at [916, 291] on div at bounding box center [954, 294] width 80 height 33
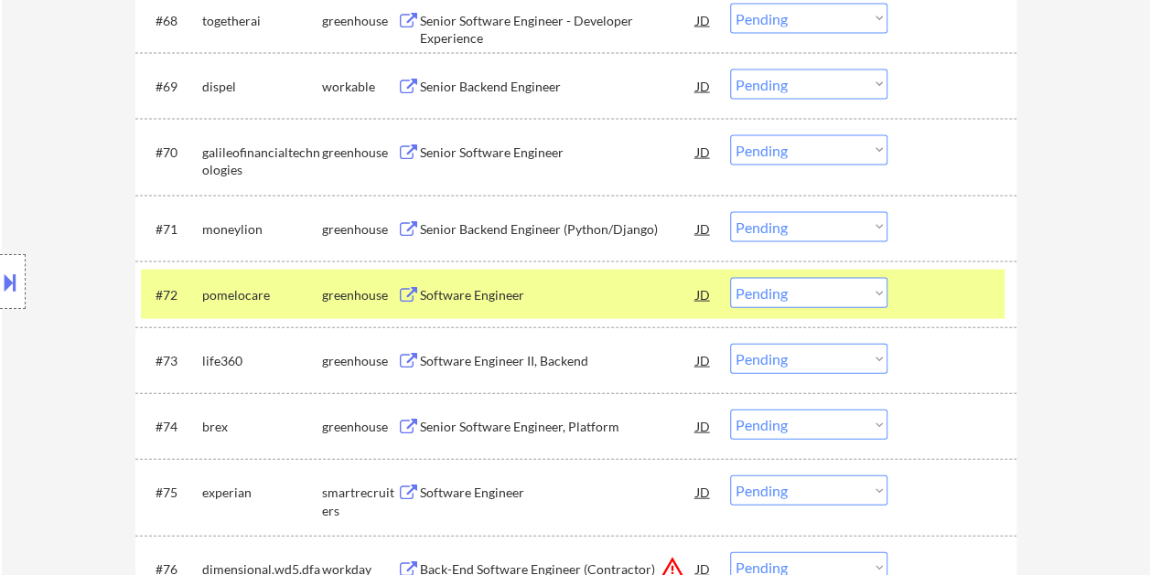
click at [878, 295] on select "Choose an option... Pending Applied Excluded (Questions) Excluded (Expired) Exc…" at bounding box center [808, 293] width 157 height 30
click at [730, 278] on select "Choose an option... Pending Applied Excluded (Questions) Excluded (Expired) Exc…" at bounding box center [808, 293] width 157 height 30
select select ""pending""
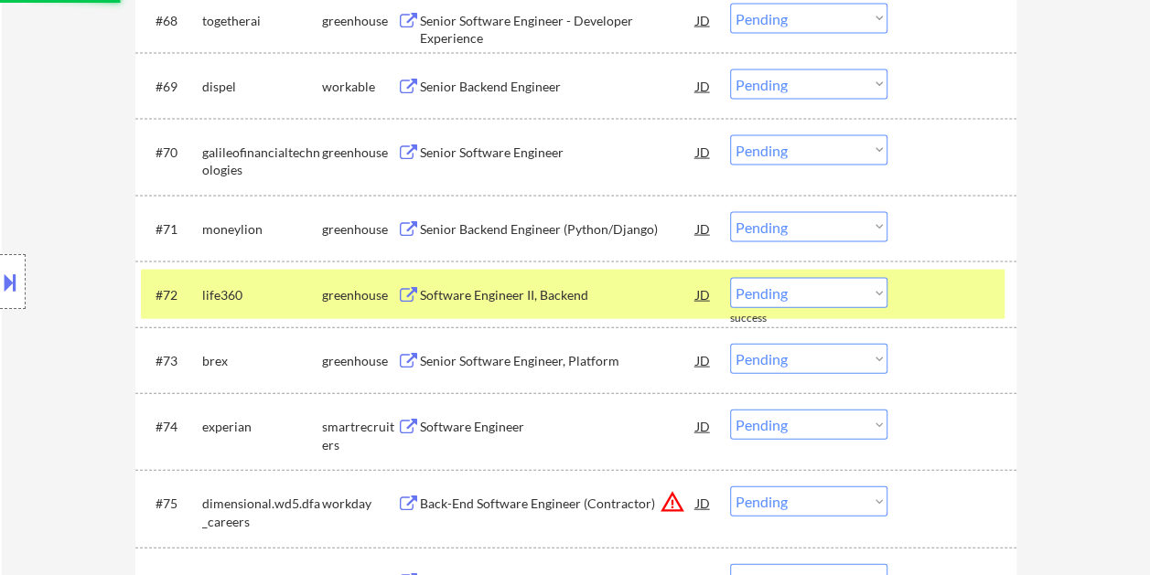
click at [916, 292] on div at bounding box center [954, 294] width 80 height 33
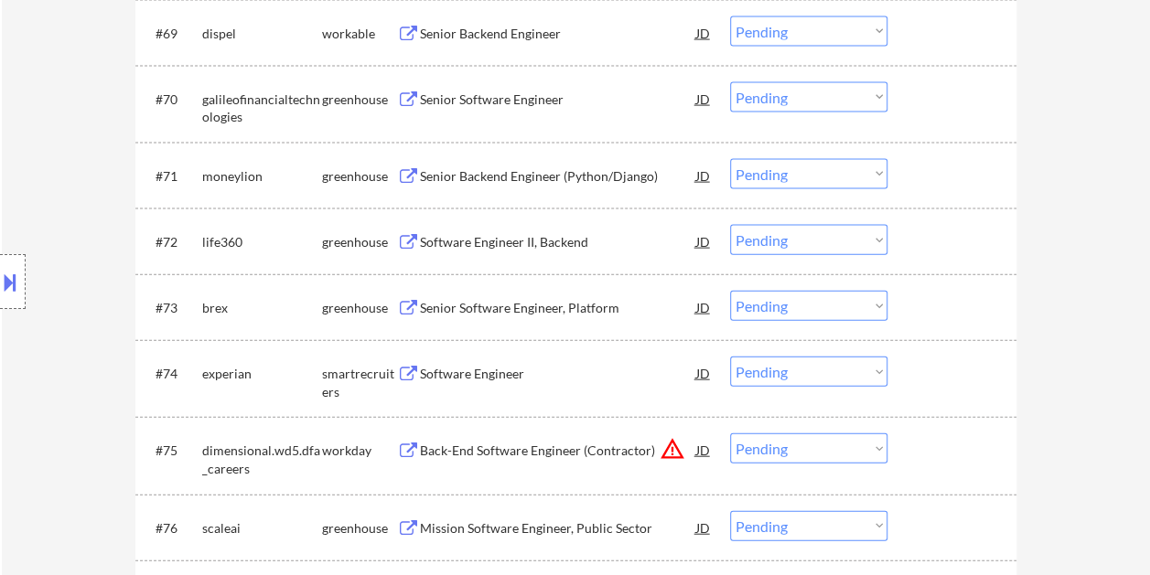
scroll to position [5398, 0]
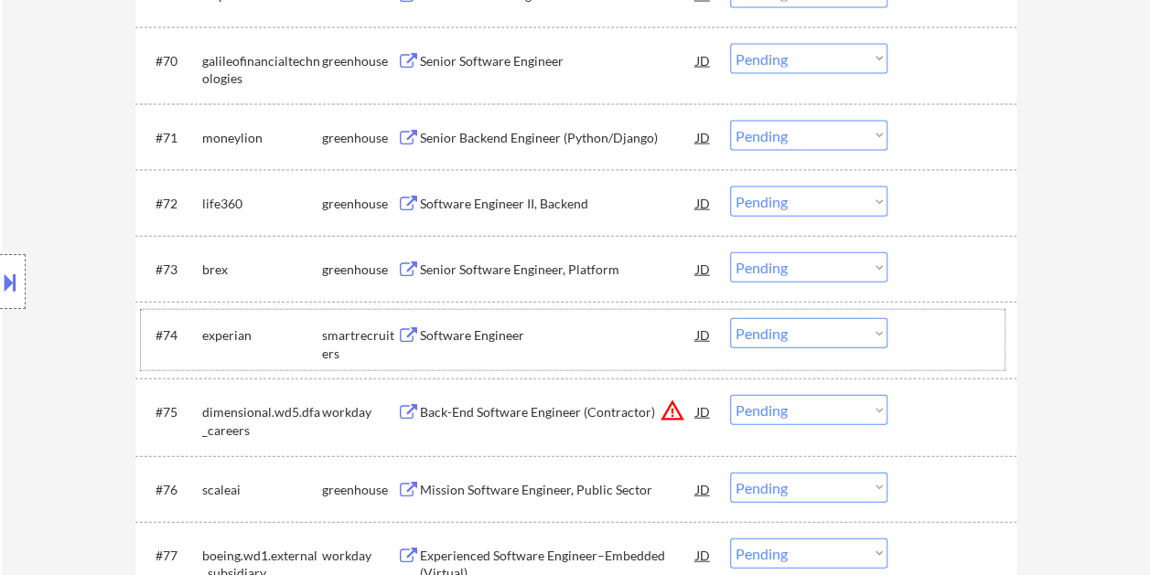
click at [927, 335] on div at bounding box center [954, 334] width 80 height 33
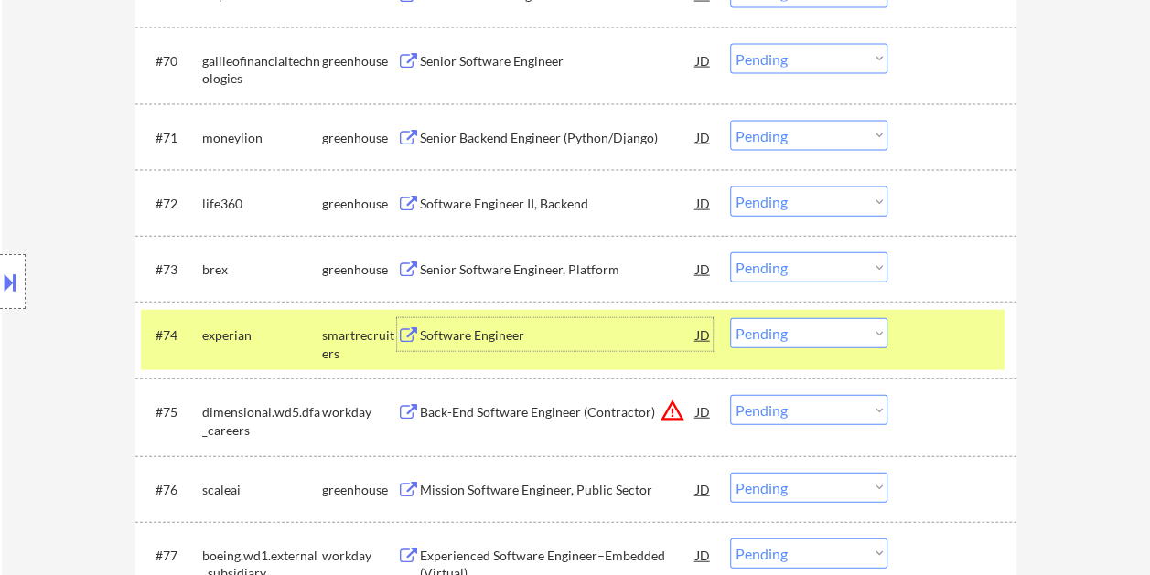
click at [604, 330] on div "Software Engineer" at bounding box center [558, 335] width 276 height 18
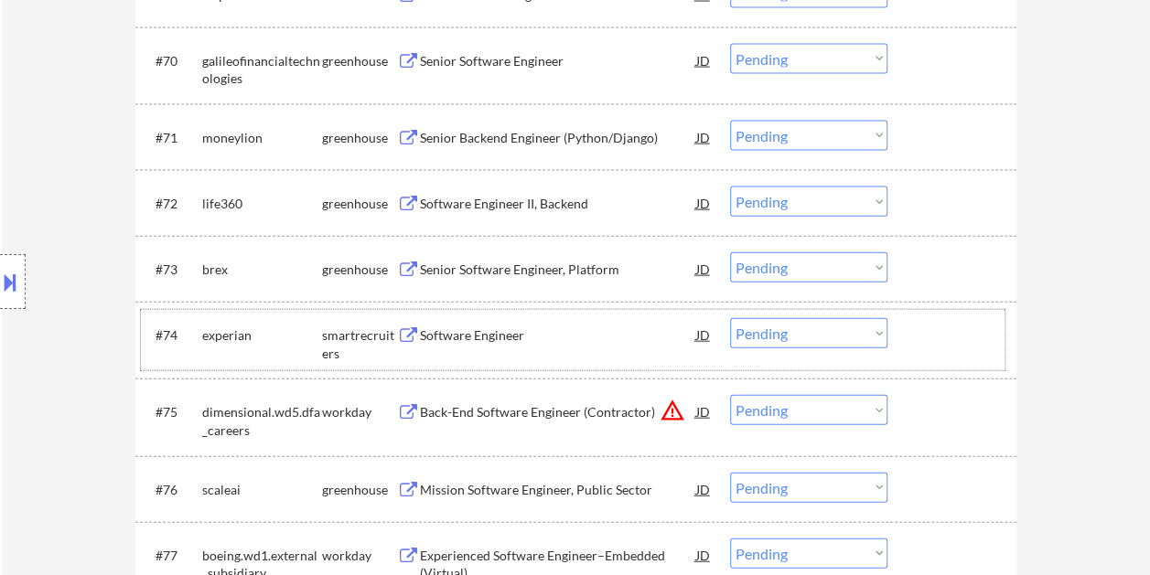
click at [894, 335] on div "#74 experian smartrecruiters Software Engineer JD Choose an option... Pending A…" at bounding box center [572, 340] width 863 height 60
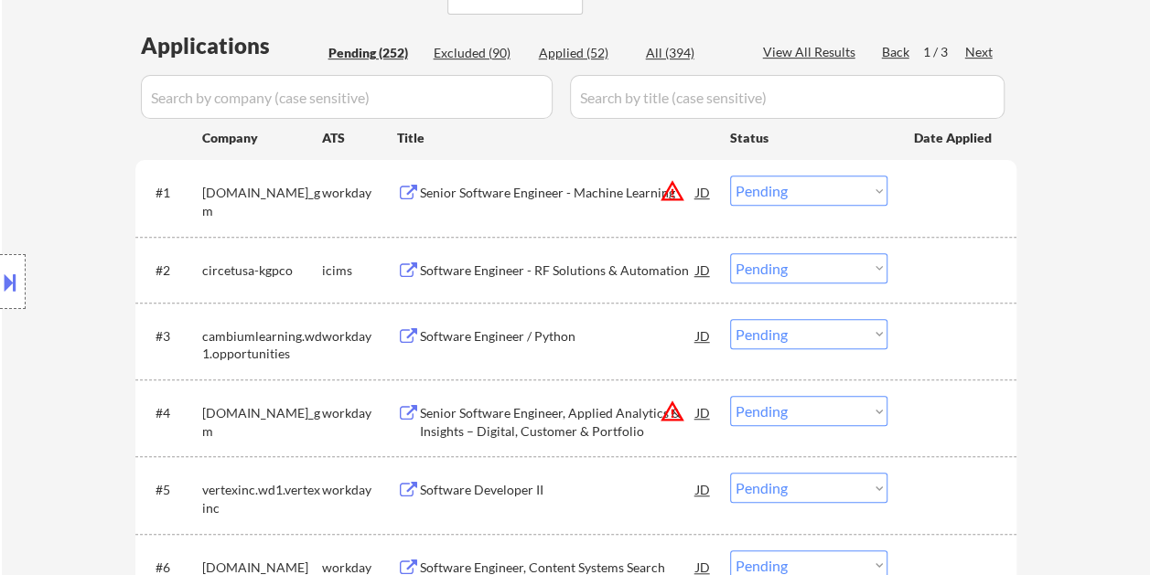
scroll to position [0, 0]
